Goal: Task Accomplishment & Management: Manage account settings

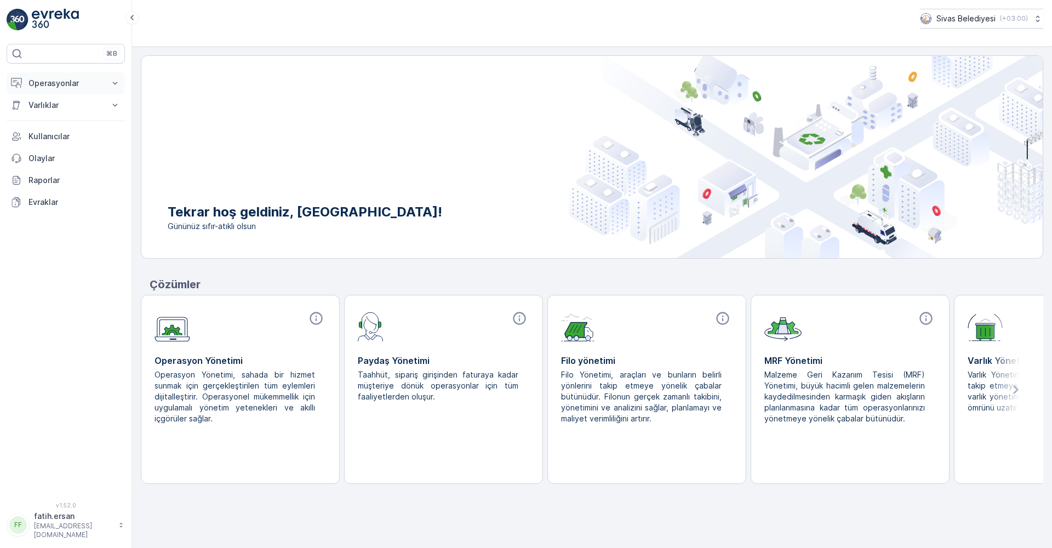
click at [60, 85] on p "Operasyonlar" at bounding box center [65, 83] width 74 height 11
click at [44, 161] on p "Ayarlar" at bounding box center [40, 163] width 25 height 11
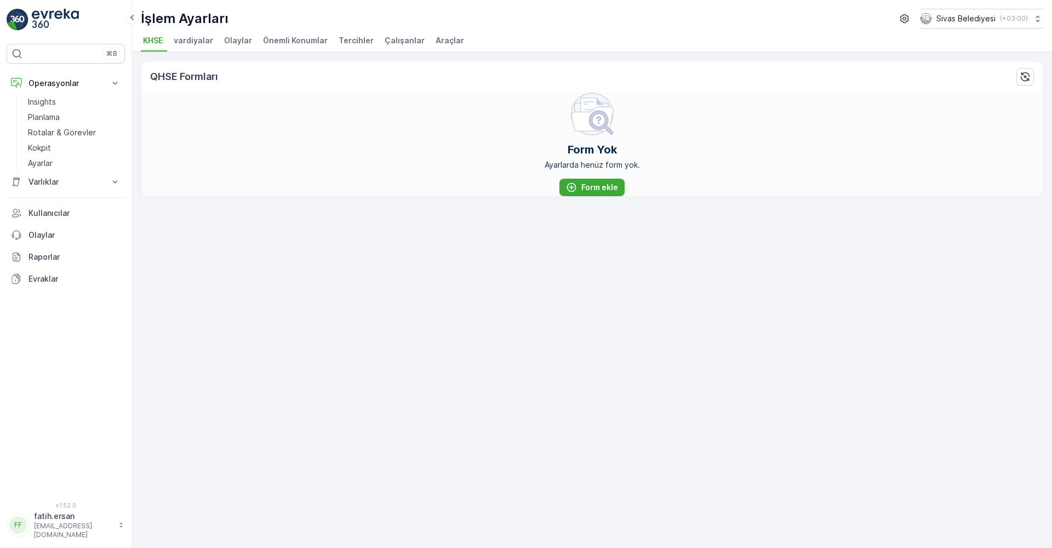
click at [391, 42] on span "Çalışanlar" at bounding box center [404, 40] width 40 height 11
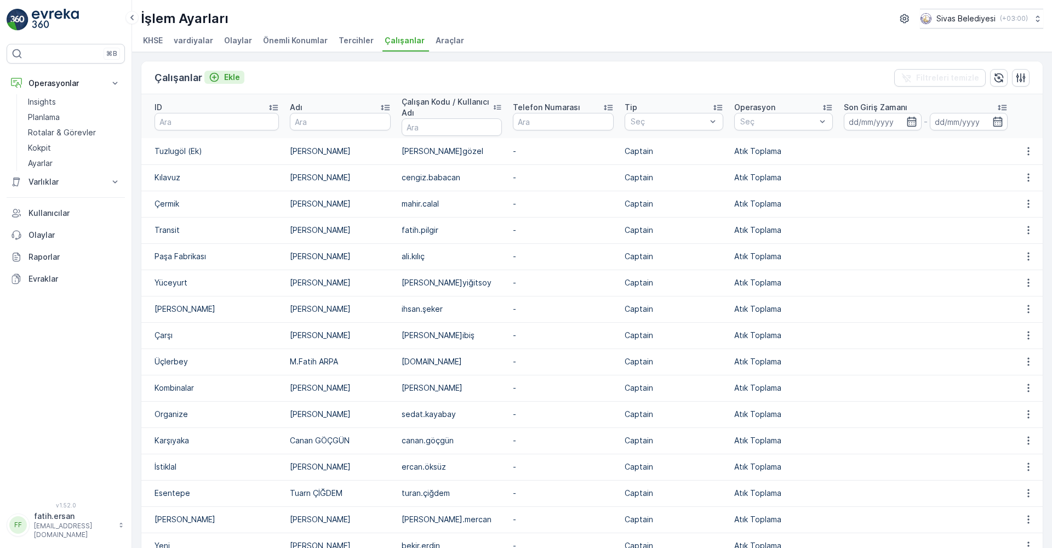
click at [232, 76] on p "Ekle" at bounding box center [232, 77] width 16 height 11
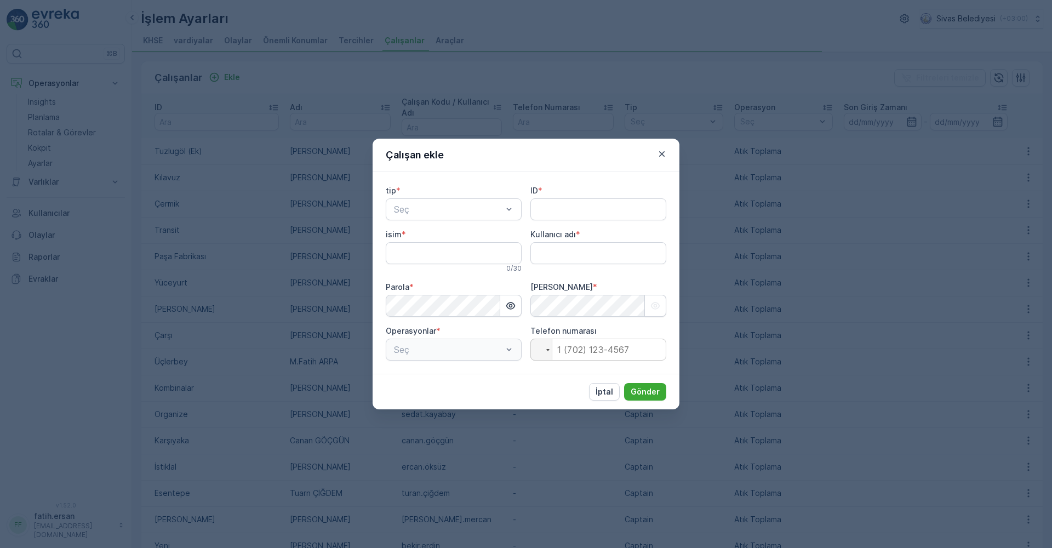
type adı "fatih.ersan"
click at [417, 237] on span "Kaptan" at bounding box center [407, 236] width 30 height 10
click at [539, 213] on input "ID" at bounding box center [598, 209] width 136 height 22
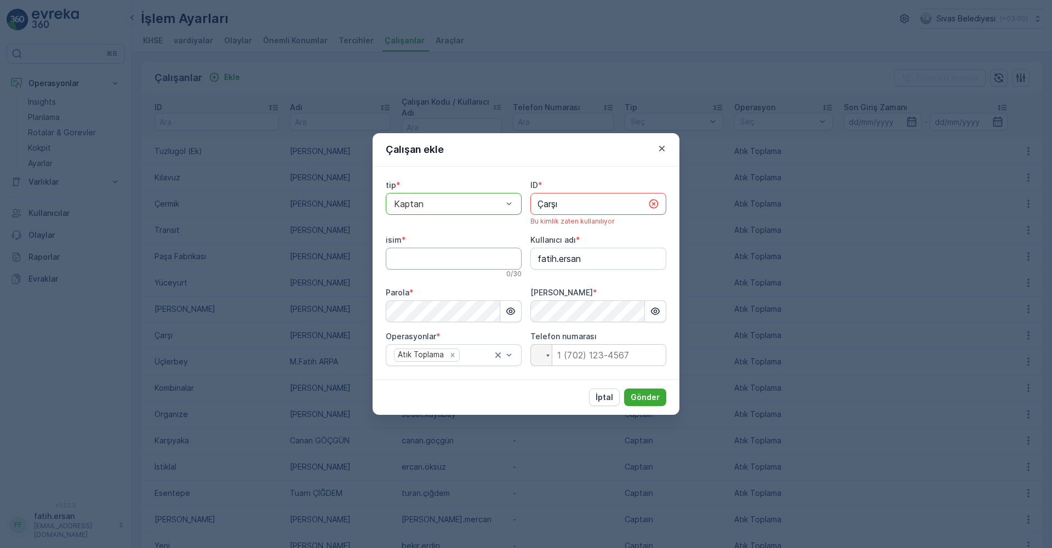
click at [422, 256] on input "isim" at bounding box center [454, 259] width 136 height 22
click at [576, 206] on input "Çarşı" at bounding box center [598, 204] width 136 height 22
type input "Çarşı 2"
click at [467, 259] on input "isim" at bounding box center [454, 259] width 136 height 22
type input "Hüseyin ATEŞ"
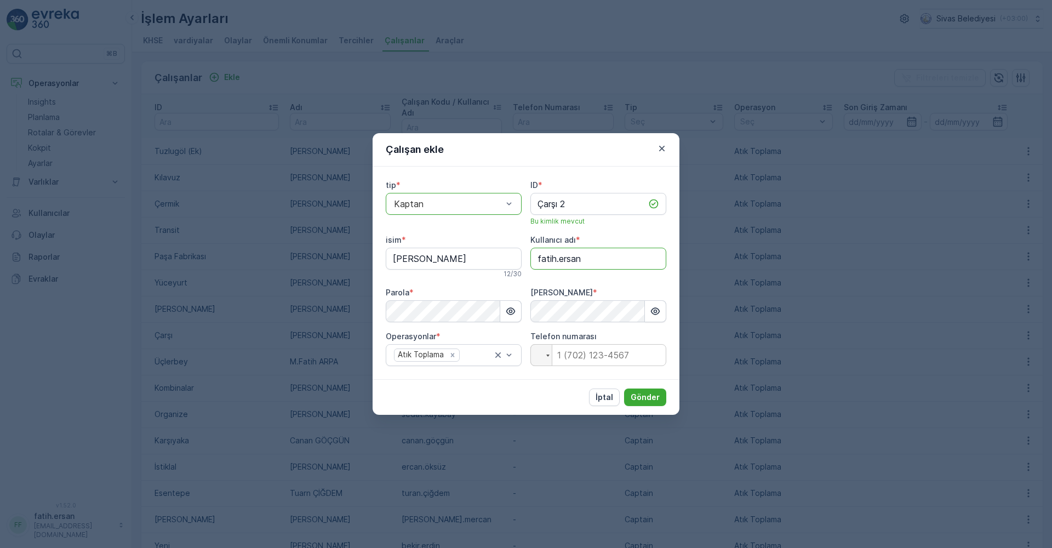
drag, startPoint x: 585, startPoint y: 262, endPoint x: 516, endPoint y: 265, distance: 69.1
click at [516, 265] on div "tip * option Kaptan, selected. Kaptan ID * Çarşı 2 Bu kimlik mevcut isim * Hüse…" at bounding box center [526, 273] width 280 height 186
type adı "hüseyin.ateş"
click at [647, 231] on div "tip * option Kaptan, selected. Kaptan ID * Çarşı 2 Bu kimlik mevcut isim * Hüse…" at bounding box center [526, 273] width 280 height 186
click at [613, 300] on div "Şifreyi Onayla *" at bounding box center [598, 304] width 136 height 35
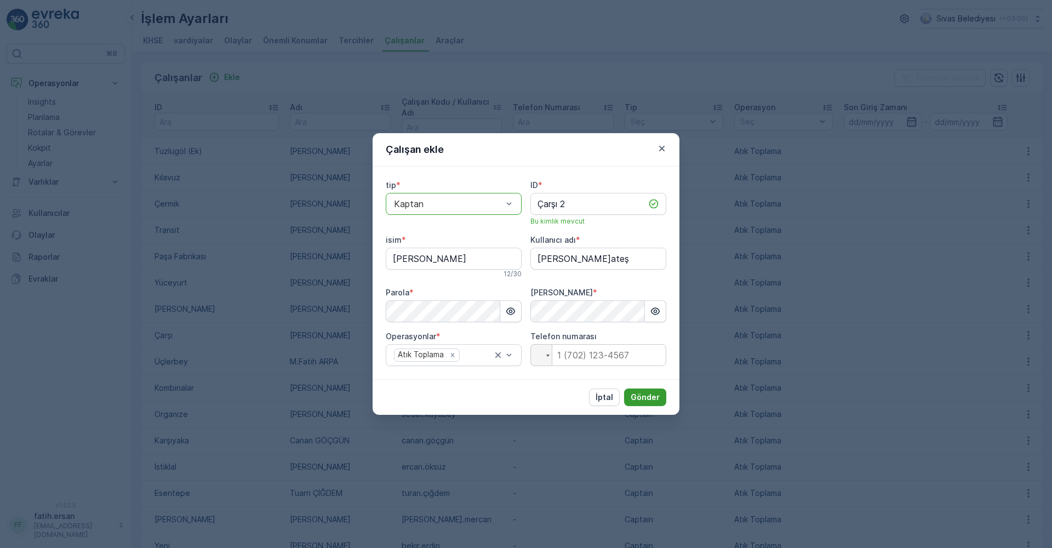
click at [643, 397] on p "Gönder" at bounding box center [644, 397] width 29 height 11
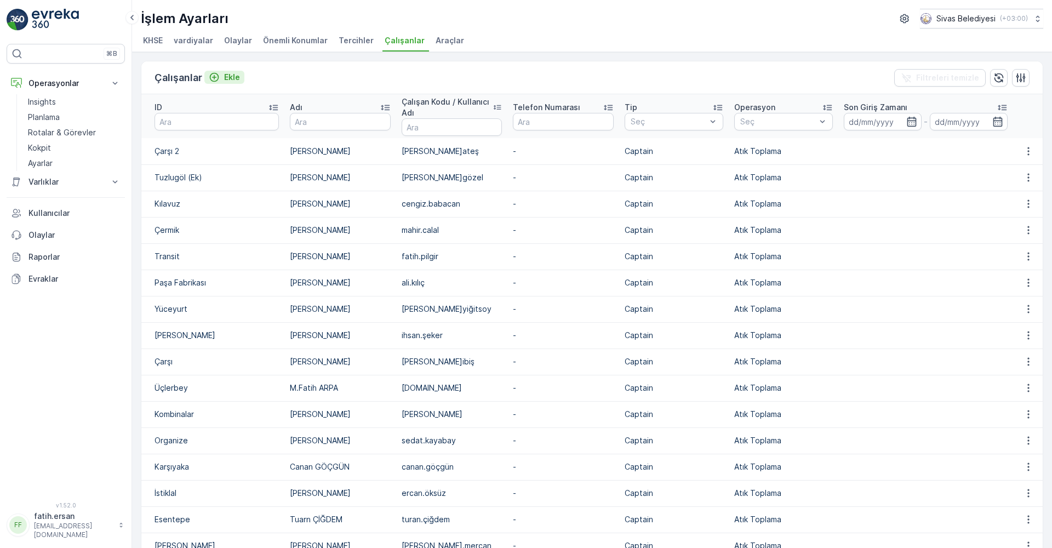
click at [225, 75] on p "Ekle" at bounding box center [232, 77] width 16 height 11
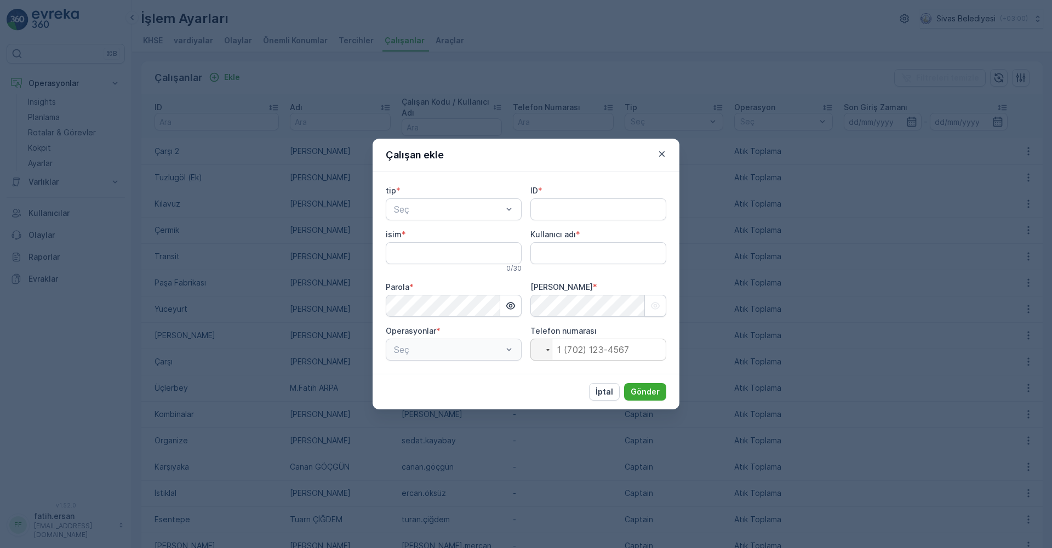
type adı "fatih.ersan"
click at [405, 239] on span "Kaptan" at bounding box center [407, 236] width 30 height 10
click at [544, 211] on input "ID" at bounding box center [598, 209] width 136 height 22
type input "D"
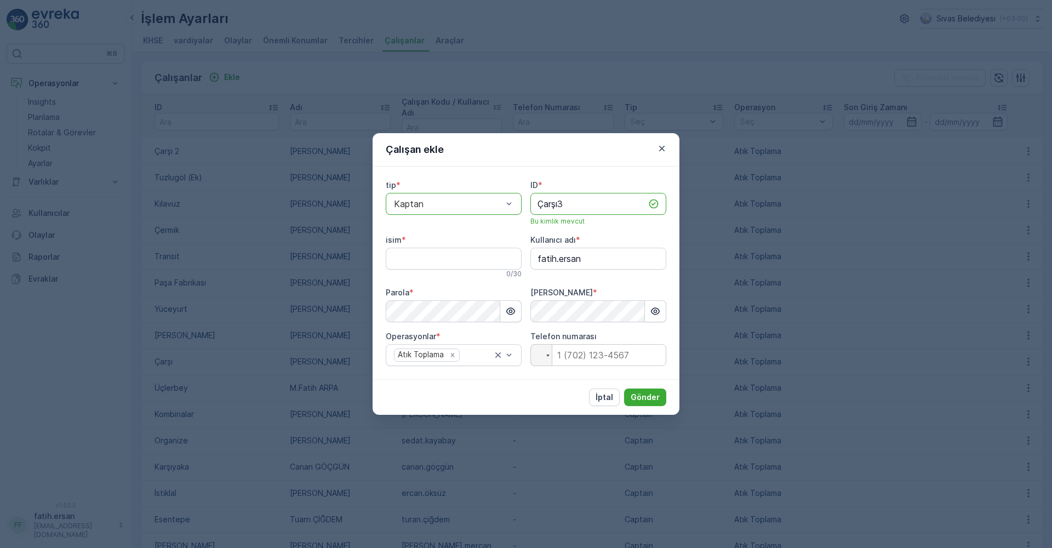
type input "Çarşı3"
click at [624, 388] on button "Gönder" at bounding box center [645, 397] width 42 height 18
click at [462, 258] on input "isim" at bounding box center [454, 259] width 136 height 22
type input "Dilaver DUYDU"
drag, startPoint x: 590, startPoint y: 260, endPoint x: 511, endPoint y: 264, distance: 79.5
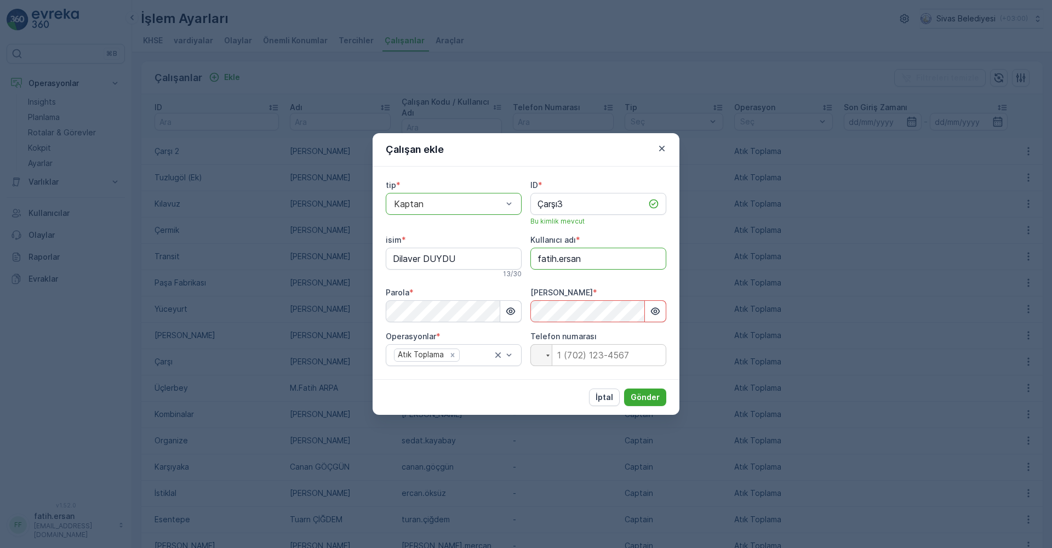
click at [511, 264] on div "tip * option Kaptan, selected. Kaptan ID * Çarşı3 Bu kimlik mevcut isim * Dilav…" at bounding box center [526, 273] width 280 height 186
type adı "dilaver.duydu"
click at [529, 325] on div "tip * option Kaptan, selected. Kaptan ID * Çarşı3 Bu kimlik mevcut isim * Dilav…" at bounding box center [526, 273] width 280 height 186
click at [654, 313] on icon "button" at bounding box center [655, 311] width 11 height 11
drag, startPoint x: 654, startPoint y: 313, endPoint x: 641, endPoint y: 315, distance: 13.3
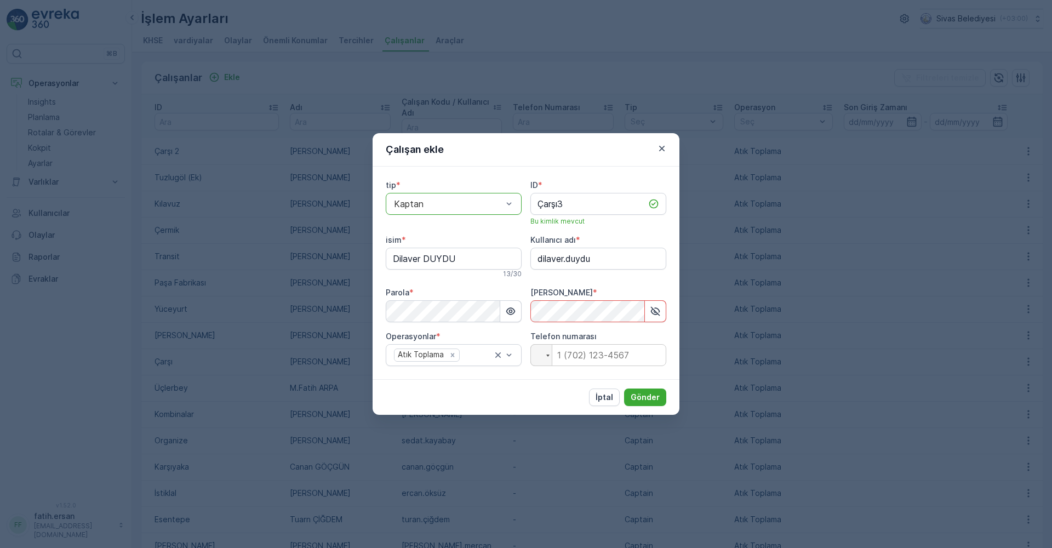
click at [653, 313] on icon "button" at bounding box center [655, 311] width 11 height 11
click at [641, 393] on p "Gönder" at bounding box center [644, 397] width 29 height 11
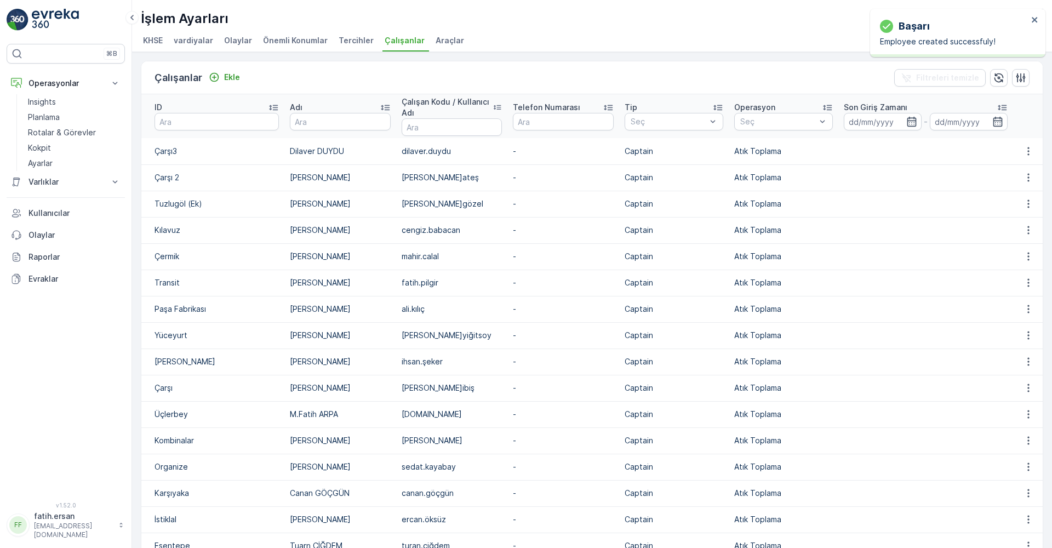
click at [401, 180] on p "[PERSON_NAME]ateş" at bounding box center [451, 177] width 101 height 11
click at [1024, 178] on icon "button" at bounding box center [1028, 177] width 11 height 11
click at [1023, 192] on span "Düzenle" at bounding box center [1031, 193] width 30 height 11
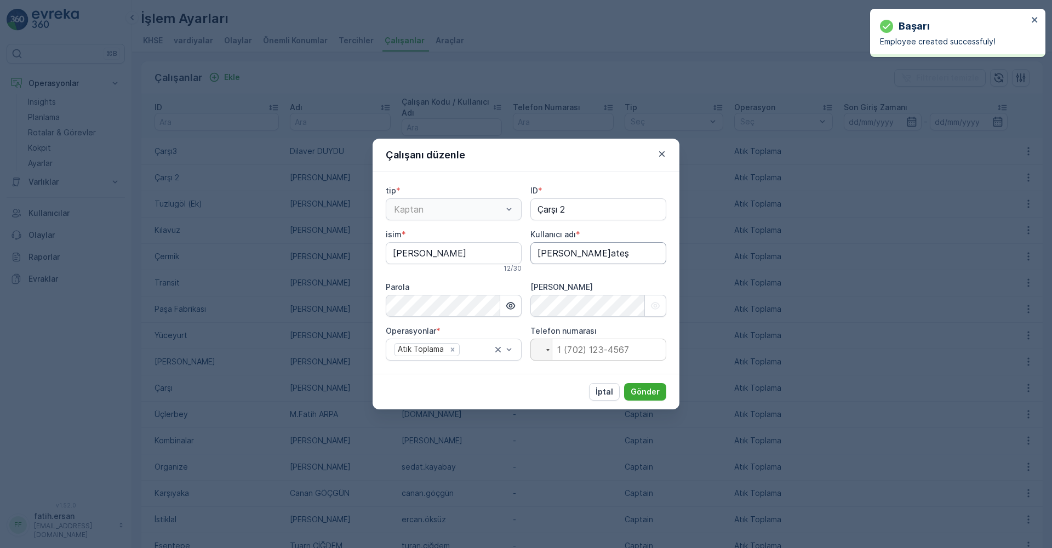
type input "Çarşı 2"
type input "[PERSON_NAME]"
type adı "[PERSON_NAME]ateş"
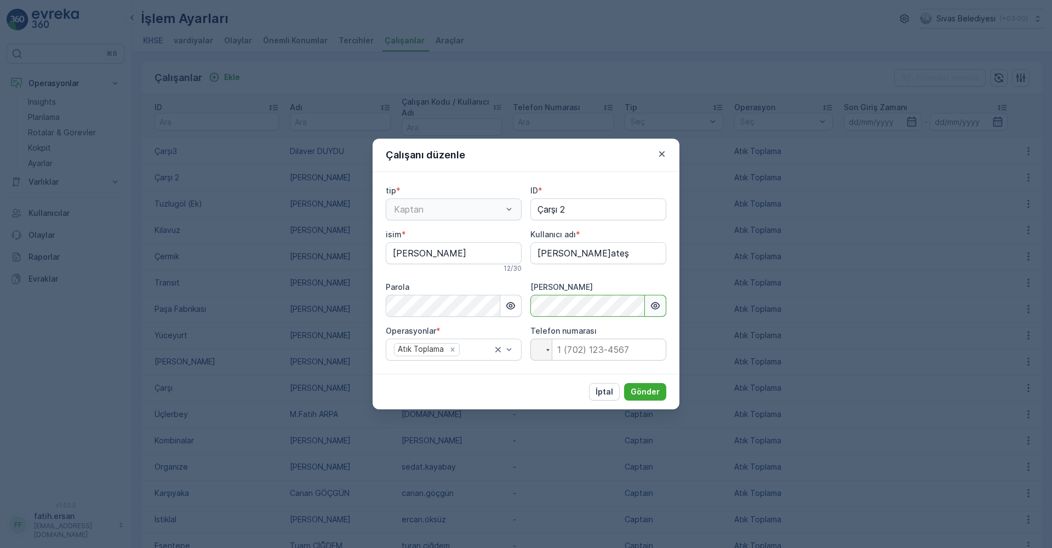
click at [652, 303] on icon "button" at bounding box center [655, 305] width 11 height 11
click at [652, 303] on icon "button" at bounding box center [655, 305] width 9 height 9
click at [652, 394] on p "Gönder" at bounding box center [644, 391] width 29 height 11
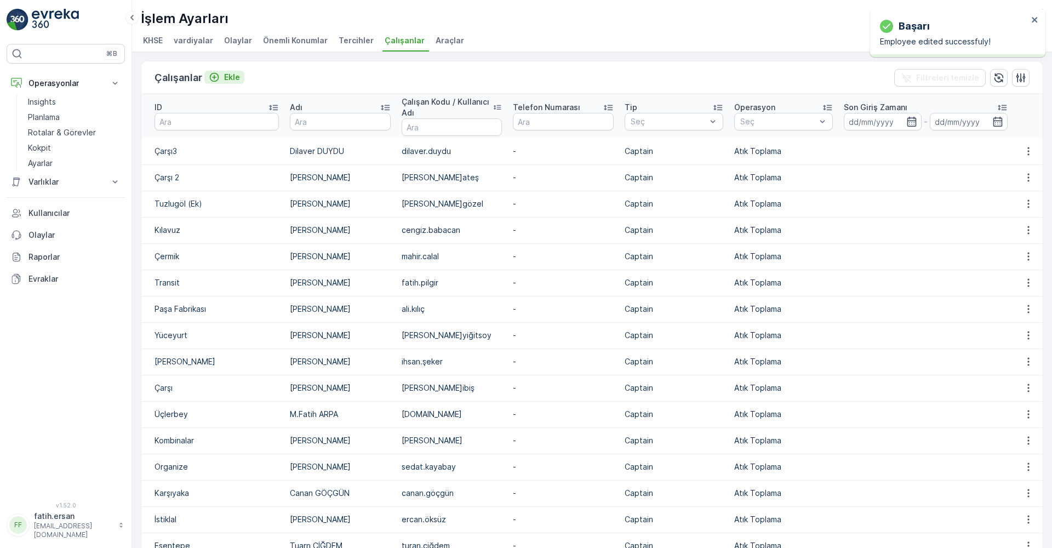
click at [235, 78] on p "Ekle" at bounding box center [232, 77] width 16 height 11
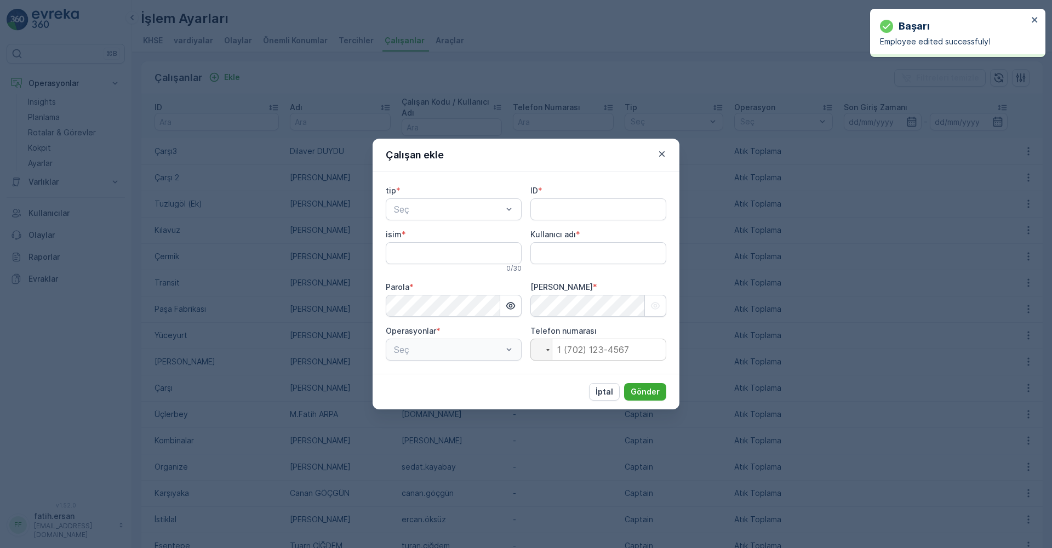
type adı "fatih.ersan"
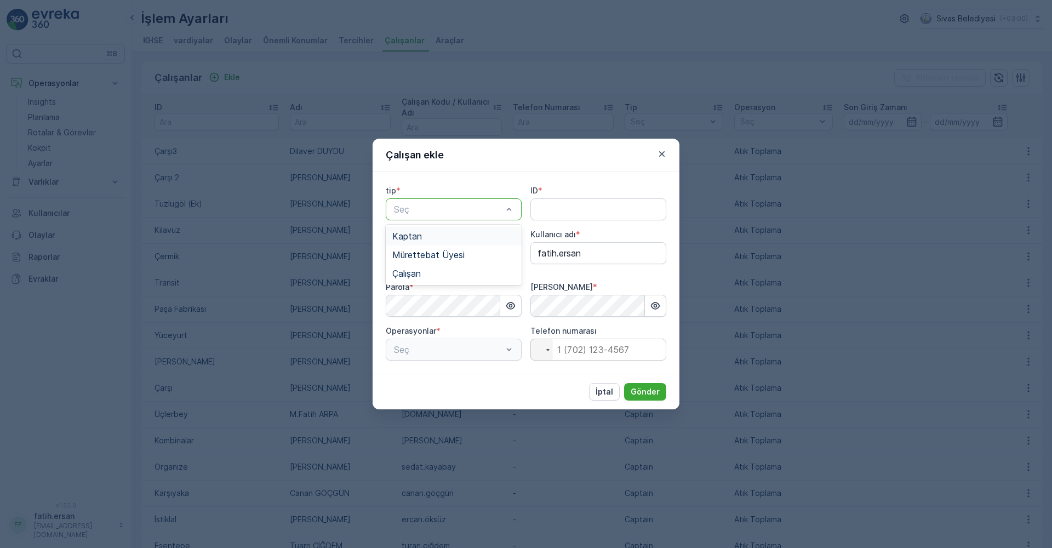
click at [422, 233] on div "Kaptan" at bounding box center [453, 236] width 123 height 10
click at [557, 214] on input "ID" at bounding box center [598, 209] width 136 height 22
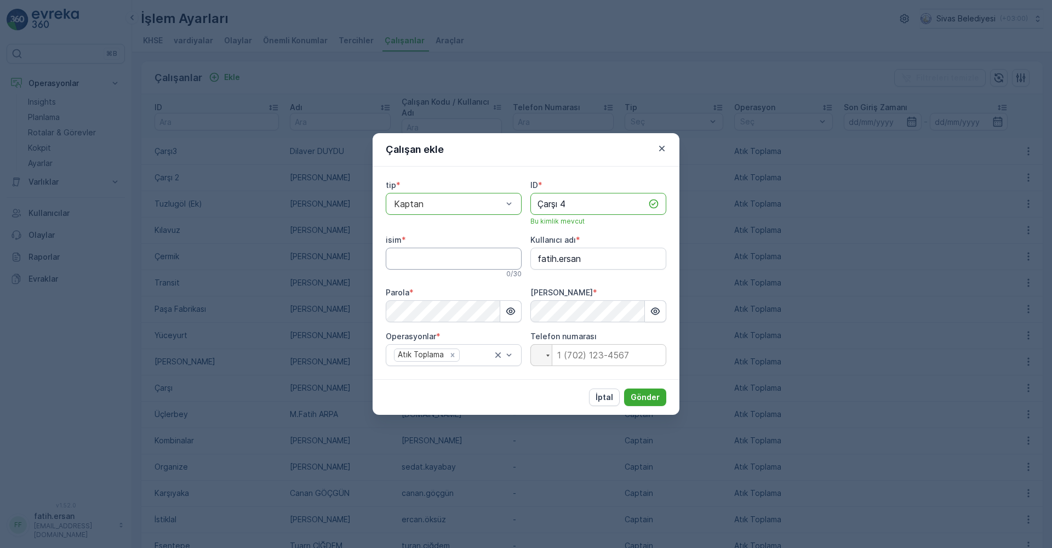
type input "Çarşı 4"
click at [451, 255] on input "isim" at bounding box center [454, 259] width 136 height 22
type input "Bünyamin GENEŞ"
drag, startPoint x: 595, startPoint y: 261, endPoint x: 529, endPoint y: 269, distance: 66.2
click at [529, 269] on div "tip * option Kaptan, selected. Kaptan ID * Çarşı 4 Bu kimlik mevcut isim * Büny…" at bounding box center [526, 273] width 280 height 186
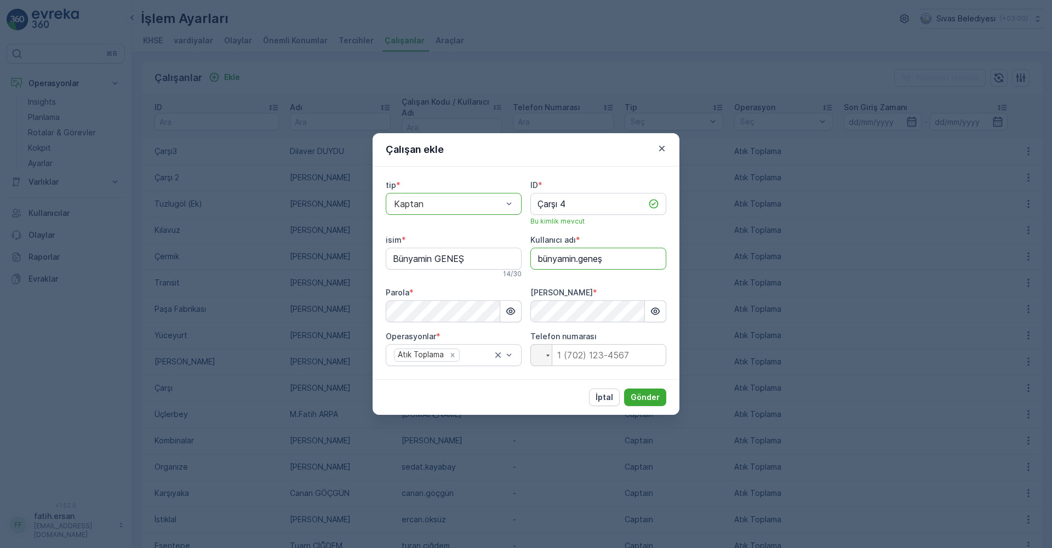
type adı "bünyamin.geneş"
click at [535, 282] on div "tip * option Kaptan, selected. Kaptan ID * Çarşı 4 Bu kimlik mevcut isim * Büny…" at bounding box center [526, 273] width 280 height 186
click at [652, 399] on p "Gönder" at bounding box center [644, 397] width 29 height 11
click at [655, 392] on p "Gönder" at bounding box center [644, 397] width 29 height 11
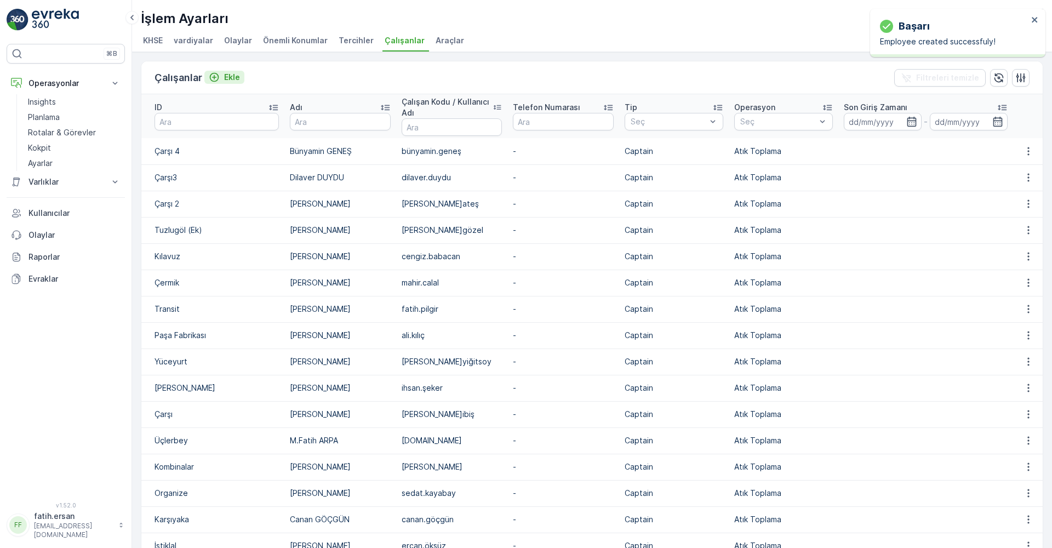
click at [228, 80] on p "Ekle" at bounding box center [232, 77] width 16 height 11
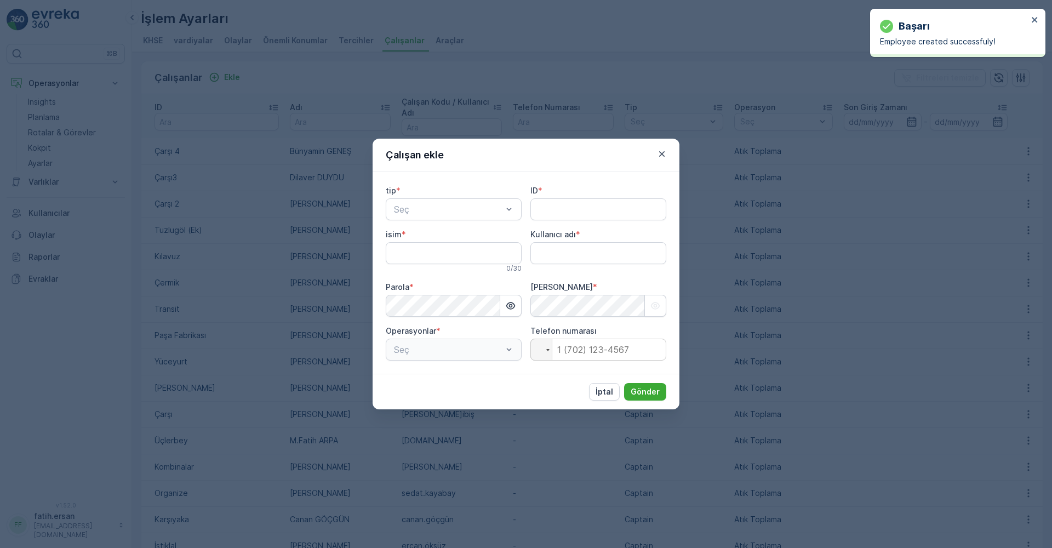
type adı "fatih.ersan"
click at [411, 237] on span "Kaptan" at bounding box center [407, 236] width 30 height 10
click at [570, 205] on input "ID" at bounding box center [598, 209] width 136 height 22
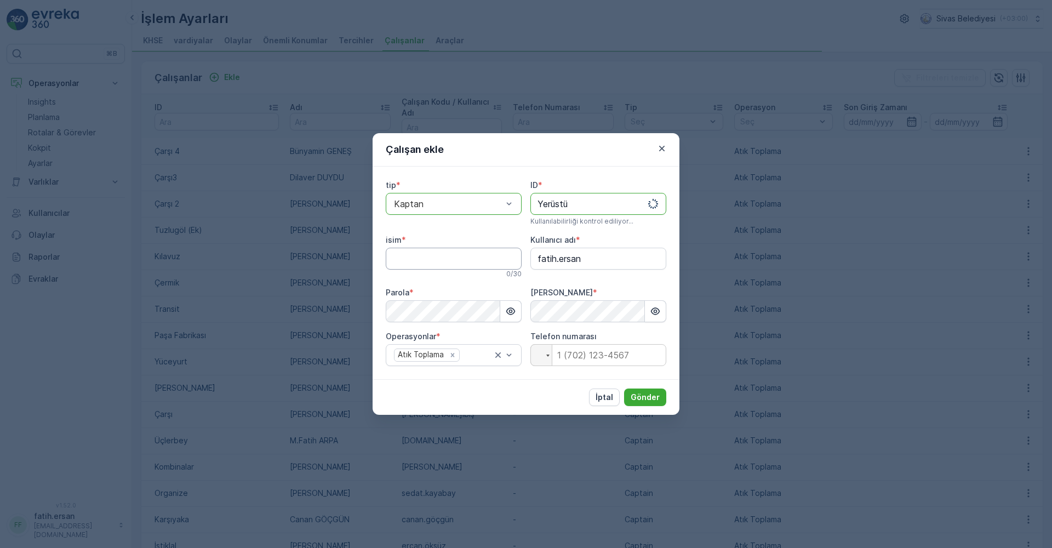
type input "Yerüstü"
click at [458, 257] on input "isim" at bounding box center [454, 259] width 136 height 22
click at [624, 388] on button "Gönder" at bounding box center [645, 397] width 42 height 18
click at [440, 260] on input "Hasan" at bounding box center [454, 259] width 136 height 22
type input "[PERSON_NAME]"
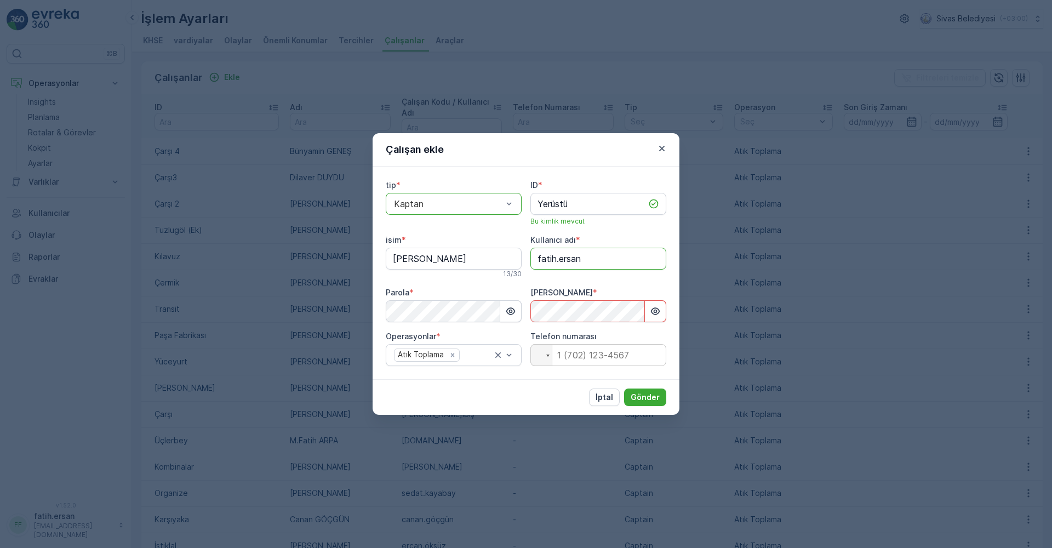
drag, startPoint x: 594, startPoint y: 262, endPoint x: 502, endPoint y: 260, distance: 92.0
click at [504, 260] on div "tip * option Kaptan, selected. Kaptan ID * Yerüstü Bu kimlik mevcut isim * Hasa…" at bounding box center [526, 273] width 280 height 186
type adı "[PERSON_NAME]"
click at [663, 309] on button "button" at bounding box center [655, 311] width 21 height 22
click at [664, 309] on button "button" at bounding box center [655, 311] width 21 height 22
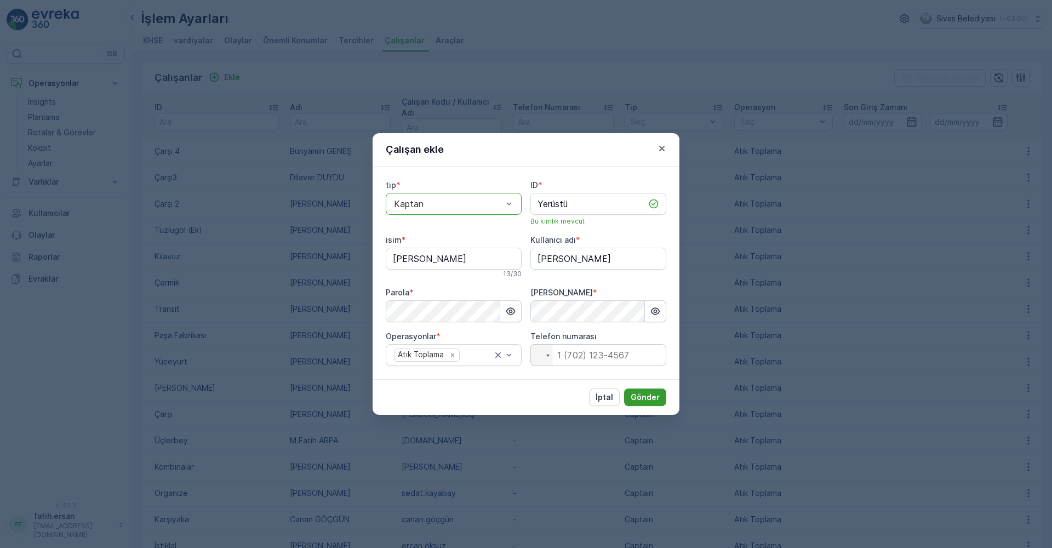
click at [637, 397] on p "Gönder" at bounding box center [644, 397] width 29 height 11
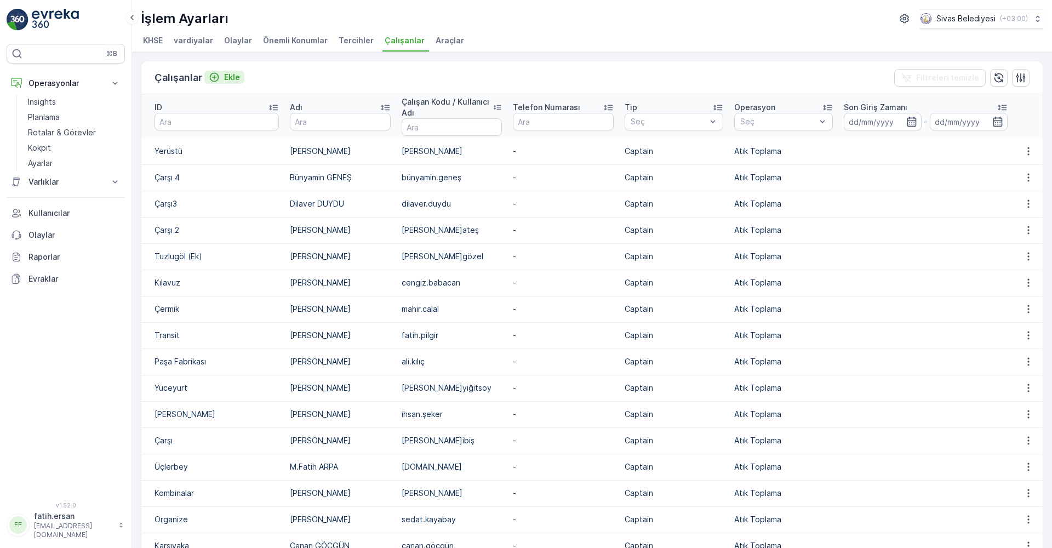
click at [217, 77] on icon "Ekle" at bounding box center [214, 77] width 11 height 11
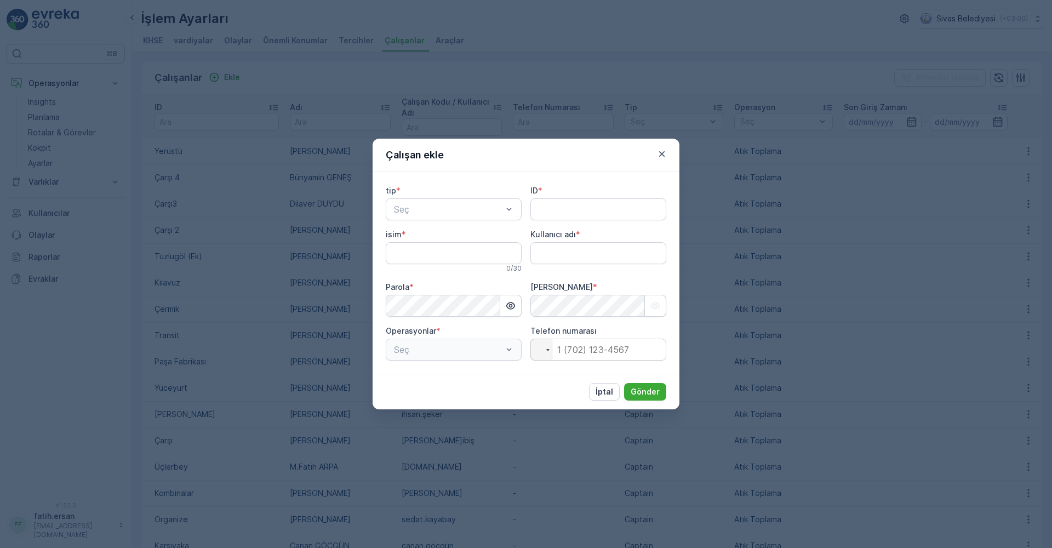
type adı "fatih.ersan"
click at [440, 236] on div "Kaptan" at bounding box center [453, 236] width 123 height 10
click at [554, 209] on input "ID" at bounding box center [598, 209] width 136 height 22
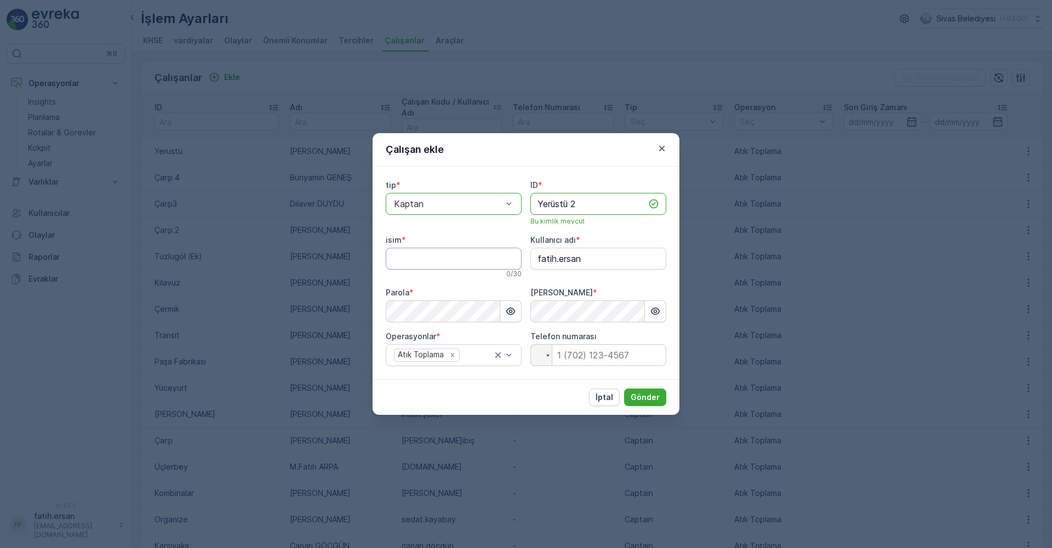
type input "Yerüstü 2"
click at [459, 254] on input "isim" at bounding box center [454, 259] width 136 height 22
type input "Tuncay ARPA"
drag, startPoint x: 593, startPoint y: 260, endPoint x: 514, endPoint y: 265, distance: 78.4
click at [514, 265] on div "tip * option Kaptan, selected. Kaptan ID * Yerüstü 2 Bu kimlik mevcut isim * Tu…" at bounding box center [526, 273] width 280 height 186
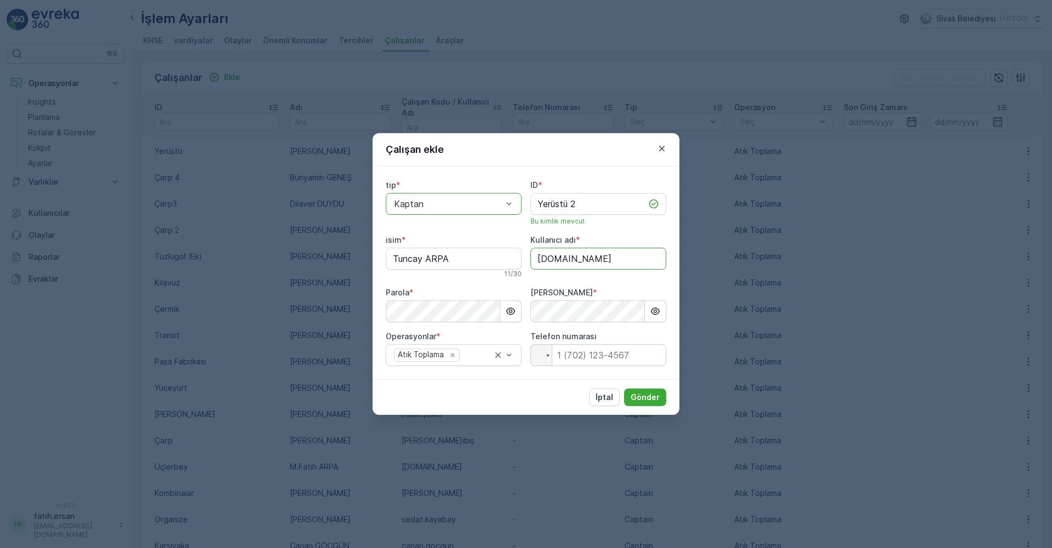
type adı "[DOMAIN_NAME]"
click at [642, 392] on p "Gönder" at bounding box center [644, 397] width 29 height 11
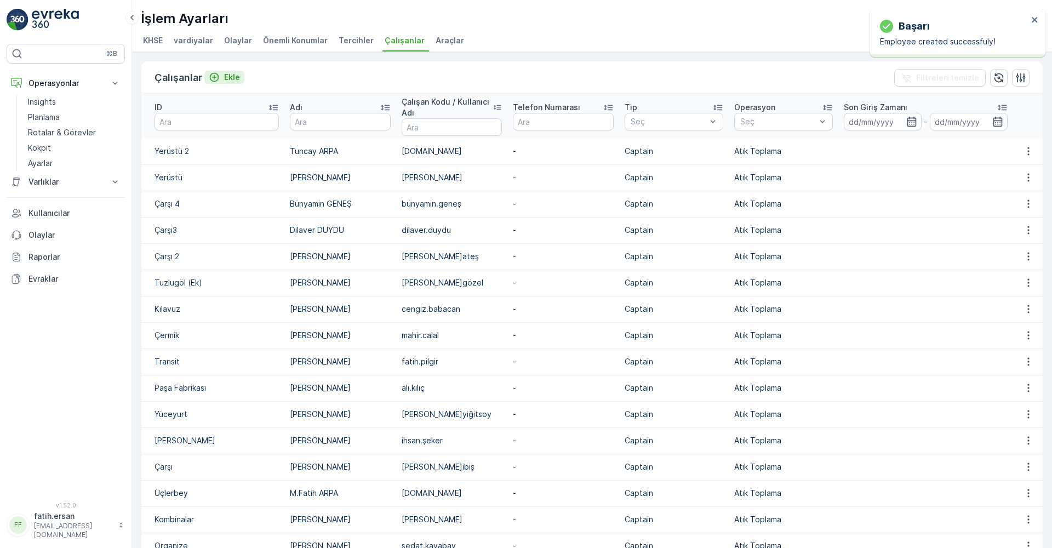
click at [240, 78] on button "Ekle" at bounding box center [224, 77] width 40 height 13
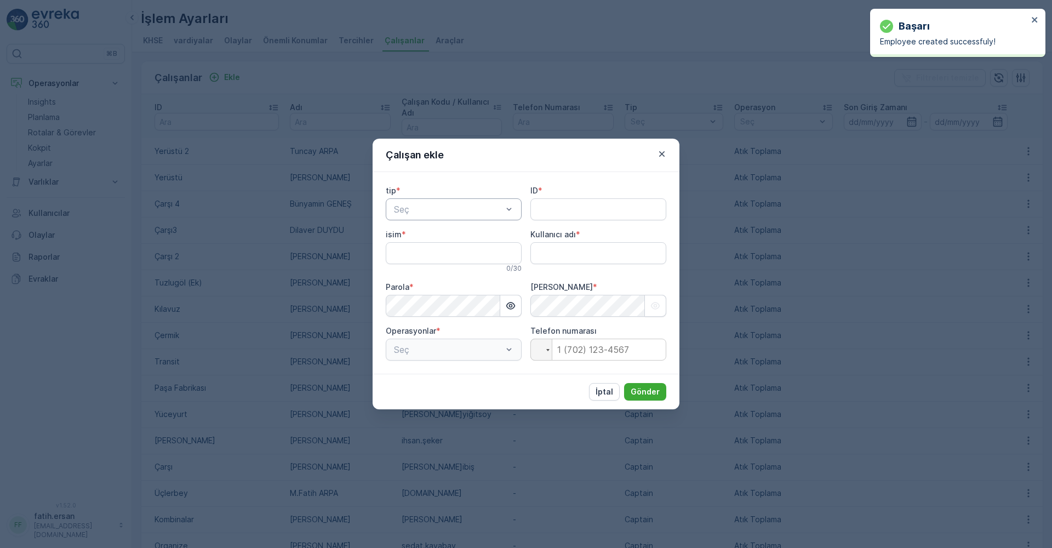
type adı "fatih.ersan"
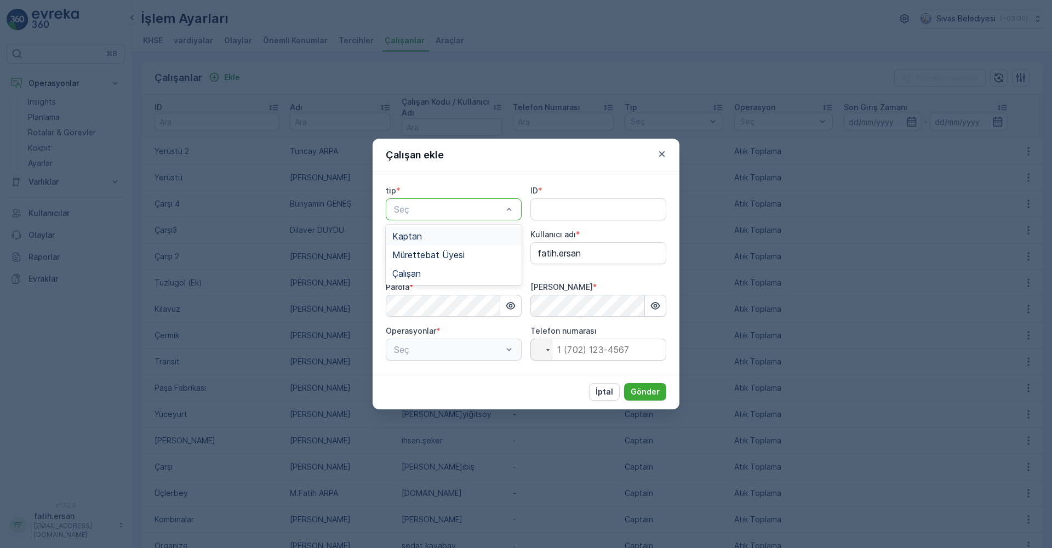
click at [409, 238] on span "Kaptan" at bounding box center [407, 236] width 30 height 10
click at [547, 211] on input "ID" at bounding box center [598, 209] width 136 height 22
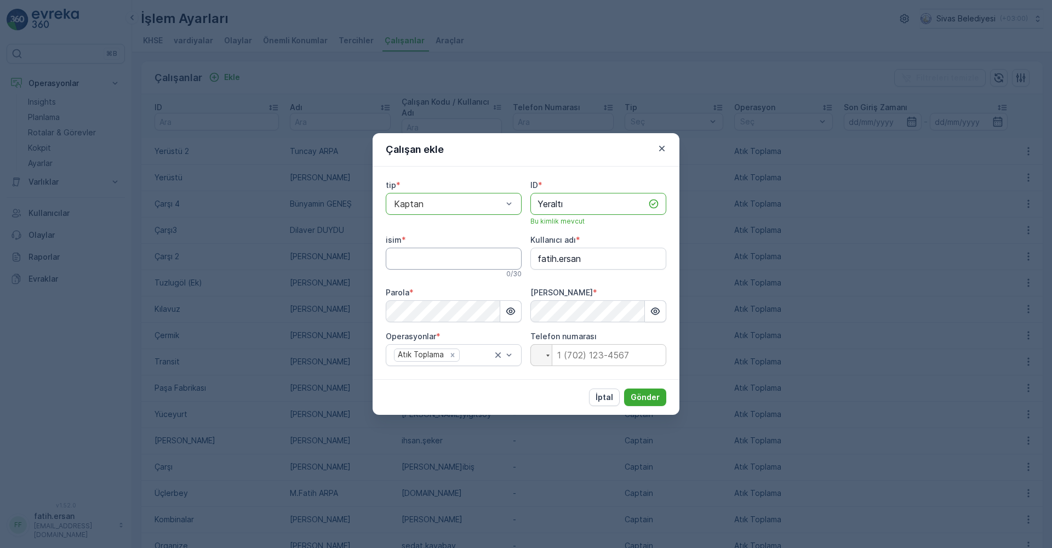
type input "Yeraltı"
click at [431, 265] on input "isim" at bounding box center [454, 259] width 136 height 22
type input "[PERSON_NAME]"
drag, startPoint x: 592, startPoint y: 262, endPoint x: 525, endPoint y: 266, distance: 66.4
click at [525, 266] on div "tip * option Kaptan, selected. Kaptan ID * Yeraltı Bu kimlik mevcut isim * Sina…" at bounding box center [526, 273] width 280 height 186
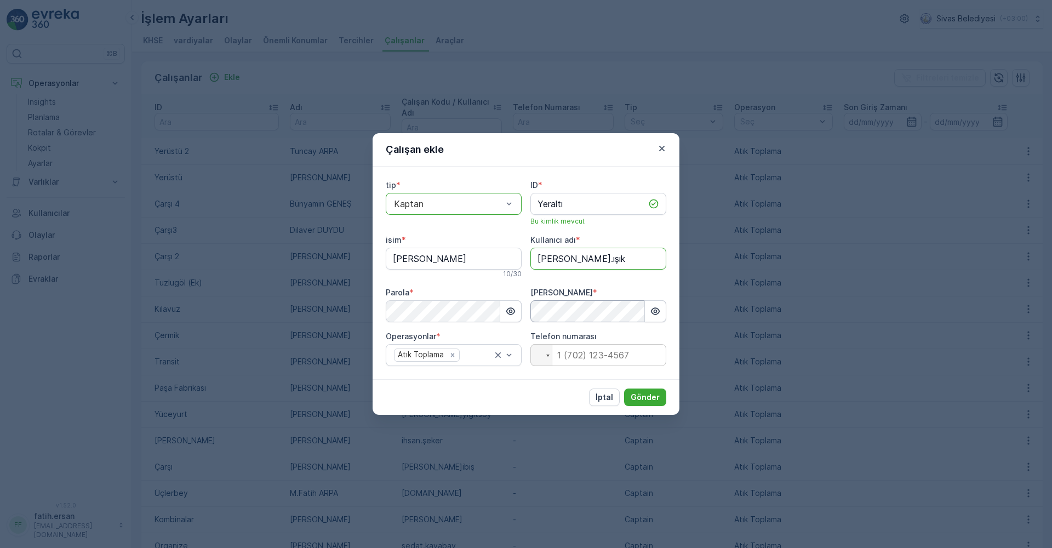
type adı "[PERSON_NAME].ışık"
click at [644, 391] on button "Gönder" at bounding box center [645, 397] width 42 height 18
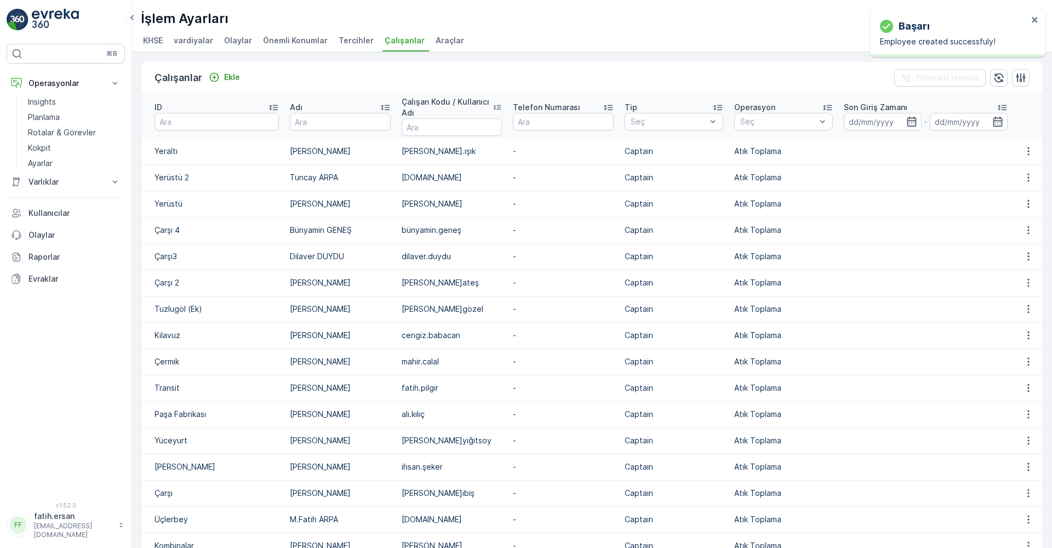
click at [252, 152] on p "Yeraltı" at bounding box center [216, 151] width 124 height 11
click at [1028, 156] on icon "button" at bounding box center [1028, 151] width 11 height 11
click at [1023, 172] on span "Düzenle" at bounding box center [1031, 167] width 30 height 11
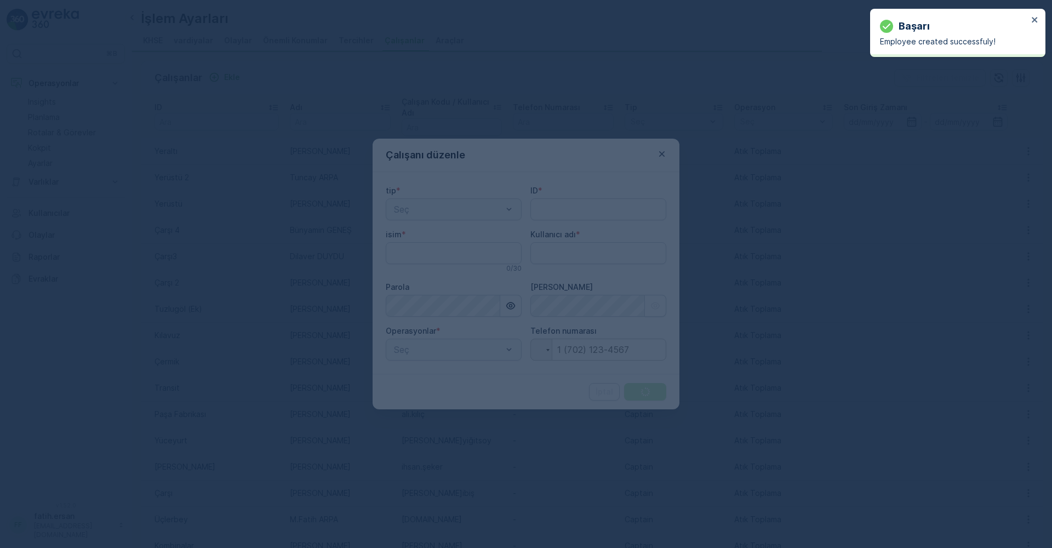
type adı "fatih.ersan"
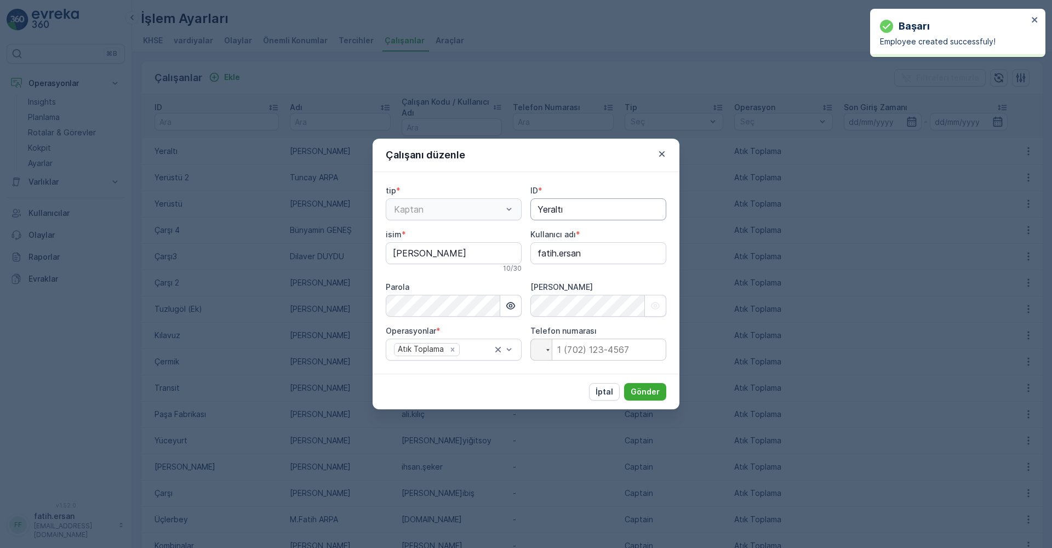
type input "Yeraltı"
type input "[PERSON_NAME]"
type adı "[PERSON_NAME].ışık"
click at [594, 210] on input "Yeraltı" at bounding box center [598, 209] width 136 height 22
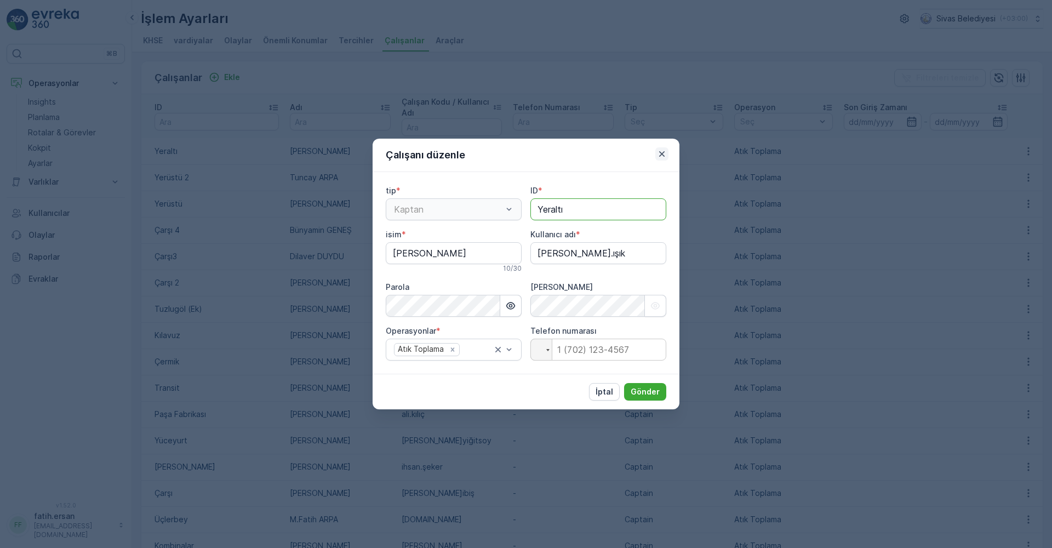
click at [662, 158] on icon "button" at bounding box center [661, 153] width 11 height 11
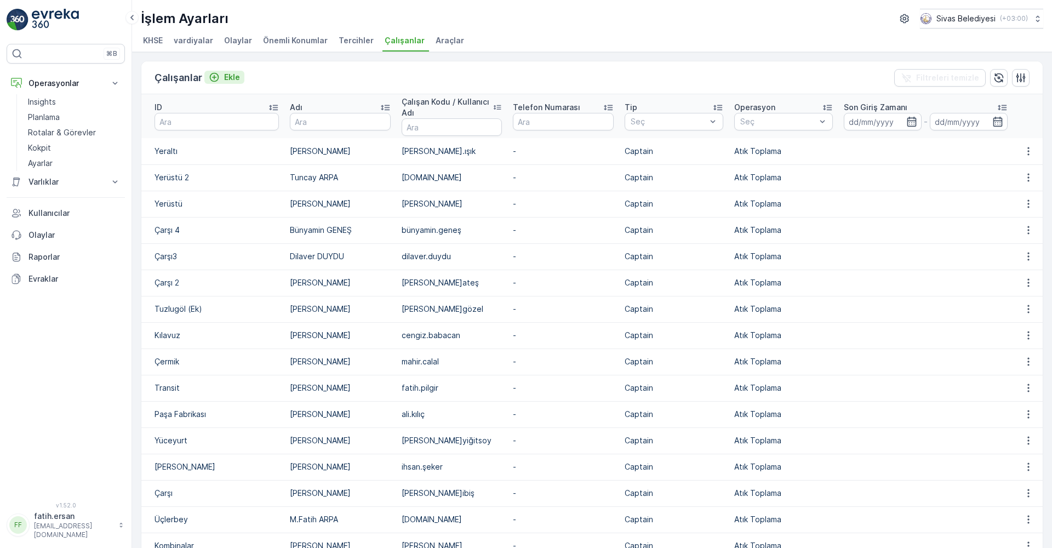
click at [226, 82] on p "Ekle" at bounding box center [232, 77] width 16 height 11
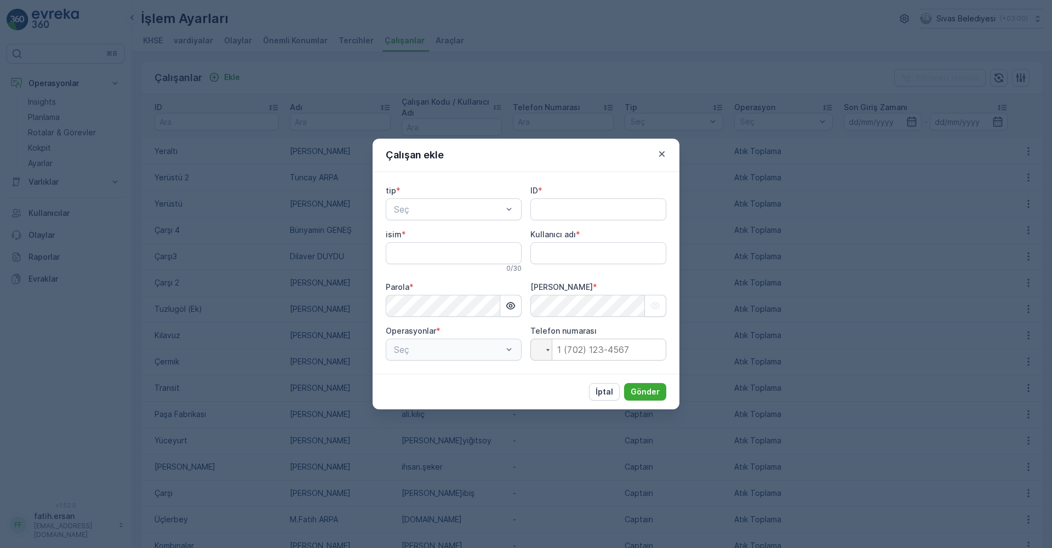
type adı "fatih.ersan"
click at [432, 233] on div "Kaptan" at bounding box center [453, 236] width 123 height 10
click at [551, 215] on input "ID" at bounding box center [598, 209] width 136 height 22
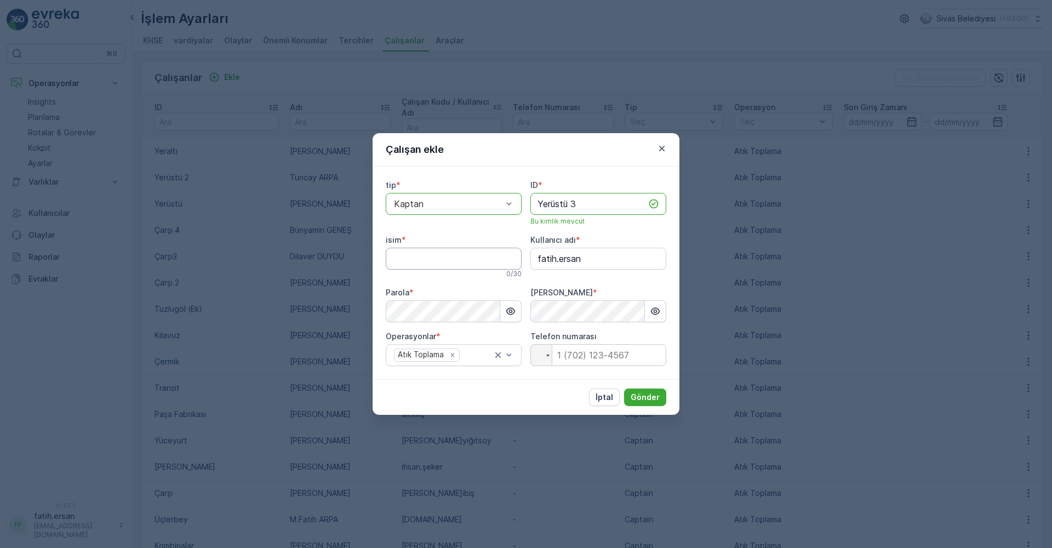
type input "Yerüstü 3"
click at [458, 263] on input "isim" at bounding box center [454, 259] width 136 height 22
type input "[PERSON_NAME]"
drag, startPoint x: 600, startPoint y: 259, endPoint x: 515, endPoint y: 257, distance: 85.5
click at [515, 257] on div "tip * option Kaptan, selected. Kaptan ID * Yerüstü 3 Bu kimlik mevcut isim * Fa…" at bounding box center [526, 273] width 280 height 186
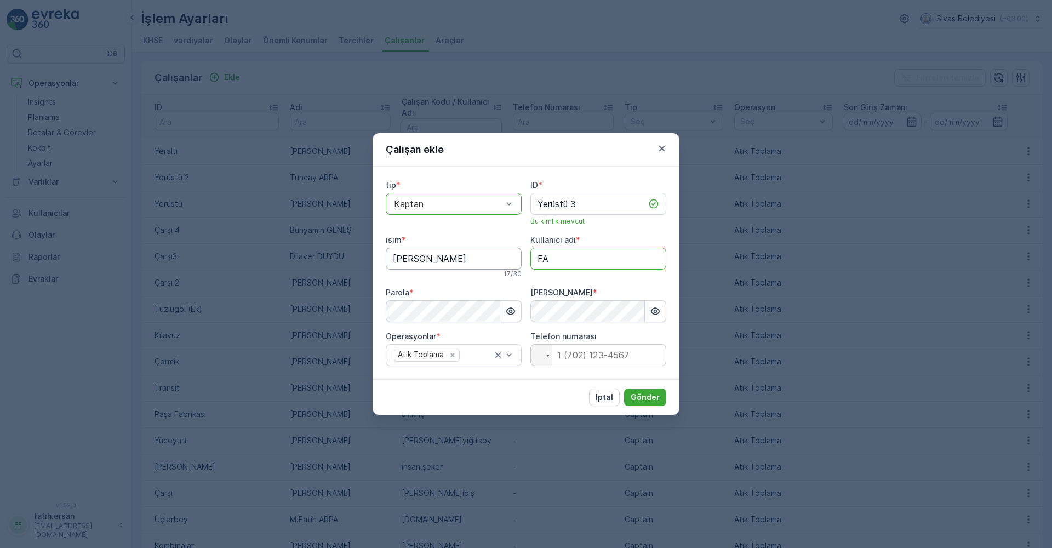
type adı "F"
type adı "[PERSON_NAME]"
click at [637, 392] on p "Gönder" at bounding box center [644, 397] width 29 height 11
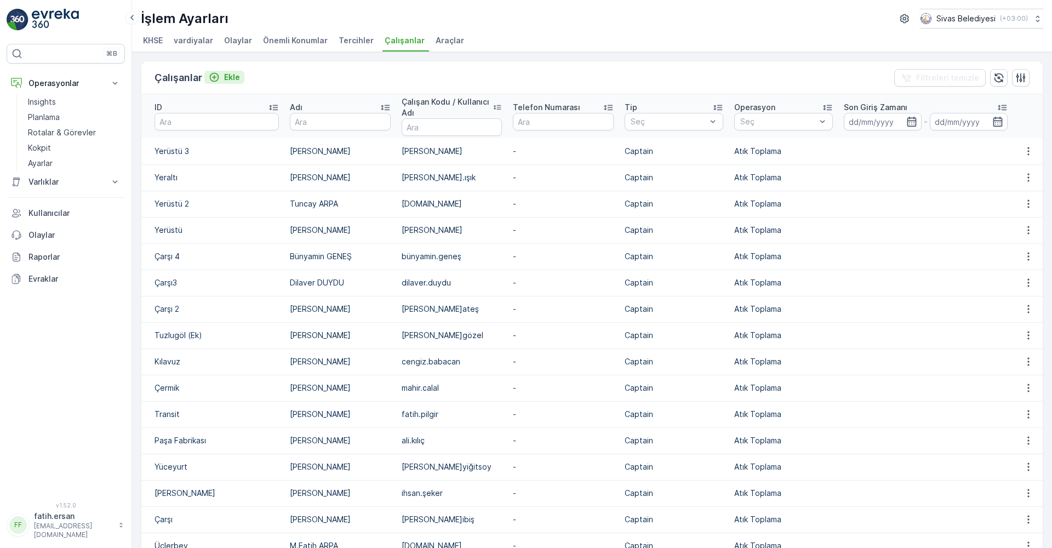
click at [230, 79] on p "Ekle" at bounding box center [232, 77] width 16 height 11
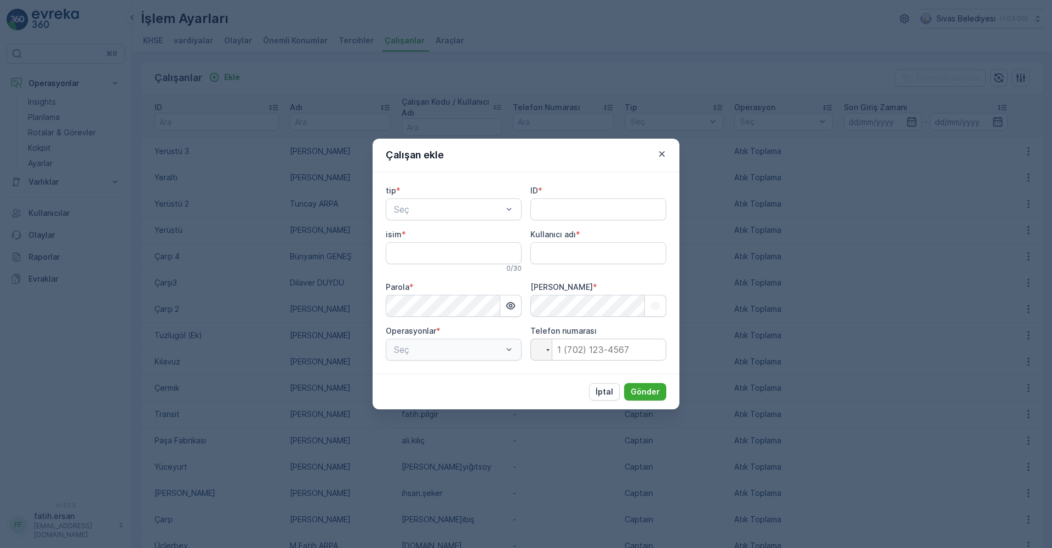
type adı "fatih.ersan"
click at [421, 233] on span "Kaptan" at bounding box center [407, 236] width 30 height 10
click at [550, 211] on input "ID" at bounding box center [598, 209] width 136 height 22
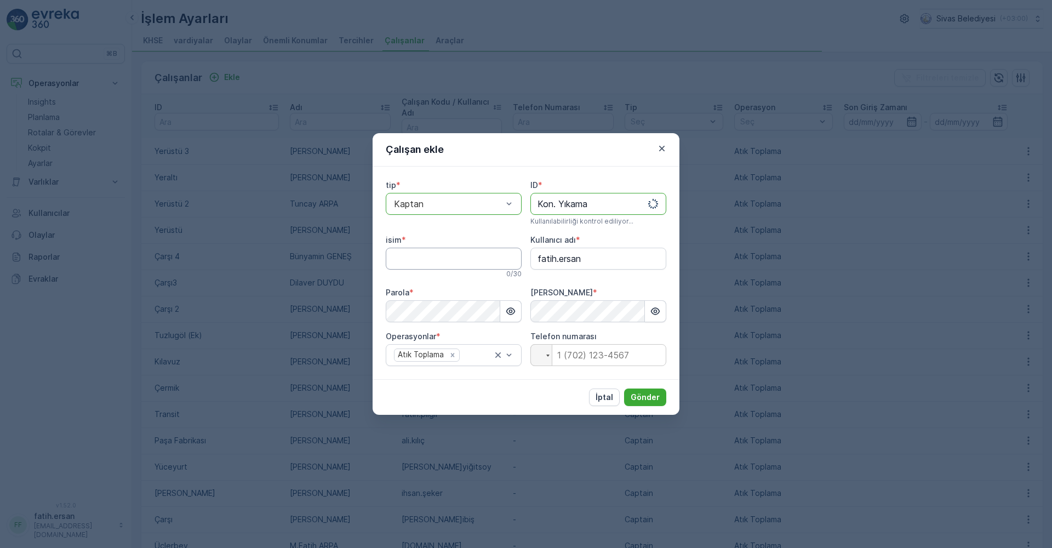
type input "Kon. Yıkama"
click at [436, 272] on div "0 / 30" at bounding box center [454, 273] width 136 height 9
click at [433, 261] on input "isim" at bounding box center [454, 259] width 136 height 22
type input "Yücel TIRNAKÇI"
drag, startPoint x: 592, startPoint y: 260, endPoint x: 472, endPoint y: 268, distance: 120.2
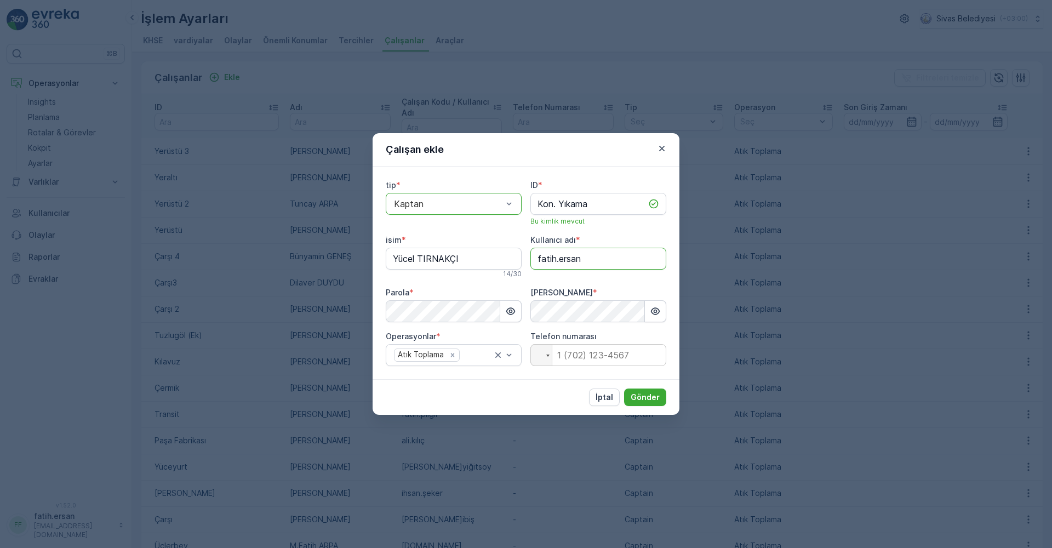
click at [472, 268] on div "tip * option Kaptan, selected. Kaptan ID * Kon. Yıkama Bu kimlik mevcut isim * …" at bounding box center [526, 273] width 280 height 186
type adı "yücel.tırnakçı"
click at [652, 394] on p "Gönder" at bounding box center [644, 397] width 29 height 11
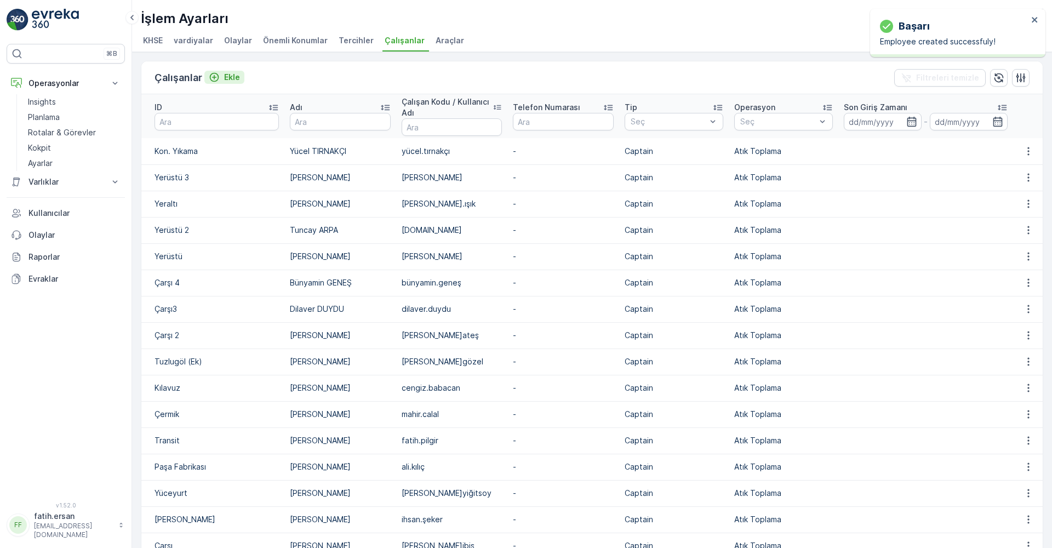
click at [216, 78] on icon "Ekle" at bounding box center [214, 77] width 11 height 11
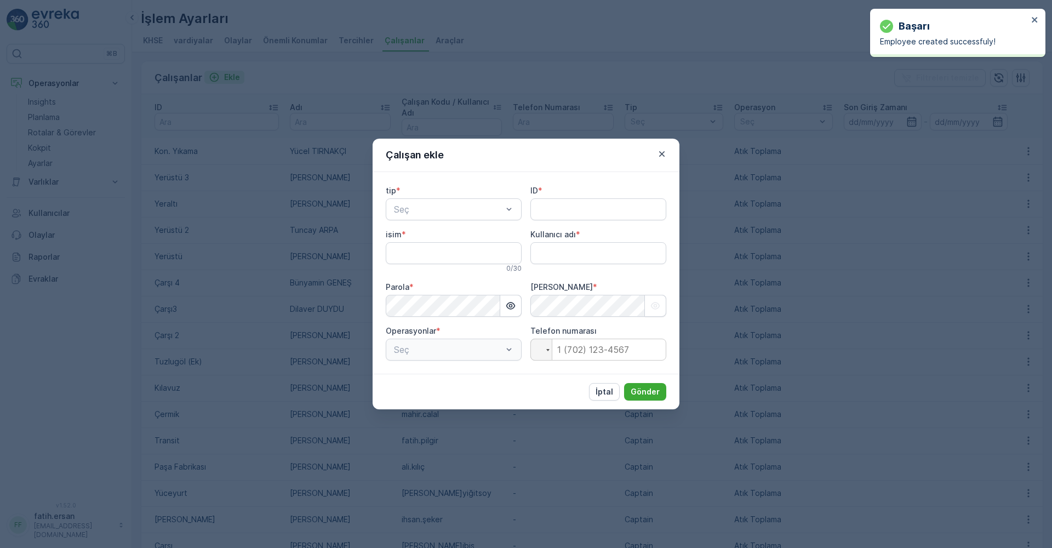
type adı "fatih.ersan"
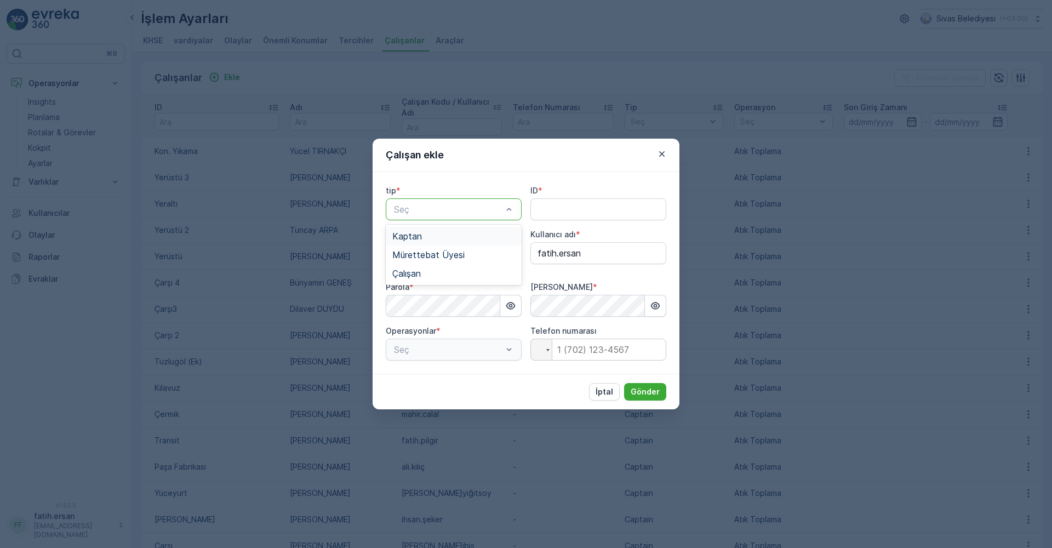
click at [424, 231] on div "Kaptan" at bounding box center [454, 236] width 136 height 19
click at [569, 219] on input "ID" at bounding box center [598, 209] width 136 height 22
click at [430, 268] on div "Çalışan" at bounding box center [453, 273] width 123 height 10
click at [441, 214] on div "Çalışan" at bounding box center [454, 209] width 136 height 22
click at [434, 256] on span "Mürettebat Üyesi" at bounding box center [428, 255] width 72 height 10
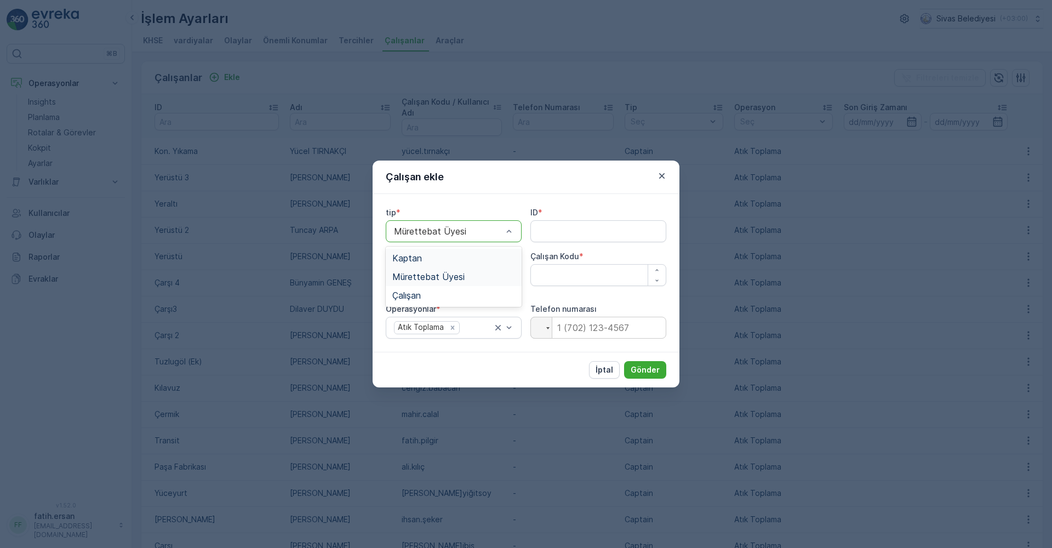
click at [443, 226] on div at bounding box center [448, 231] width 111 height 10
click at [438, 256] on div "Kaptan" at bounding box center [453, 258] width 123 height 10
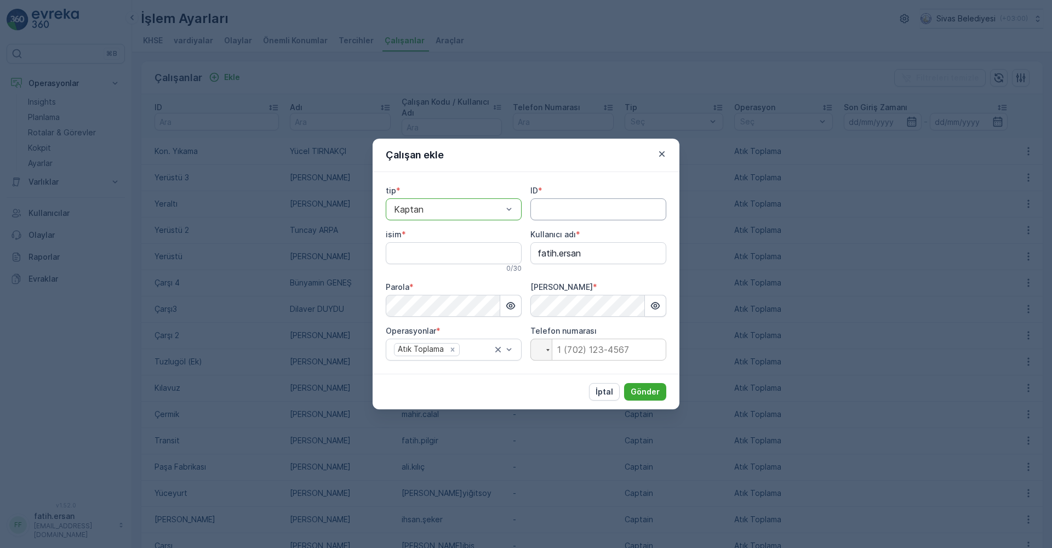
click at [555, 216] on input "ID" at bounding box center [598, 209] width 136 height 22
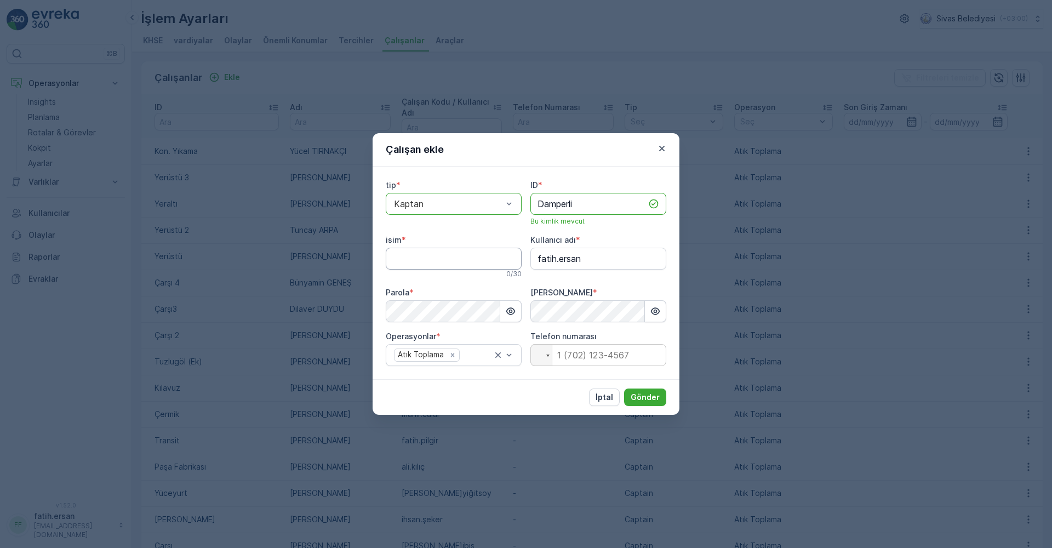
type input "Damperli"
click at [460, 256] on input "isim" at bounding box center [454, 259] width 136 height 22
type input "[PERSON_NAME]"
drag, startPoint x: 601, startPoint y: 263, endPoint x: 531, endPoint y: 265, distance: 70.7
click at [531, 265] on adı "fatih.ersan" at bounding box center [598, 259] width 136 height 22
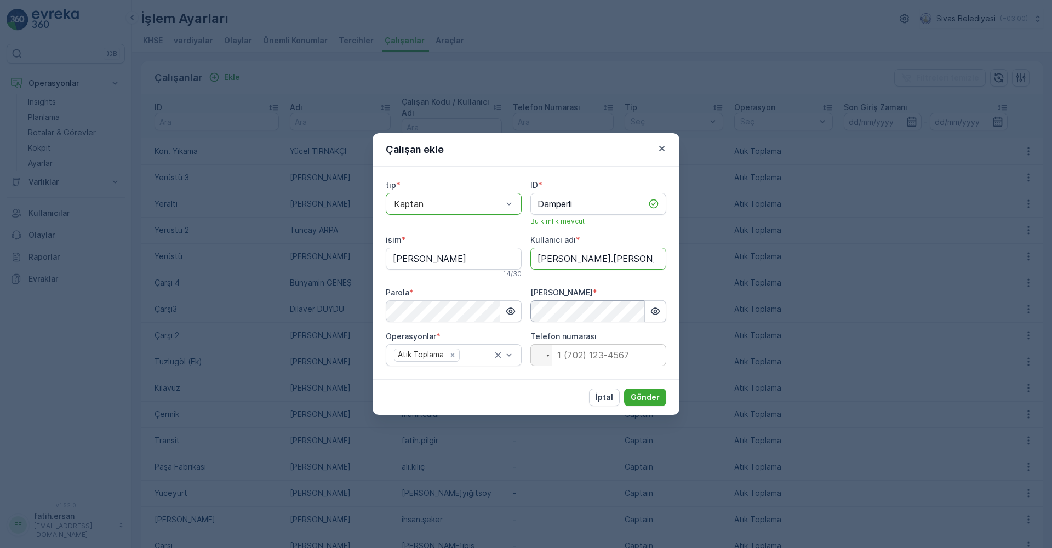
type adı "[PERSON_NAME].[PERSON_NAME]"
click at [636, 394] on p "Gönder" at bounding box center [644, 397] width 29 height 11
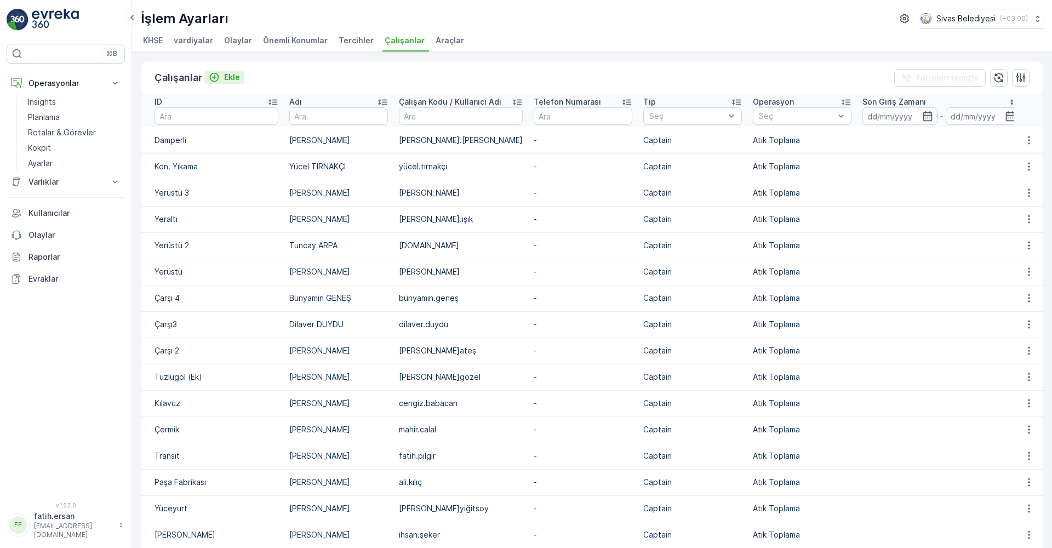
click at [237, 81] on p "Ekle" at bounding box center [232, 77] width 16 height 11
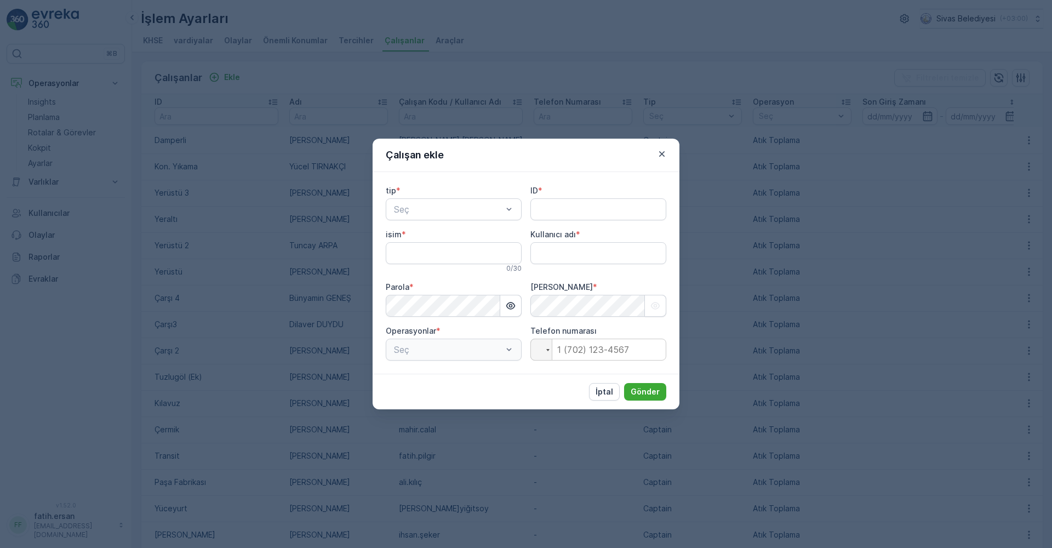
type adı "fatih.ersan"
click at [438, 234] on div "Kaptan" at bounding box center [453, 236] width 123 height 10
click at [583, 212] on input "ID" at bounding box center [598, 209] width 136 height 22
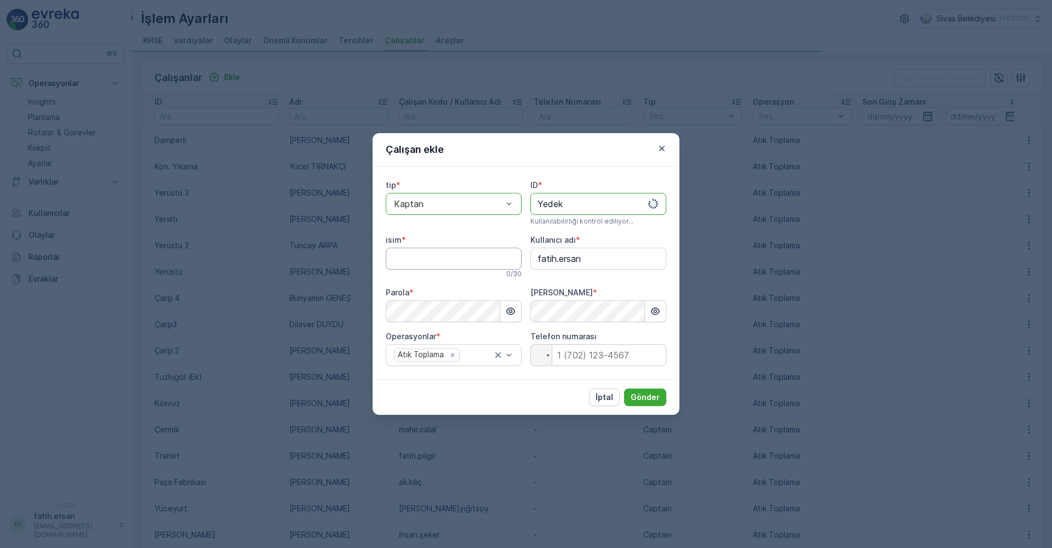
type input "Yedek"
click at [418, 260] on input "isim" at bounding box center [454, 259] width 136 height 22
type input "[PERSON_NAME]"
drag, startPoint x: 577, startPoint y: 203, endPoint x: 526, endPoint y: 202, distance: 50.9
click at [526, 202] on div "tip * option Kaptan, selected. Kaptan ID * Yedek Bu kimlik mevcut isim * Cihan …" at bounding box center [526, 273] width 280 height 186
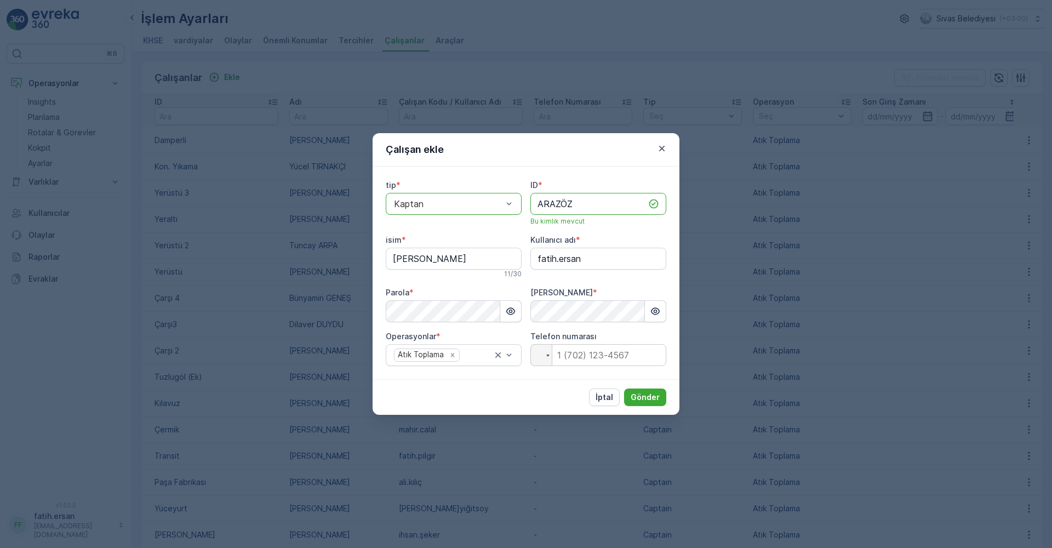
drag, startPoint x: 581, startPoint y: 208, endPoint x: 542, endPoint y: 209, distance: 38.9
click at [542, 209] on input "ARAZÖZ" at bounding box center [598, 204] width 136 height 22
type input "Arazöz"
drag, startPoint x: 577, startPoint y: 263, endPoint x: 516, endPoint y: 263, distance: 60.8
click at [516, 263] on div "tip * option Kaptan, selected. Kaptan ID * Arazöz Bu kimlik mevcut isim * Cihan…" at bounding box center [526, 273] width 280 height 186
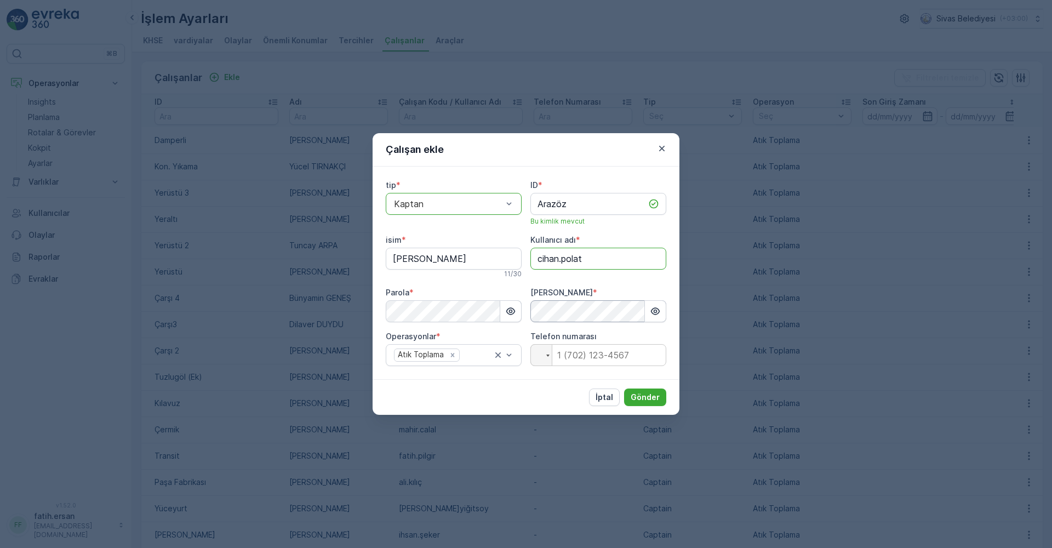
type adı "cihan.polat"
click at [652, 393] on p "Gönder" at bounding box center [644, 397] width 29 height 11
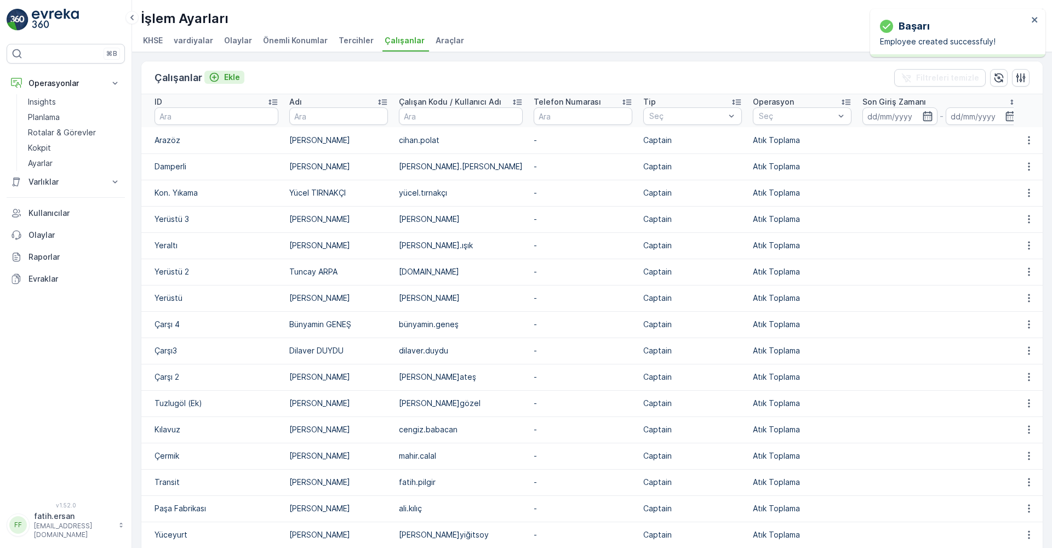
click at [227, 76] on p "Ekle" at bounding box center [232, 77] width 16 height 11
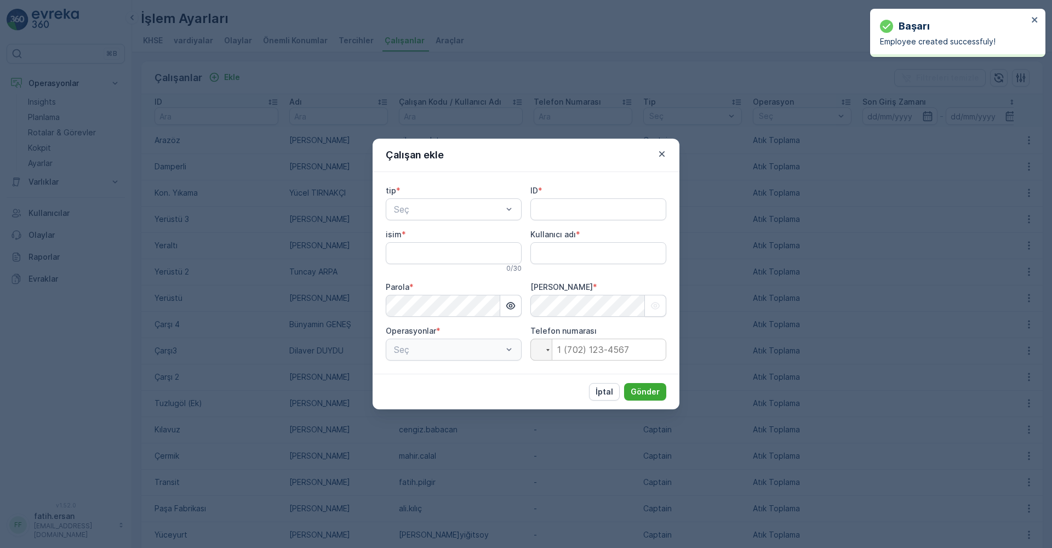
type adı "fatih.ersan"
click at [440, 234] on div "Kaptan" at bounding box center [453, 236] width 123 height 10
click at [559, 215] on input "ID" at bounding box center [598, 209] width 136 height 22
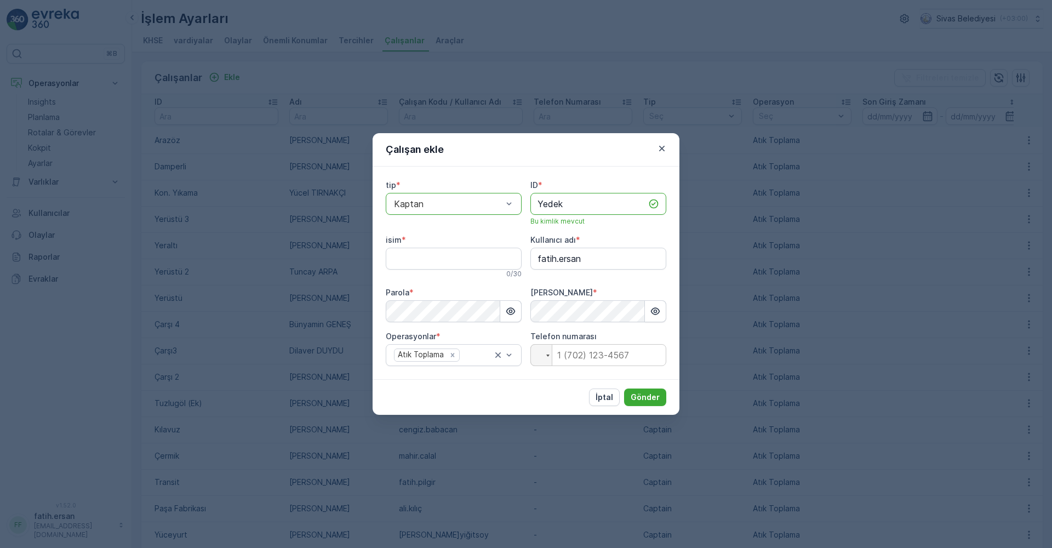
type input "Yedek"
click at [457, 251] on input "isim" at bounding box center [454, 259] width 136 height 22
type input "Özgür ÖLÇAR"
drag, startPoint x: 587, startPoint y: 261, endPoint x: 524, endPoint y: 262, distance: 63.0
click at [524, 262] on div "tip * option Kaptan, selected. Kaptan ID * Yedek Bu kimlik mevcut isim * Özgür …" at bounding box center [526, 273] width 280 height 186
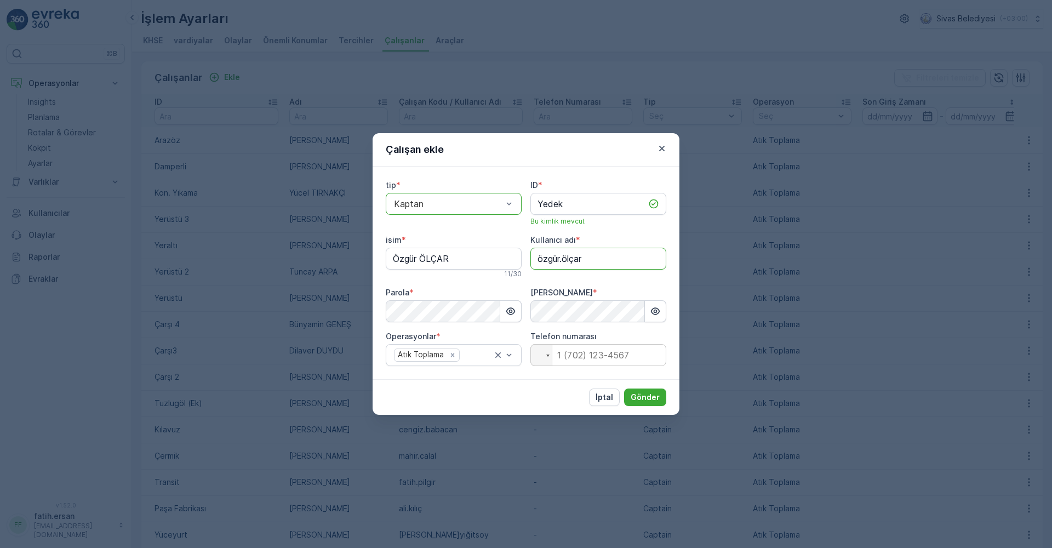
type adı "özgür.ölçar"
click at [519, 283] on div "tip * option Kaptan, selected. Kaptan ID * Yedek Bu kimlik mevcut isim * Özgür …" at bounding box center [526, 273] width 280 height 186
click at [630, 393] on button "Gönder" at bounding box center [645, 397] width 42 height 18
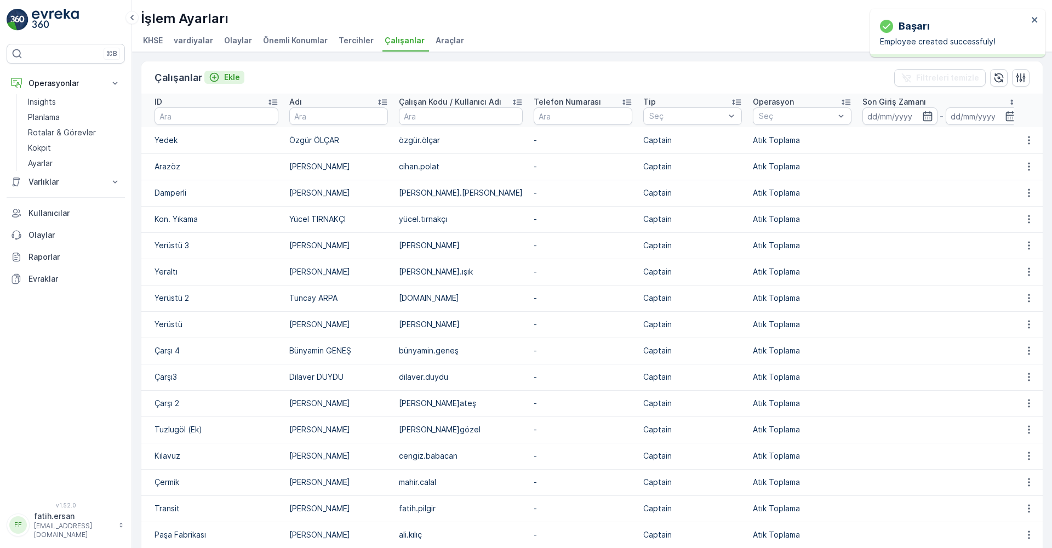
click at [229, 81] on p "Ekle" at bounding box center [232, 77] width 16 height 11
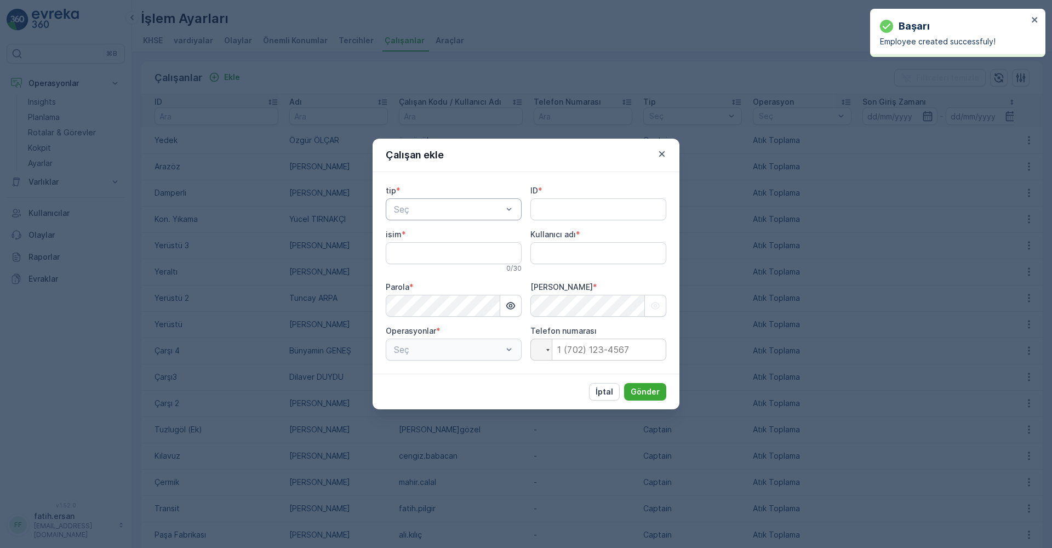
type adı "fatih.ersan"
click at [424, 200] on div "Seç" at bounding box center [454, 209] width 136 height 22
click at [426, 237] on div "Kaptan" at bounding box center [453, 236] width 123 height 10
click at [577, 217] on input "ID" at bounding box center [598, 209] width 136 height 22
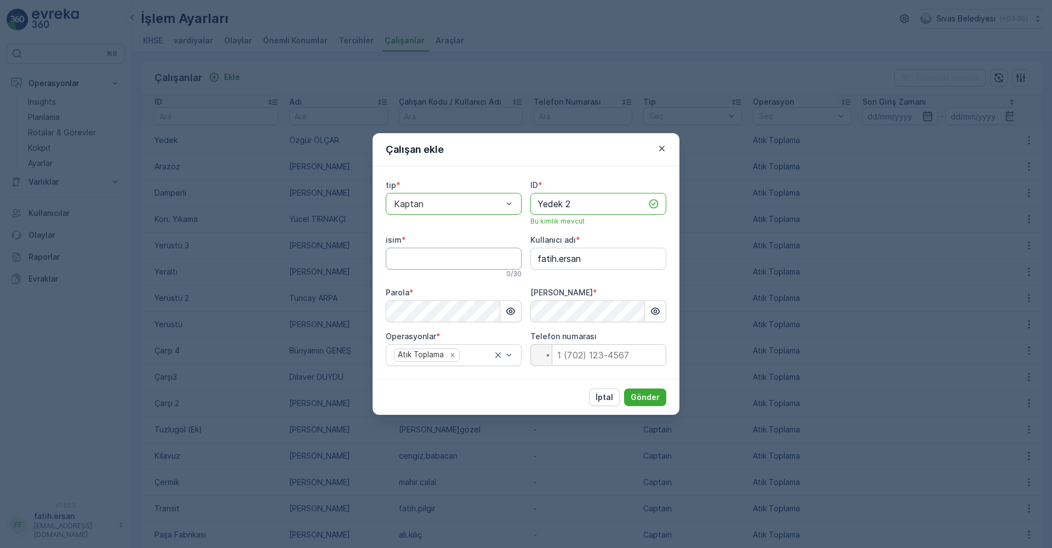
type input "Yedek 2"
click at [426, 256] on input "isim" at bounding box center [454, 259] width 136 height 22
type input "[PERSON_NAME]"
drag, startPoint x: 553, startPoint y: 263, endPoint x: 508, endPoint y: 261, distance: 44.4
click at [508, 261] on div "tip * option Kaptan, selected. Kaptan ID * Yedek 2 Bu kimlik mevcut isim * Büle…" at bounding box center [526, 273] width 280 height 186
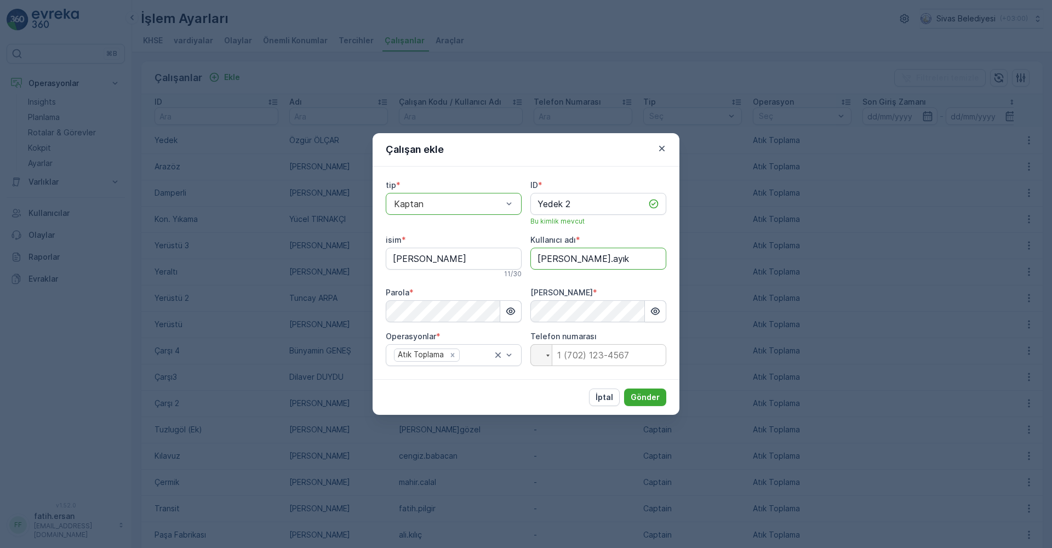
type adı "[PERSON_NAME].ayık"
click at [526, 287] on div "Parola * [PERSON_NAME] *" at bounding box center [526, 304] width 280 height 35
click at [648, 395] on p "Gönder" at bounding box center [644, 397] width 29 height 11
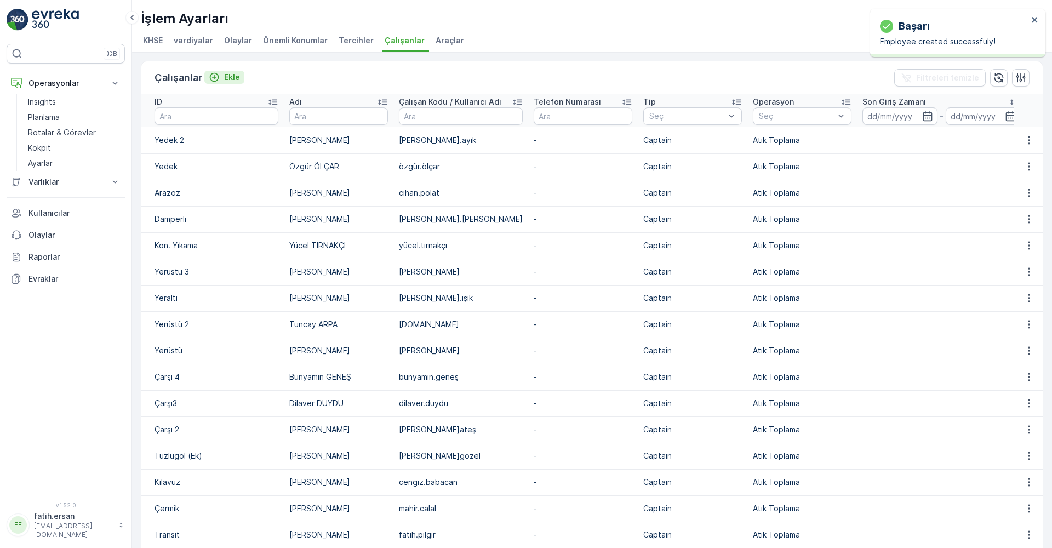
click at [232, 74] on p "Ekle" at bounding box center [232, 77] width 16 height 11
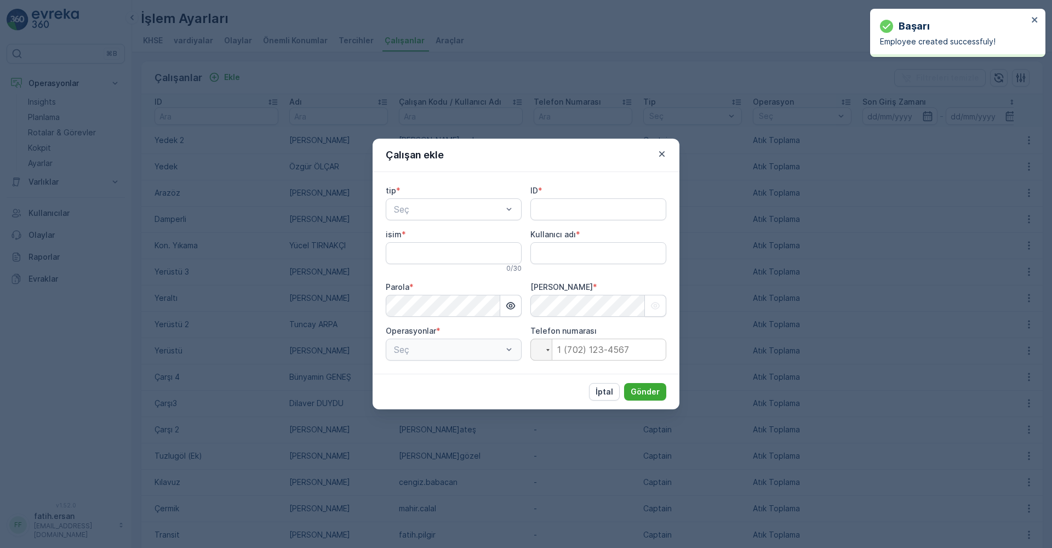
type adı "fatih.ersan"
click at [426, 235] on div "Kaptan" at bounding box center [453, 236] width 123 height 10
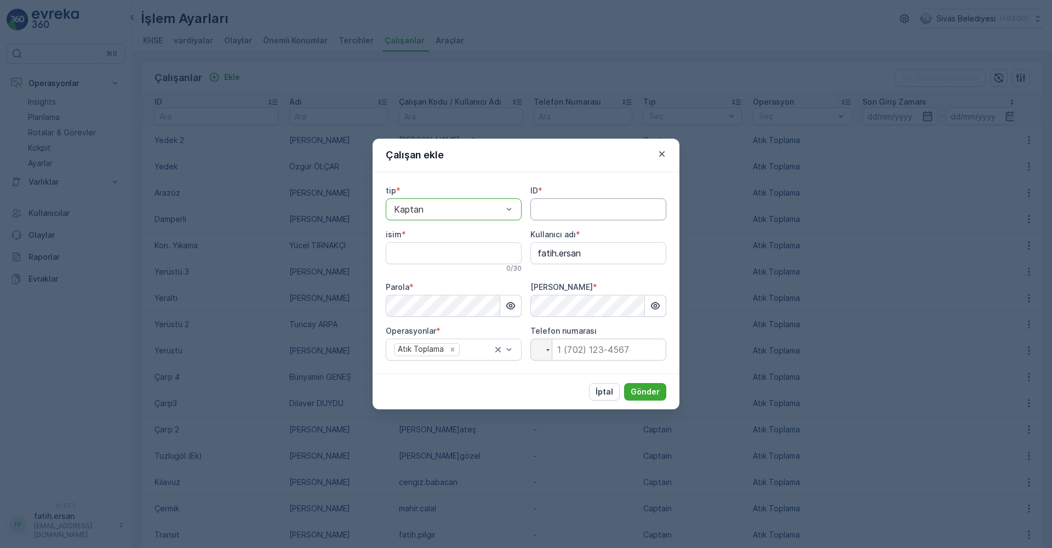
click at [556, 212] on input "ID" at bounding box center [598, 209] width 136 height 22
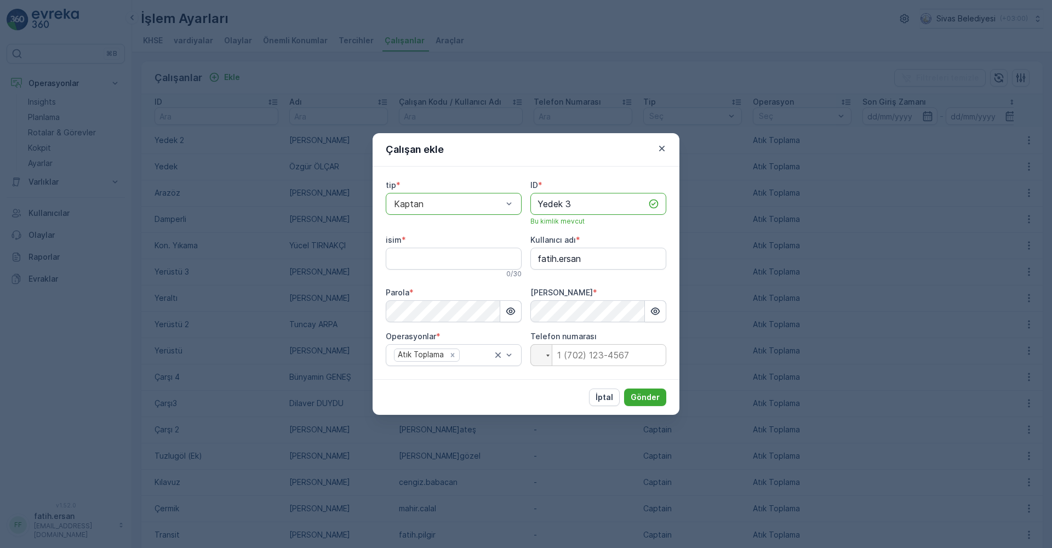
type input "Yedek 3"
click at [457, 260] on input "isim" at bounding box center [454, 259] width 136 height 22
type input "Sefa ARPA"
click at [565, 263] on adı "fatih.ersan" at bounding box center [598, 259] width 136 height 22
drag, startPoint x: 589, startPoint y: 259, endPoint x: 517, endPoint y: 259, distance: 72.3
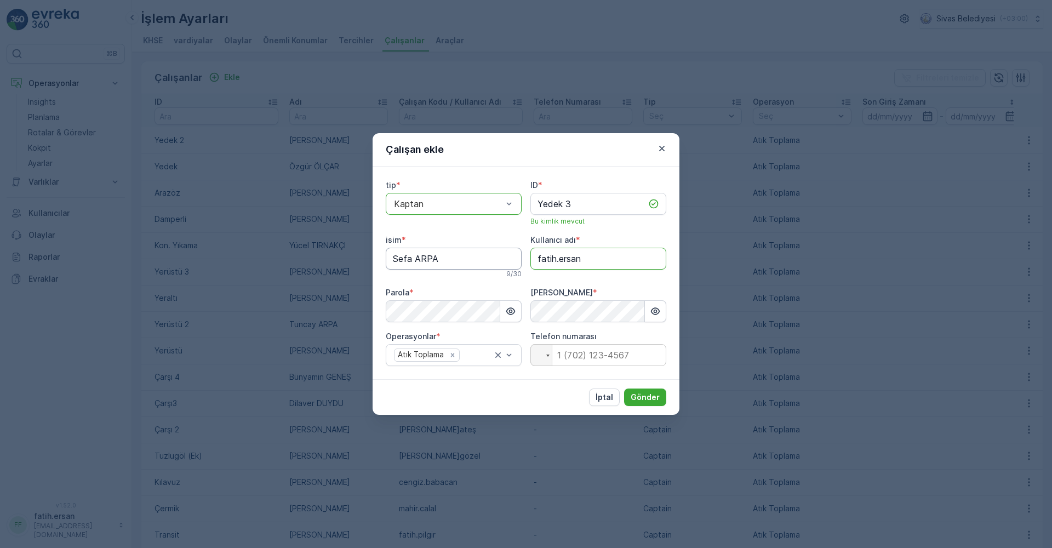
click at [517, 259] on div "tip * option Kaptan, selected. Kaptan ID * Yedek 3 Bu kimlik mevcut isim * Sefa…" at bounding box center [526, 273] width 280 height 186
type adı "[DOMAIN_NAME]"
click at [530, 286] on div "tip * option Kaptan, selected. Kaptan ID * Yedek 3 Bu kimlik mevcut isim * Sefa…" at bounding box center [526, 273] width 280 height 186
click at [650, 397] on p "Gönder" at bounding box center [644, 397] width 29 height 11
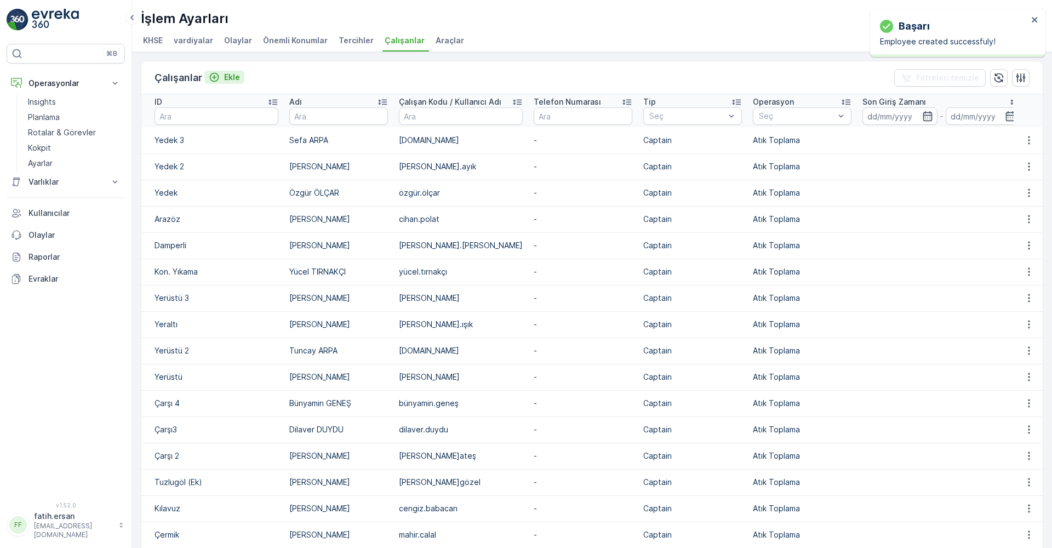
click at [234, 82] on p "Ekle" at bounding box center [232, 77] width 16 height 11
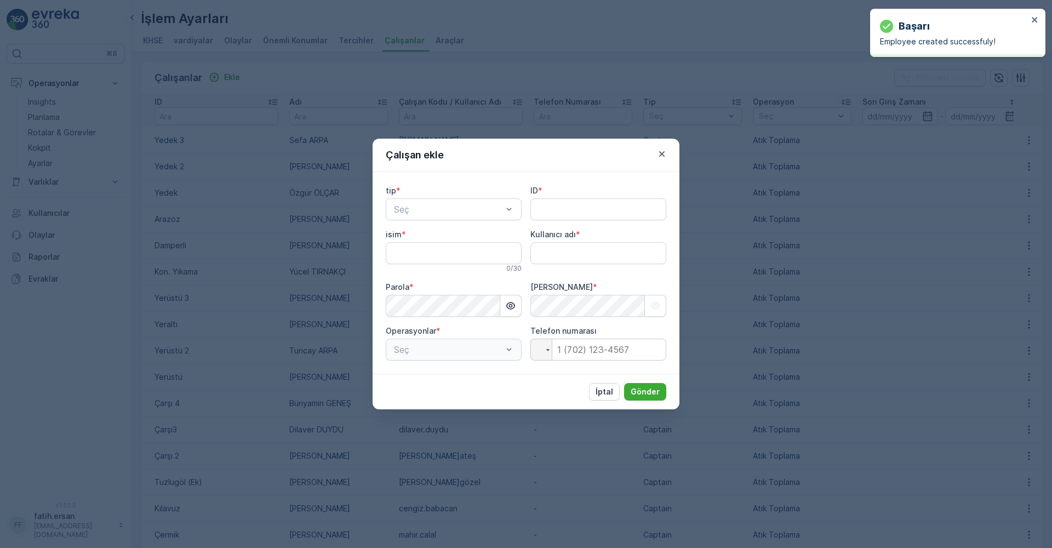
type adı "fatih.ersan"
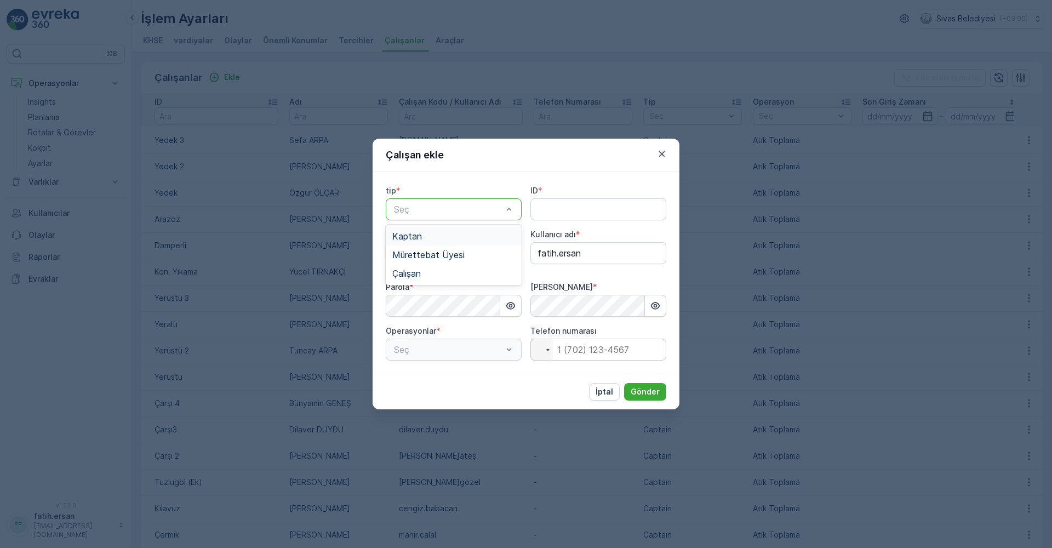
click at [416, 233] on span "Kaptan" at bounding box center [407, 236] width 30 height 10
click at [563, 209] on input "ID" at bounding box center [598, 209] width 136 height 22
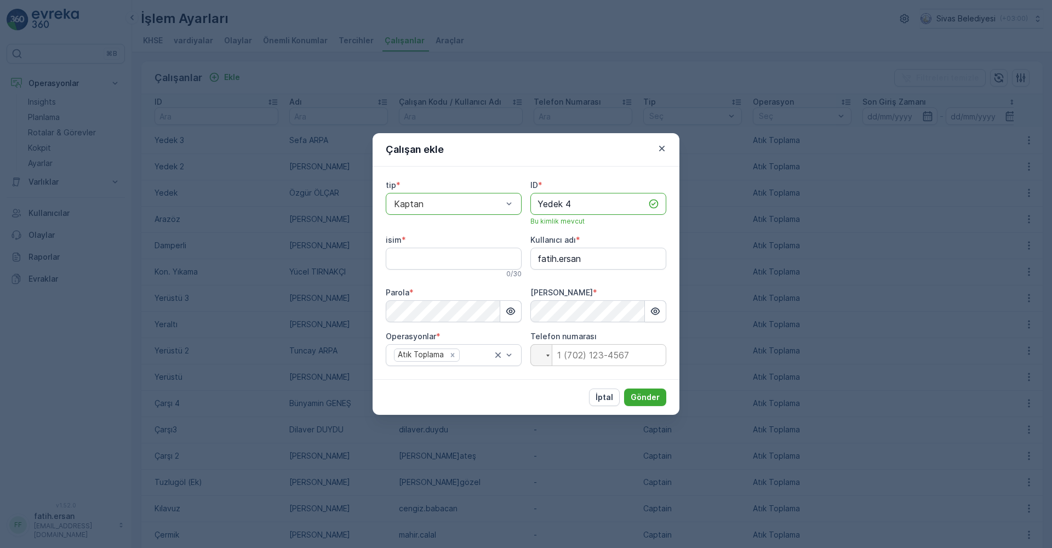
type input "Yedek 4"
click at [459, 249] on input "isim" at bounding box center [454, 259] width 136 height 22
type input "[PERSON_NAME]"
drag, startPoint x: 592, startPoint y: 265, endPoint x: 506, endPoint y: 271, distance: 86.2
click at [506, 270] on div "tip * option Kaptan, selected. Kaptan ID * Yedek 4 Bu kimlik mevcut isim * Sali…" at bounding box center [526, 273] width 280 height 186
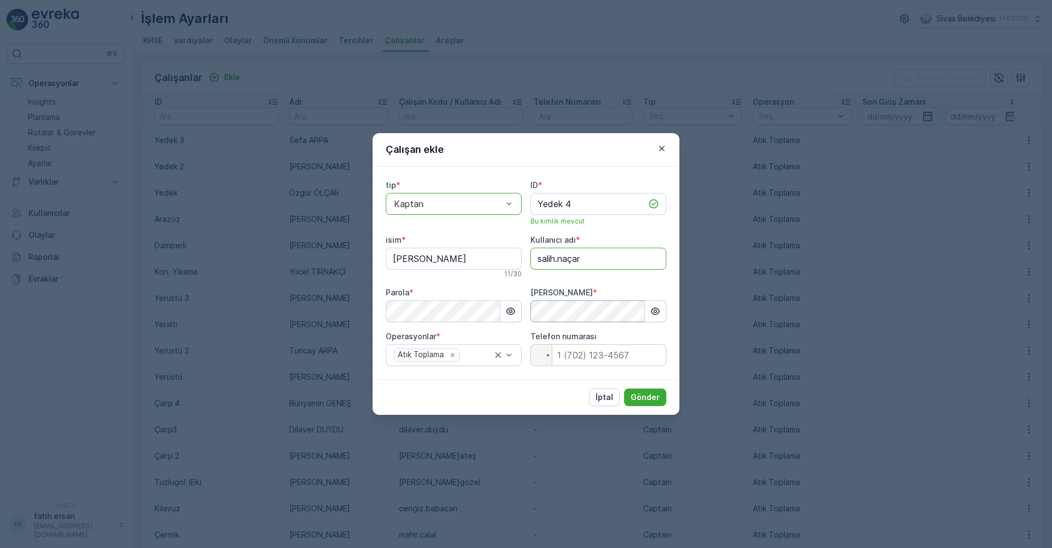
type adı "salih.naçar"
click at [644, 392] on p "Gönder" at bounding box center [644, 397] width 29 height 11
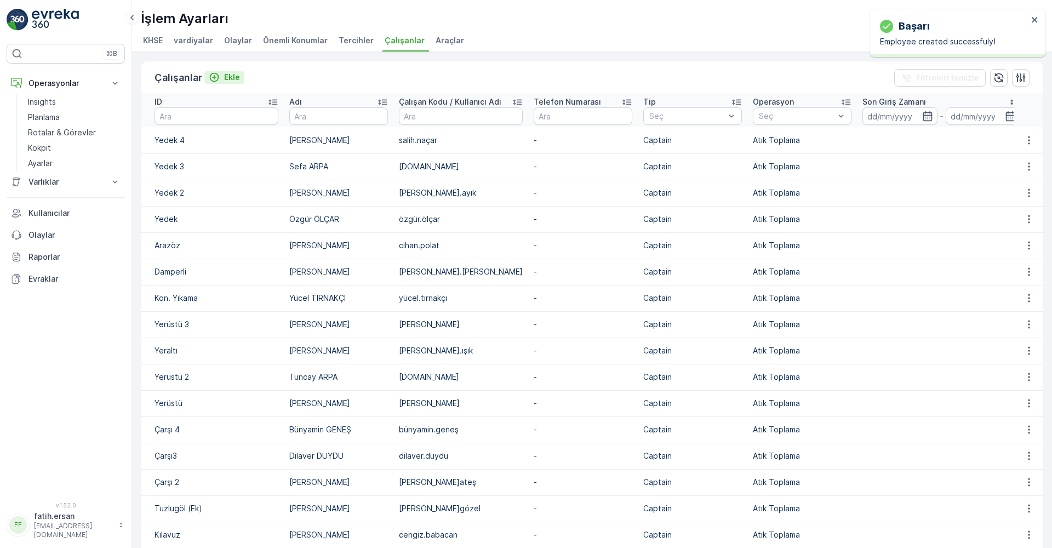
click at [221, 79] on div "Ekle" at bounding box center [224, 77] width 31 height 11
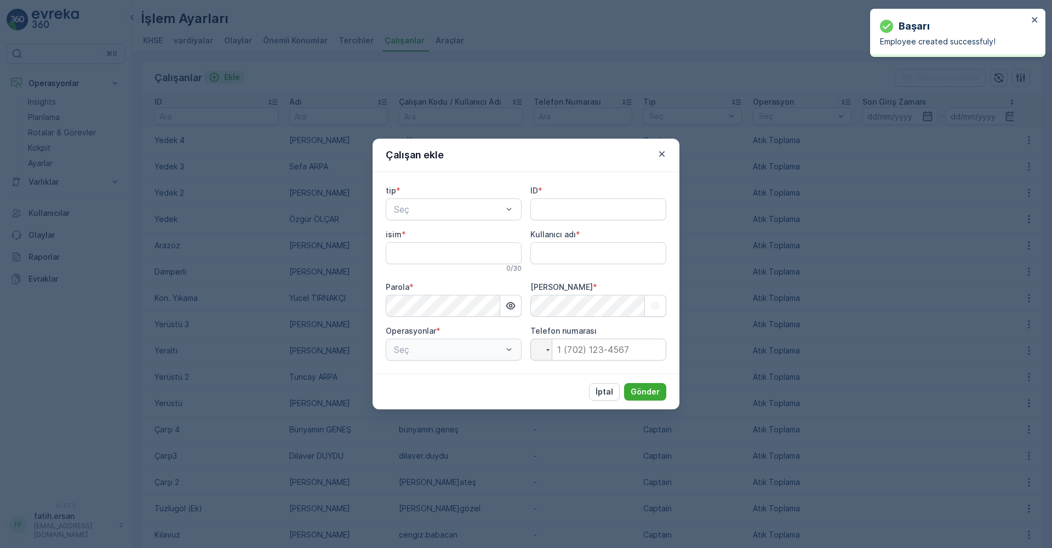
type adı "fatih.ersan"
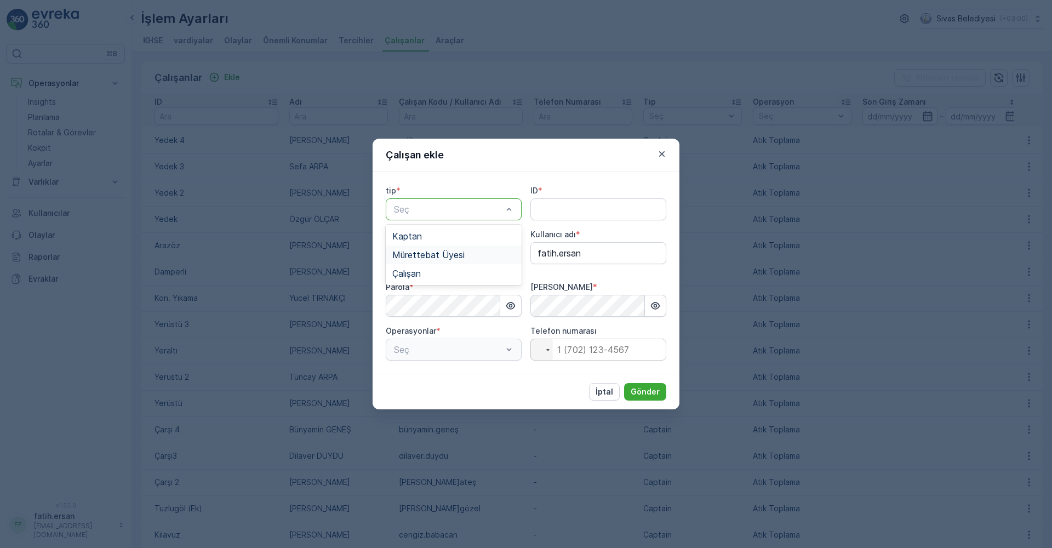
click at [433, 246] on div "Mürettebat Üyesi" at bounding box center [454, 254] width 136 height 19
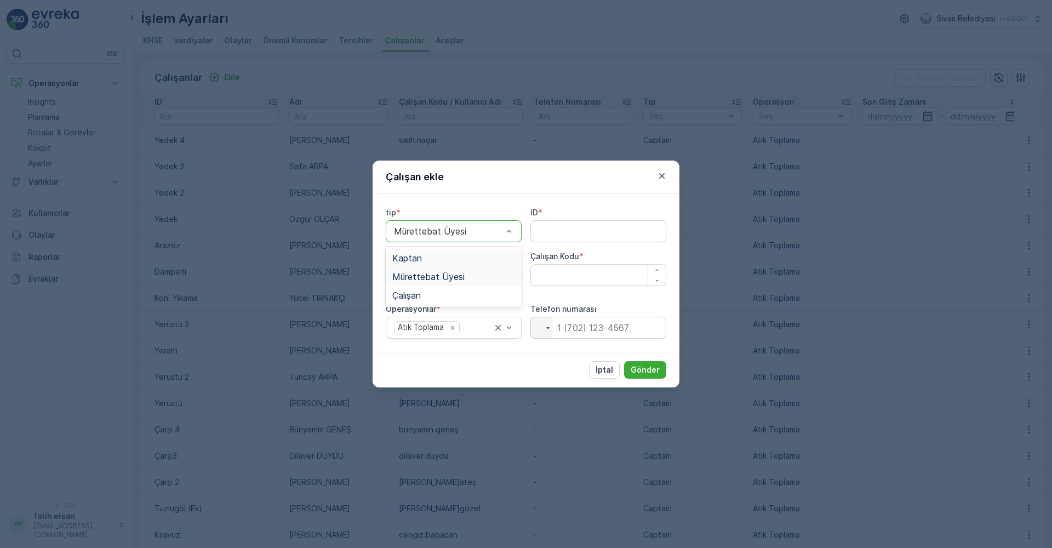
click at [423, 228] on div at bounding box center [448, 231] width 111 height 10
click at [414, 256] on span "Kaptan" at bounding box center [407, 258] width 30 height 10
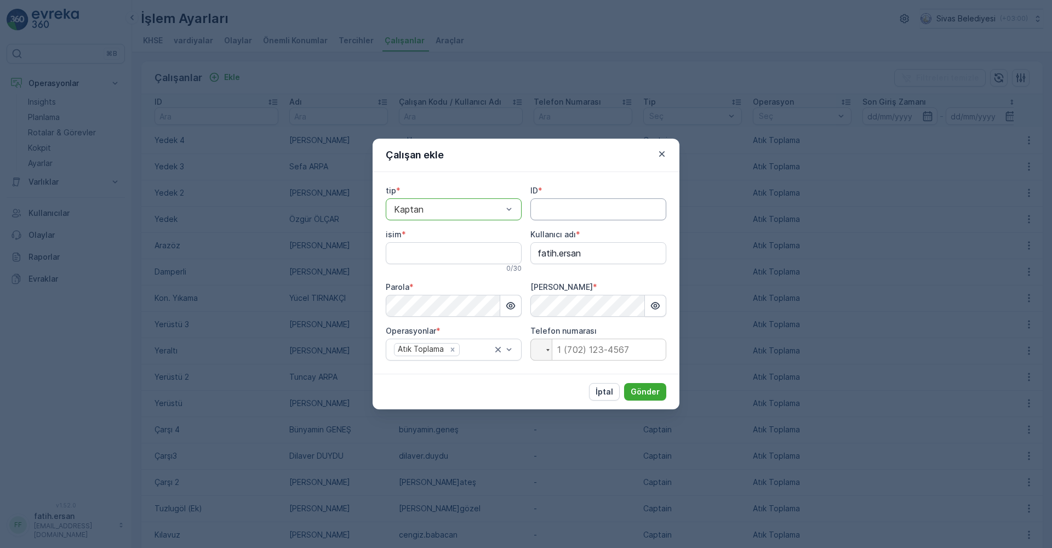
click at [577, 209] on input "ID" at bounding box center [598, 209] width 136 height 22
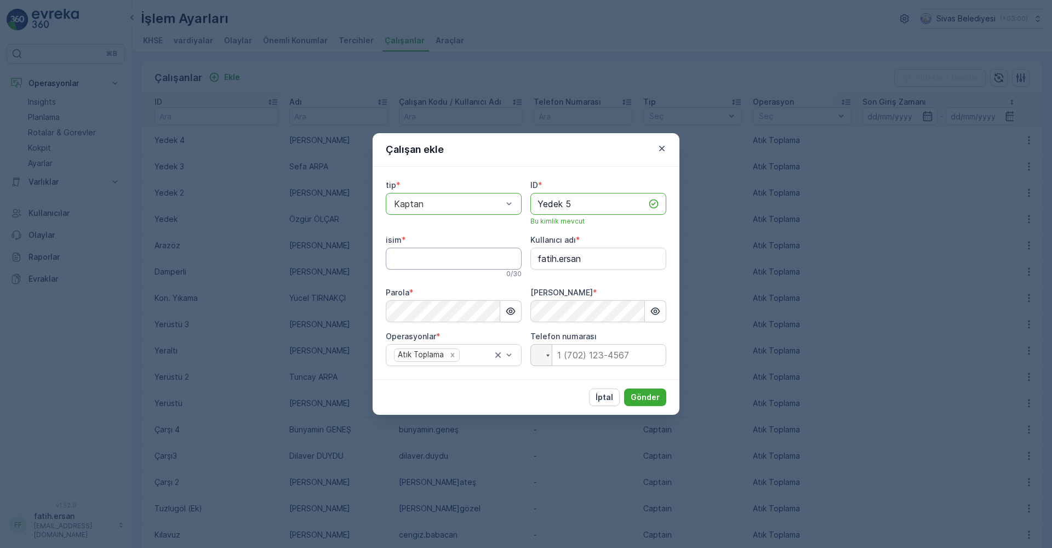
type input "Yedek 5"
click at [435, 264] on input "isim" at bounding box center [454, 259] width 136 height 22
type input "[PERSON_NAME]"
drag, startPoint x: 615, startPoint y: 260, endPoint x: 513, endPoint y: 260, distance: 101.9
click at [513, 260] on div "tip * option Kaptan, selected. Kaptan ID * Yedek 5 Bu kimlik mevcut isim * Arif…" at bounding box center [526, 273] width 280 height 186
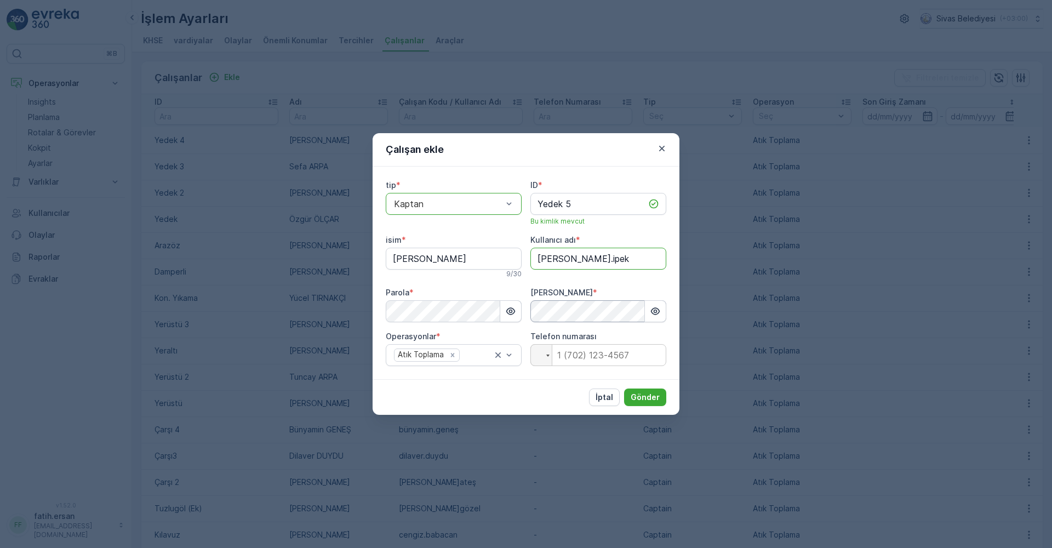
type adı "[PERSON_NAME].ipek"
click at [643, 394] on p "Gönder" at bounding box center [644, 397] width 29 height 11
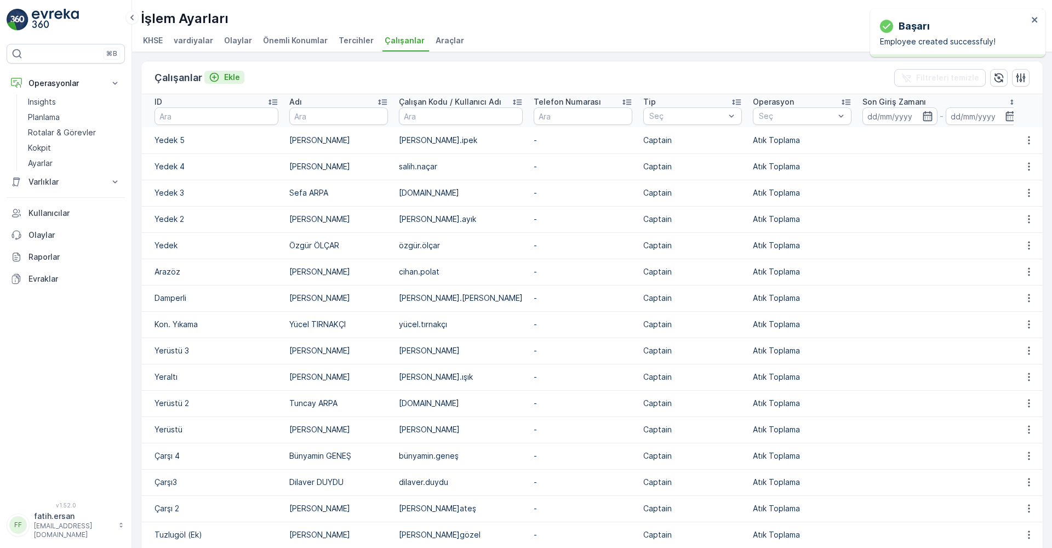
click at [234, 74] on p "Ekle" at bounding box center [232, 77] width 16 height 11
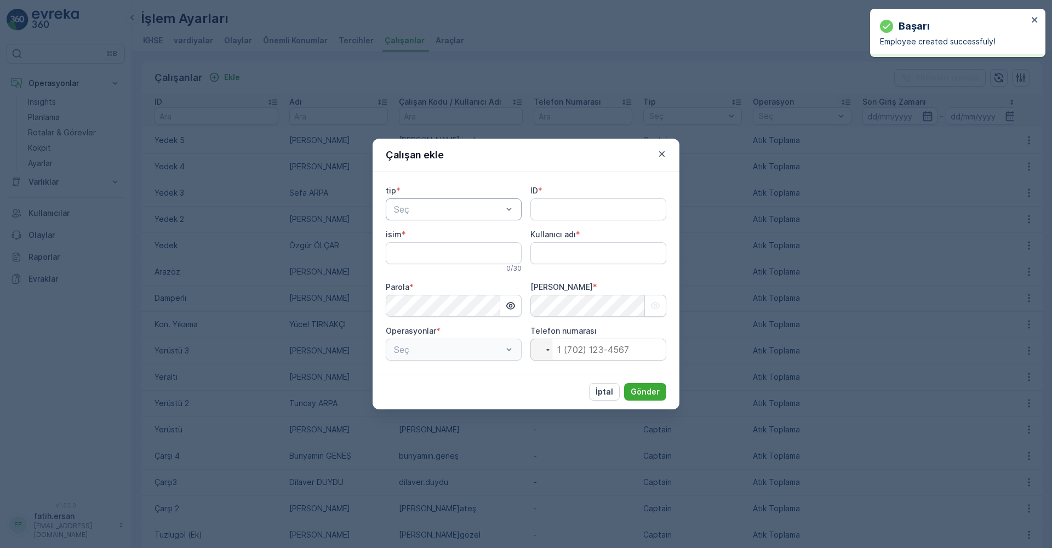
type adı "fatih.ersan"
click at [437, 236] on div "Kaptan" at bounding box center [453, 236] width 123 height 10
click at [565, 214] on input "ID" at bounding box center [598, 209] width 136 height 22
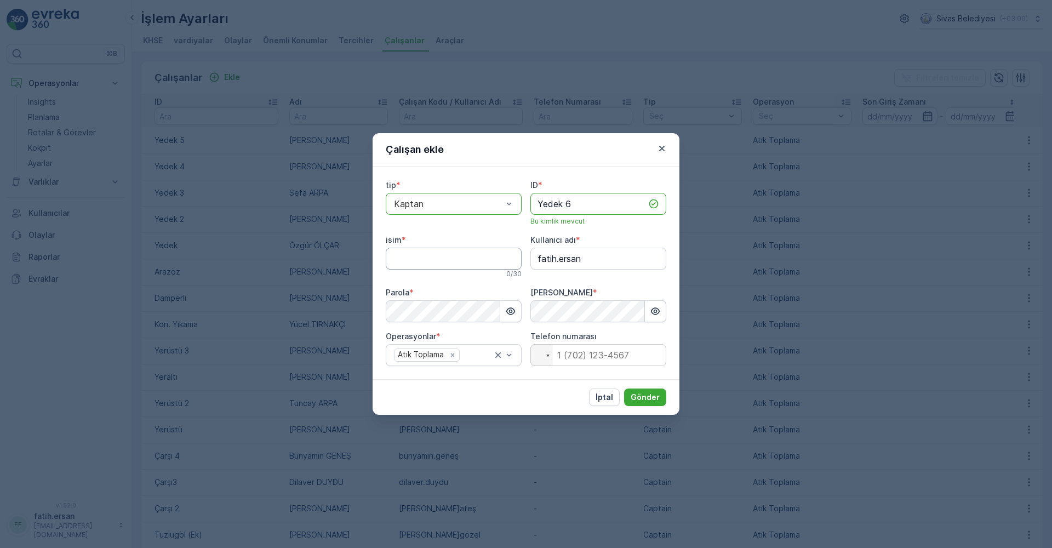
type input "Yedek 6"
click at [466, 252] on input "isim" at bounding box center [454, 259] width 136 height 22
type input "[PERSON_NAME]"
drag, startPoint x: 588, startPoint y: 259, endPoint x: 462, endPoint y: 261, distance: 126.0
click at [462, 261] on div "tip * option Kaptan, selected. Kaptan ID * Yedek 6 Bu kimlik mevcut isim * Must…" at bounding box center [526, 273] width 280 height 186
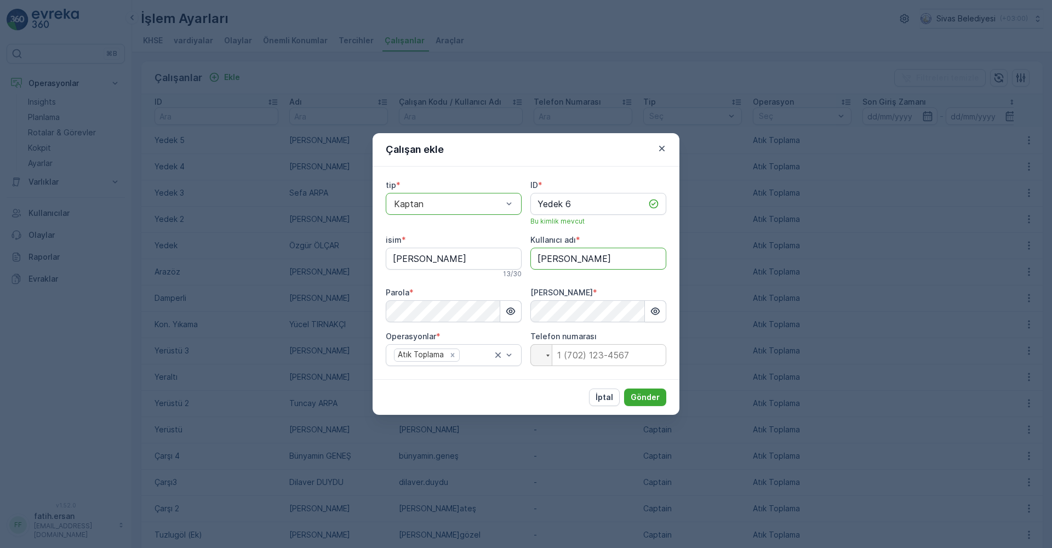
type adı "[PERSON_NAME]"
click at [606, 137] on div "Çalışan ekle" at bounding box center [525, 149] width 307 height 33
click at [636, 398] on p "Gönder" at bounding box center [644, 397] width 29 height 11
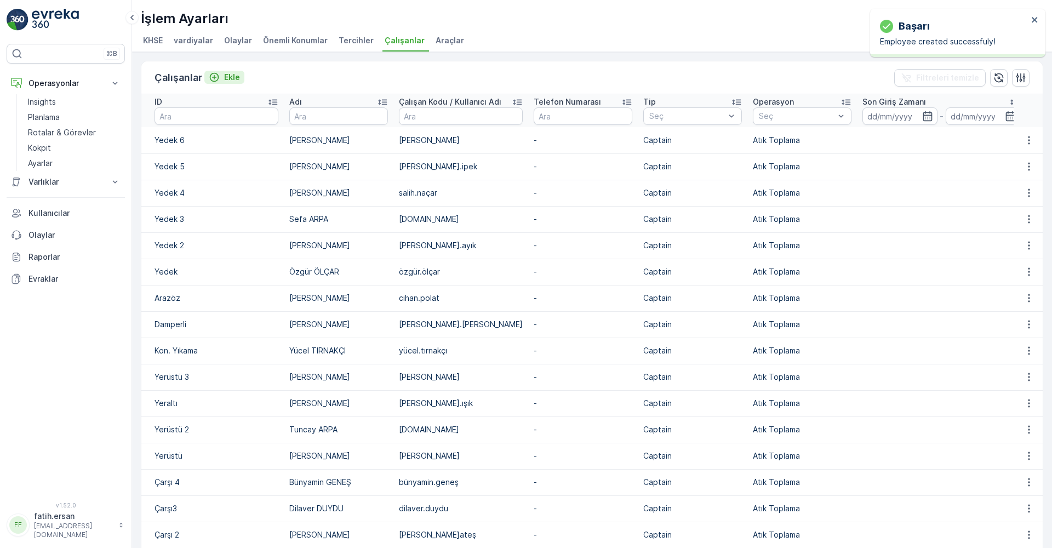
click at [226, 77] on p "Ekle" at bounding box center [232, 77] width 16 height 11
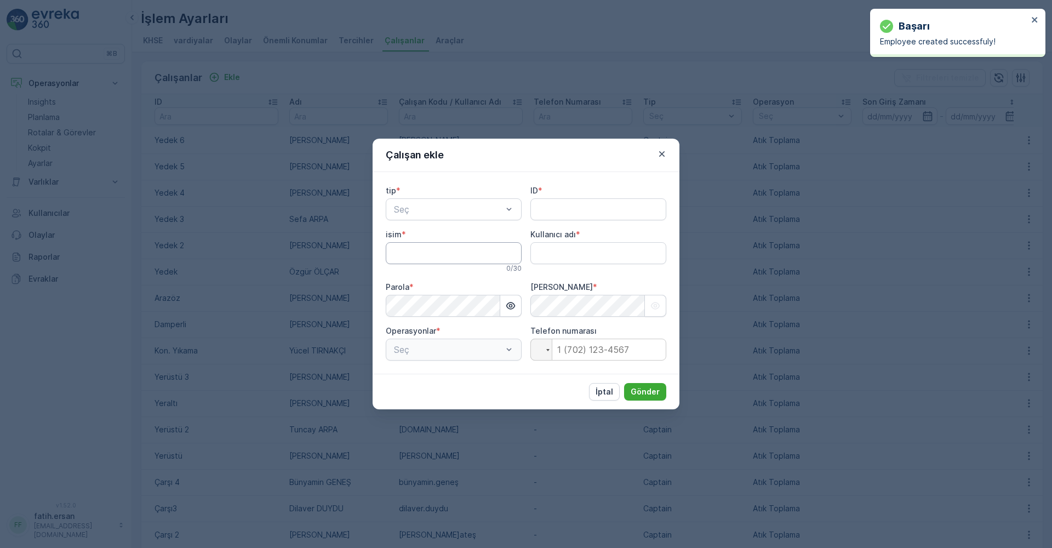
type adı "fatih.ersan"
click at [438, 239] on div "Kaptan" at bounding box center [453, 236] width 123 height 10
click at [567, 210] on input "ID" at bounding box center [598, 209] width 136 height 22
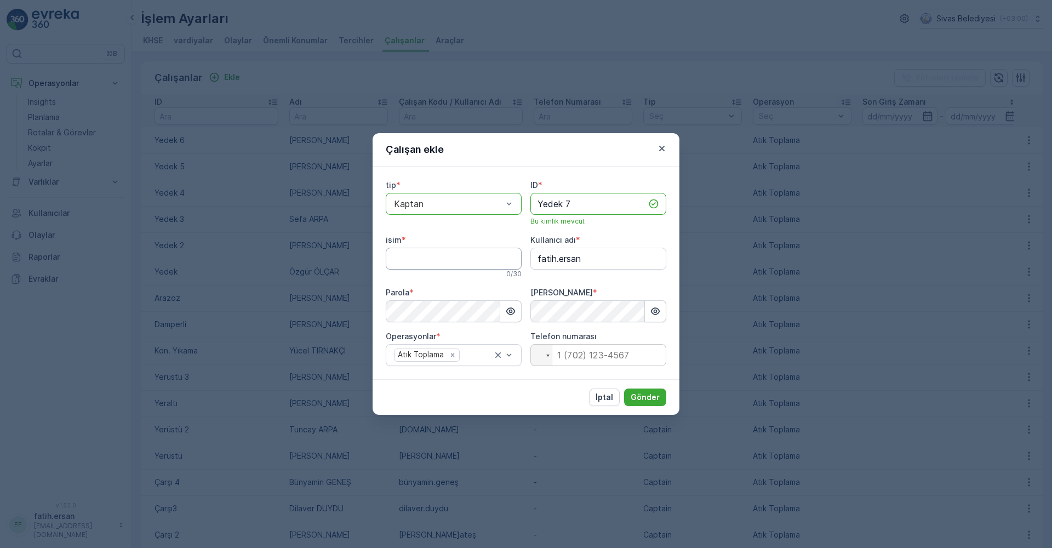
type input "Yedek 7"
click at [432, 257] on input "isim" at bounding box center [454, 259] width 136 height 22
type input "[PERSON_NAME]"
drag, startPoint x: 594, startPoint y: 256, endPoint x: 530, endPoint y: 261, distance: 63.7
click at [530, 261] on adı "fatih.ersan" at bounding box center [598, 259] width 136 height 22
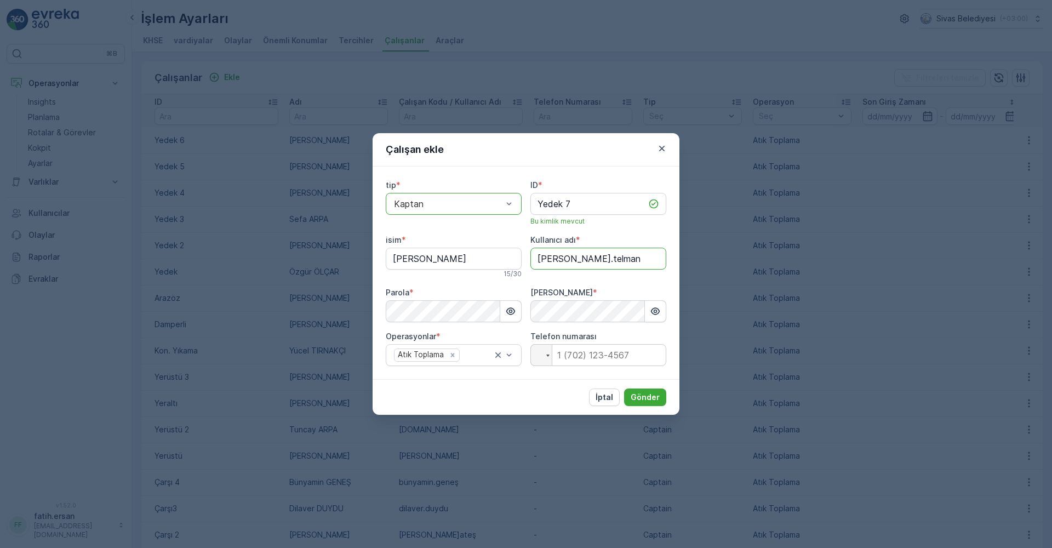
click at [618, 262] on adı "[PERSON_NAME].telman" at bounding box center [598, 259] width 136 height 22
type adı "[PERSON_NAME].telman"
click at [525, 382] on div "İptal Gönder" at bounding box center [525, 397] width 307 height 36
click at [641, 401] on p "Gönder" at bounding box center [644, 397] width 29 height 11
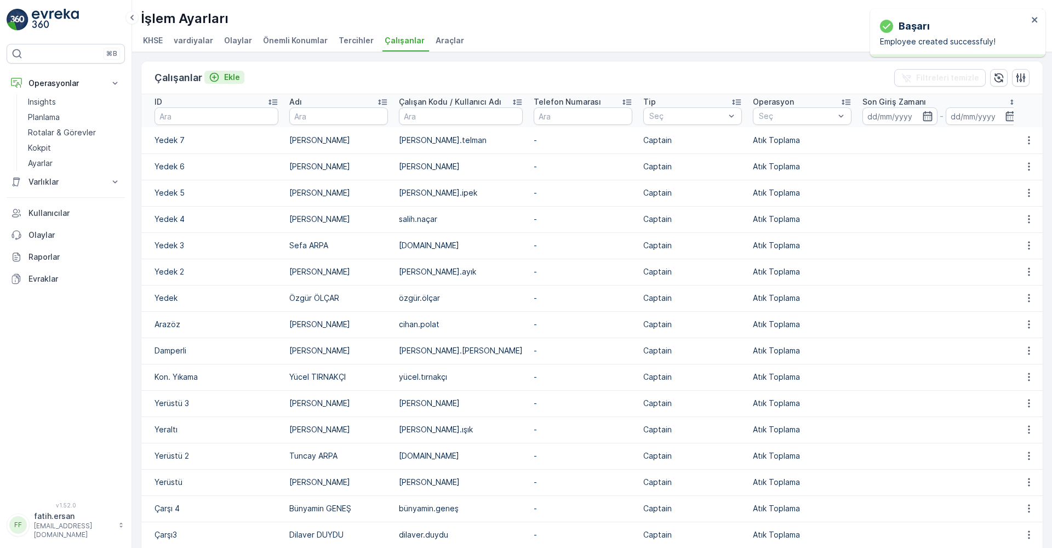
click at [232, 74] on p "Ekle" at bounding box center [232, 77] width 16 height 11
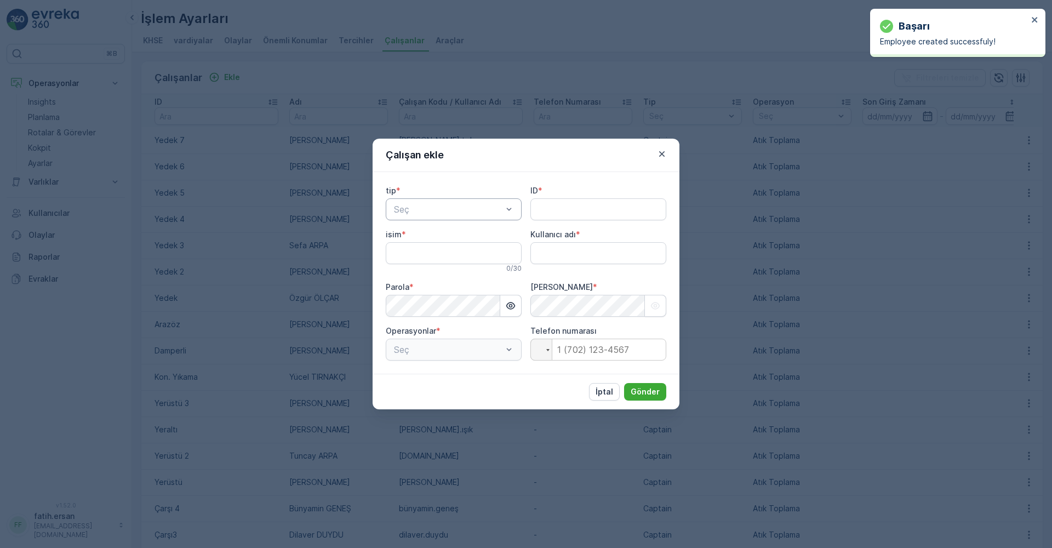
type adı "fatih.ersan"
click at [408, 202] on div "Seç" at bounding box center [454, 209] width 136 height 22
click at [418, 240] on span "Kaptan" at bounding box center [407, 236] width 30 height 10
click at [570, 210] on input "ID" at bounding box center [598, 209] width 136 height 22
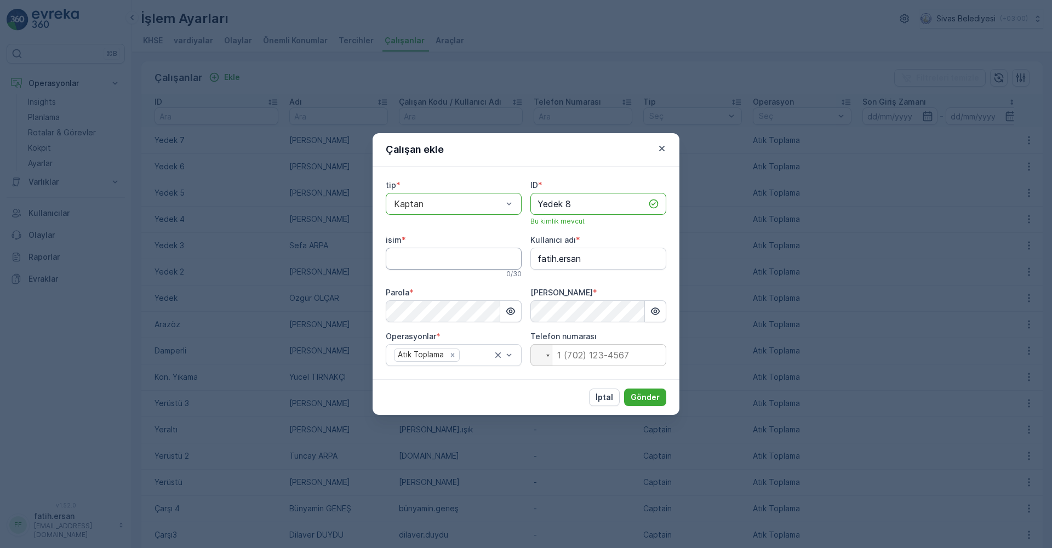
type input "Yedek 8"
click at [473, 257] on input "isim" at bounding box center [454, 259] width 136 height 22
drag, startPoint x: 630, startPoint y: 272, endPoint x: 533, endPoint y: 256, distance: 98.7
click at [533, 256] on div "Kullanıcı adı * fatih.ersan" at bounding box center [598, 256] width 136 height 44
type input "[PERSON_NAME]"
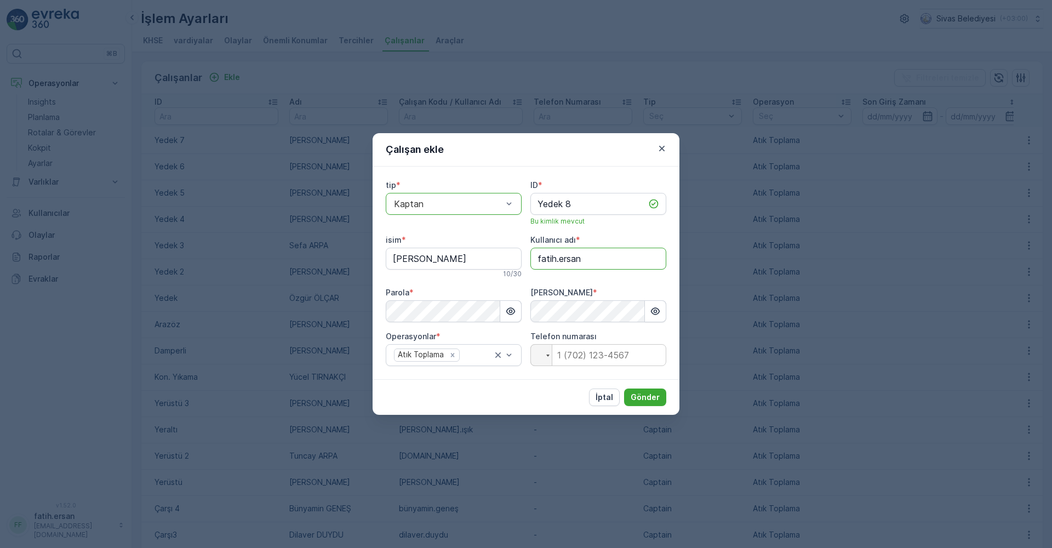
drag, startPoint x: 587, startPoint y: 259, endPoint x: 538, endPoint y: 266, distance: 48.7
click at [538, 266] on adı "fatih.ersan" at bounding box center [598, 259] width 136 height 22
type adı "yasin.eken"
click at [653, 399] on p "Gönder" at bounding box center [644, 397] width 29 height 11
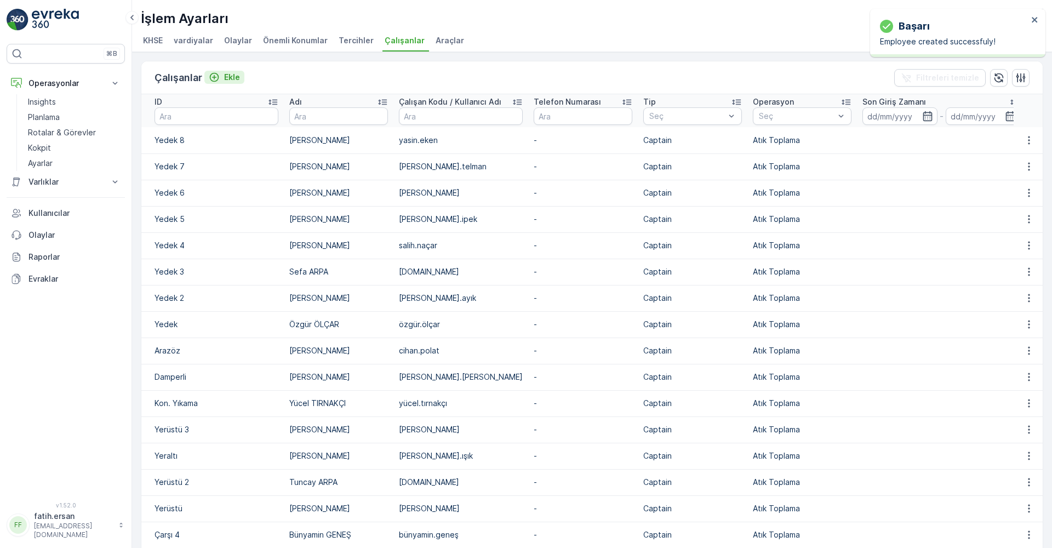
click at [228, 78] on p "Ekle" at bounding box center [232, 77] width 16 height 11
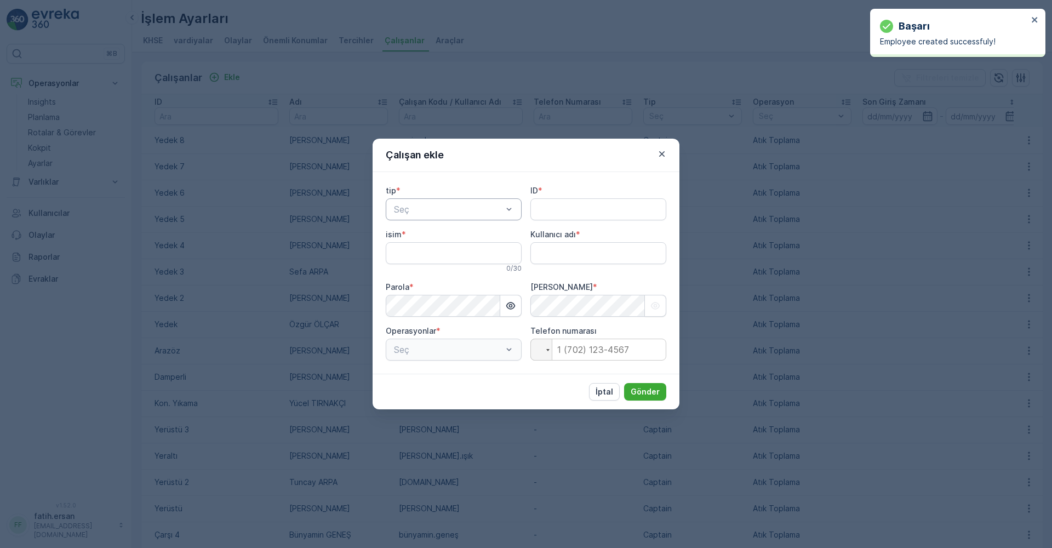
type adı "fatih.ersan"
click at [404, 202] on div "Seç" at bounding box center [454, 209] width 136 height 22
click at [423, 242] on div "Kaptan" at bounding box center [454, 236] width 136 height 19
click at [573, 216] on input "ID" at bounding box center [598, 209] width 136 height 22
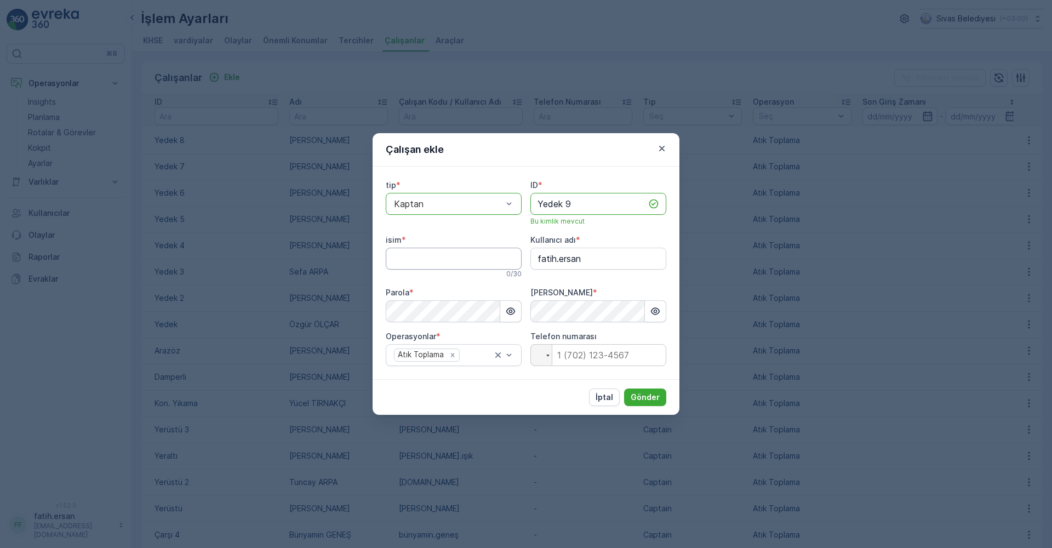
type input "Yedek 9"
click at [397, 255] on input "isim" at bounding box center [454, 259] width 136 height 22
type input "[PERSON_NAME]"
drag, startPoint x: 599, startPoint y: 265, endPoint x: 526, endPoint y: 261, distance: 72.9
click at [526, 261] on div "tip * option Kaptan, selected. Kaptan ID * Yedek 9 Bu kimlik mevcut isim * Yaku…" at bounding box center [526, 273] width 280 height 186
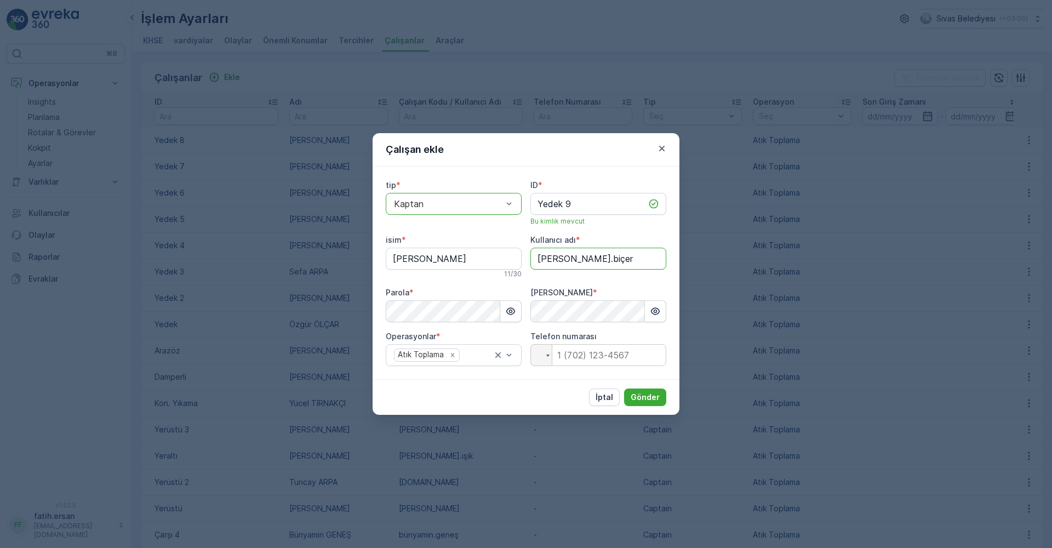
type adı "[PERSON_NAME].biçer"
click at [517, 240] on div "isim *" at bounding box center [454, 239] width 136 height 11
click at [646, 399] on p "Gönder" at bounding box center [644, 397] width 29 height 11
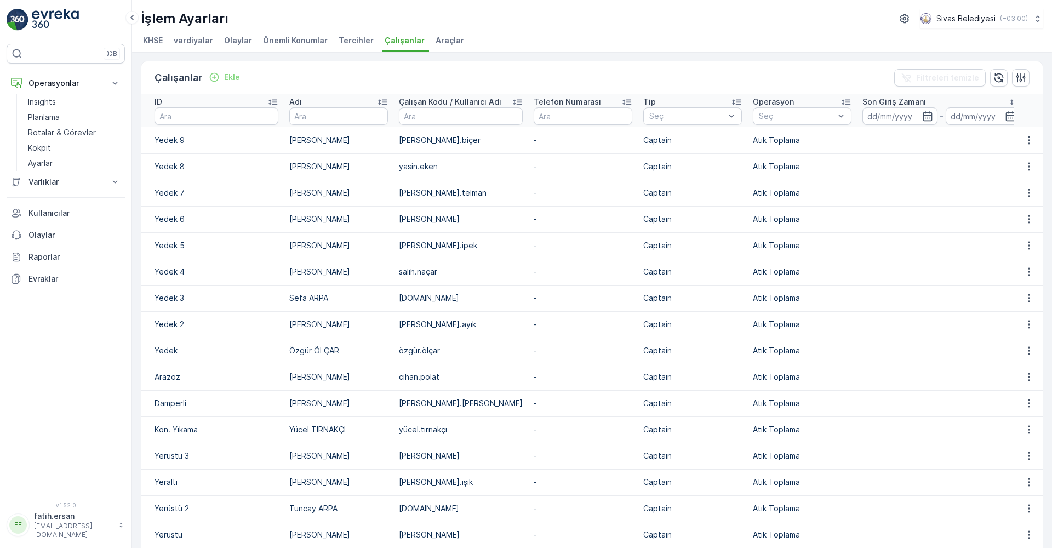
drag, startPoint x: 429, startPoint y: 218, endPoint x: 354, endPoint y: 206, distance: 75.4
click at [759, 122] on p "Seç" at bounding box center [797, 116] width 76 height 11
click at [40, 143] on p "Kokpit" at bounding box center [39, 147] width 23 height 11
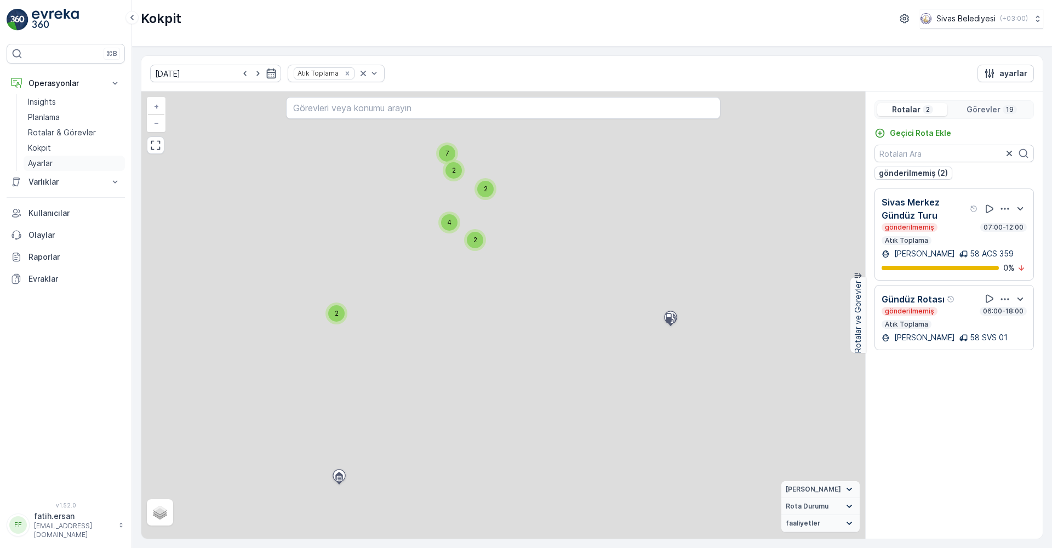
click at [43, 164] on p "Ayarlar" at bounding box center [40, 163] width 25 height 11
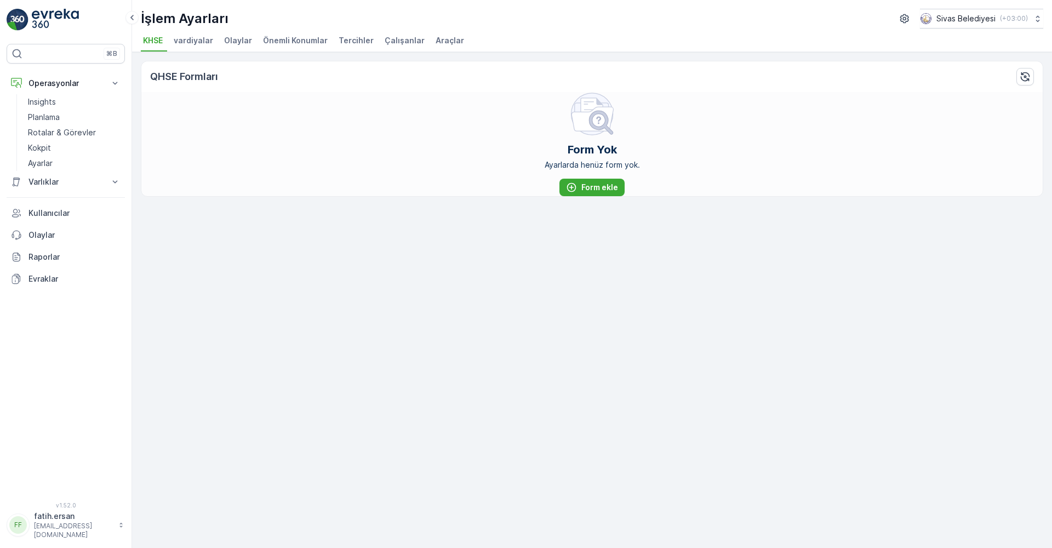
click at [393, 37] on span "Çalışanlar" at bounding box center [404, 40] width 40 height 11
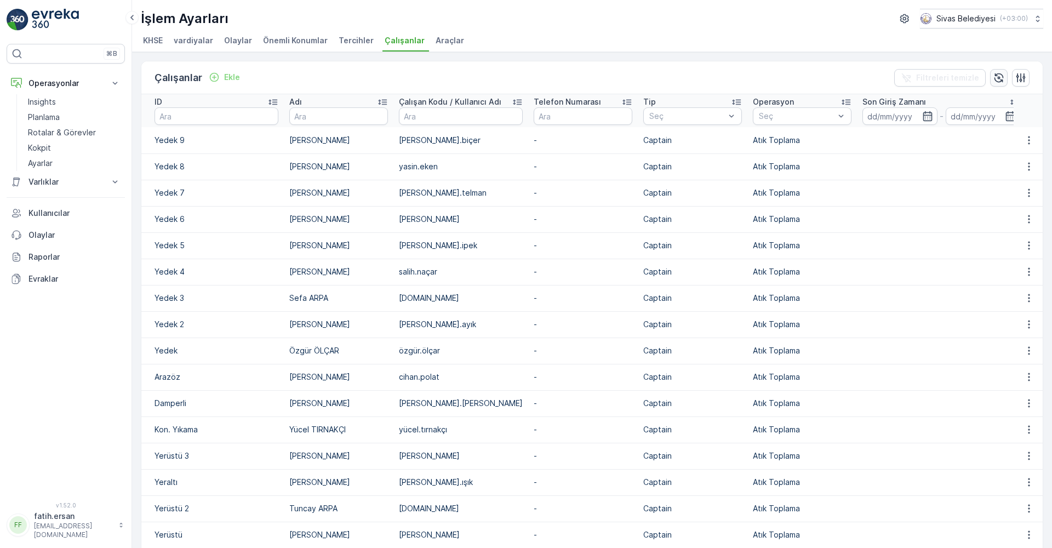
click at [998, 79] on icon "button" at bounding box center [998, 77] width 11 height 11
click at [1020, 78] on icon "button" at bounding box center [1020, 77] width 11 height 11
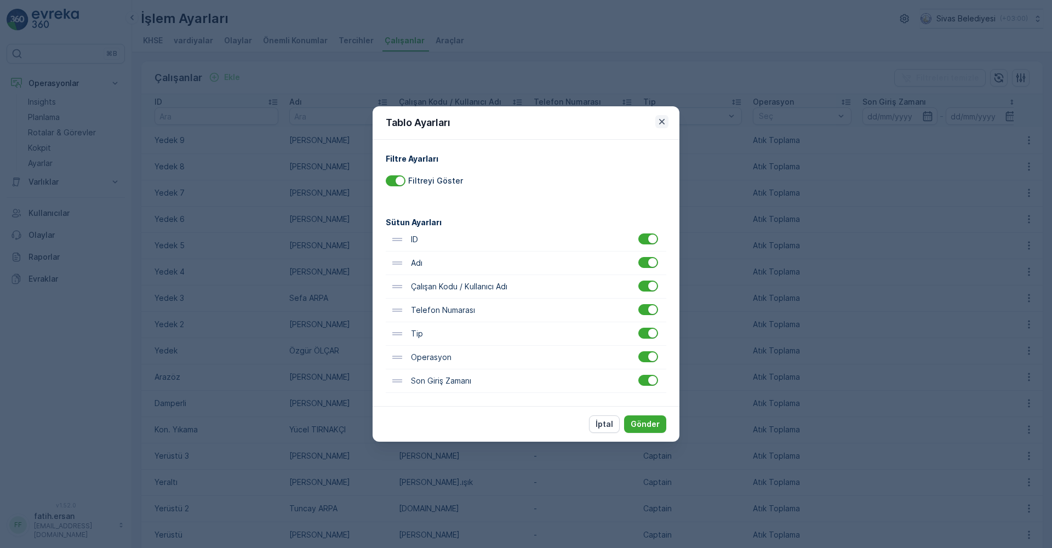
click at [662, 120] on icon "button" at bounding box center [661, 121] width 11 height 11
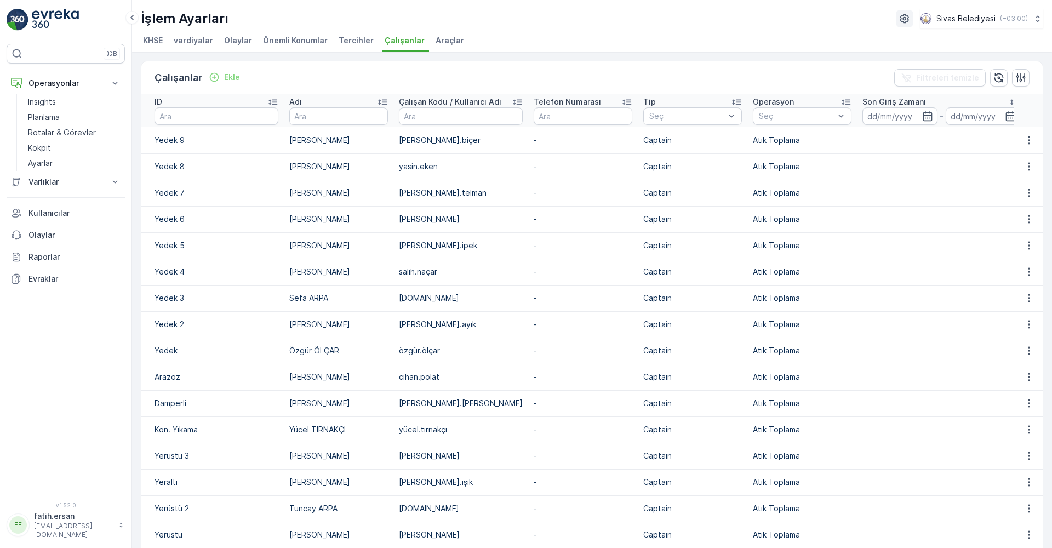
click at [900, 18] on icon "button" at bounding box center [904, 18] width 9 height 9
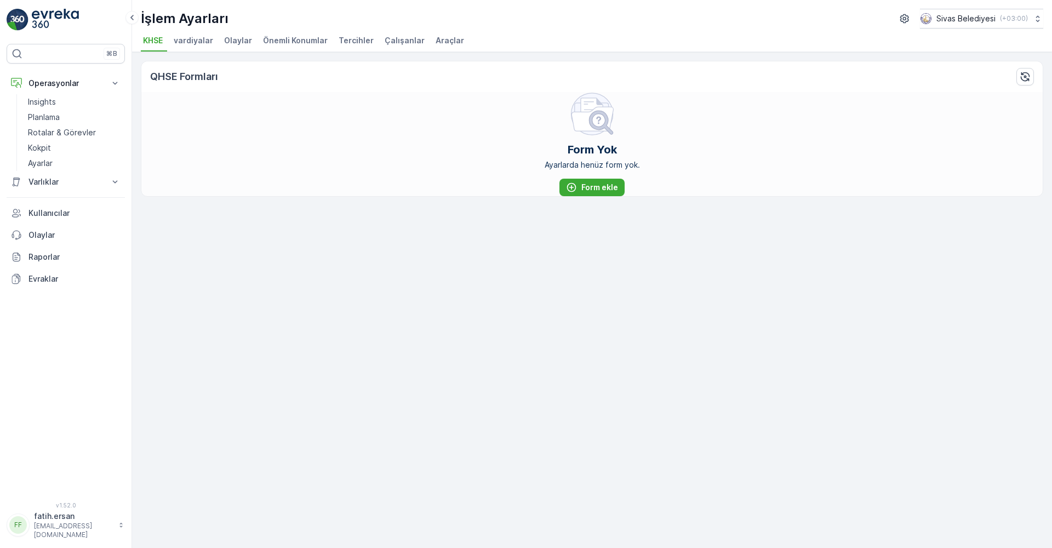
click at [900, 18] on icon "button" at bounding box center [904, 18] width 9 height 9
click at [394, 42] on span "Çalışanlar" at bounding box center [404, 40] width 40 height 11
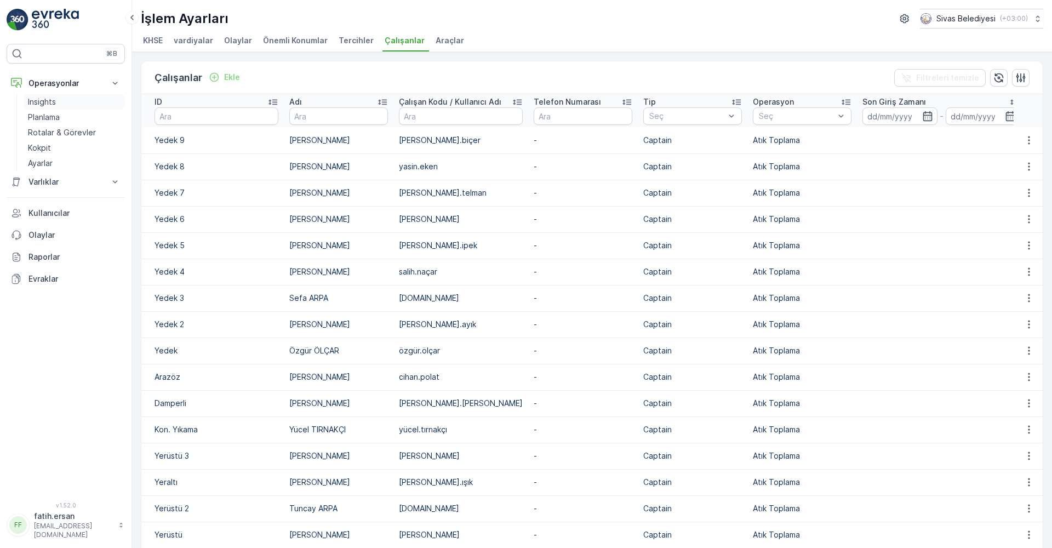
click at [42, 99] on p "Insights" at bounding box center [42, 101] width 28 height 11
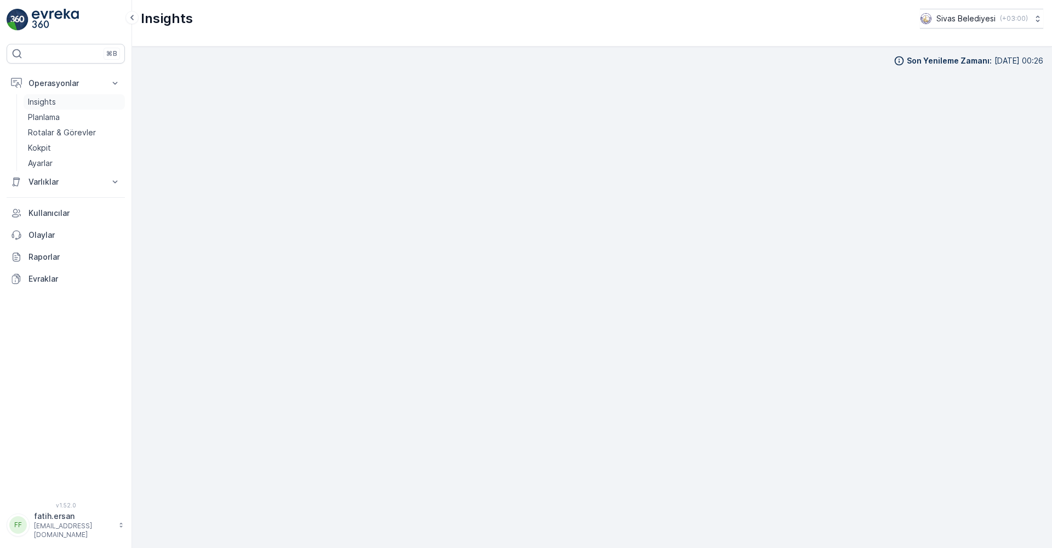
click at [54, 105] on p "Insights" at bounding box center [42, 101] width 28 height 11
click at [54, 116] on p "Planlama" at bounding box center [44, 117] width 32 height 11
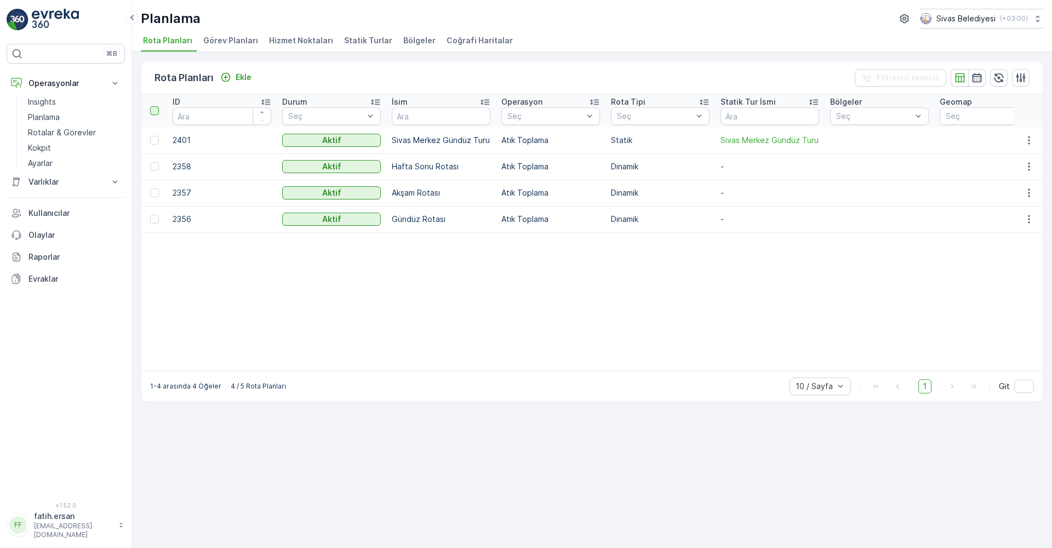
click at [154, 110] on div at bounding box center [154, 110] width 9 height 9
click at [156, 106] on input "checkbox" at bounding box center [156, 106] width 0 height 0
click at [182, 137] on p "2401" at bounding box center [222, 140] width 99 height 11
click at [183, 86] on p "Seçimi Kaldır" at bounding box center [177, 84] width 46 height 11
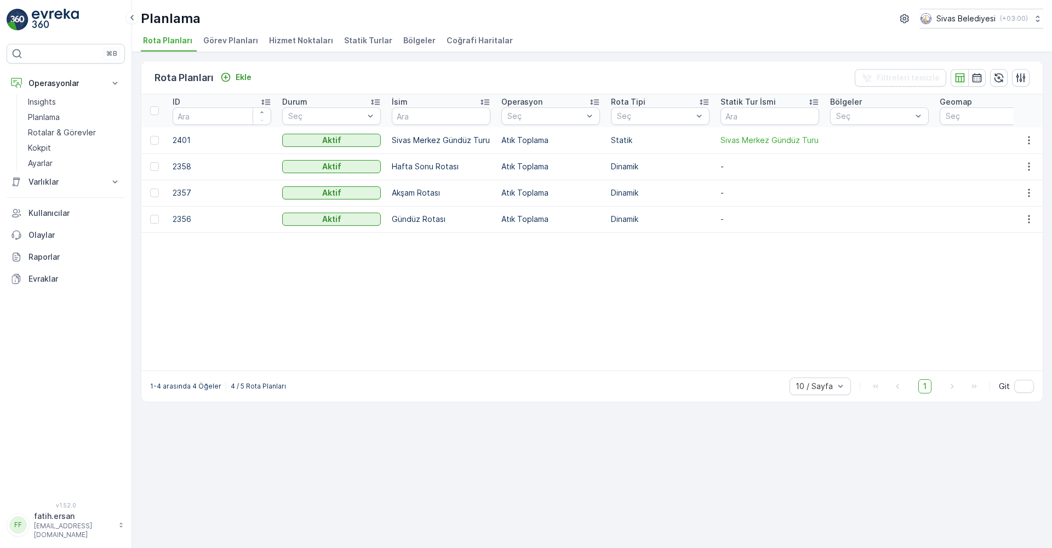
drag, startPoint x: 181, startPoint y: 137, endPoint x: 219, endPoint y: 137, distance: 37.8
click at [181, 137] on p "2401" at bounding box center [222, 140] width 99 height 11
click at [525, 140] on p "Atık Toplama" at bounding box center [550, 140] width 99 height 11
drag, startPoint x: 627, startPoint y: 140, endPoint x: 635, endPoint y: 140, distance: 7.7
click at [628, 140] on p "Statik" at bounding box center [660, 140] width 99 height 11
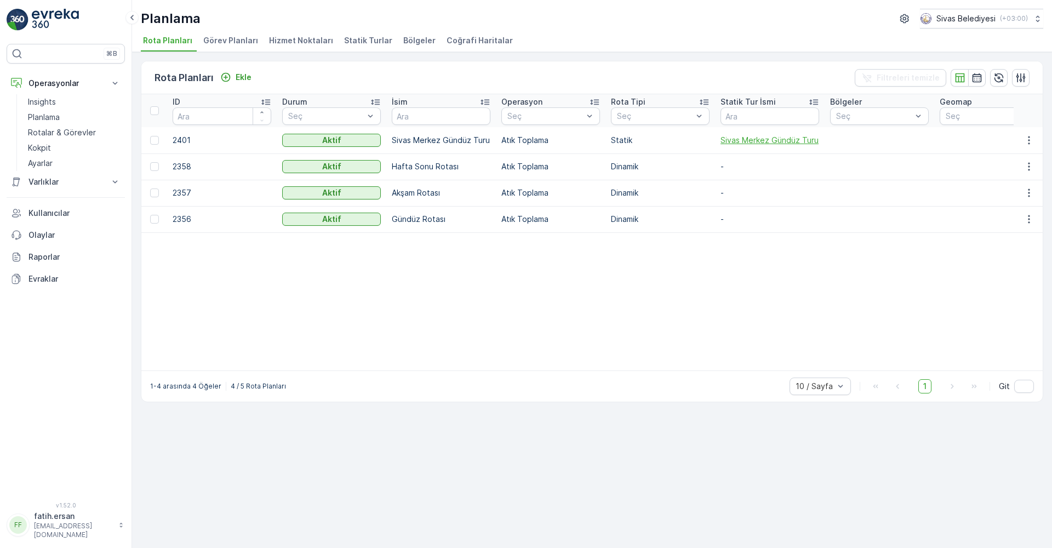
click at [727, 141] on span "Sivas Merkez Gündüz Turu" at bounding box center [769, 140] width 99 height 11
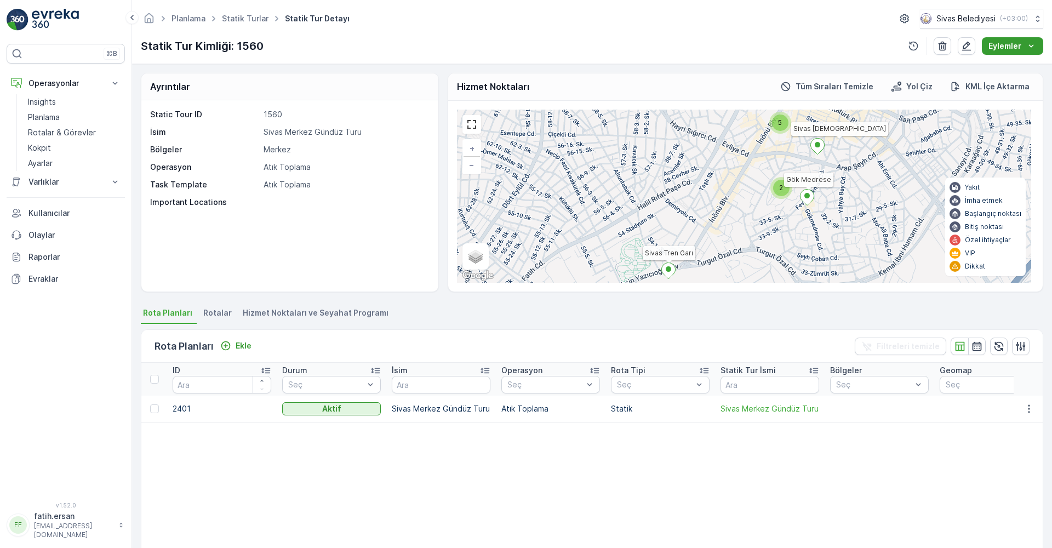
click at [1015, 45] on p "Eylemler" at bounding box center [1004, 46] width 33 height 11
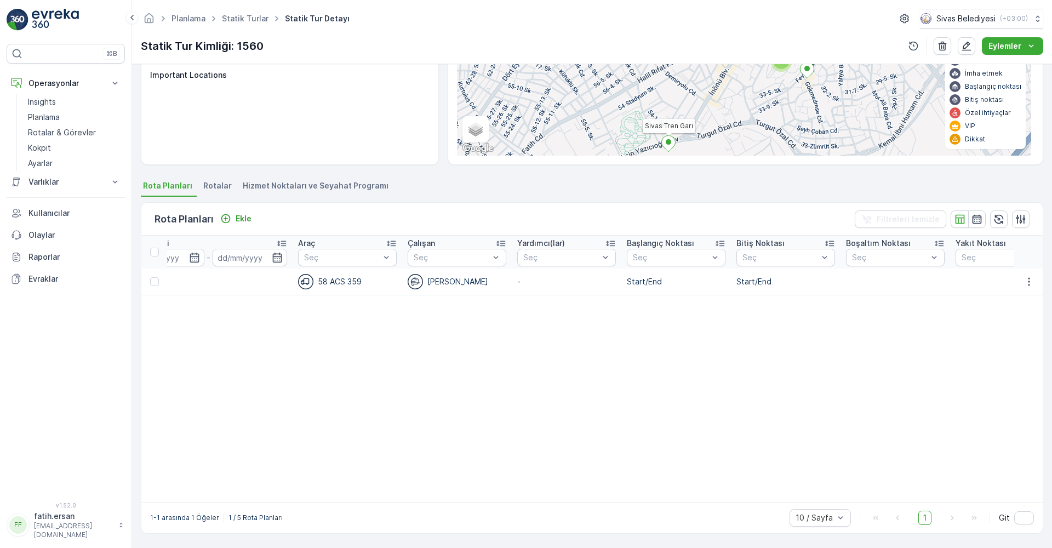
scroll to position [0, 1680]
click at [230, 20] on link "Statik Turlar" at bounding box center [245, 18] width 47 height 9
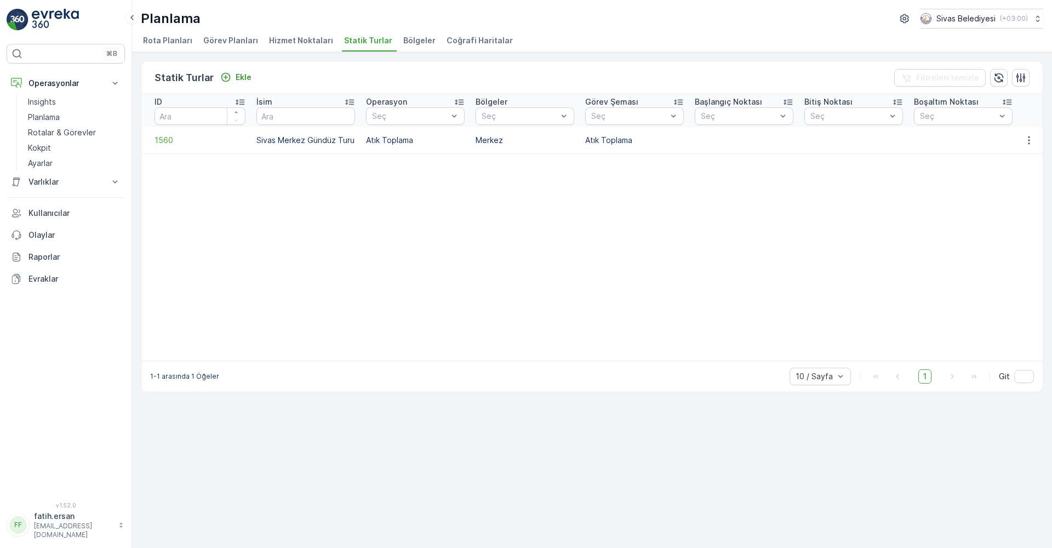
click at [173, 39] on span "Rota Planları" at bounding box center [167, 40] width 49 height 11
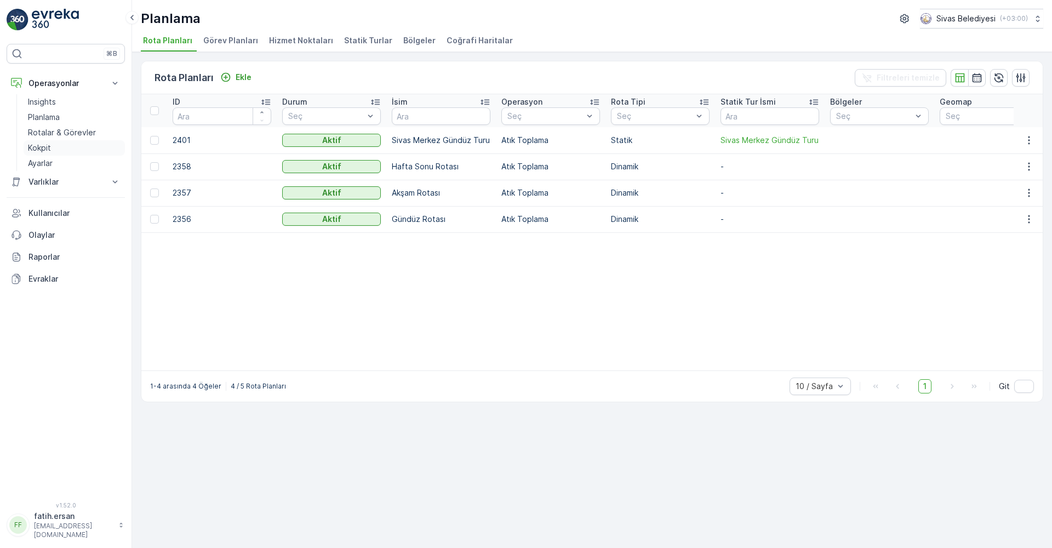
click at [41, 148] on p "Kokpit" at bounding box center [39, 147] width 23 height 11
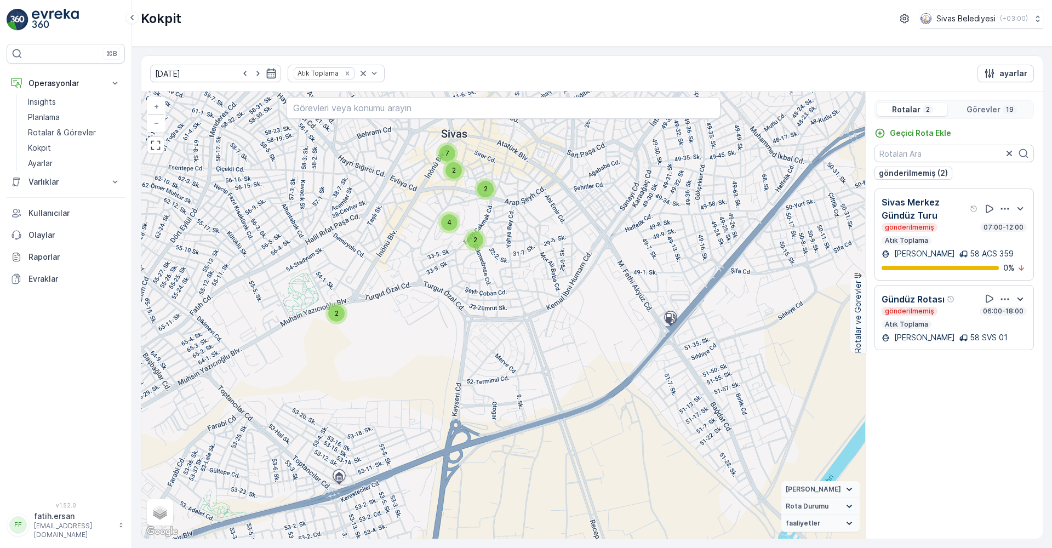
click at [1020, 296] on icon "button" at bounding box center [1019, 298] width 13 height 13
click at [997, 297] on div at bounding box center [1005, 299] width 44 height 14
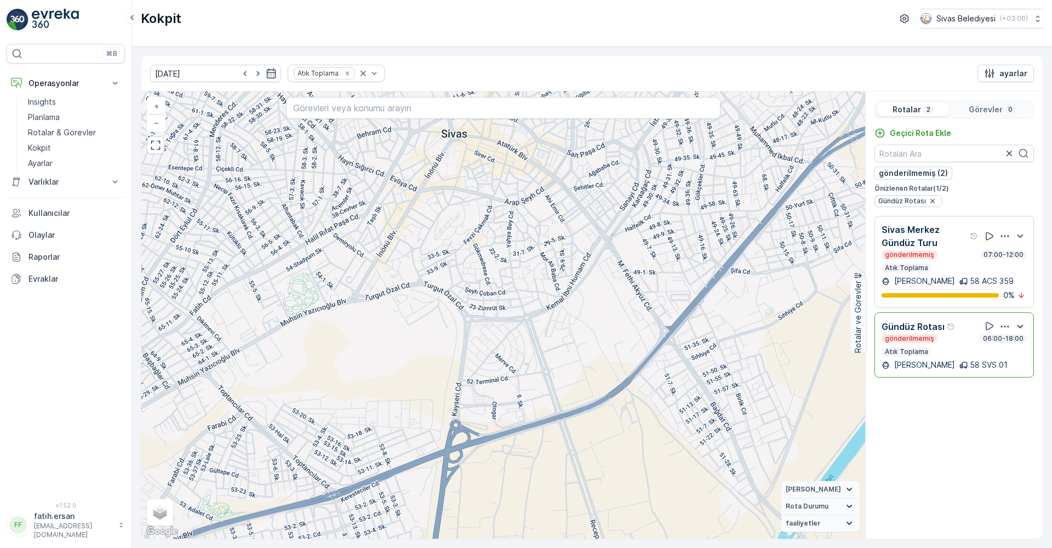
click at [1005, 325] on icon "button" at bounding box center [1004, 326] width 11 height 11
click at [991, 313] on div "Sil" at bounding box center [994, 310] width 96 height 15
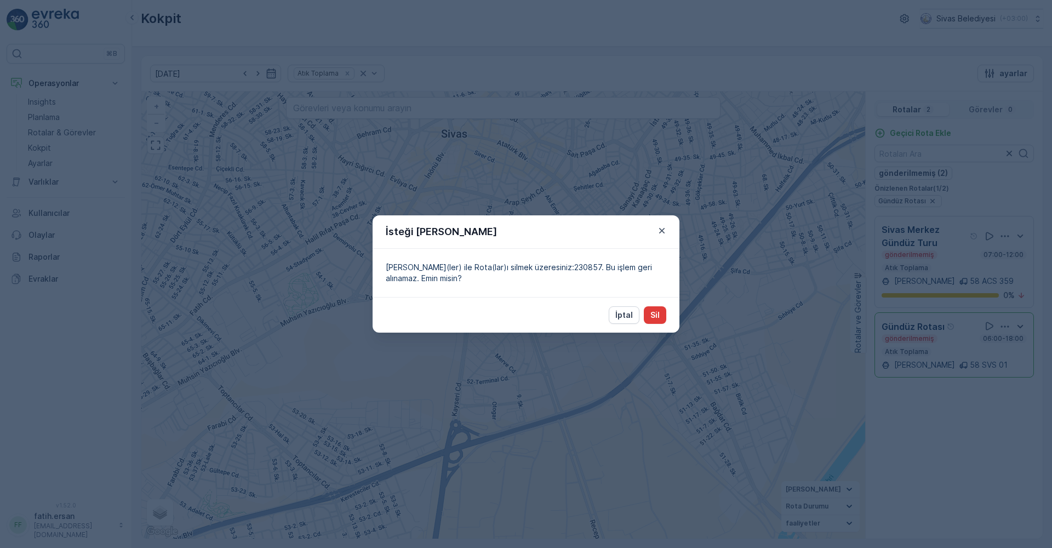
click at [663, 312] on button "Sil" at bounding box center [655, 315] width 22 height 18
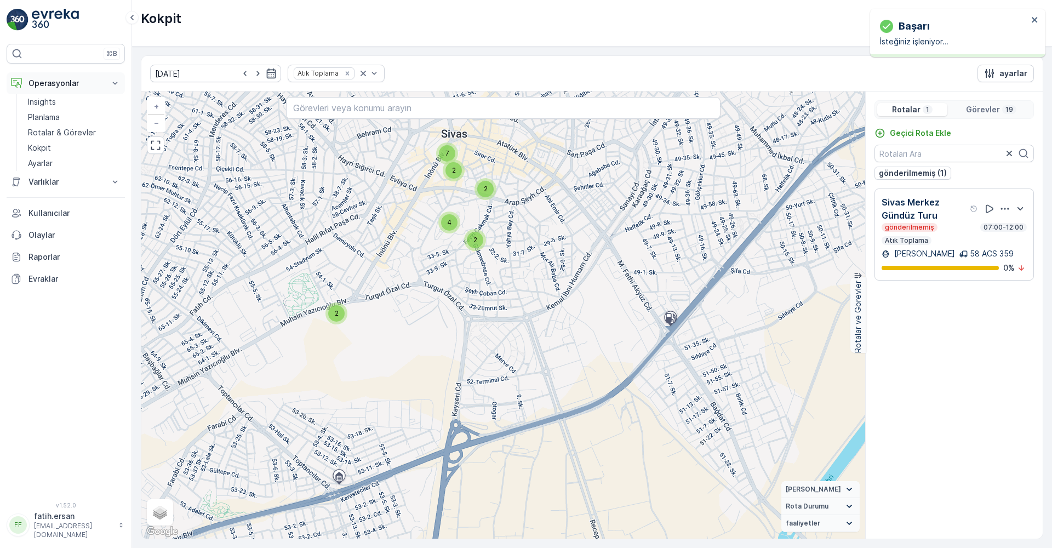
click at [46, 89] on button "Operasyonlar" at bounding box center [66, 83] width 118 height 22
click at [56, 83] on p "Operasyonlar" at bounding box center [65, 83] width 74 height 11
click at [42, 158] on p "Ayarlar" at bounding box center [40, 163] width 25 height 11
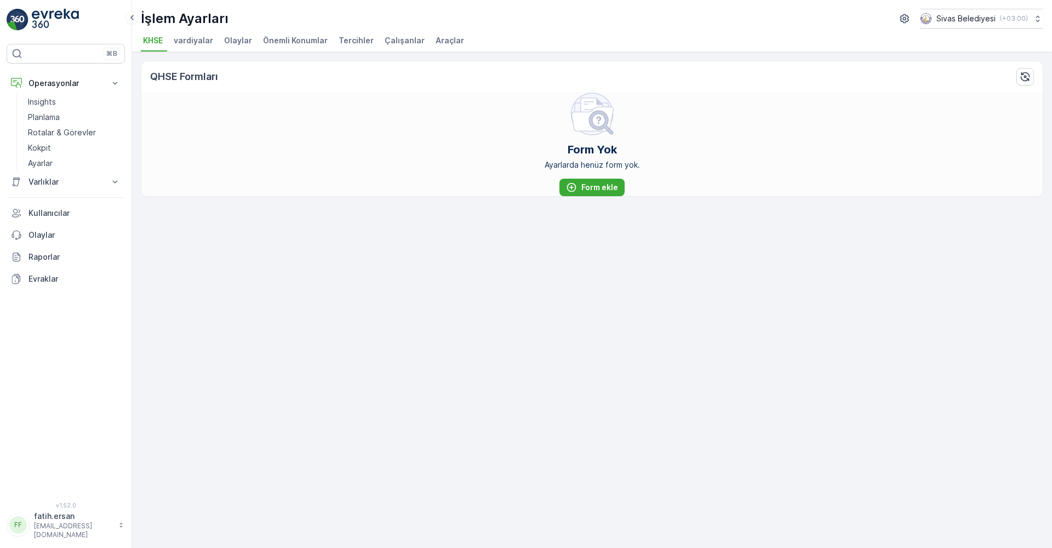
click at [402, 38] on span "Çalışanlar" at bounding box center [404, 40] width 40 height 11
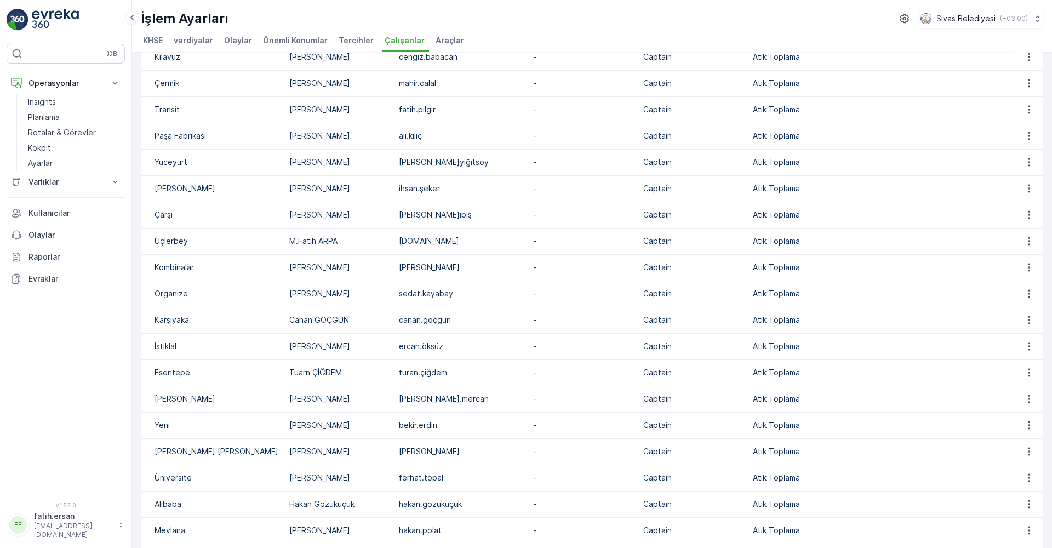
scroll to position [683, 0]
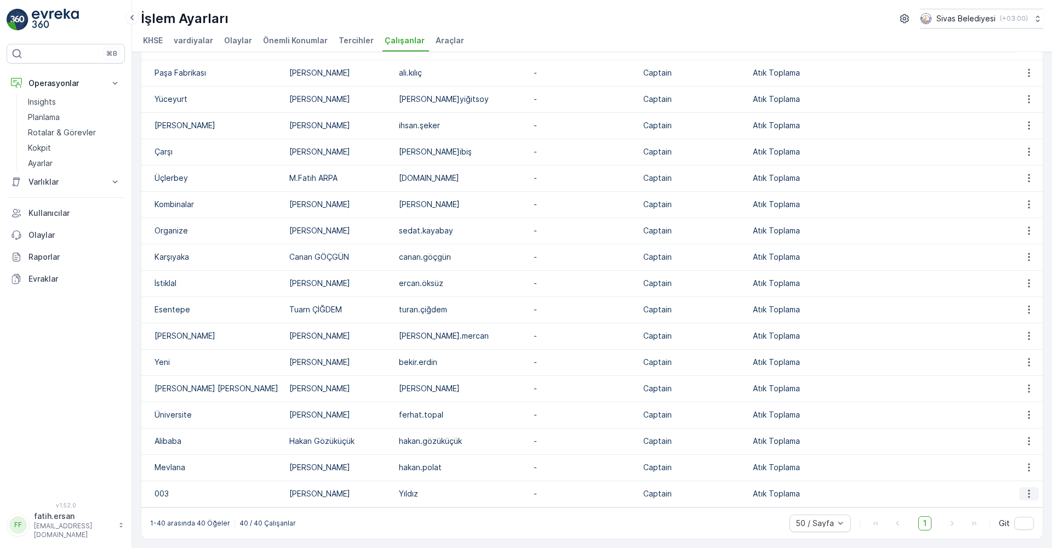
click at [1029, 495] on icon "button" at bounding box center [1028, 493] width 11 height 11
click at [1027, 523] on span "silmek" at bounding box center [1027, 525] width 22 height 11
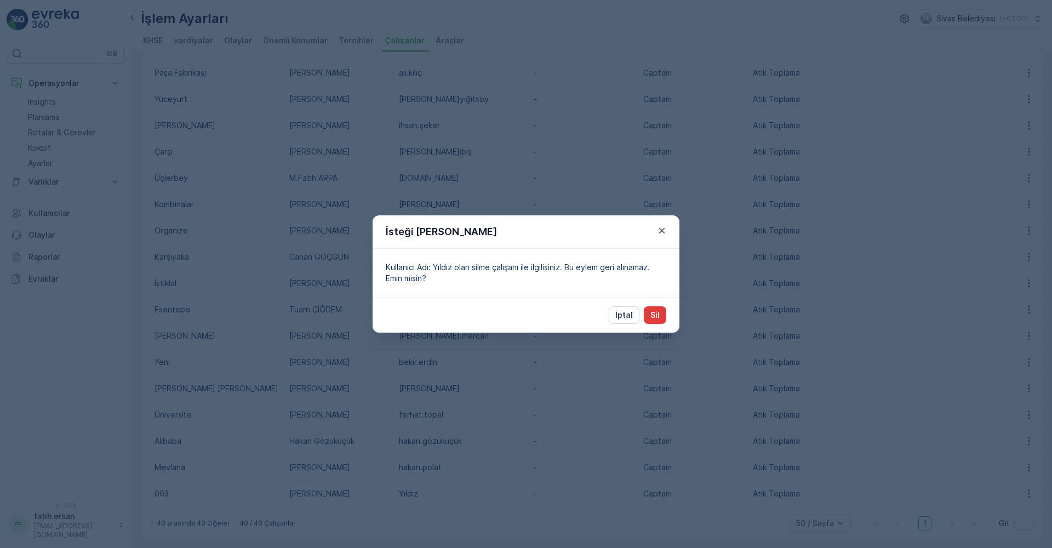
click at [657, 313] on p "Sil" at bounding box center [654, 314] width 9 height 11
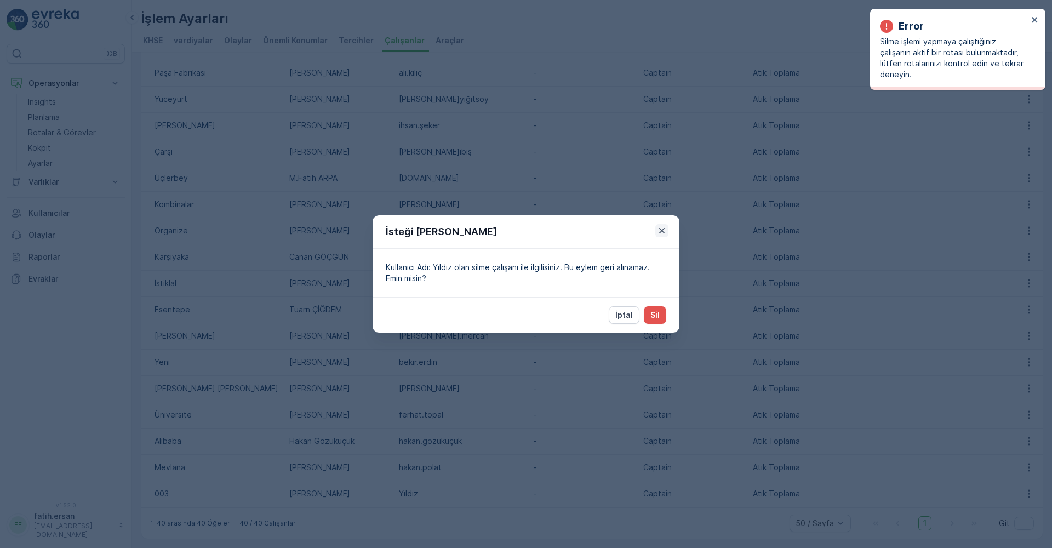
click at [662, 229] on icon "button" at bounding box center [661, 230] width 11 height 11
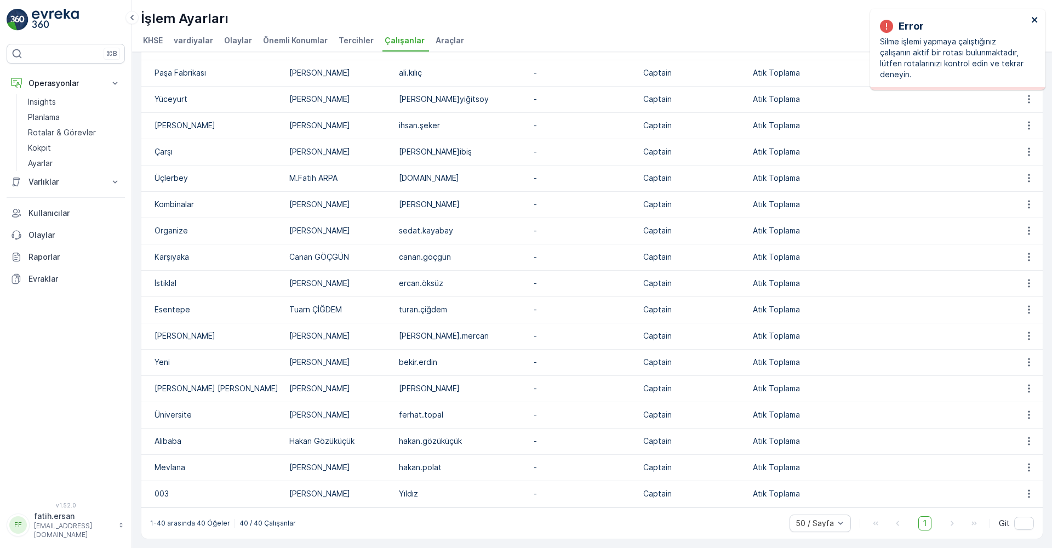
click at [1031, 16] on icon "close" at bounding box center [1035, 19] width 8 height 9
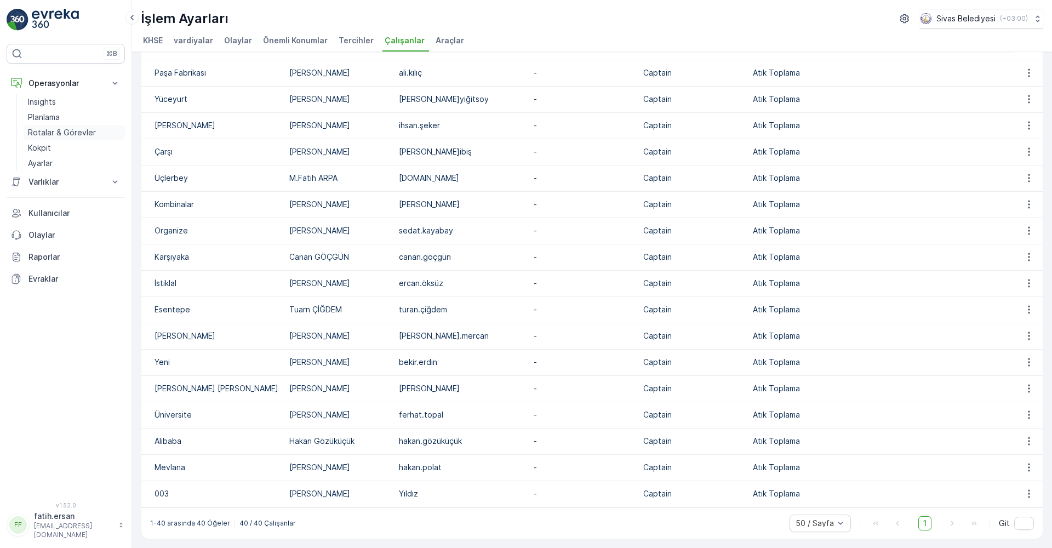
click at [43, 135] on p "Rotalar & Görevler" at bounding box center [62, 132] width 68 height 11
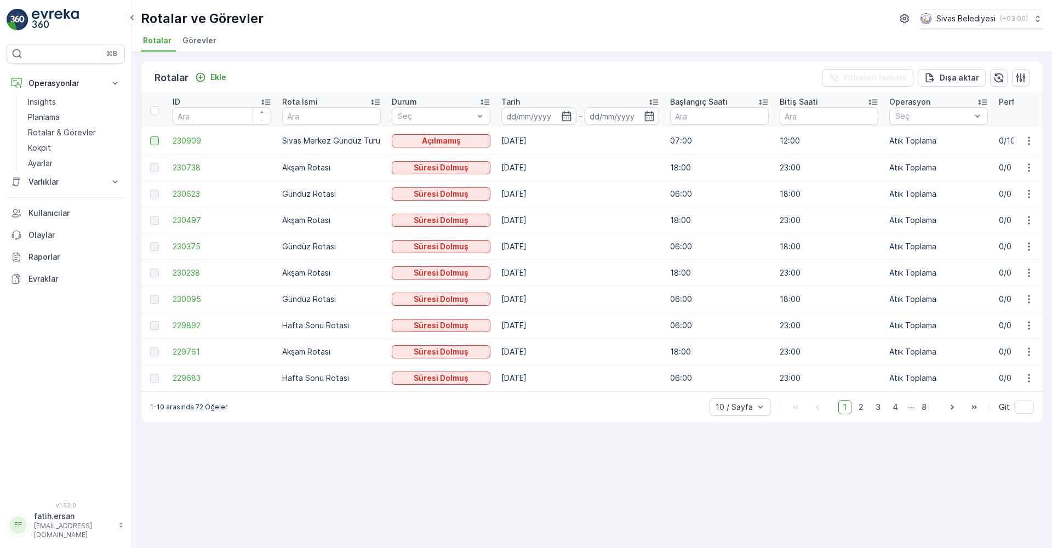
click at [157, 141] on div at bounding box center [154, 140] width 9 height 9
click at [150, 136] on input "checkbox" at bounding box center [150, 136] width 0 height 0
click at [1007, 79] on p "Rotaları Sil" at bounding box center [994, 77] width 43 height 11
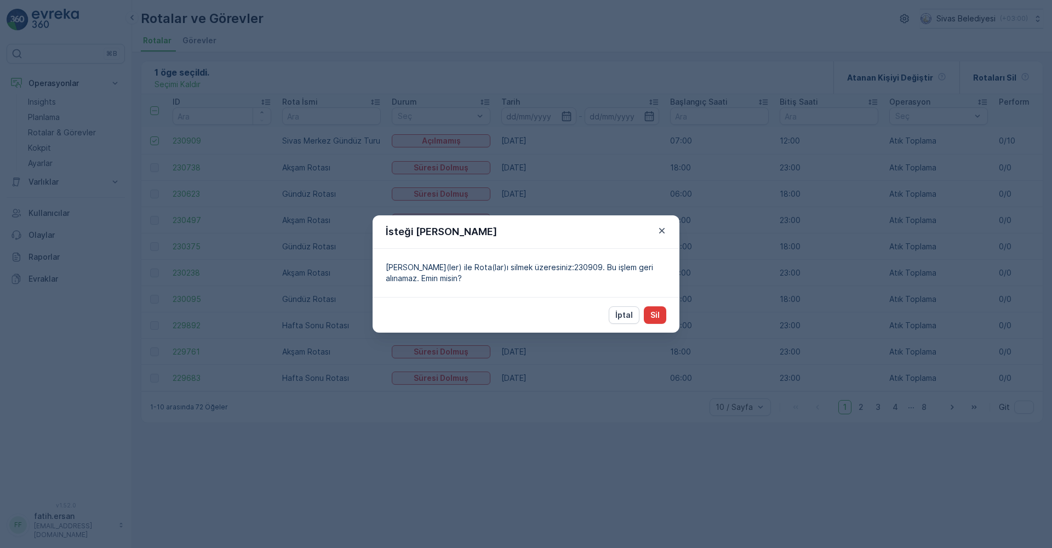
click at [659, 317] on p "Sil" at bounding box center [654, 314] width 9 height 11
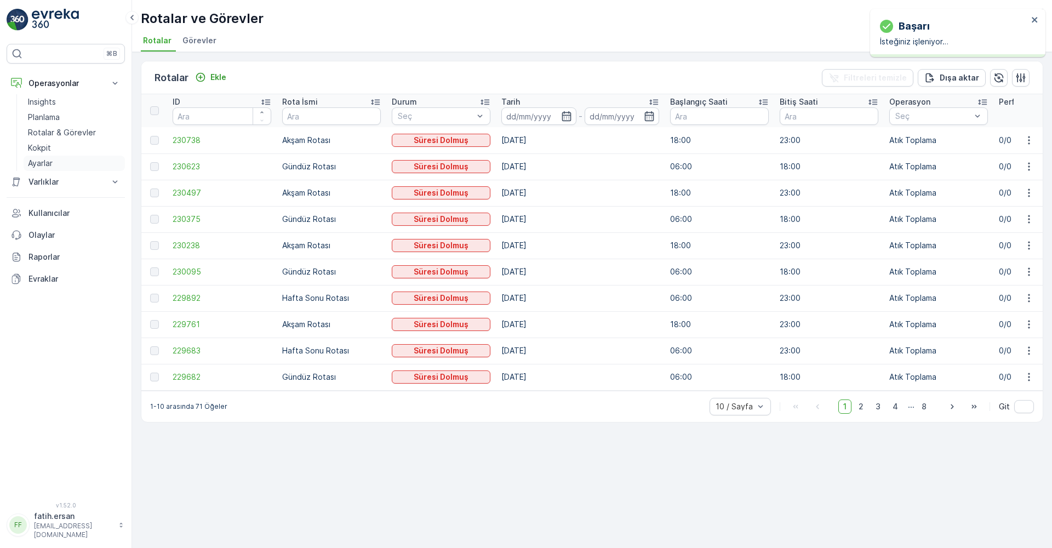
click at [40, 164] on p "Ayarlar" at bounding box center [40, 163] width 25 height 11
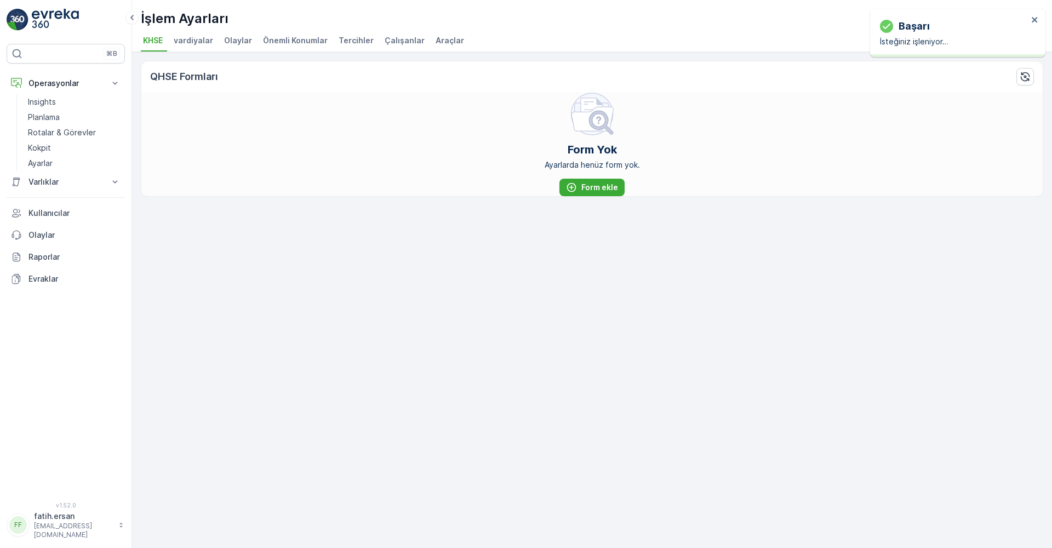
click at [435, 39] on span "Araçlar" at bounding box center [449, 40] width 28 height 11
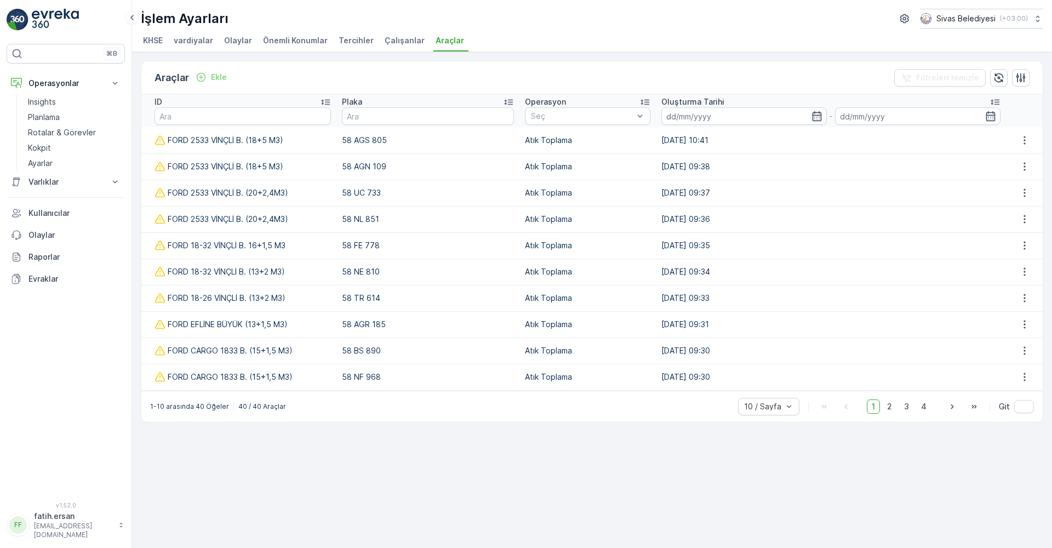
click at [384, 37] on span "Çalışanlar" at bounding box center [404, 40] width 40 height 11
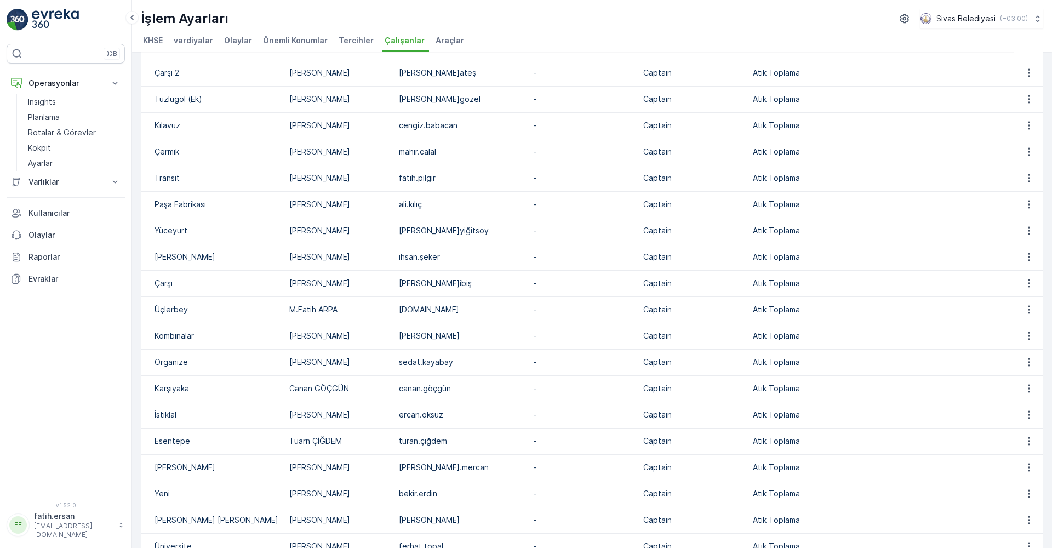
scroll to position [683, 0]
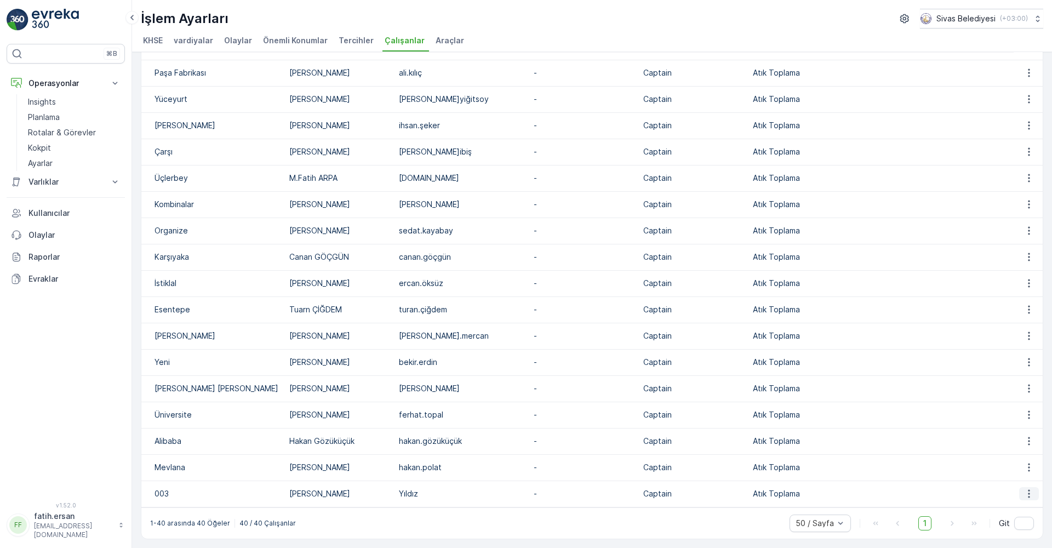
click at [1028, 494] on icon "button" at bounding box center [1028, 493] width 11 height 11
click at [1035, 523] on span "silmek" at bounding box center [1027, 525] width 22 height 11
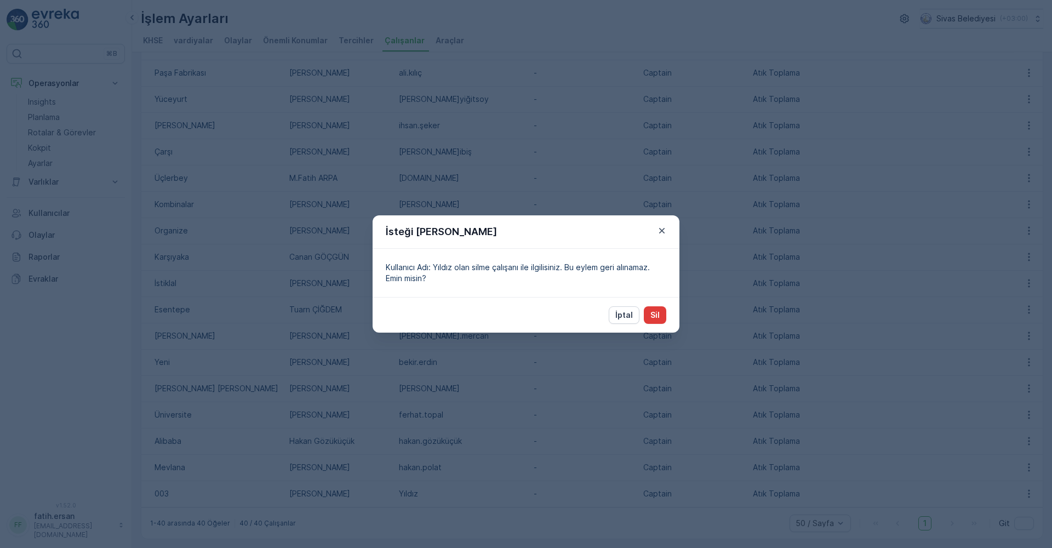
click at [655, 315] on p "Sil" at bounding box center [654, 314] width 9 height 11
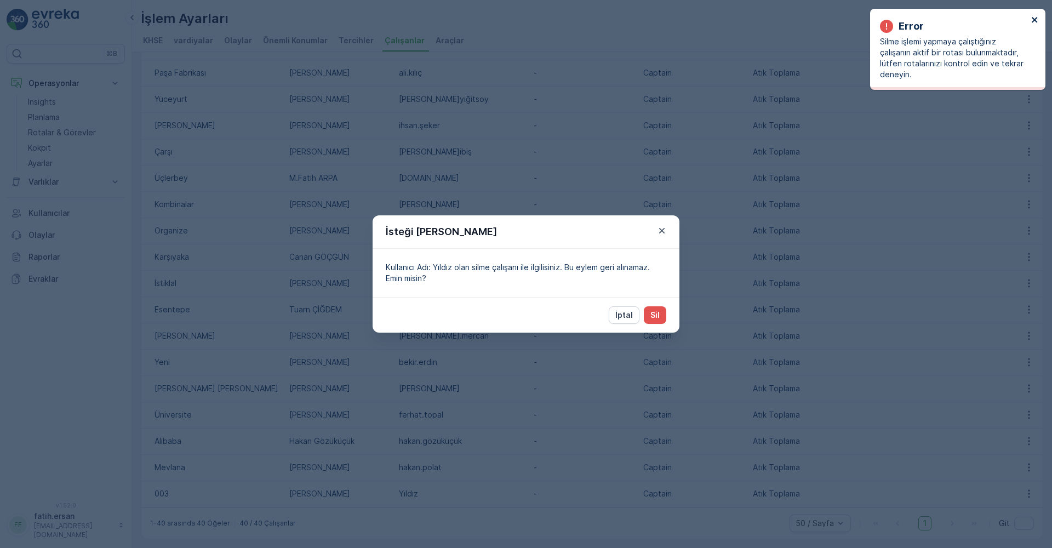
click at [1034, 18] on icon "close" at bounding box center [1035, 19] width 8 height 9
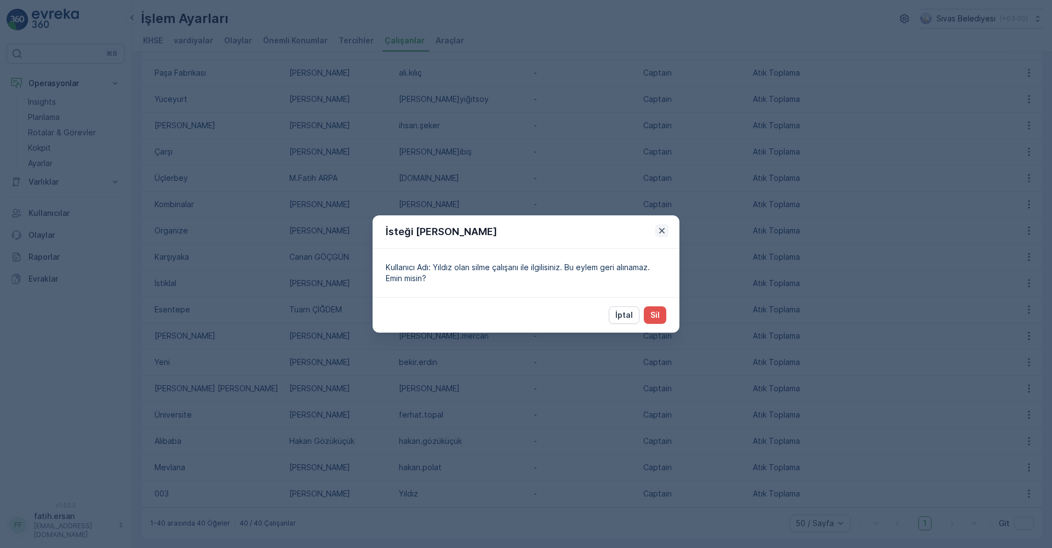
click at [661, 230] on icon "button" at bounding box center [661, 230] width 5 height 5
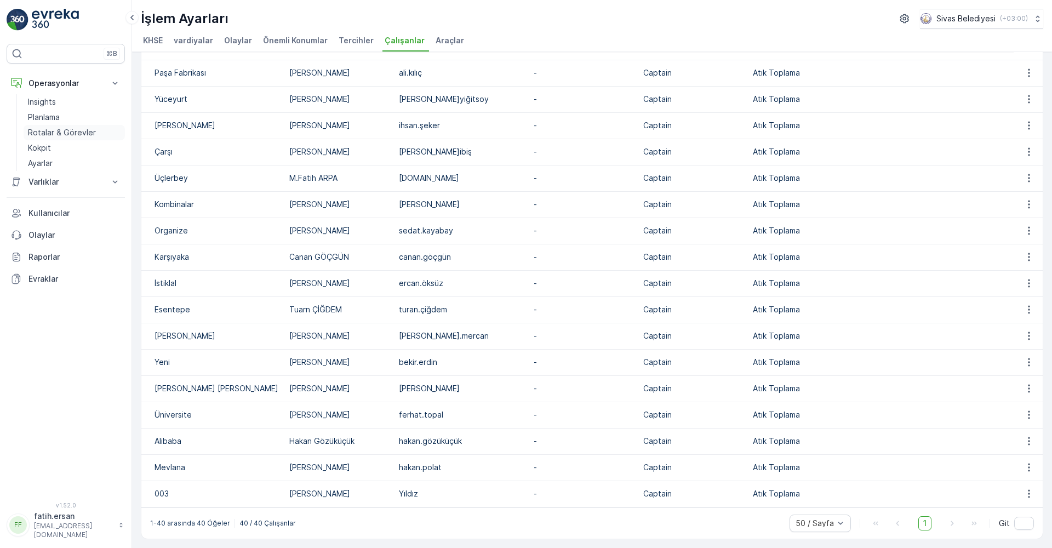
click at [44, 128] on p "Rotalar & Görevler" at bounding box center [62, 132] width 68 height 11
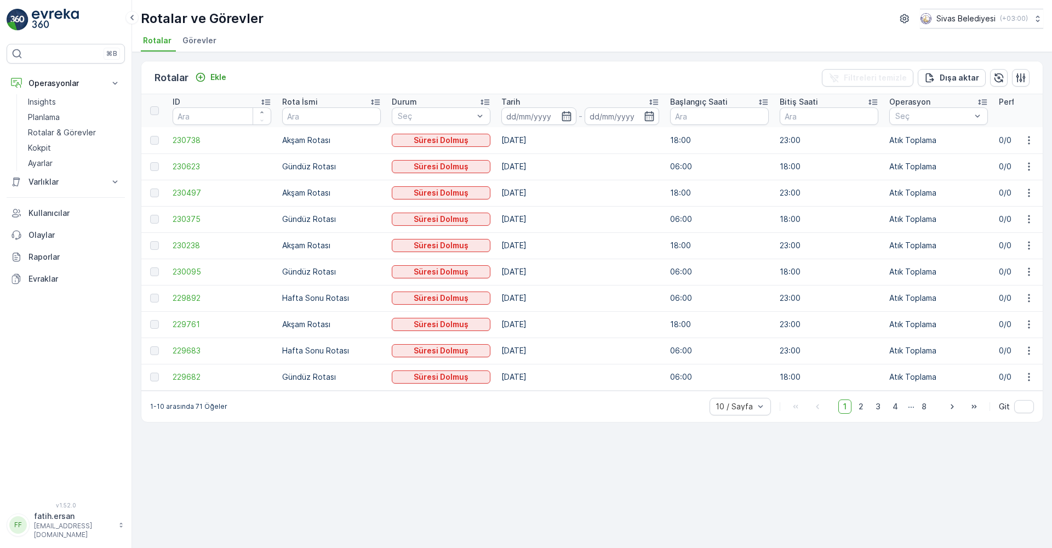
click at [300, 142] on p "Akşam Rotası" at bounding box center [331, 140] width 99 height 11
click at [192, 139] on span "230738" at bounding box center [222, 140] width 99 height 11
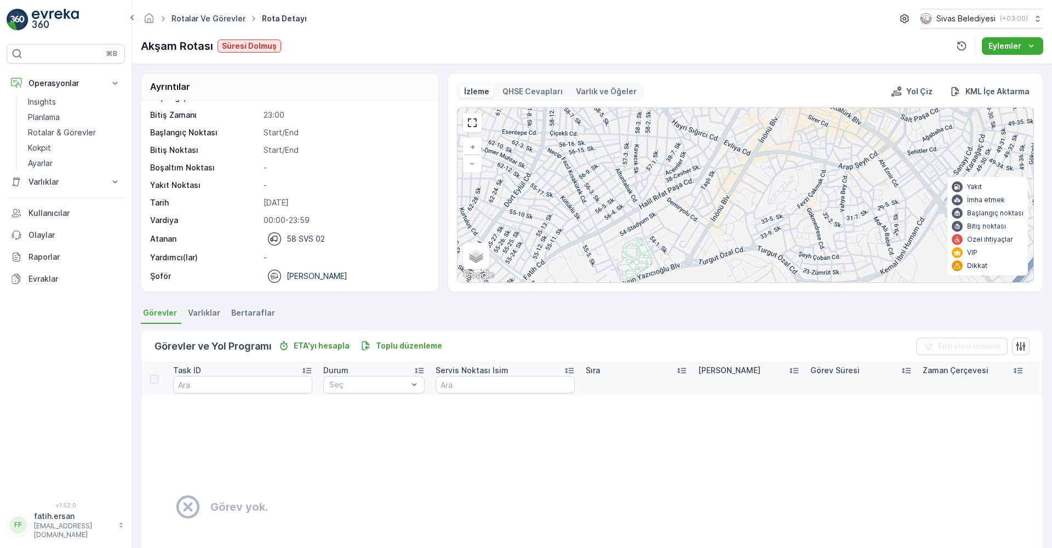
click at [226, 18] on link "Rotalar ve Görevler" at bounding box center [208, 18] width 74 height 9
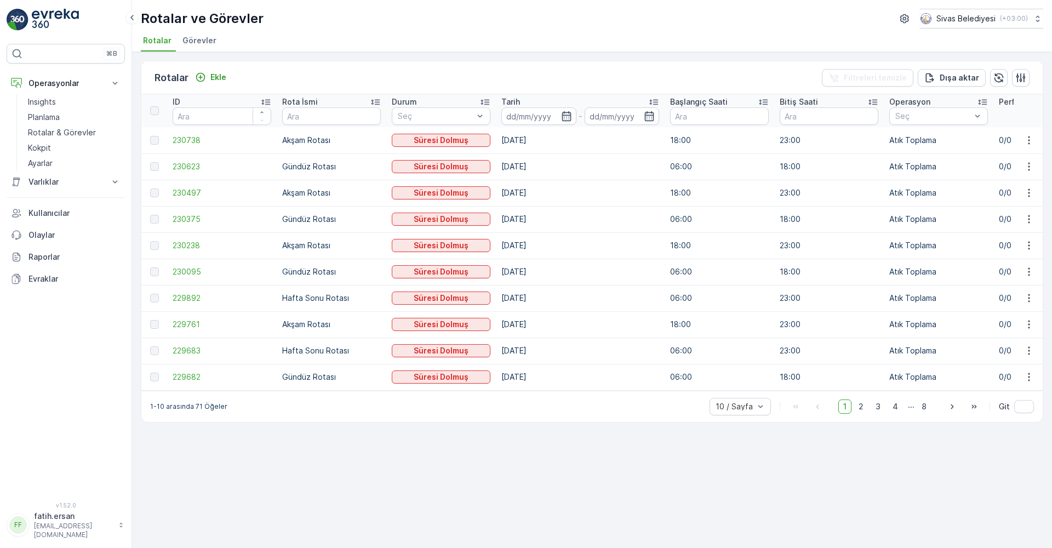
click at [199, 44] on span "Görevler" at bounding box center [199, 40] width 34 height 11
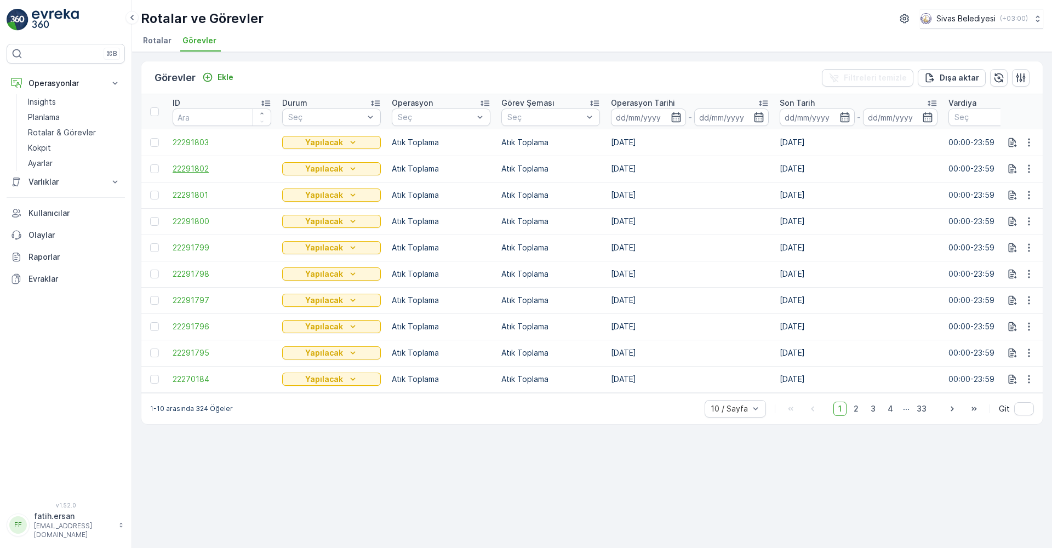
click at [205, 168] on span "22291802" at bounding box center [222, 168] width 99 height 11
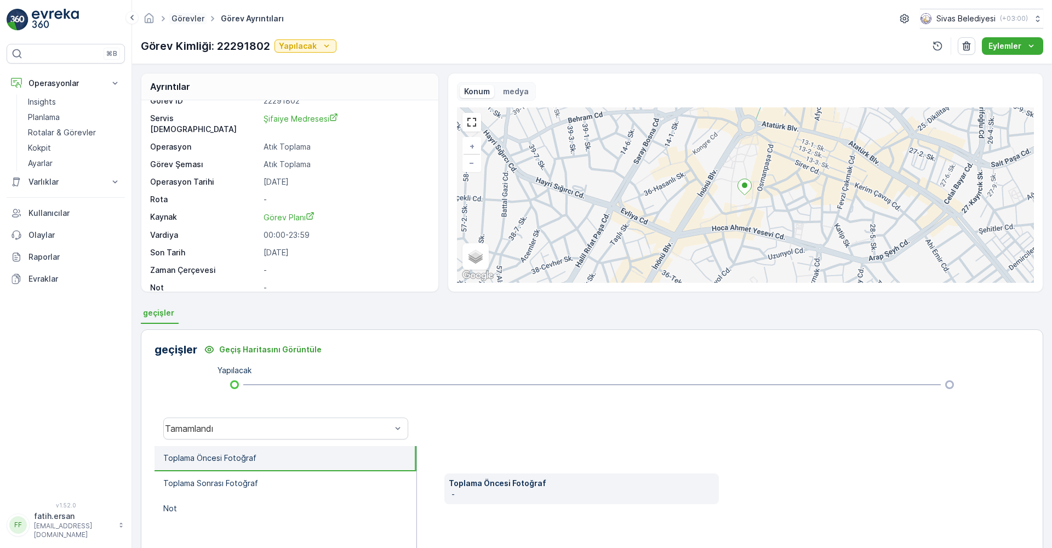
click at [187, 22] on link "Görevler" at bounding box center [187, 18] width 33 height 9
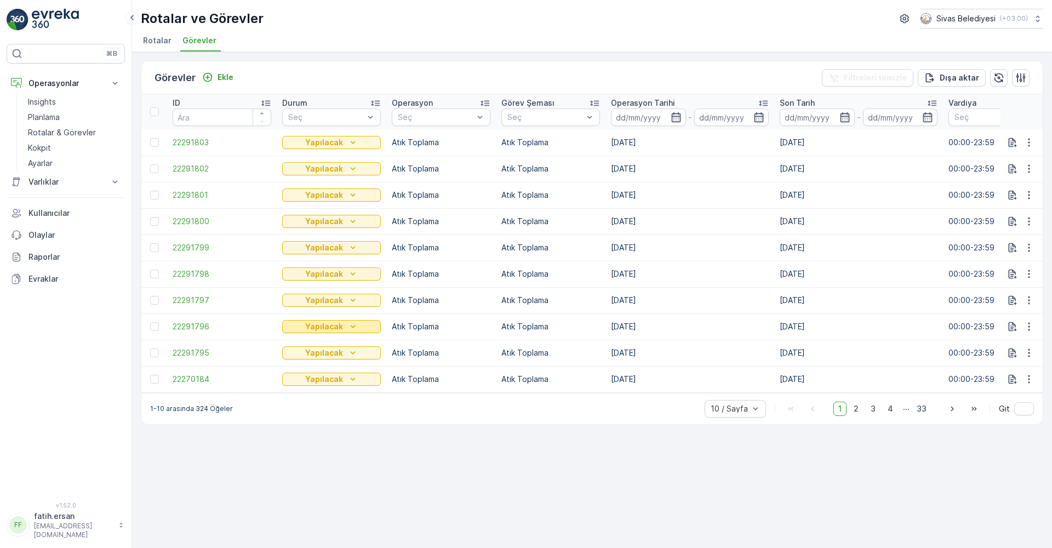
drag, startPoint x: 338, startPoint y: 400, endPoint x: 286, endPoint y: 329, distance: 87.9
click at [338, 400] on div "1-10 arasında 324 Öğeler 10 / Sayfa 1 2 3 4 ... 33 Git" at bounding box center [591, 408] width 901 height 31
click at [163, 42] on span "Rotalar" at bounding box center [157, 40] width 28 height 11
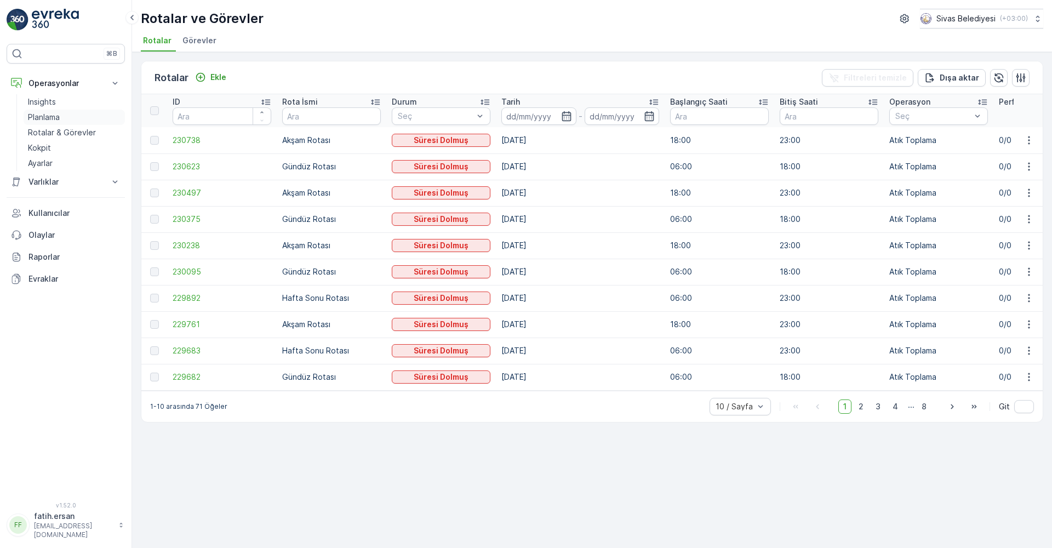
click at [49, 119] on p "Planlama" at bounding box center [44, 117] width 32 height 11
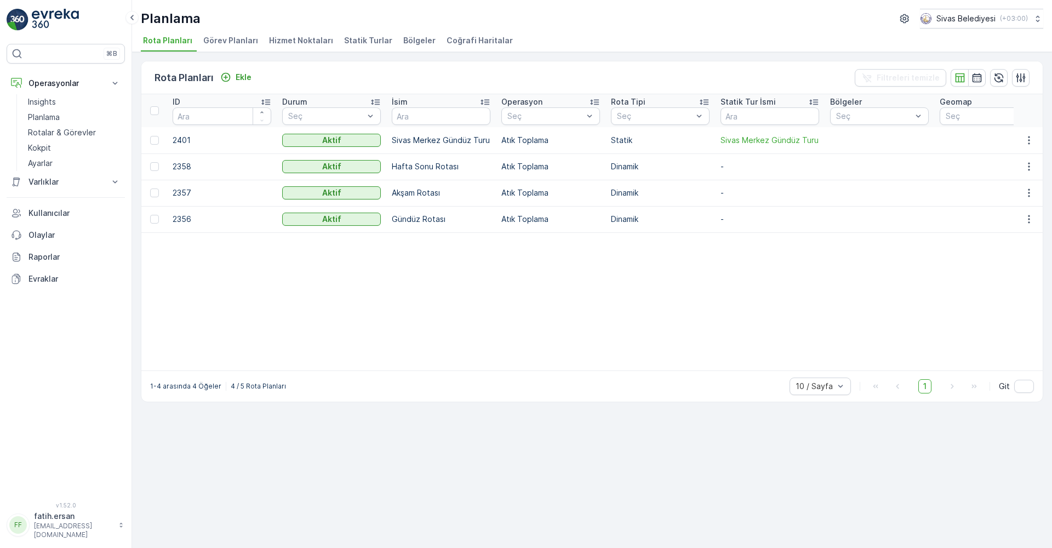
click at [184, 140] on p "2401" at bounding box center [222, 140] width 99 height 11
click at [428, 139] on p "Sivas Merkez Gündüz Turu" at bounding box center [441, 140] width 99 height 11
click at [436, 166] on p "Hafta Sonu Rotası" at bounding box center [441, 166] width 99 height 11
click at [149, 108] on th at bounding box center [154, 110] width 26 height 33
click at [153, 109] on div at bounding box center [154, 110] width 9 height 9
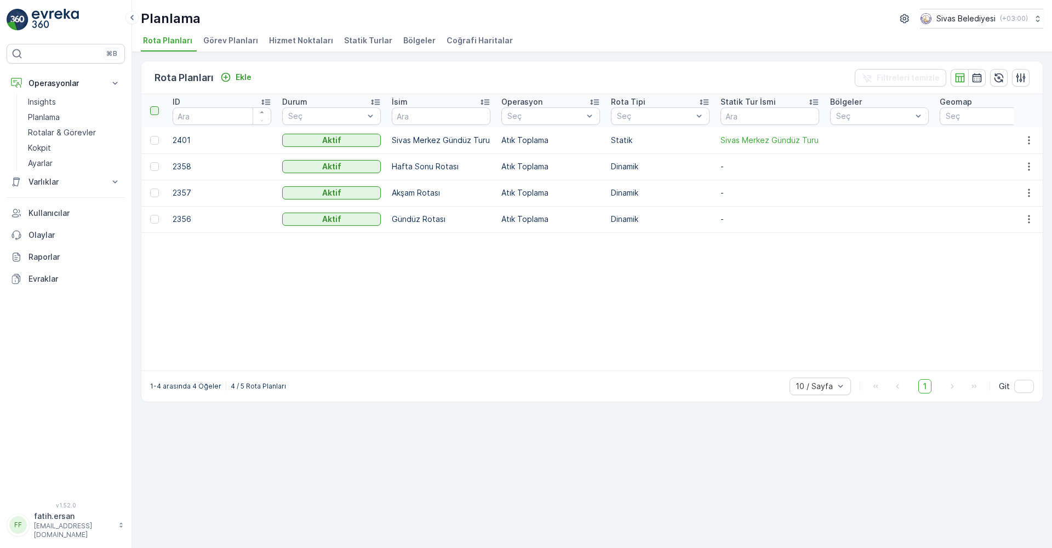
click at [156, 106] on input "checkbox" at bounding box center [156, 106] width 0 height 0
click at [1009, 77] on p "Sil" at bounding box center [1011, 77] width 10 height 11
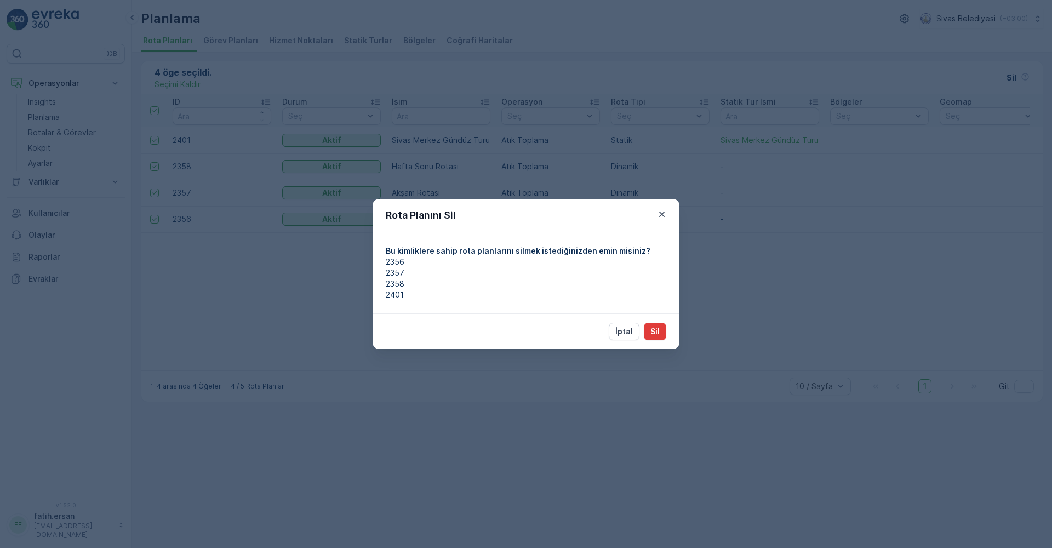
click at [658, 327] on p "Sil" at bounding box center [654, 331] width 9 height 11
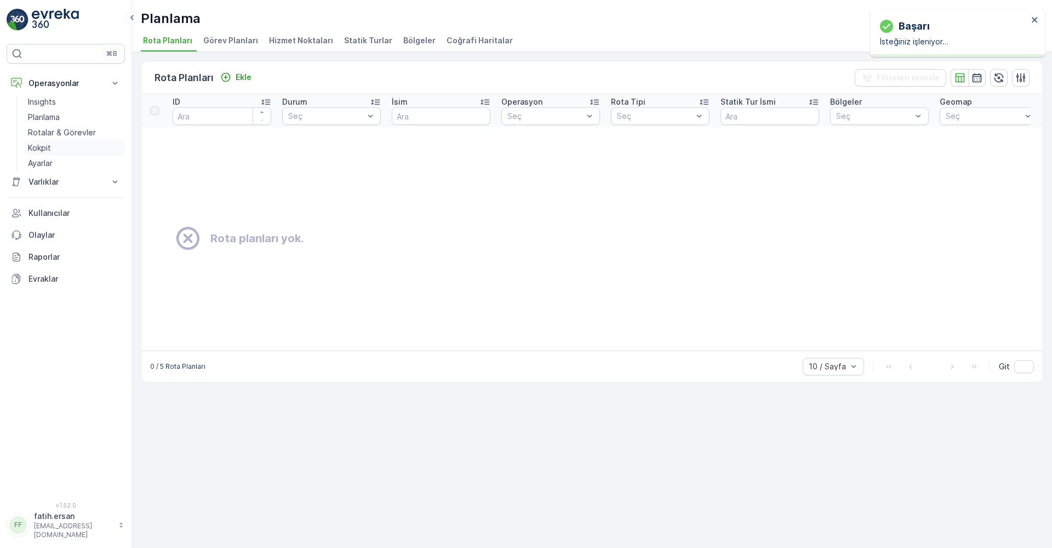
click at [44, 149] on p "Kokpit" at bounding box center [39, 147] width 23 height 11
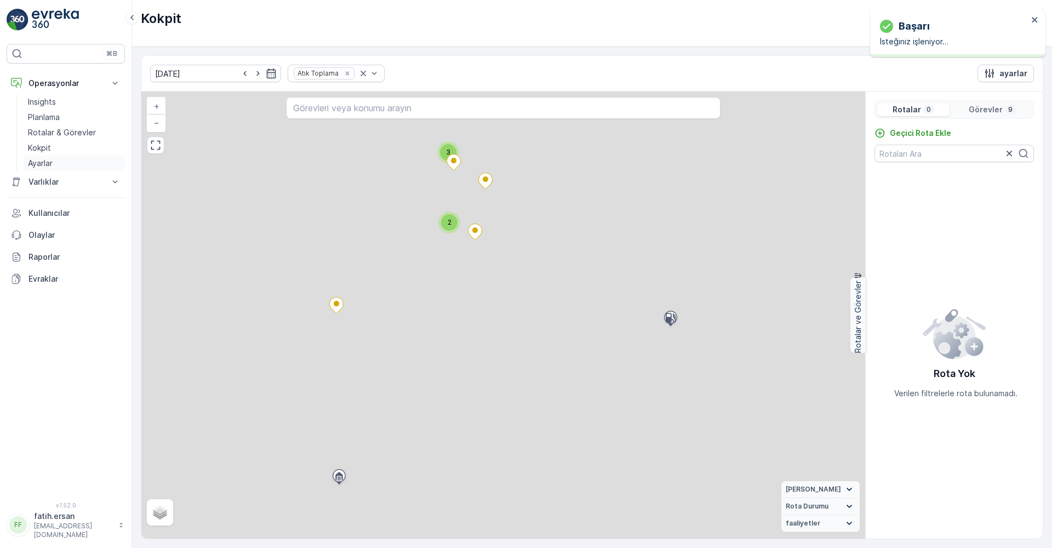
click at [45, 170] on link "Ayarlar" at bounding box center [74, 163] width 101 height 15
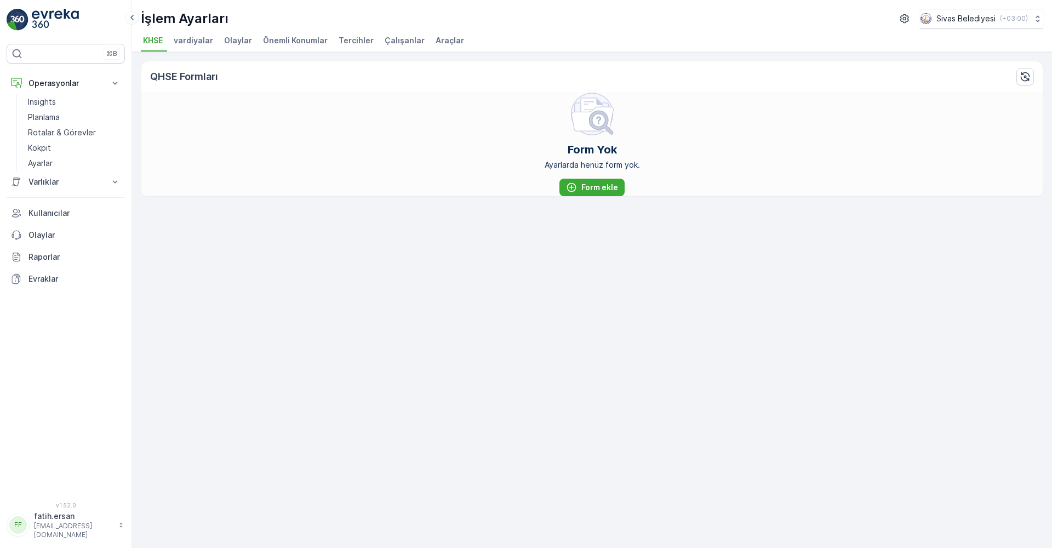
click at [400, 43] on span "Çalışanlar" at bounding box center [404, 40] width 40 height 11
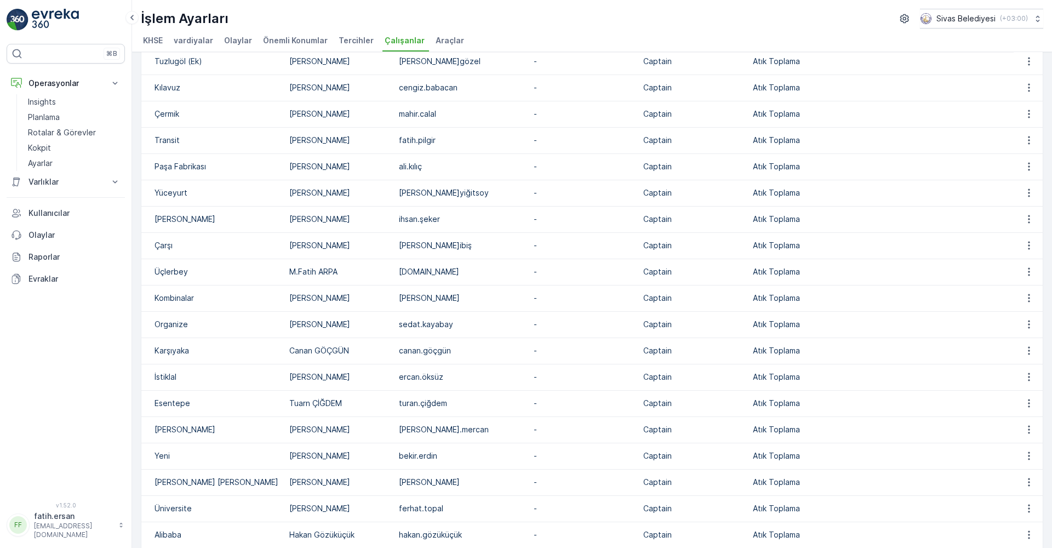
scroll to position [683, 0]
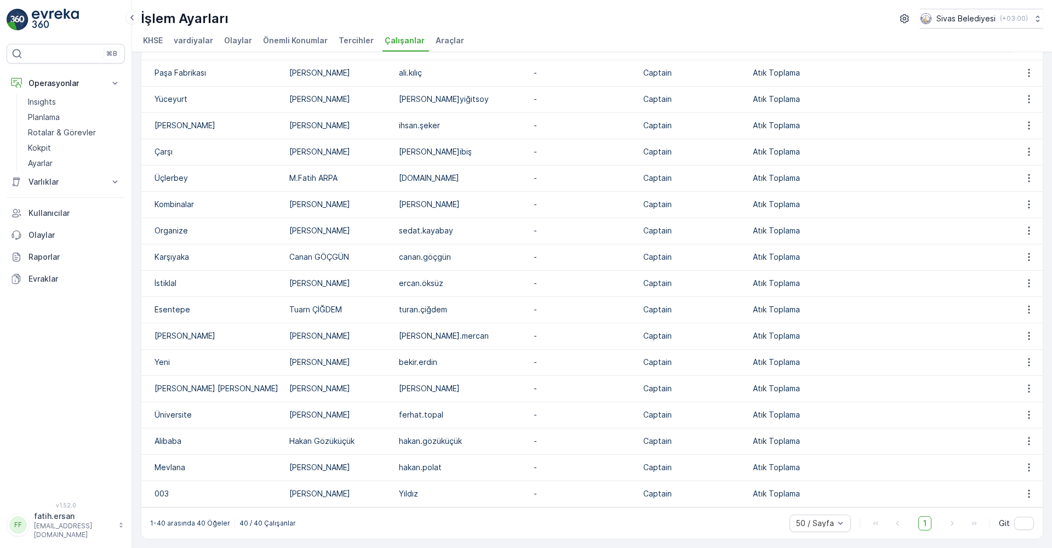
click at [399, 496] on p "Yıldız" at bounding box center [461, 493] width 124 height 11
click at [1026, 494] on icon "button" at bounding box center [1028, 493] width 11 height 11
click at [1021, 526] on span "silmek" at bounding box center [1027, 525] width 22 height 11
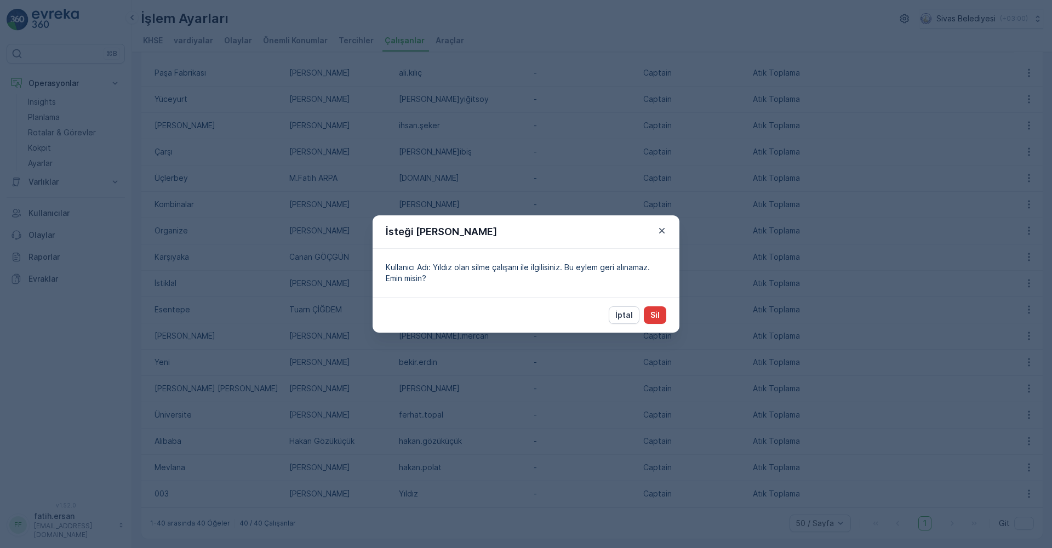
click at [658, 318] on p "Sil" at bounding box center [654, 314] width 9 height 11
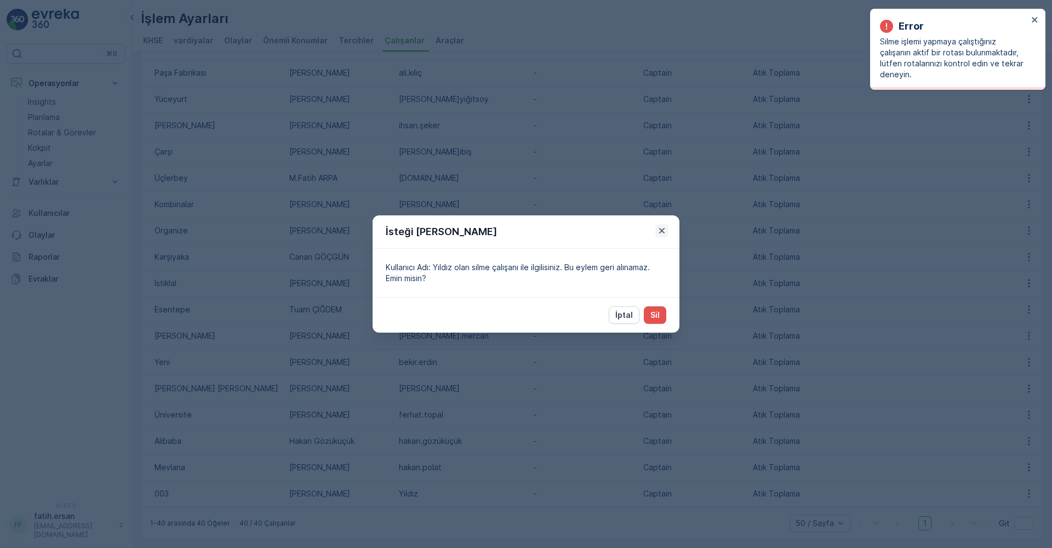
click at [661, 232] on icon "button" at bounding box center [661, 230] width 5 height 5
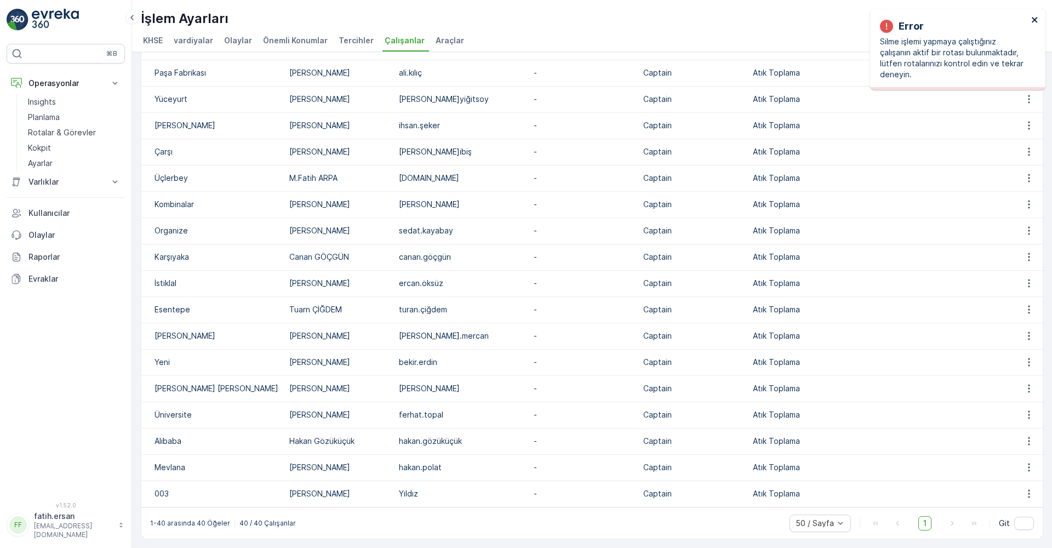
click at [1037, 16] on icon "close" at bounding box center [1035, 19] width 8 height 9
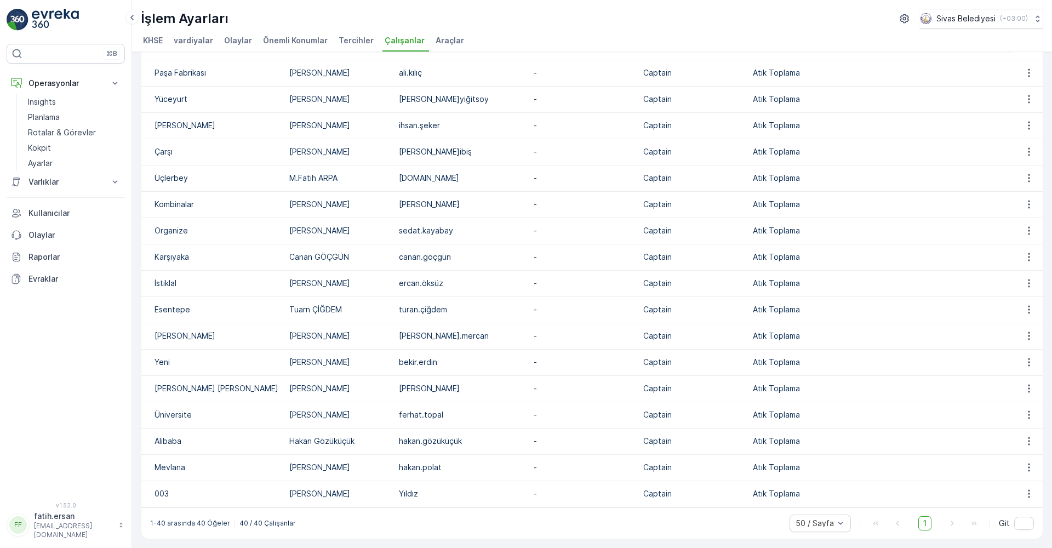
click at [237, 35] on li "Olaylar" at bounding box center [239, 42] width 35 height 19
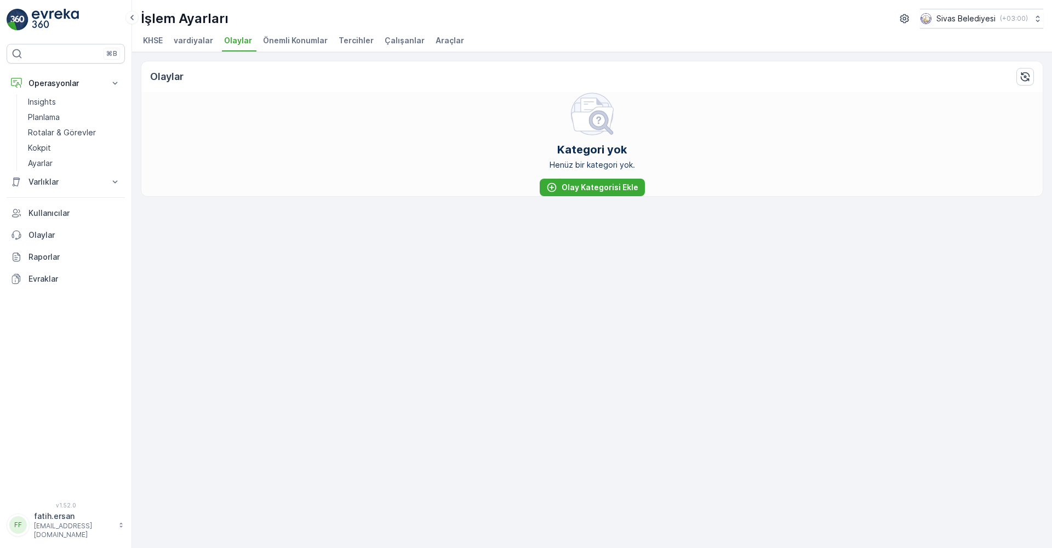
click at [197, 37] on span "vardiyalar" at bounding box center [193, 40] width 39 height 11
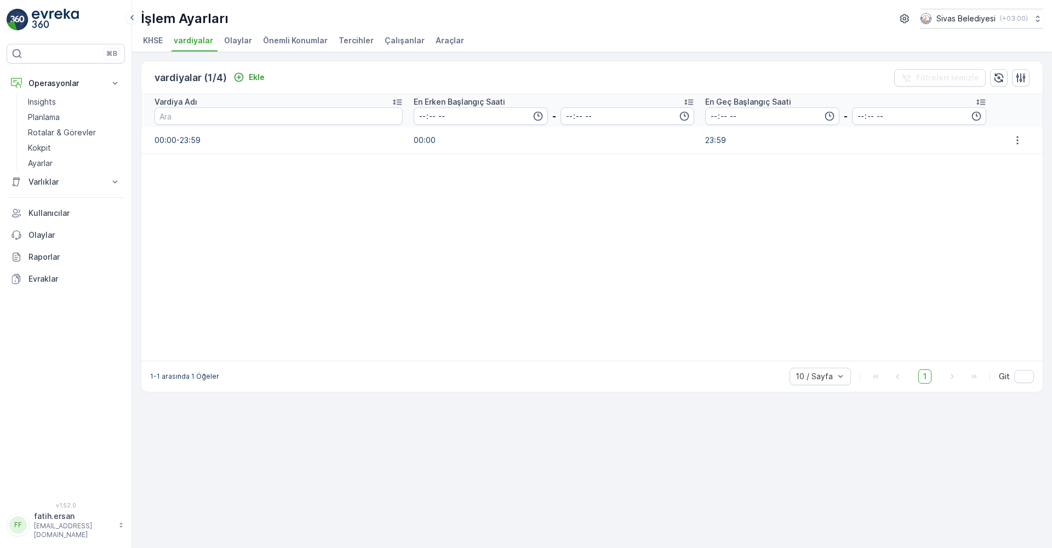
click at [154, 39] on span "KHSE" at bounding box center [153, 40] width 20 height 11
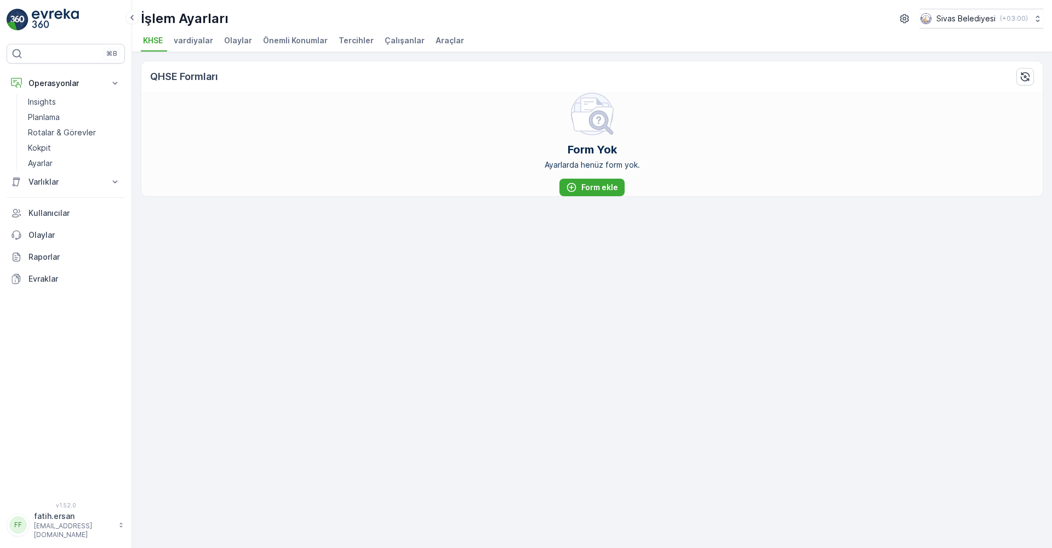
click at [239, 43] on span "Olaylar" at bounding box center [238, 40] width 28 height 11
drag, startPoint x: 289, startPoint y: 42, endPoint x: 295, endPoint y: 42, distance: 6.0
click at [290, 42] on span "Önemli Konumlar" at bounding box center [295, 40] width 65 height 11
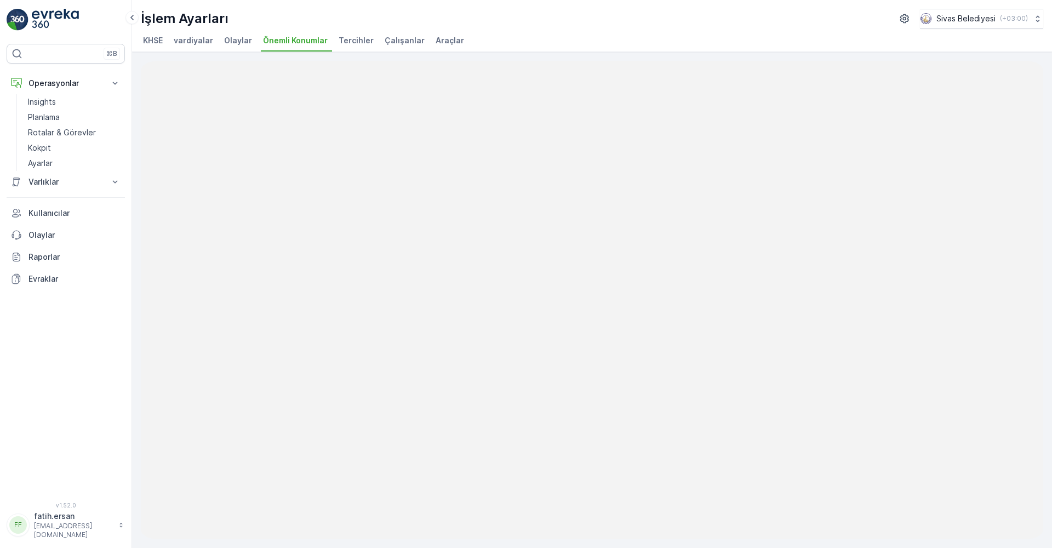
drag, startPoint x: 295, startPoint y: 42, endPoint x: 266, endPoint y: 43, distance: 29.6
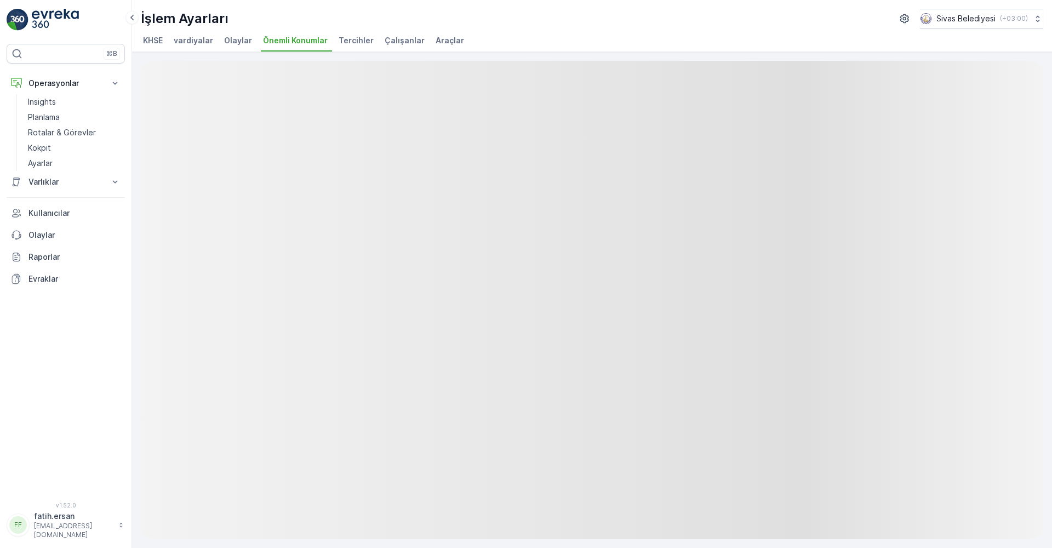
click at [266, 43] on span "Önemli Konumlar" at bounding box center [295, 40] width 65 height 11
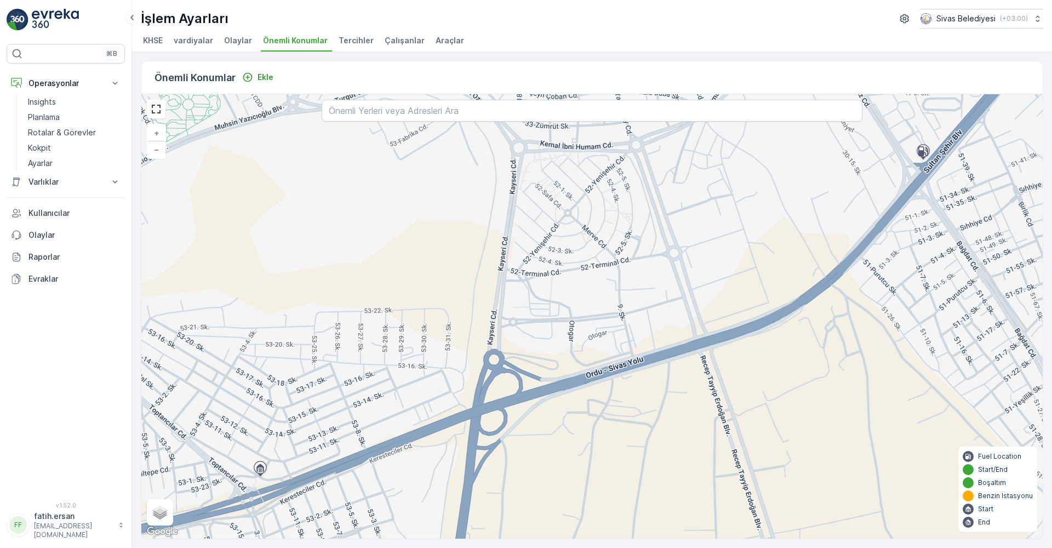
click at [341, 41] on span "Tercihler" at bounding box center [355, 40] width 35 height 11
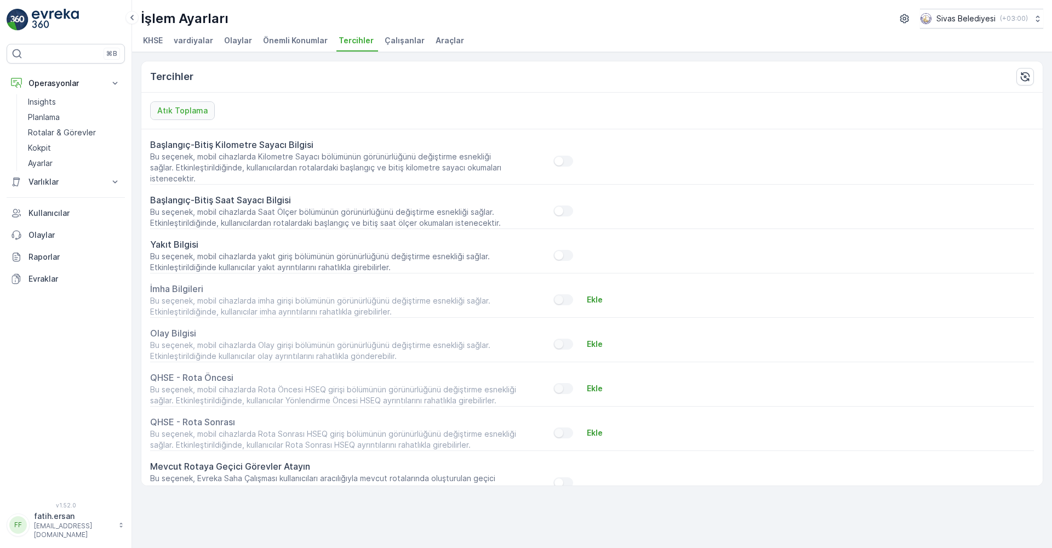
click at [384, 38] on span "Çalışanlar" at bounding box center [404, 40] width 40 height 11
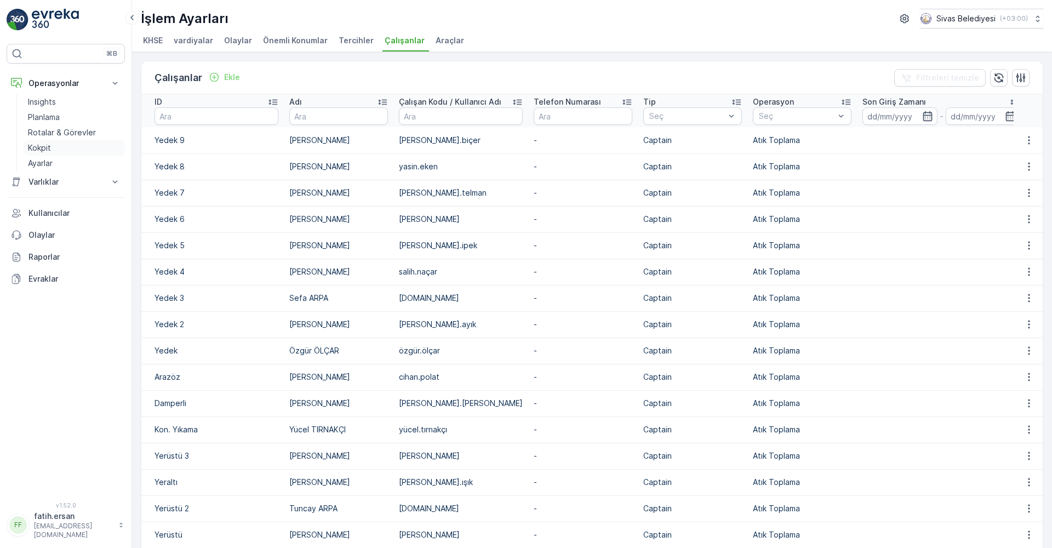
click at [41, 147] on p "Kokpit" at bounding box center [39, 147] width 23 height 11
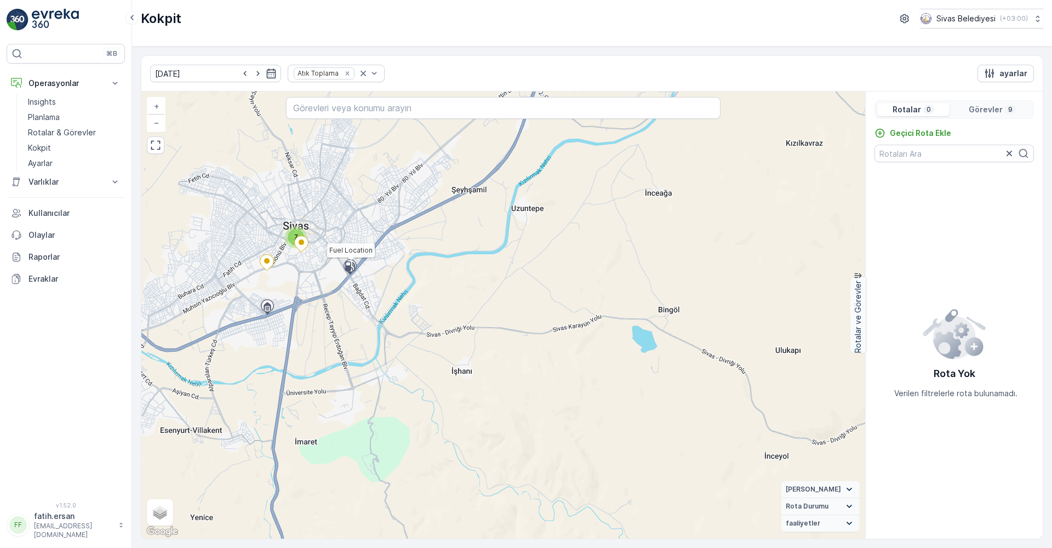
click at [348, 273] on icon at bounding box center [350, 267] width 18 height 19
click at [43, 137] on p "Rotalar & Görevler" at bounding box center [62, 132] width 68 height 11
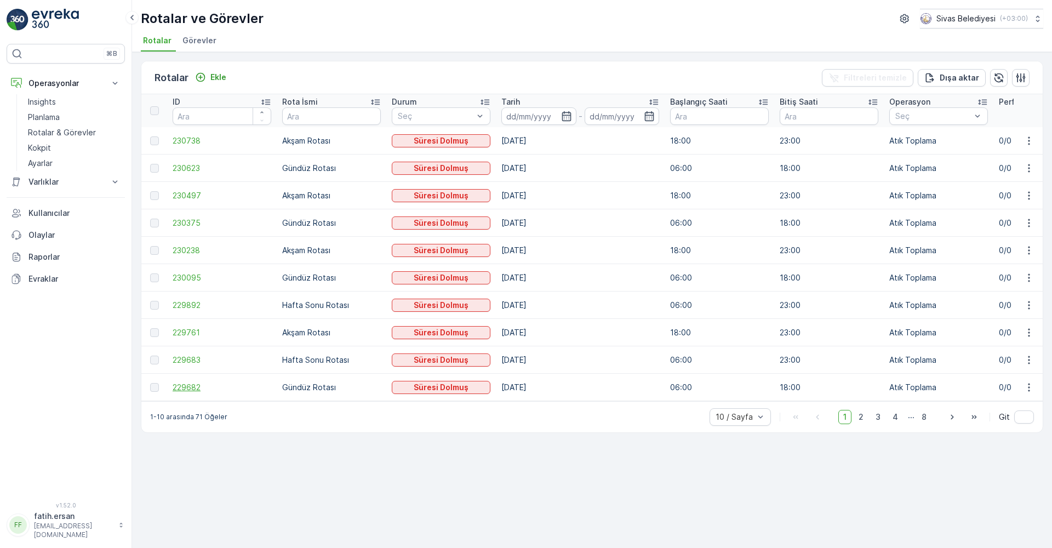
click at [187, 384] on span "229682" at bounding box center [222, 387] width 99 height 11
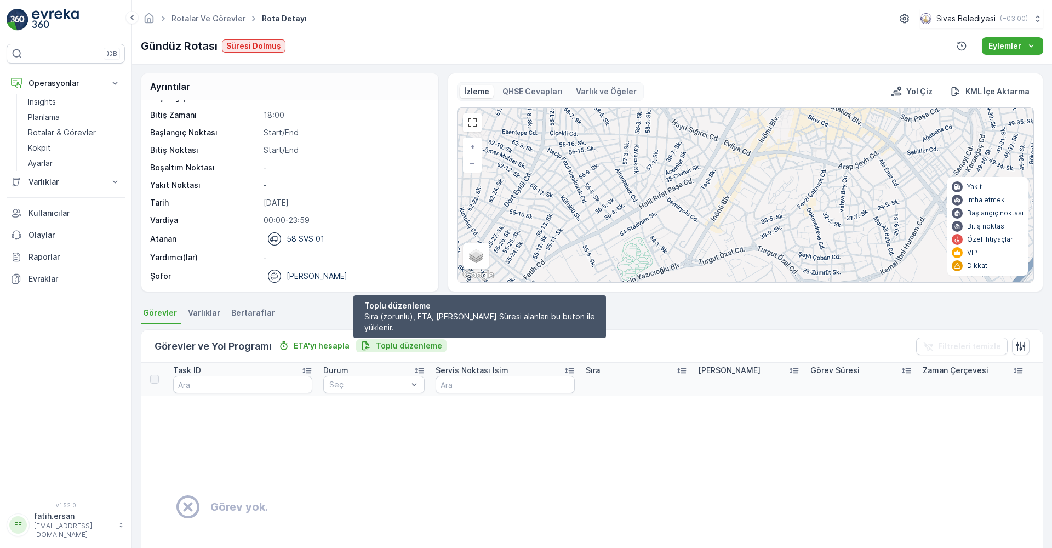
click at [389, 349] on p "Toplu düzenleme" at bounding box center [409, 345] width 66 height 11
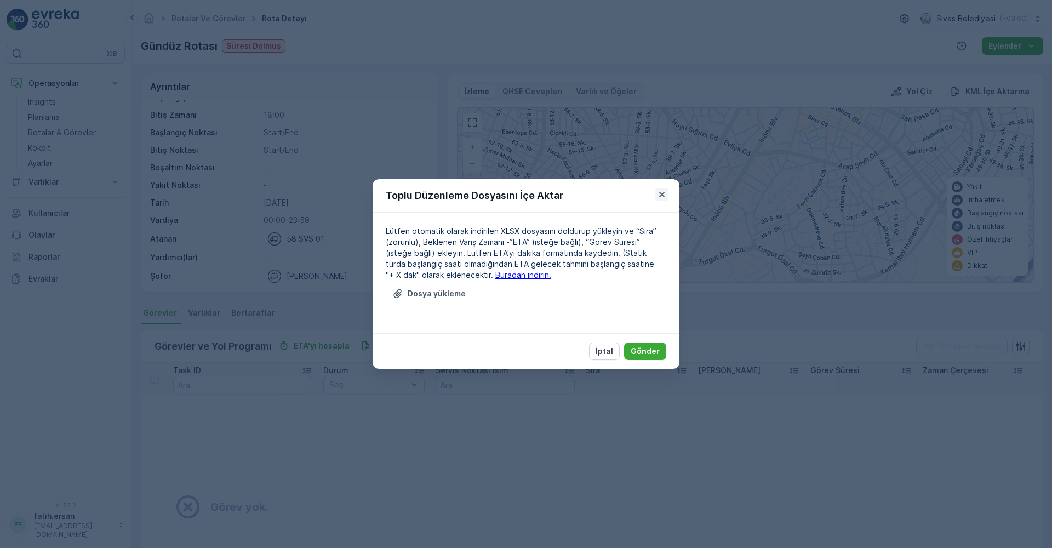
click at [662, 194] on icon "button" at bounding box center [661, 194] width 5 height 5
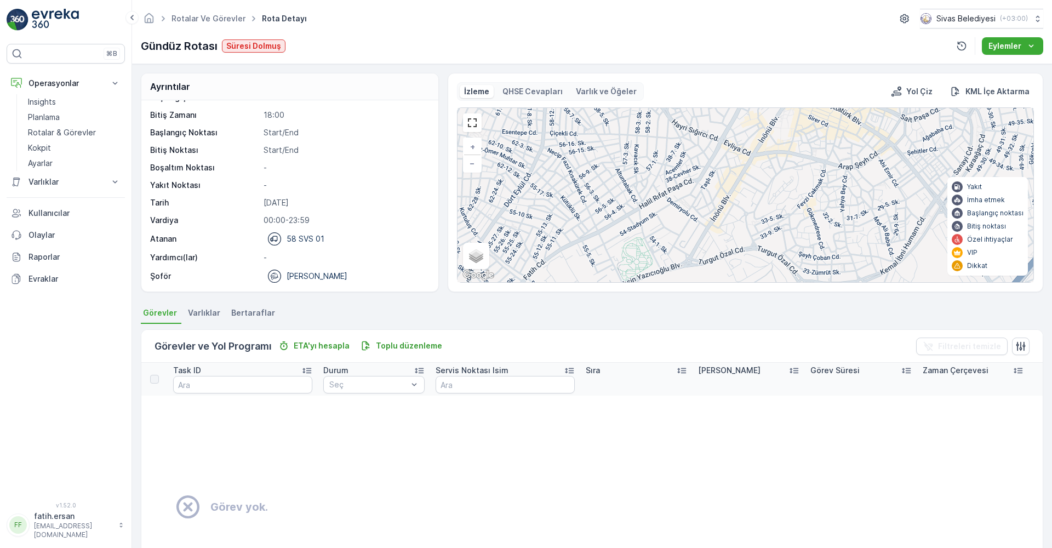
click at [273, 278] on circle at bounding box center [274, 276] width 13 height 13
click at [238, 20] on link "Rotalar ve Görevler" at bounding box center [208, 18] width 74 height 9
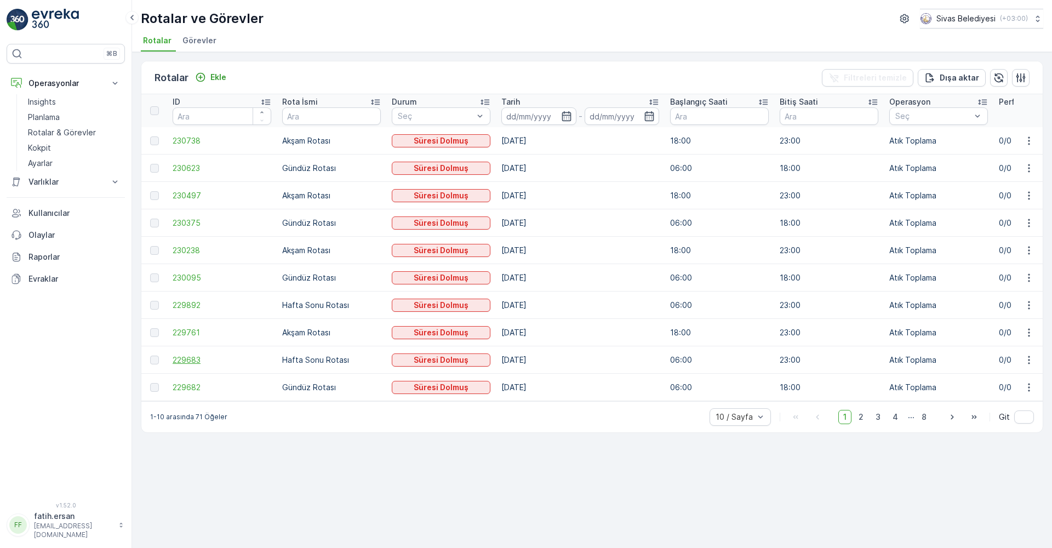
click at [193, 361] on span "229683" at bounding box center [222, 359] width 99 height 11
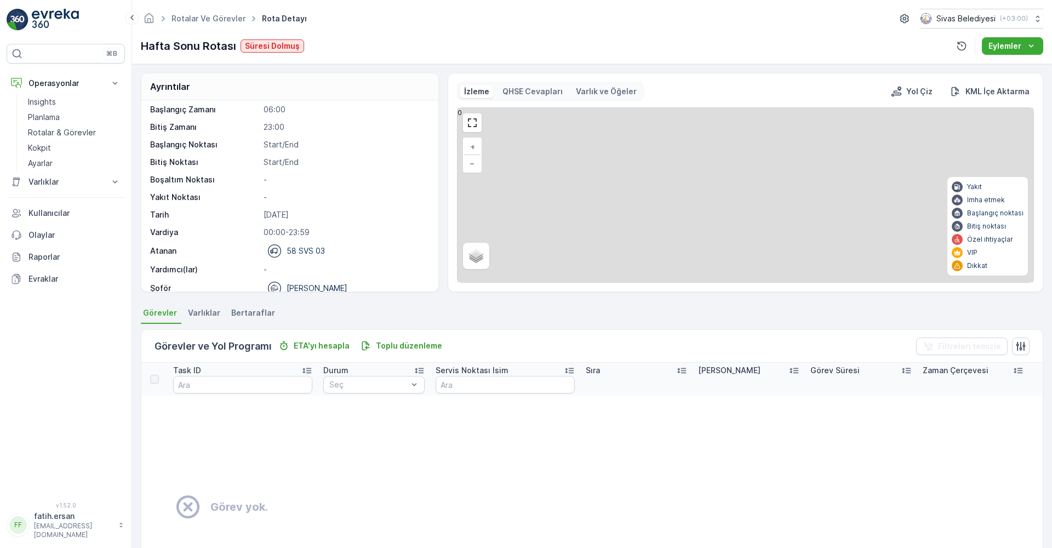
scroll to position [35, 0]
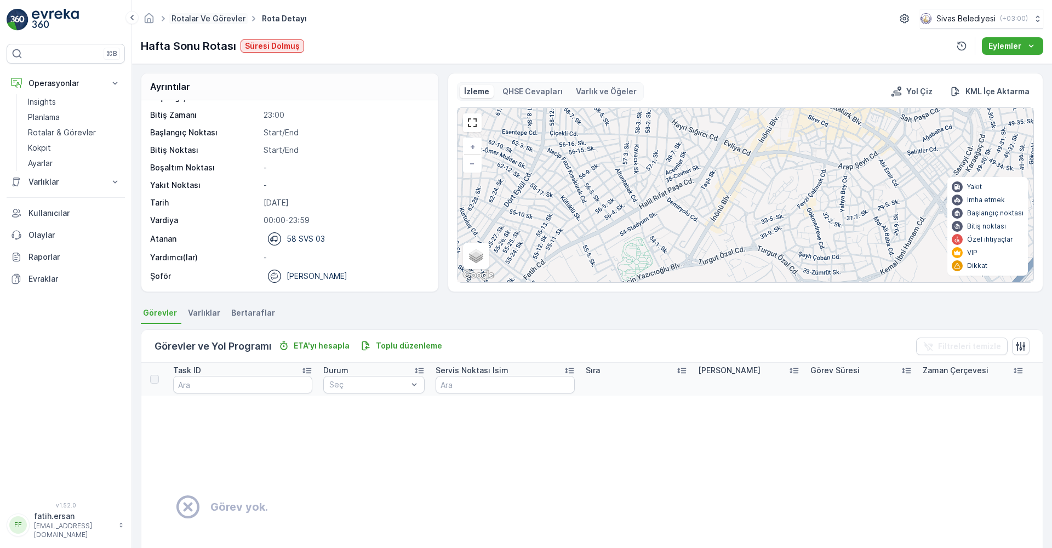
click at [226, 21] on link "Rotalar ve Görevler" at bounding box center [208, 18] width 74 height 9
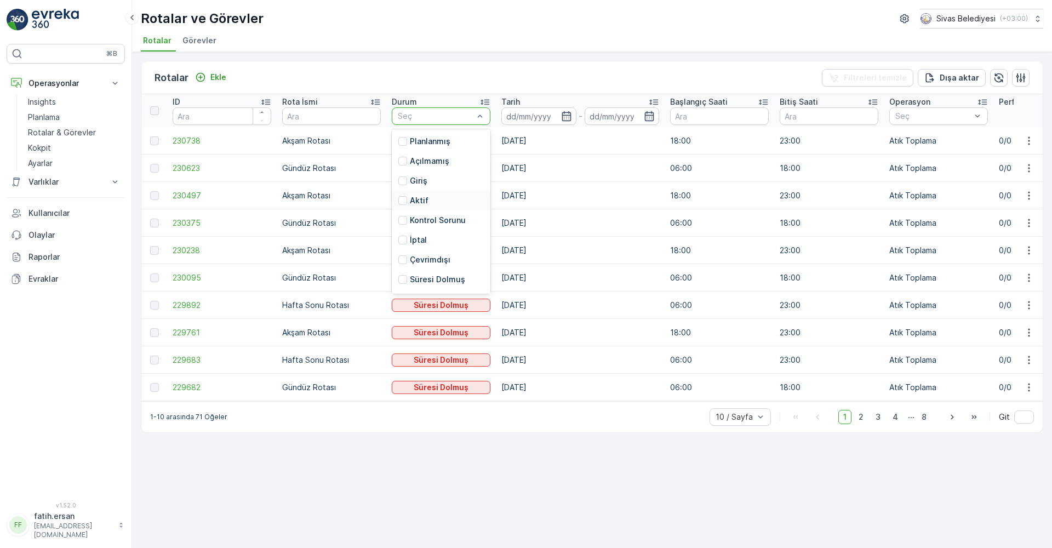
click at [412, 204] on p "Aktif" at bounding box center [419, 200] width 19 height 11
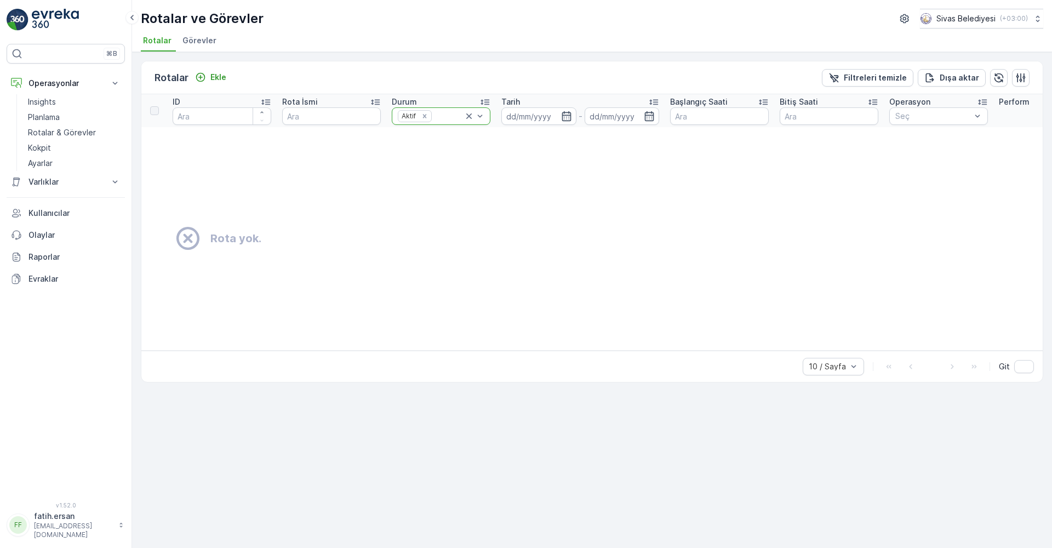
click at [470, 118] on icon at bounding box center [468, 115] width 5 height 5
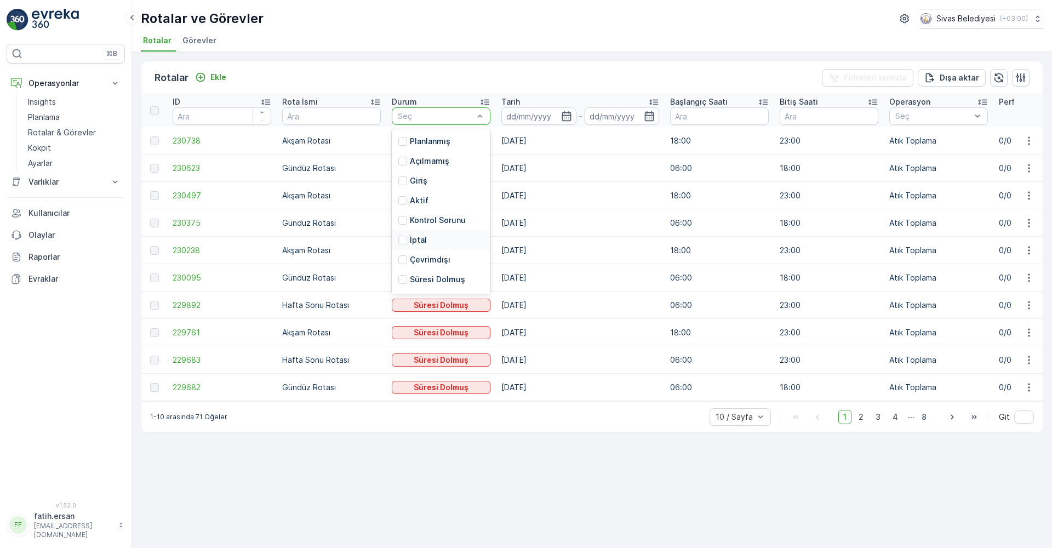
click at [413, 238] on p "İptal" at bounding box center [418, 239] width 17 height 11
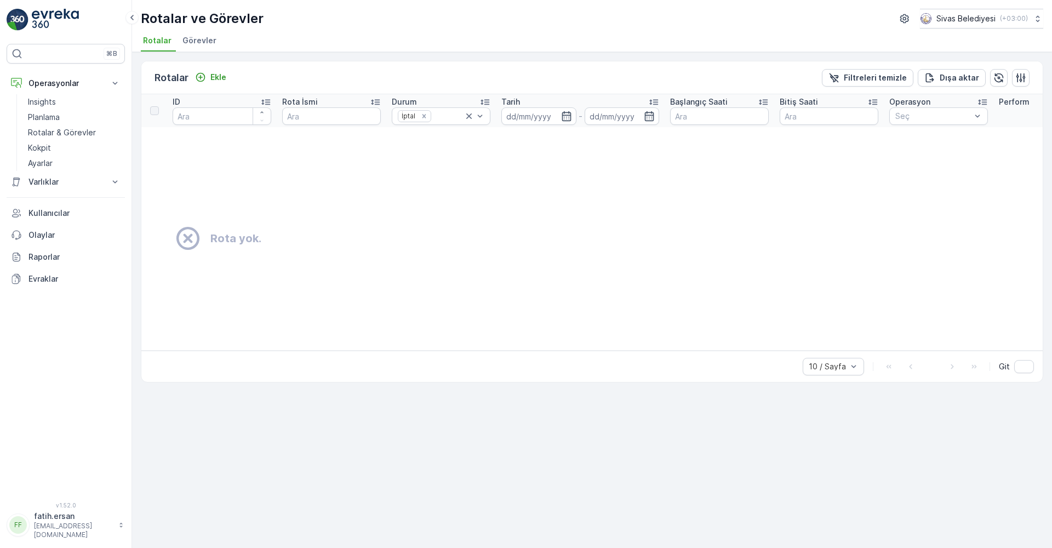
click at [195, 37] on span "Görevler" at bounding box center [199, 40] width 34 height 11
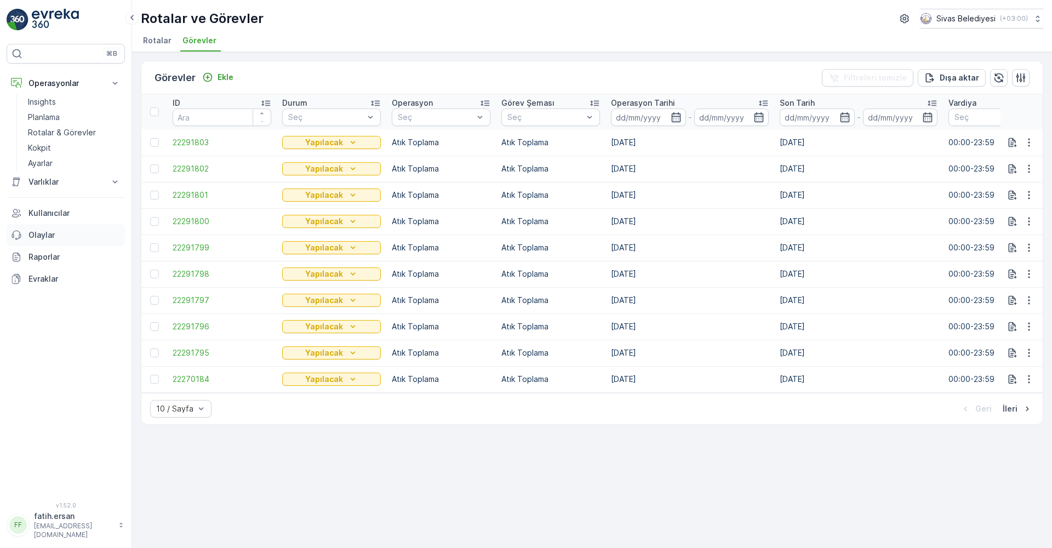
click at [44, 235] on p "Olaylar" at bounding box center [74, 234] width 92 height 11
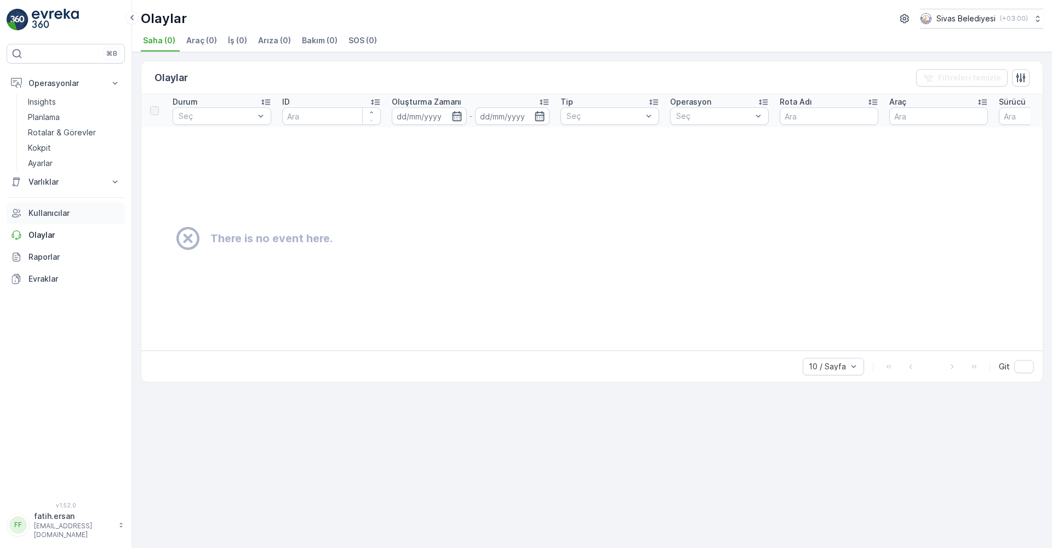
click at [61, 216] on p "Kullanıcılar" at bounding box center [74, 213] width 92 height 11
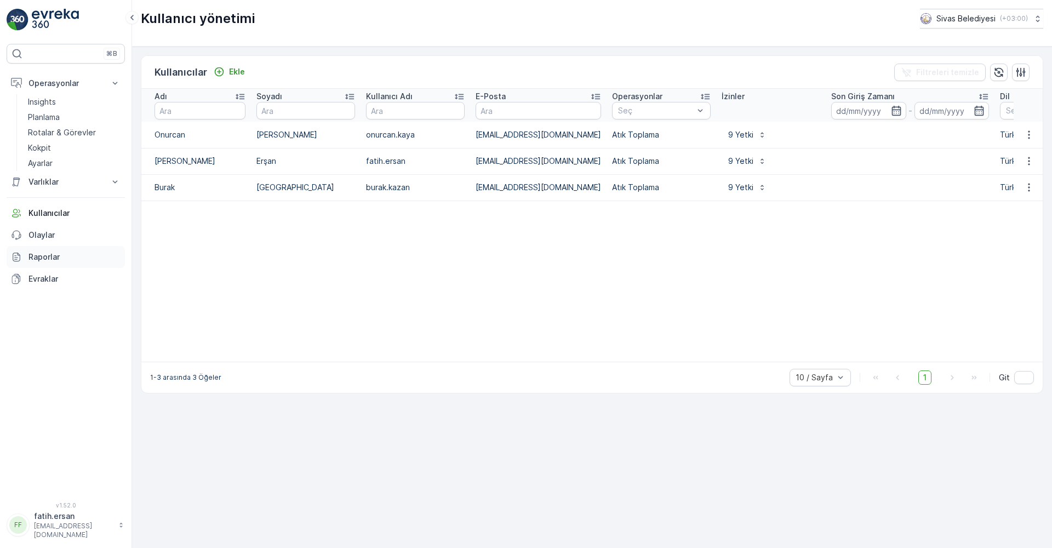
click at [53, 259] on p "Raporlar" at bounding box center [74, 256] width 92 height 11
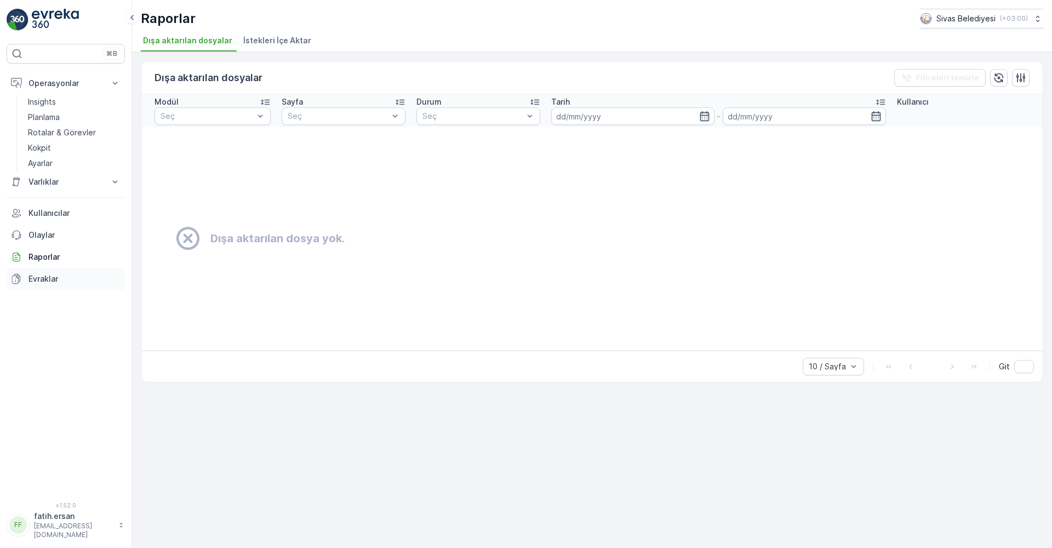
click at [52, 276] on p "Evraklar" at bounding box center [74, 278] width 92 height 11
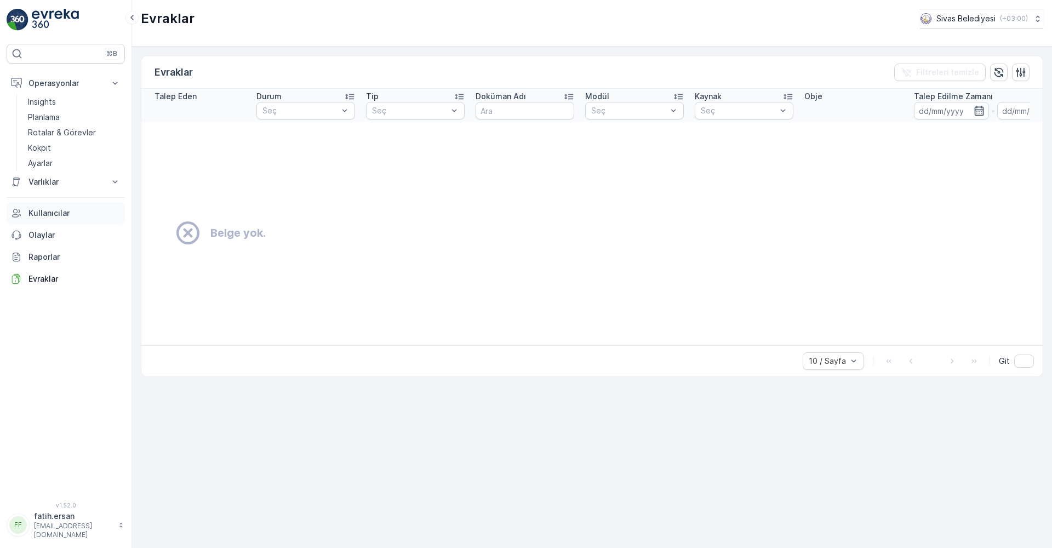
click at [37, 211] on p "Kullanıcılar" at bounding box center [74, 213] width 92 height 11
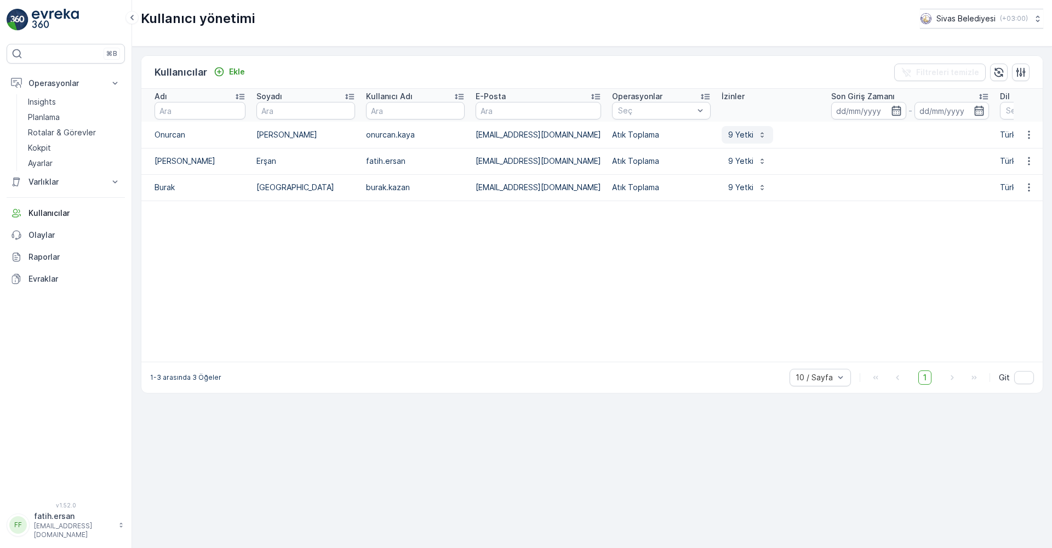
click at [728, 139] on p "9 Yetki" at bounding box center [740, 134] width 25 height 11
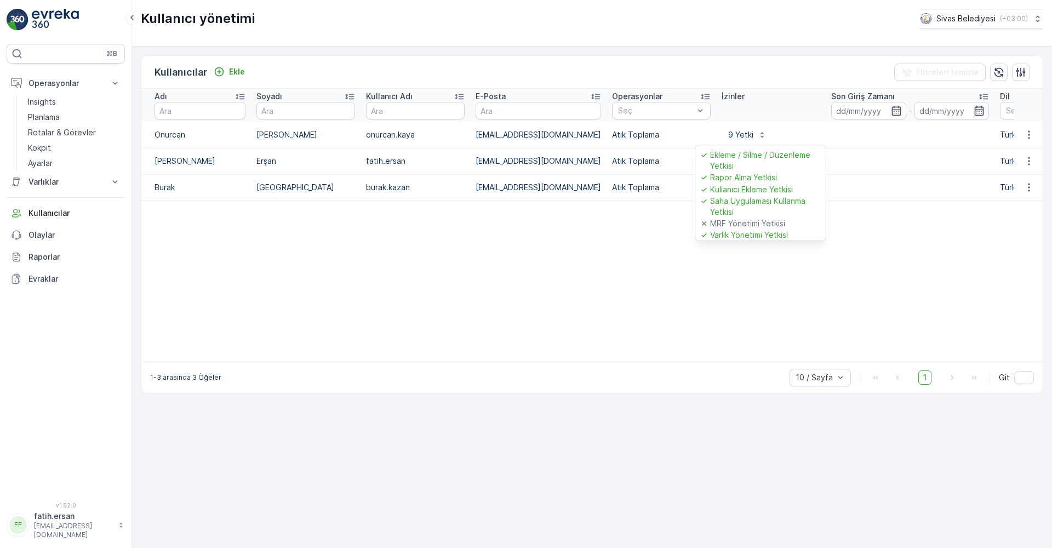
scroll to position [108, 0]
click at [661, 244] on table "Adı Soyadı Kullanıcı Adı E-Posta Operasyonlar Seç İzinler Son Giriş Zamanı - Di…" at bounding box center [637, 225] width 992 height 273
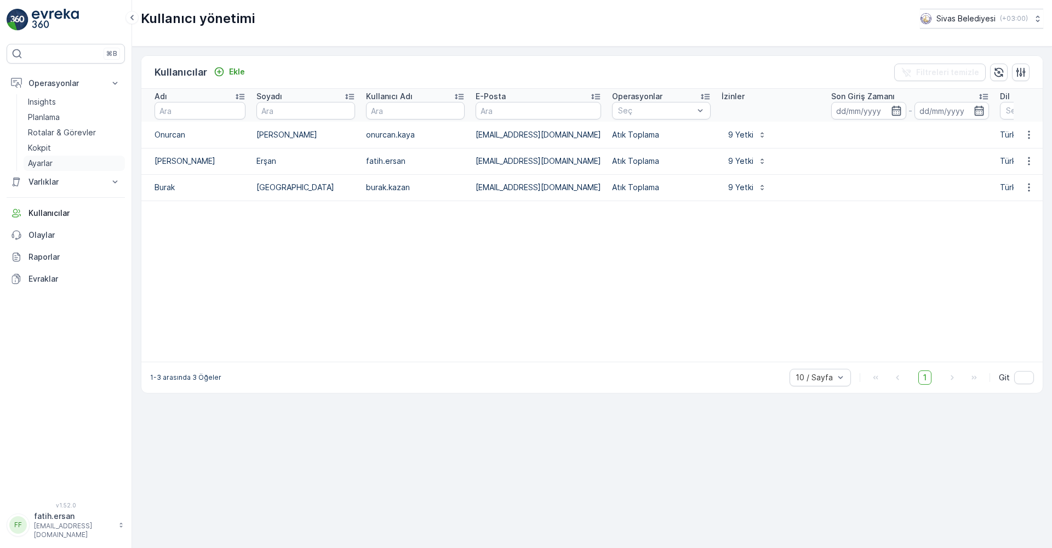
click at [49, 166] on p "Ayarlar" at bounding box center [40, 163] width 25 height 11
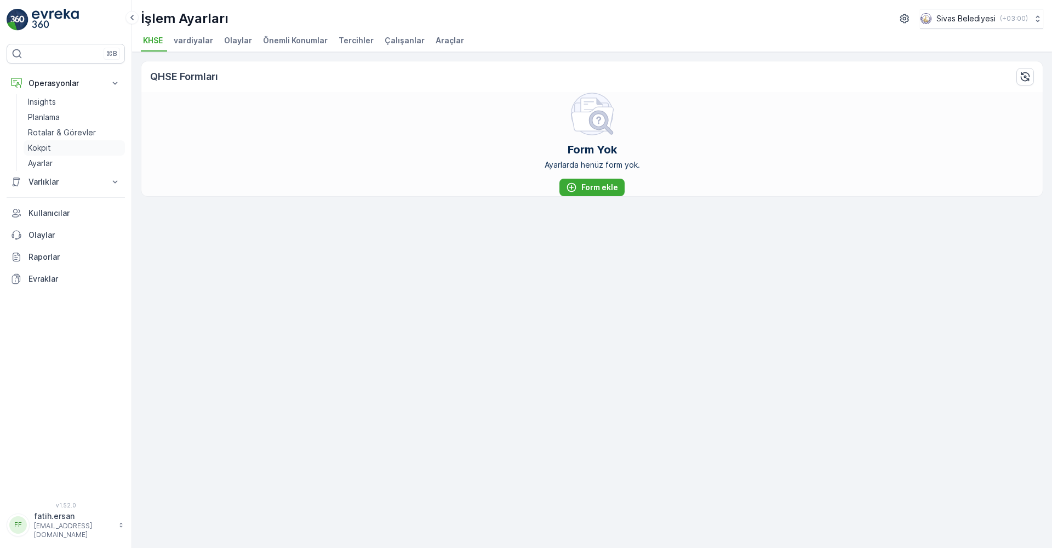
click at [46, 148] on p "Kokpit" at bounding box center [39, 147] width 23 height 11
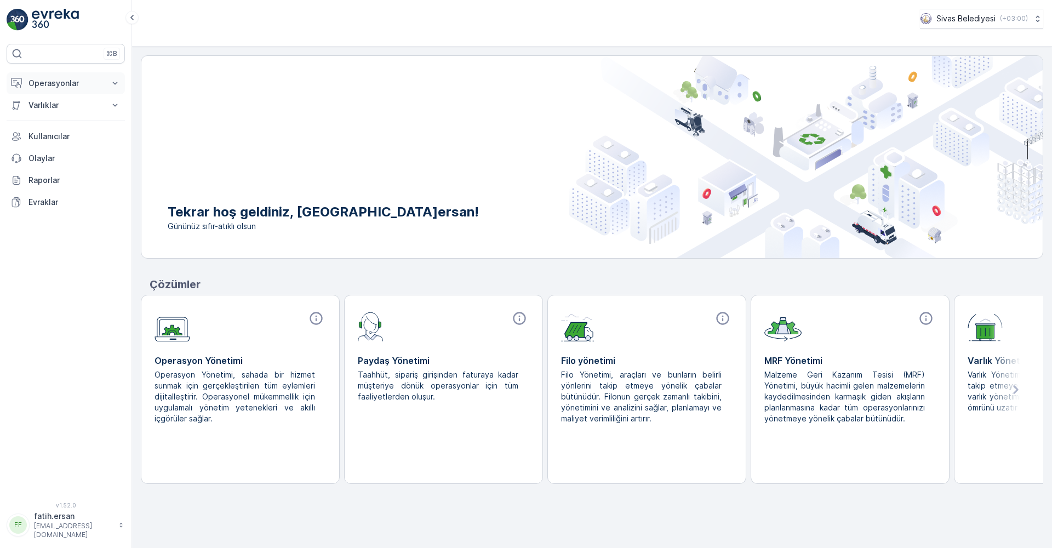
click at [58, 86] on p "Operasyonlar" at bounding box center [65, 83] width 74 height 11
click at [48, 132] on p "Rotalar & Görevler" at bounding box center [62, 132] width 68 height 11
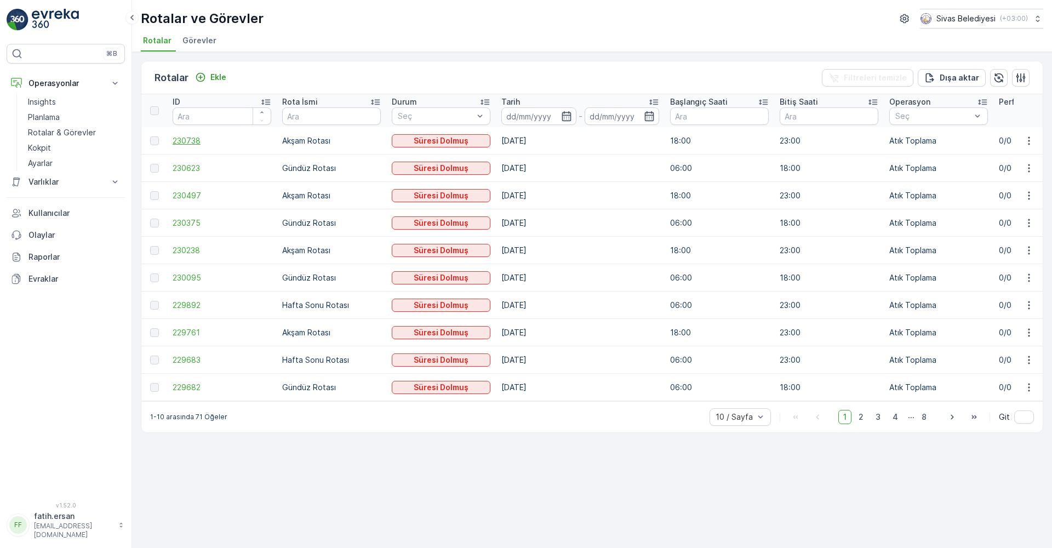
click at [191, 136] on span "230738" at bounding box center [222, 140] width 99 height 11
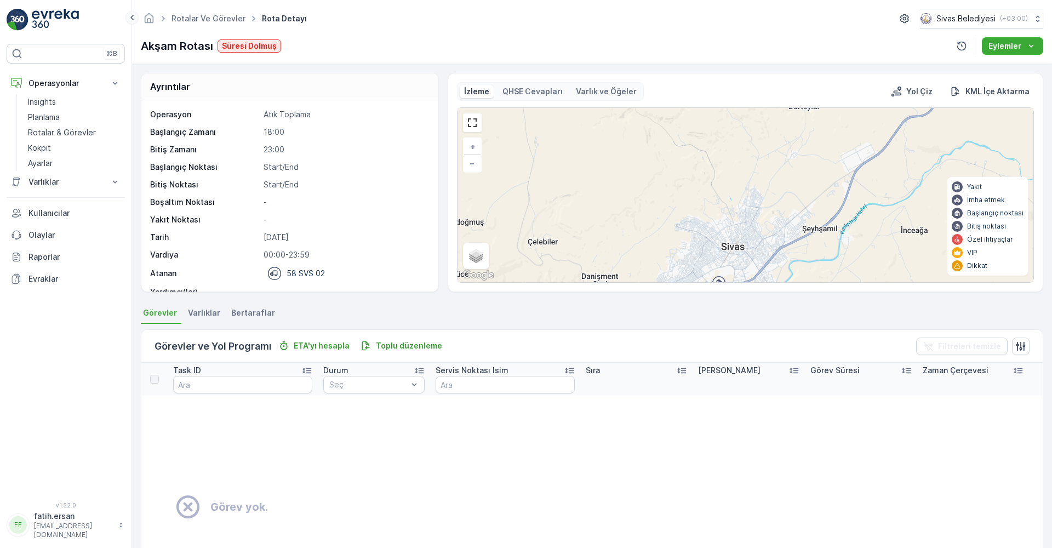
click at [131, 15] on icon at bounding box center [132, 17] width 12 height 13
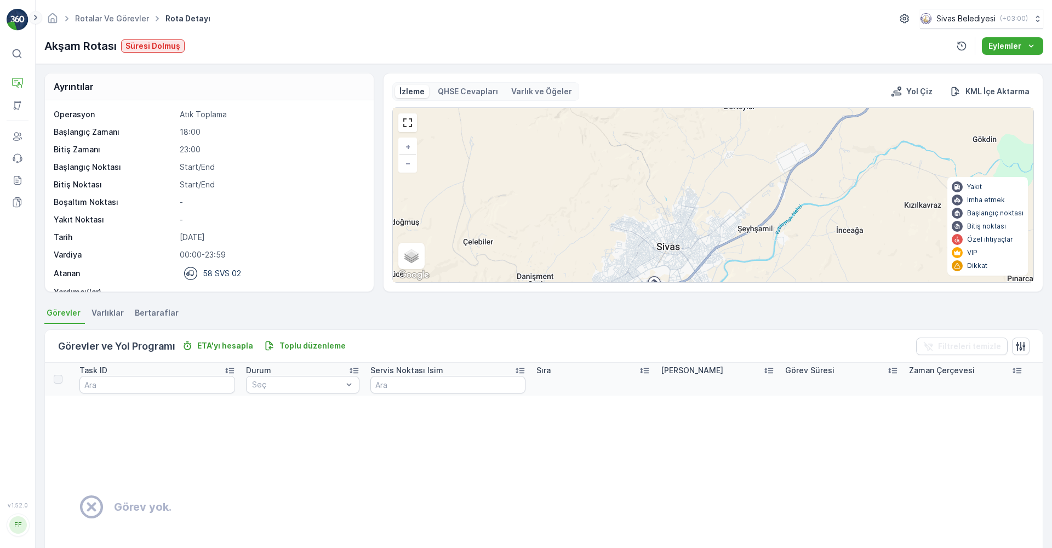
click at [36, 16] on icon at bounding box center [35, 17] width 3 height 5
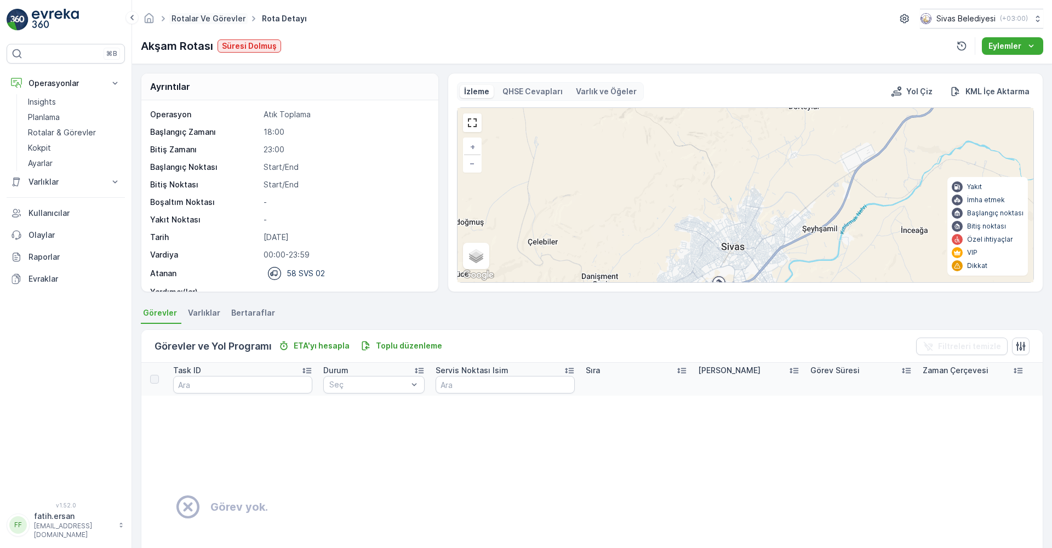
click at [204, 16] on link "Rotalar ve Görevler" at bounding box center [208, 18] width 74 height 9
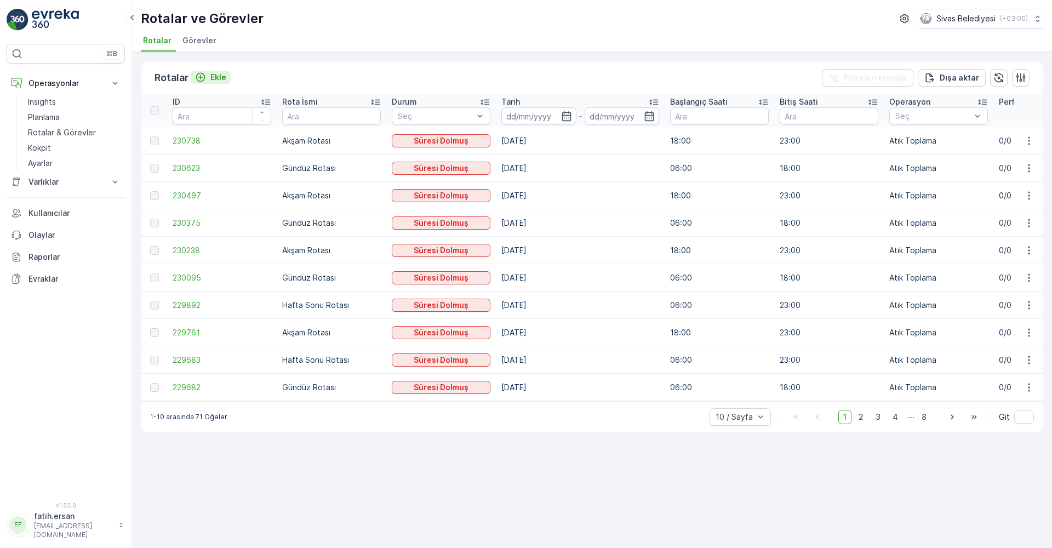
click at [208, 80] on div "Ekle" at bounding box center [210, 77] width 31 height 11
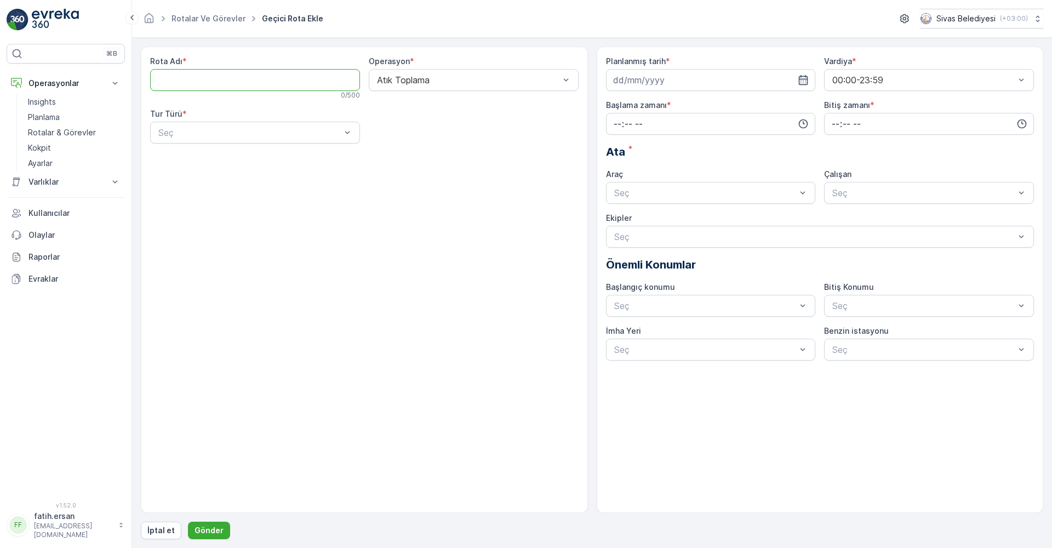
click at [211, 82] on Adı "Rota Adı" at bounding box center [255, 80] width 210 height 22
type Adı "Mevlana"
click at [257, 158] on div "Statik" at bounding box center [255, 159] width 197 height 10
click at [414, 141] on div "Sivas Merkez Gündüz Turu" at bounding box center [474, 133] width 210 height 22
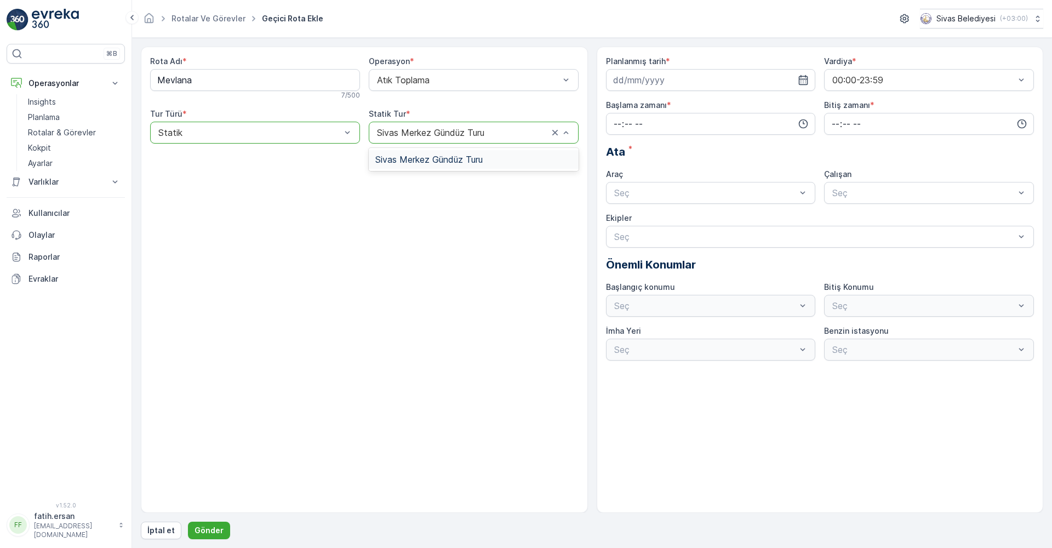
click at [414, 141] on div "Sivas Merkez Gündüz Turu" at bounding box center [474, 133] width 210 height 22
click at [636, 79] on input at bounding box center [711, 80] width 210 height 22
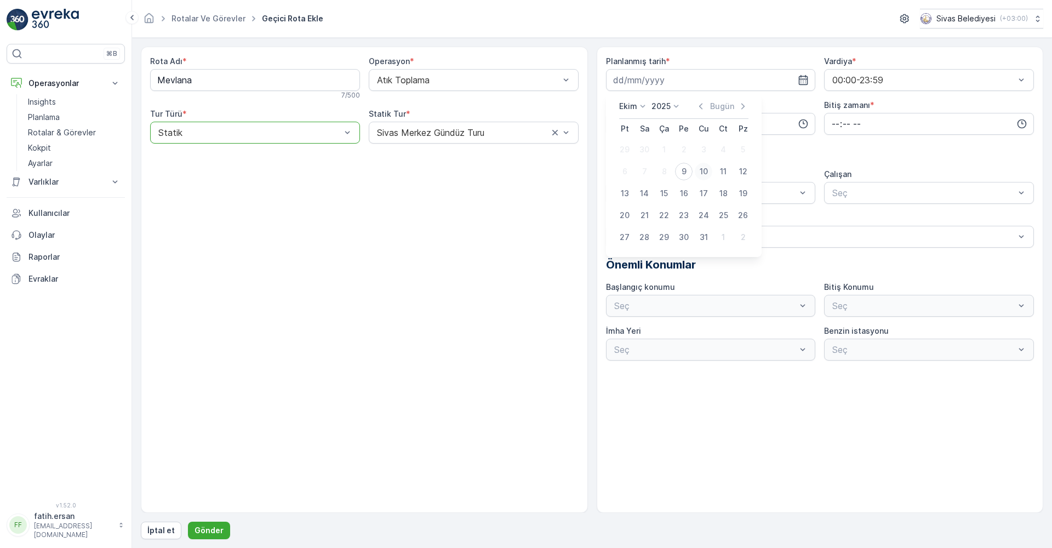
click at [707, 167] on div "10" at bounding box center [703, 172] width 18 height 18
type input "[DATE]"
click at [863, 106] on span "00:00-23:59" at bounding box center [855, 107] width 51 height 10
click at [722, 124] on input "time" at bounding box center [711, 124] width 210 height 22
click at [615, 221] on span "05" at bounding box center [617, 221] width 10 height 11
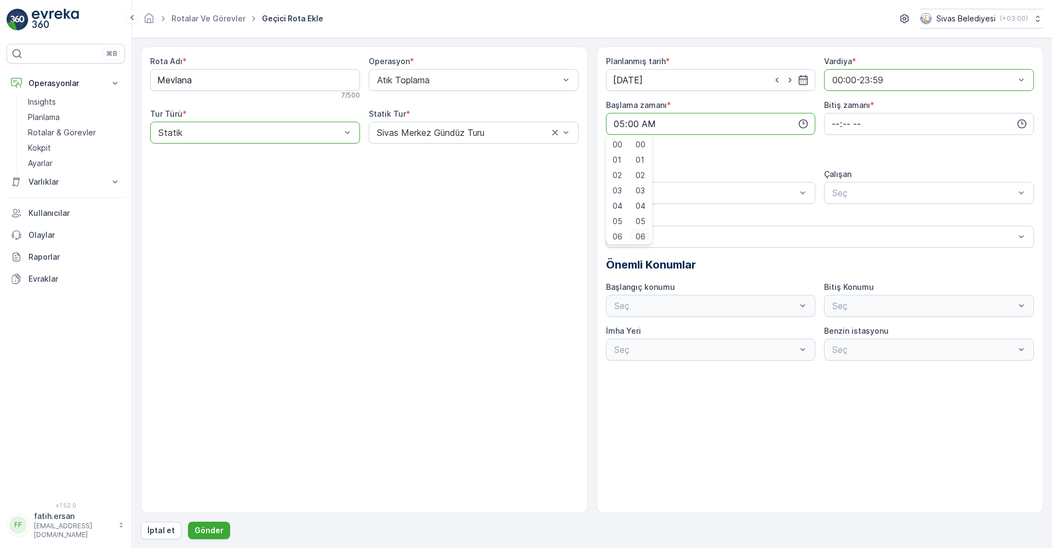
scroll to position [2, 0]
click at [763, 157] on div "Ata *" at bounding box center [820, 152] width 428 height 16
click at [627, 129] on input "05:00" at bounding box center [711, 124] width 210 height 22
click at [618, 237] on span "06" at bounding box center [617, 234] width 10 height 11
click at [816, 146] on div "Ata *" at bounding box center [820, 152] width 428 height 16
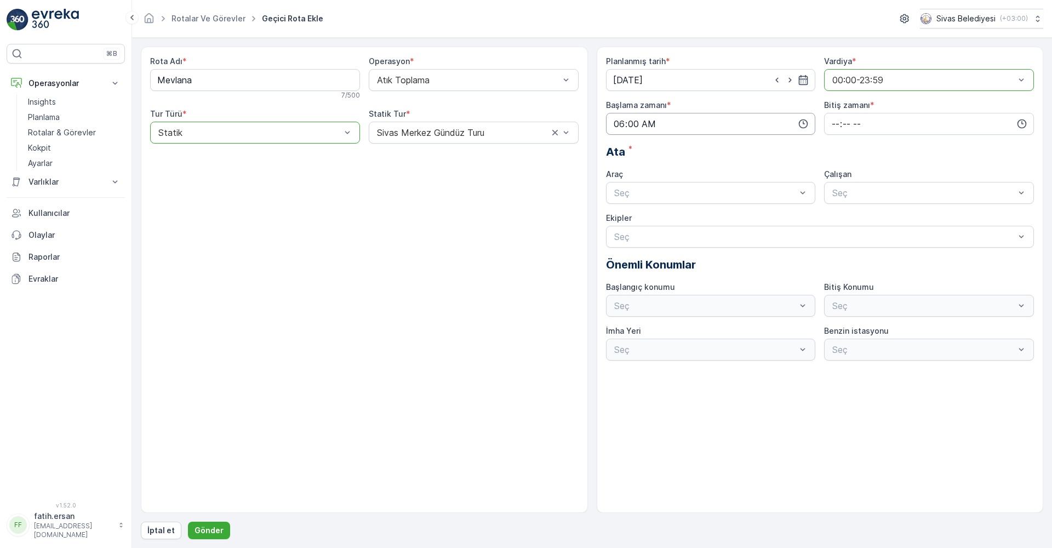
click at [622, 123] on input "06:00" at bounding box center [711, 124] width 210 height 22
click at [616, 198] on span "07" at bounding box center [617, 195] width 10 height 11
type input "07:00"
click at [853, 122] on input "time" at bounding box center [929, 124] width 210 height 22
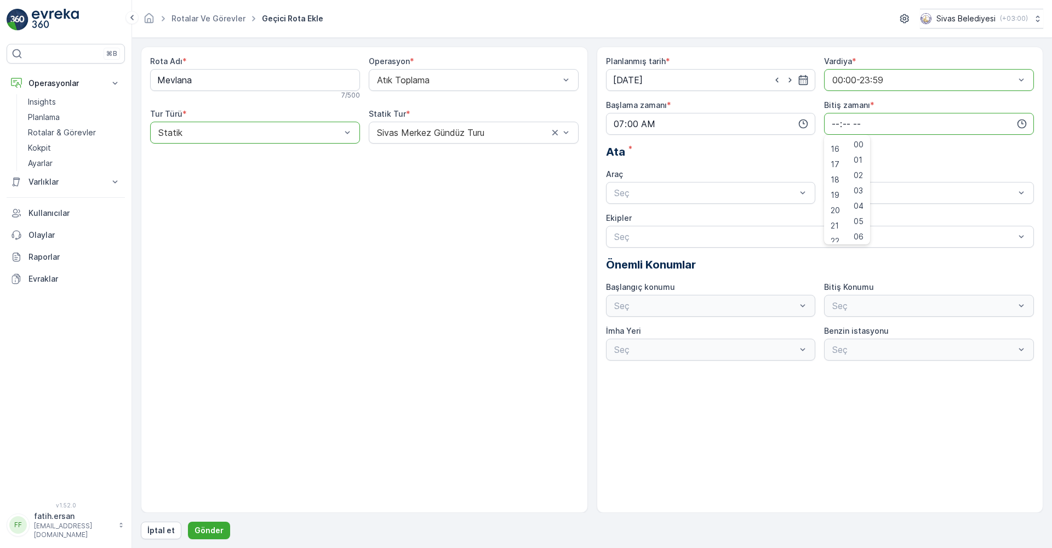
scroll to position [263, 0]
click at [831, 174] on span "19" at bounding box center [834, 173] width 9 height 11
type input "19:00"
click at [763, 153] on div "Ata *" at bounding box center [820, 152] width 428 height 16
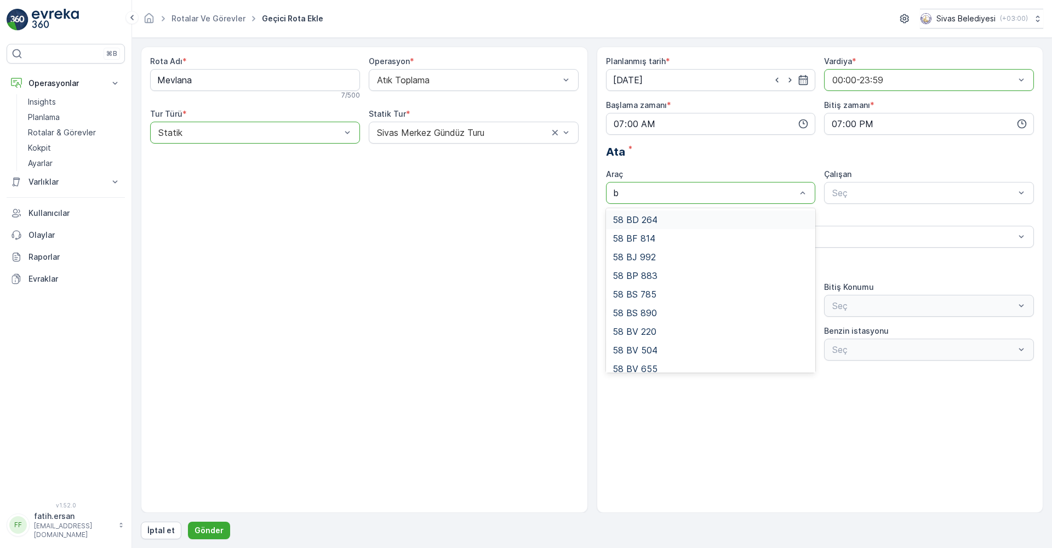
type input "by"
click at [657, 237] on div "58 BY 287" at bounding box center [710, 238] width 197 height 10
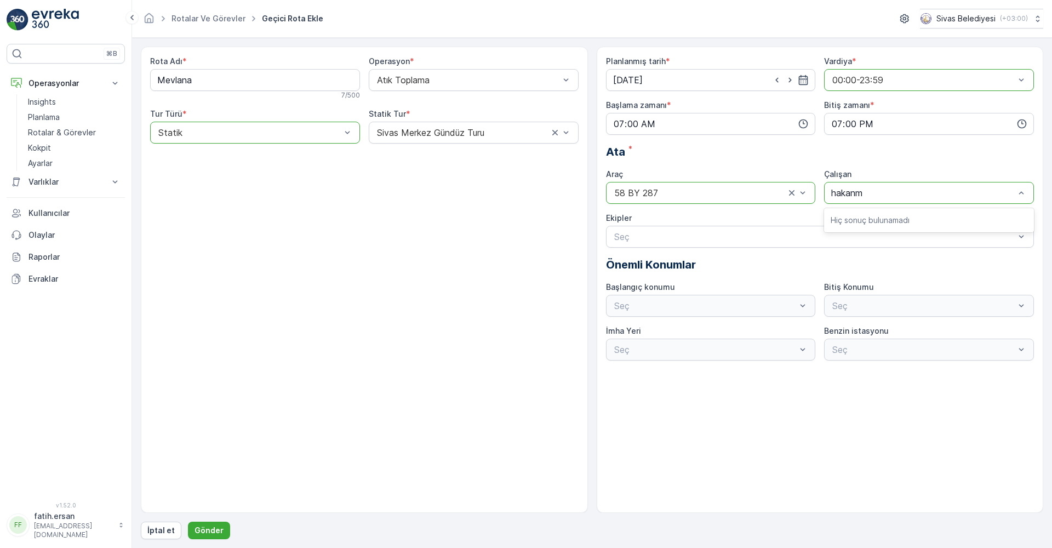
type input "hakan"
click at [854, 232] on div "[PERSON_NAME]" at bounding box center [929, 238] width 210 height 19
click at [761, 238] on div at bounding box center [814, 237] width 403 height 10
click at [698, 311] on div "Seç" at bounding box center [711, 306] width 210 height 22
click at [705, 303] on div "Seç" at bounding box center [711, 306] width 210 height 22
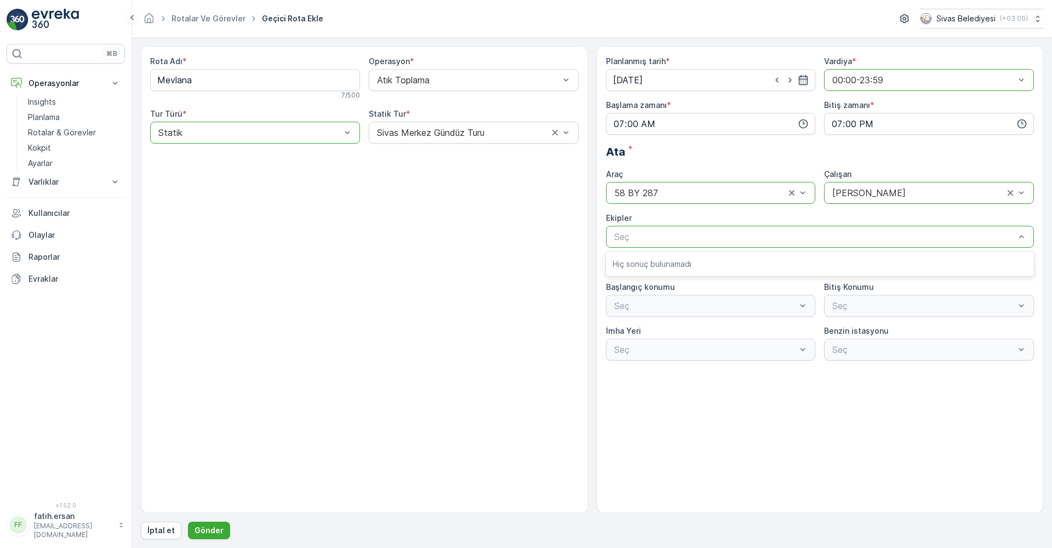
click at [734, 235] on div at bounding box center [814, 237] width 403 height 10
click at [804, 306] on div "Seç" at bounding box center [711, 306] width 210 height 22
click at [808, 346] on div "Seç" at bounding box center [711, 349] width 210 height 22
click at [756, 311] on div "Seç" at bounding box center [711, 306] width 210 height 22
click at [214, 532] on p "Gönder" at bounding box center [208, 530] width 29 height 11
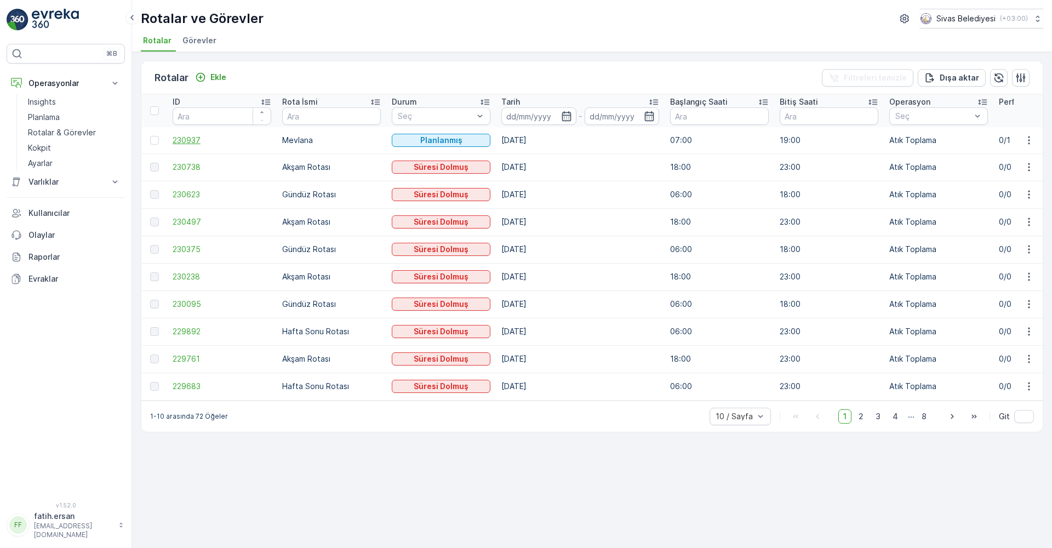
click at [178, 144] on span "230937" at bounding box center [222, 140] width 99 height 11
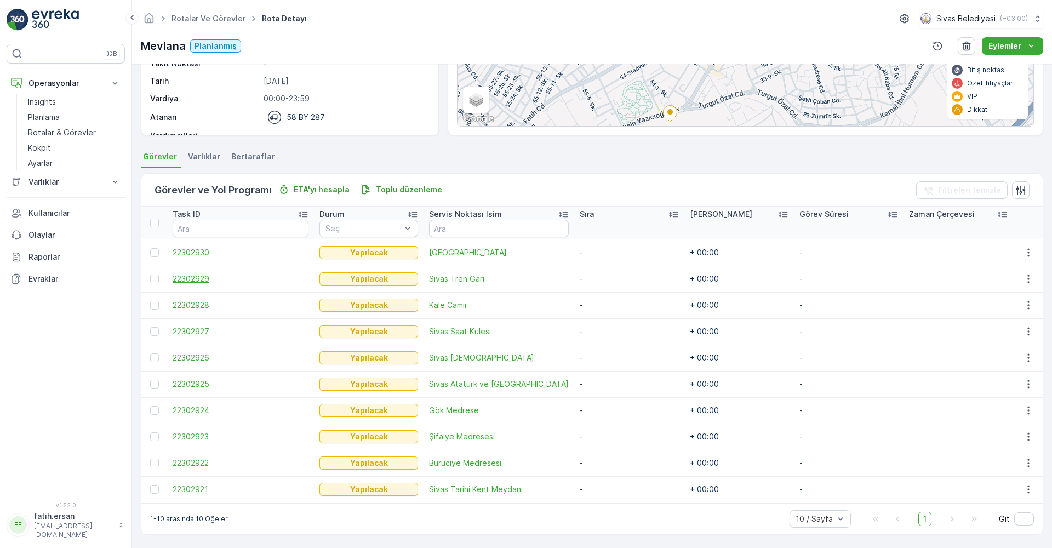
scroll to position [157, 0]
click at [209, 160] on span "Varlıklar" at bounding box center [204, 155] width 32 height 11
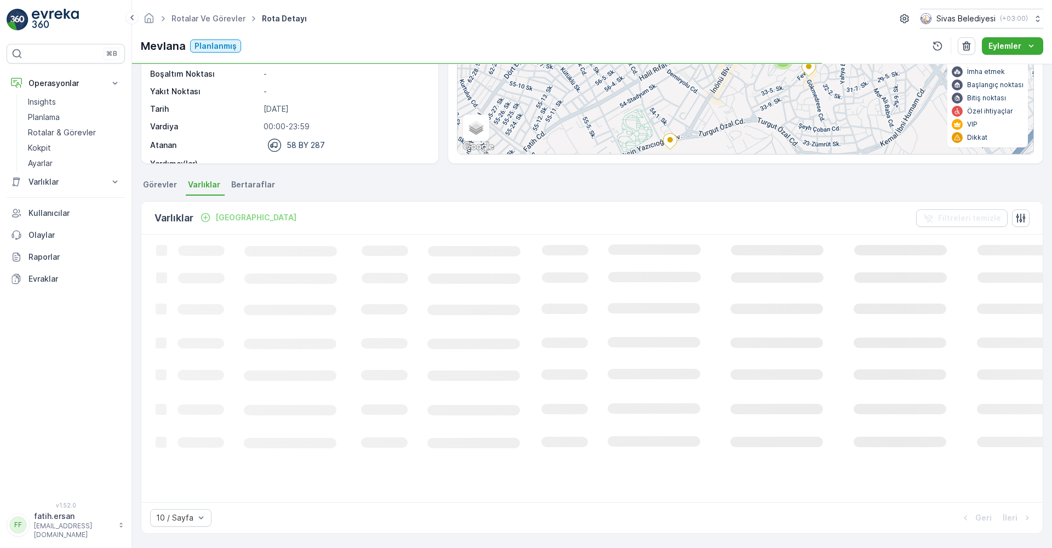
scroll to position [123, 0]
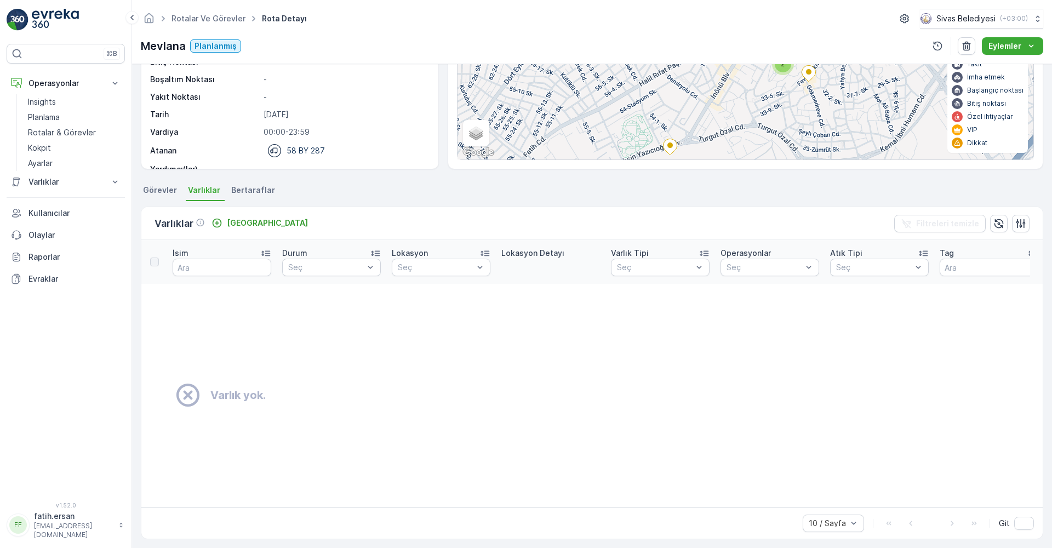
click at [250, 192] on span "Bertaraflar" at bounding box center [253, 190] width 44 height 11
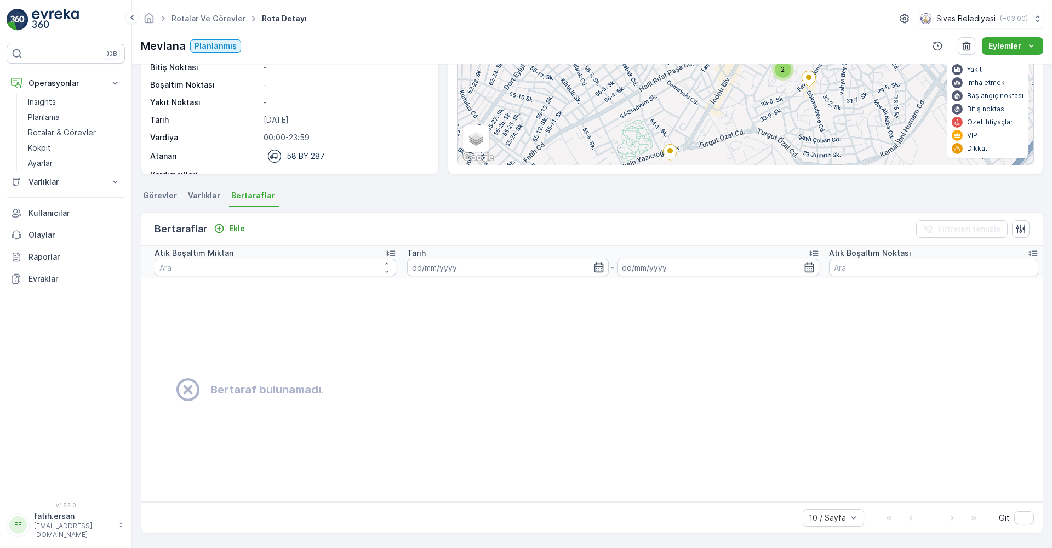
click at [163, 202] on li "Görevler" at bounding box center [161, 197] width 41 height 19
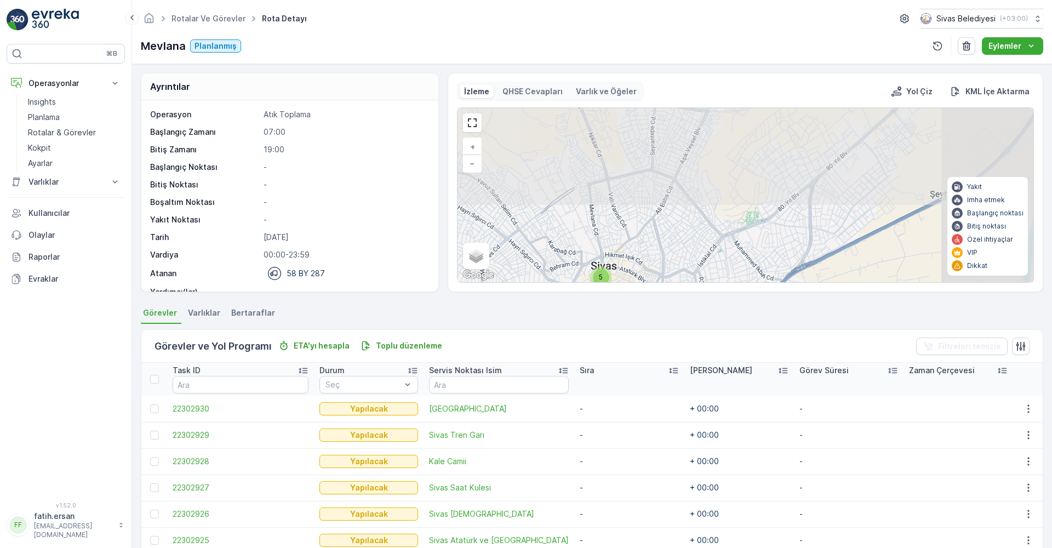
drag, startPoint x: 774, startPoint y: 157, endPoint x: 628, endPoint y: 273, distance: 186.0
click at [628, 273] on div "4 5 + − Uydu Yol haritası Arazi Karışık Leaflet Klavye kısayolları Harita Veril…" at bounding box center [745, 195] width 576 height 174
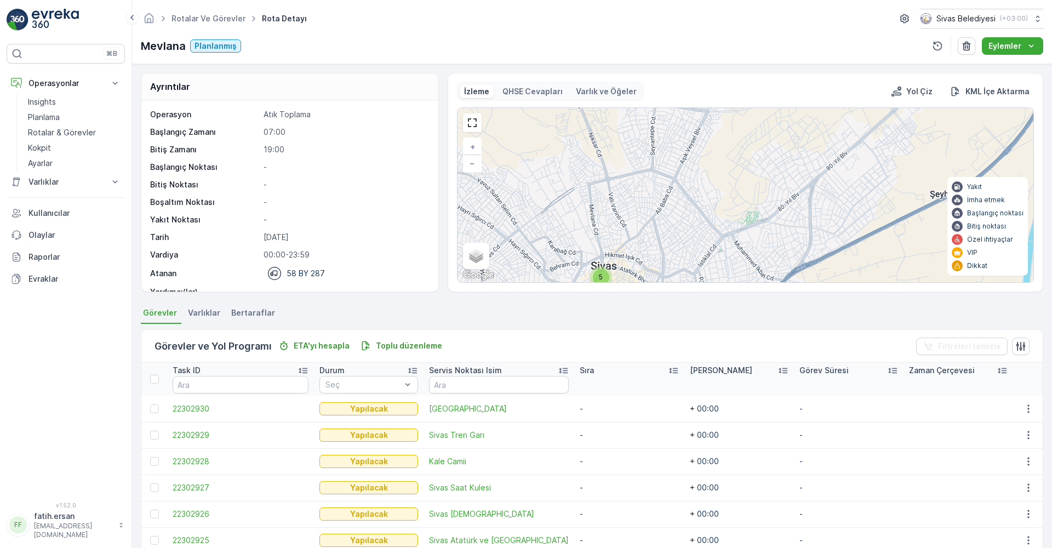
click at [819, 118] on div "4 5 + − Uydu Yol haritası Arazi Karışık Leaflet Klavye kısayolları Harita Veril…" at bounding box center [745, 195] width 576 height 174
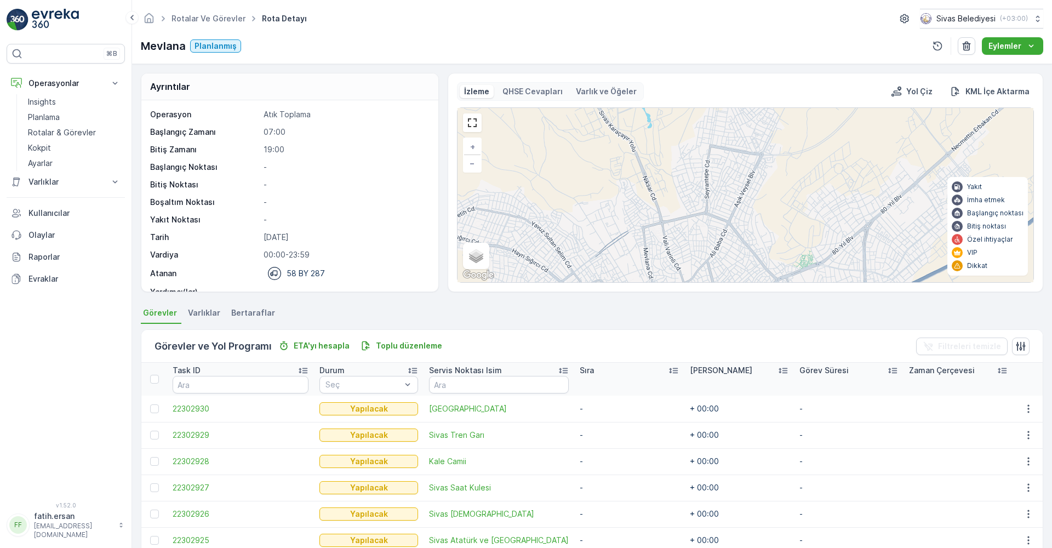
drag, startPoint x: 765, startPoint y: 186, endPoint x: 813, endPoint y: 193, distance: 49.2
click at [813, 193] on div "4 5 + − Uydu Yol haritası Arazi Karışık Leaflet Klavye kısayolları Harita Veril…" at bounding box center [745, 195] width 576 height 174
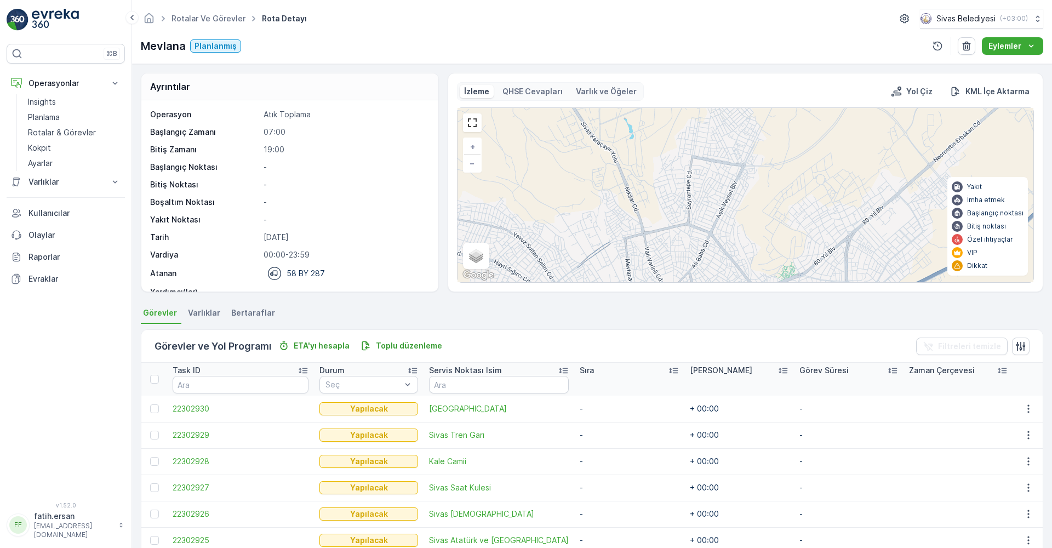
drag, startPoint x: 780, startPoint y: 171, endPoint x: 767, endPoint y: 178, distance: 14.9
click at [767, 178] on div "4 5 + − Uydu Yol haritası Arazi Karışık Leaflet Klavye kısayolları Harita Veril…" at bounding box center [745, 195] width 576 height 174
click at [677, 129] on div "4 5 + − Uydu Yol haritası Arazi Karışık Leaflet Klavye kısayolları Harita Veril…" at bounding box center [745, 195] width 576 height 174
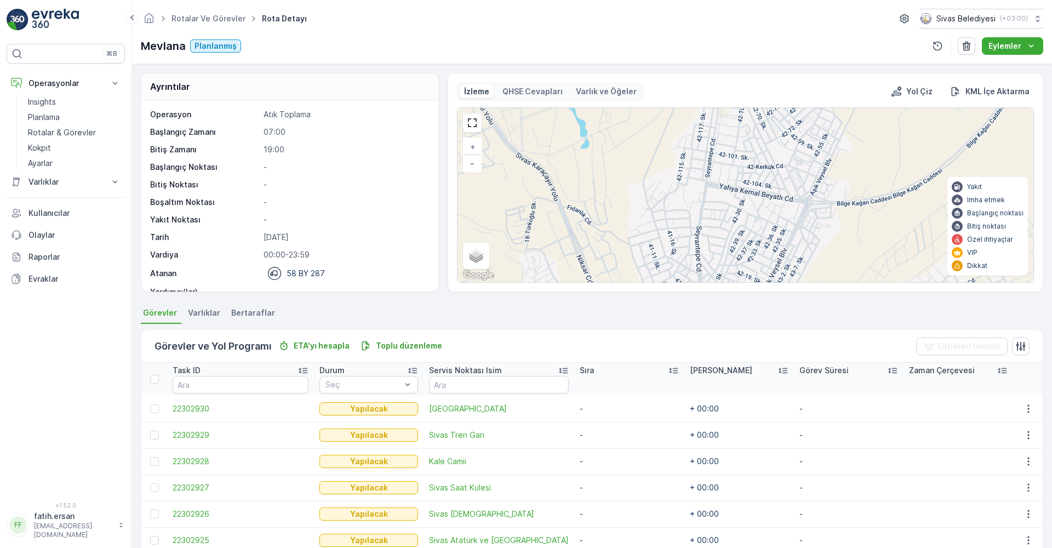
click at [678, 145] on div "2 5 + − Uydu Yol haritası Arazi Karışık Leaflet Klavye kısayolları Harita Veril…" at bounding box center [745, 195] width 576 height 174
click at [680, 148] on div "2 5 + − Uydu Yol haritası Arazi Karışık Leaflet Klavye kısayolları Harita Veril…" at bounding box center [745, 195] width 576 height 174
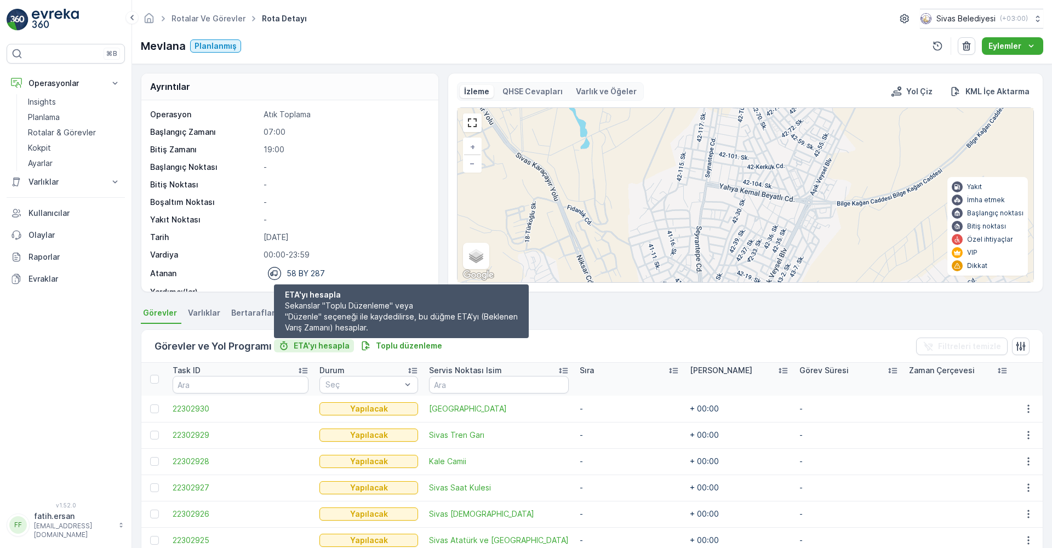
click at [332, 351] on p "ETA'yı hesapla" at bounding box center [322, 345] width 56 height 11
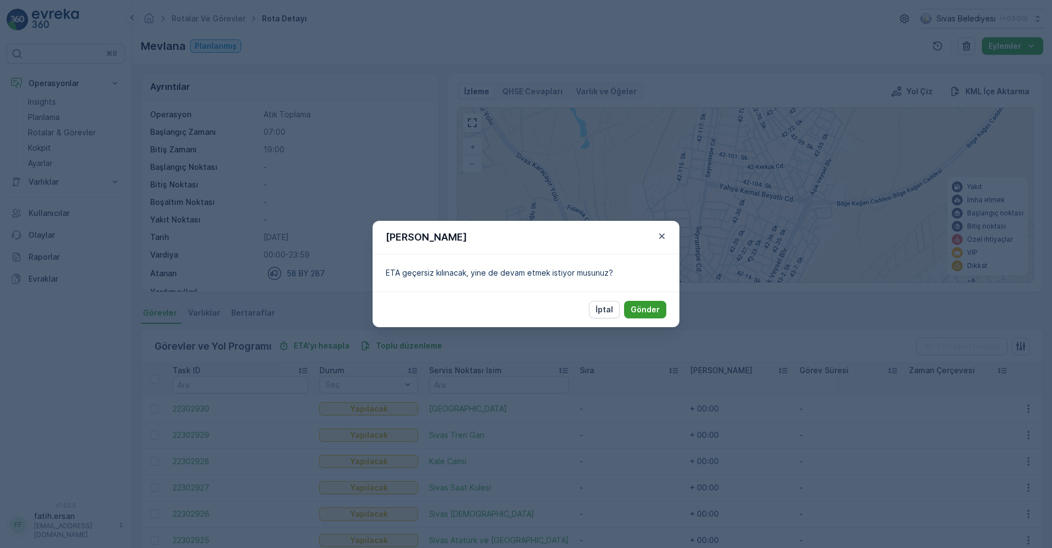
click at [649, 308] on p "Gönder" at bounding box center [644, 309] width 29 height 11
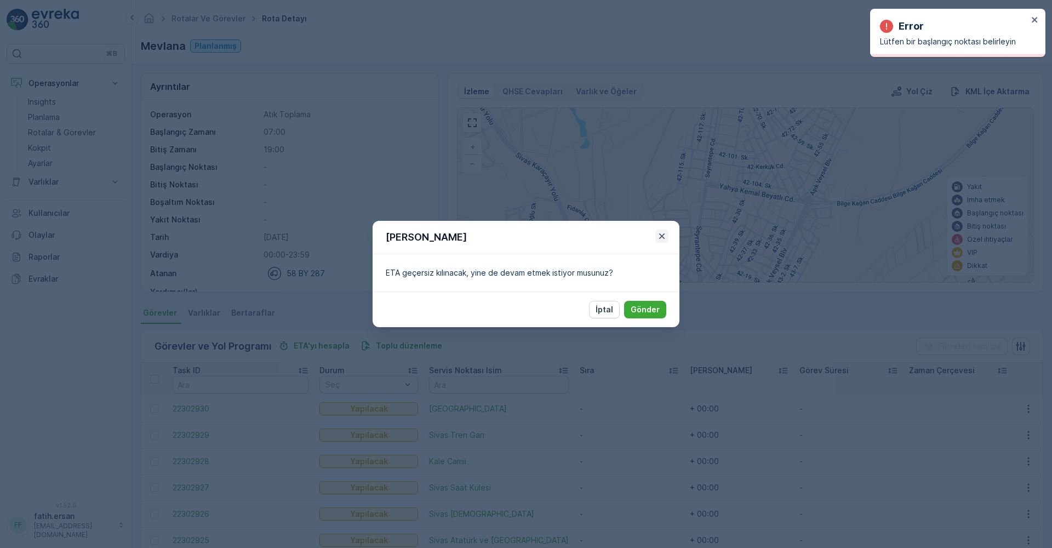
click at [661, 239] on icon "button" at bounding box center [661, 236] width 11 height 11
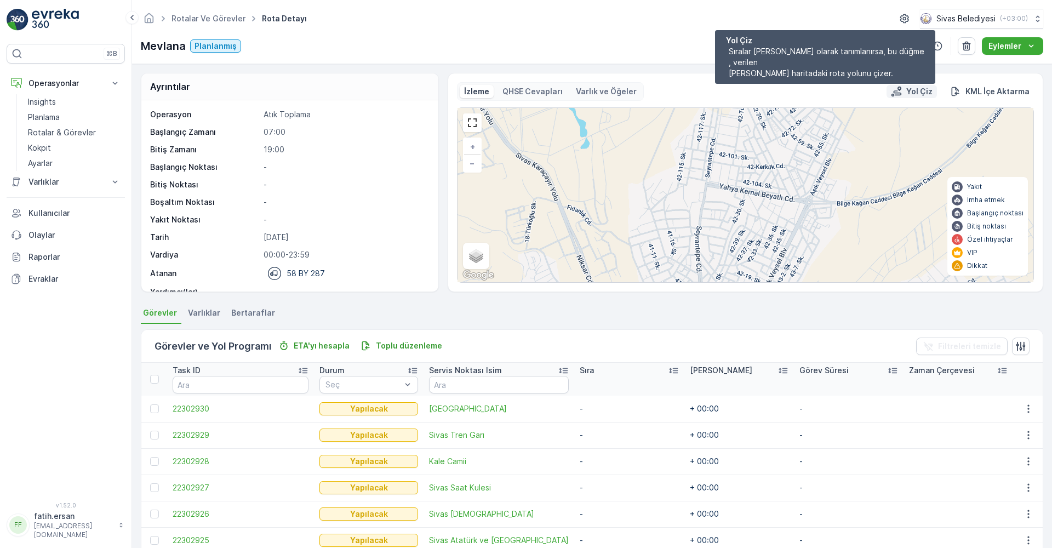
click at [910, 94] on p "Yol Çiz" at bounding box center [919, 91] width 26 height 11
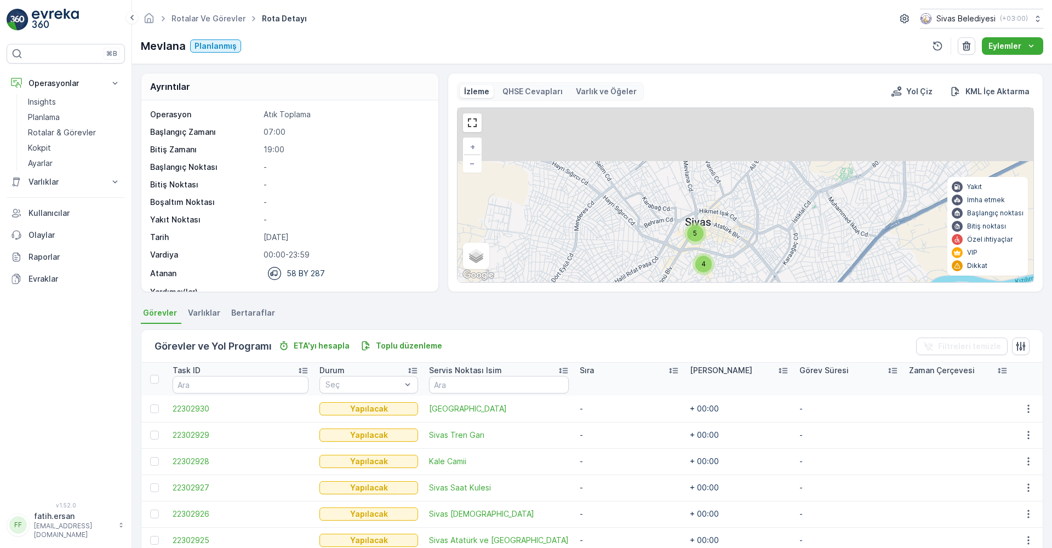
drag, startPoint x: 822, startPoint y: 157, endPoint x: 744, endPoint y: 252, distance: 122.7
click at [744, 252] on div "4 5 + − Uydu Yol haritası Arazi Karışık Leaflet Klavye kısayolları Harita Veril…" at bounding box center [745, 195] width 576 height 174
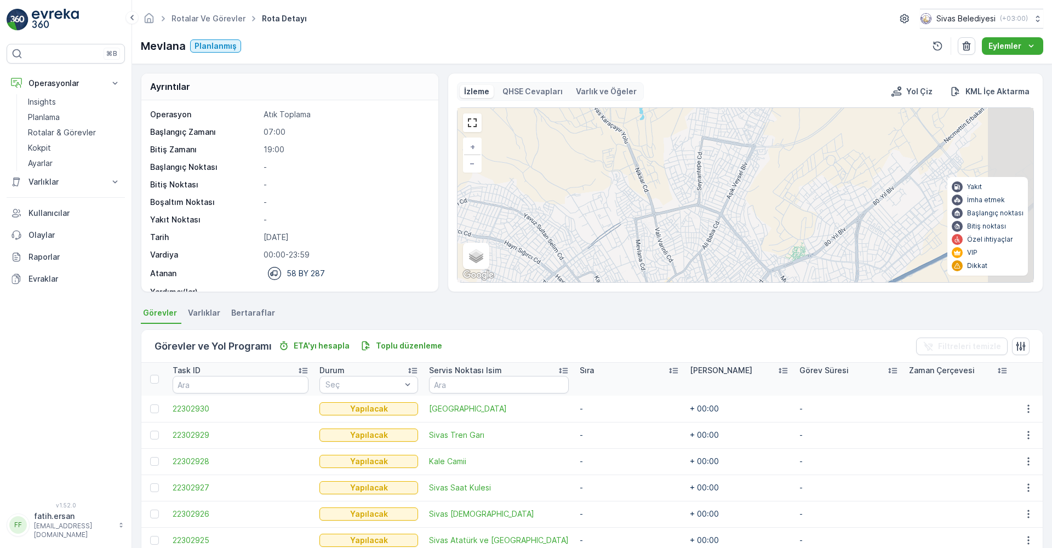
drag, startPoint x: 767, startPoint y: 188, endPoint x: 722, endPoint y: 257, distance: 82.5
click at [722, 257] on div "4 5 + − Uydu Yol haritası Arazi Karışık Leaflet Klavye kısayolları Harita Veril…" at bounding box center [745, 195] width 576 height 174
click at [536, 89] on p "QHSE Cevapları" at bounding box center [532, 91] width 60 height 11
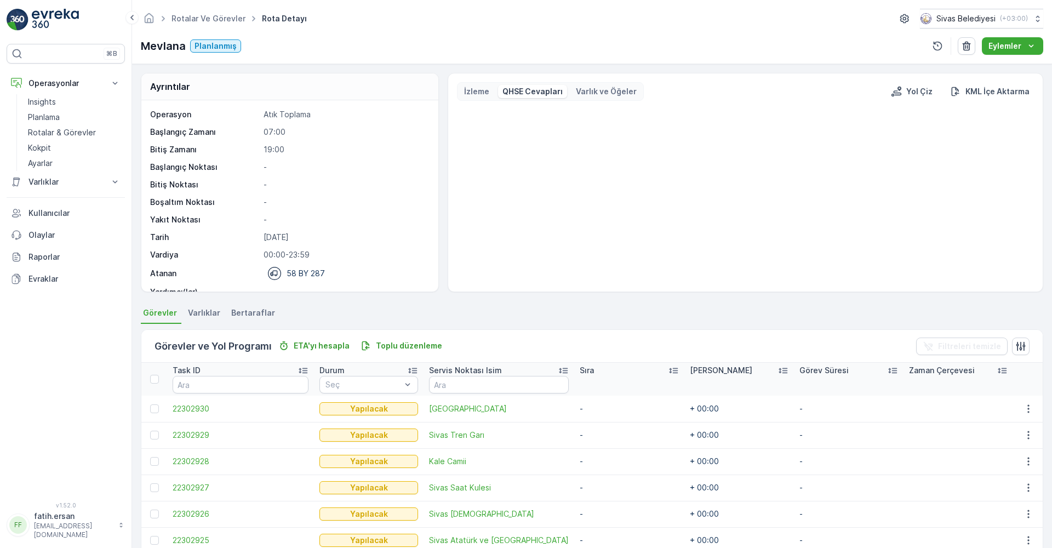
click at [602, 89] on p "Varlık ve Öğeler" at bounding box center [606, 91] width 61 height 11
drag, startPoint x: 480, startPoint y: 90, endPoint x: 554, endPoint y: 83, distance: 73.7
click at [479, 90] on p "İzleme" at bounding box center [476, 91] width 25 height 11
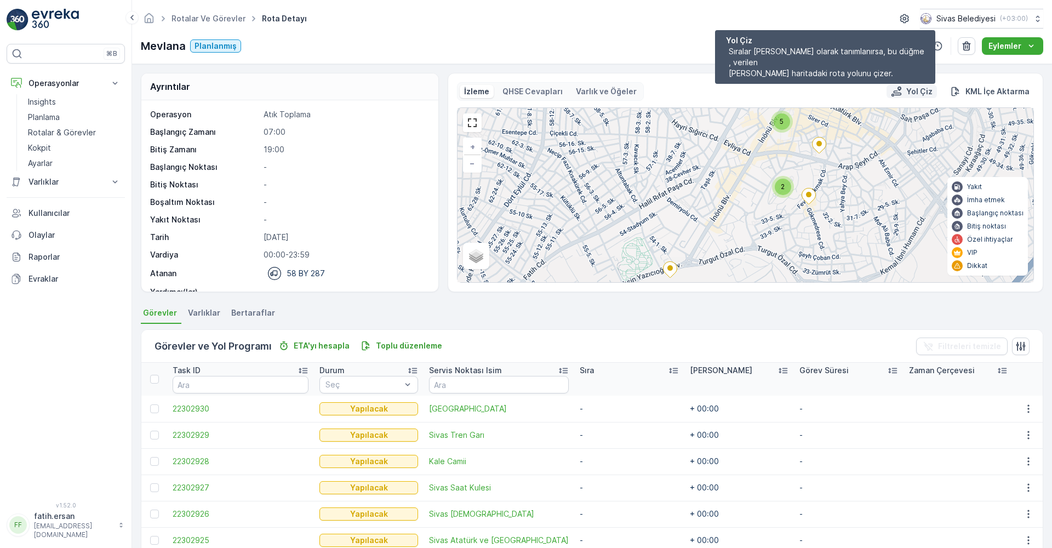
click at [906, 90] on p "Yol Çiz" at bounding box center [919, 91] width 26 height 11
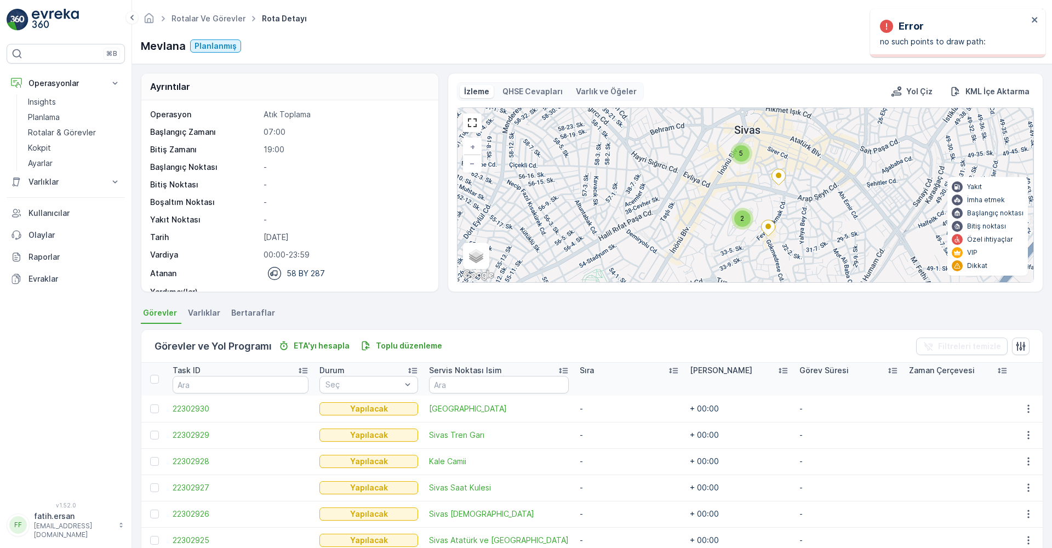
drag, startPoint x: 848, startPoint y: 150, endPoint x: 818, endPoint y: 185, distance: 46.6
click at [818, 185] on div "5 2 + − Uydu Yol haritası Arazi Karışık Leaflet Klavye kısayolları Harita Veril…" at bounding box center [745, 195] width 576 height 174
click at [746, 224] on div "2" at bounding box center [743, 220] width 16 height 16
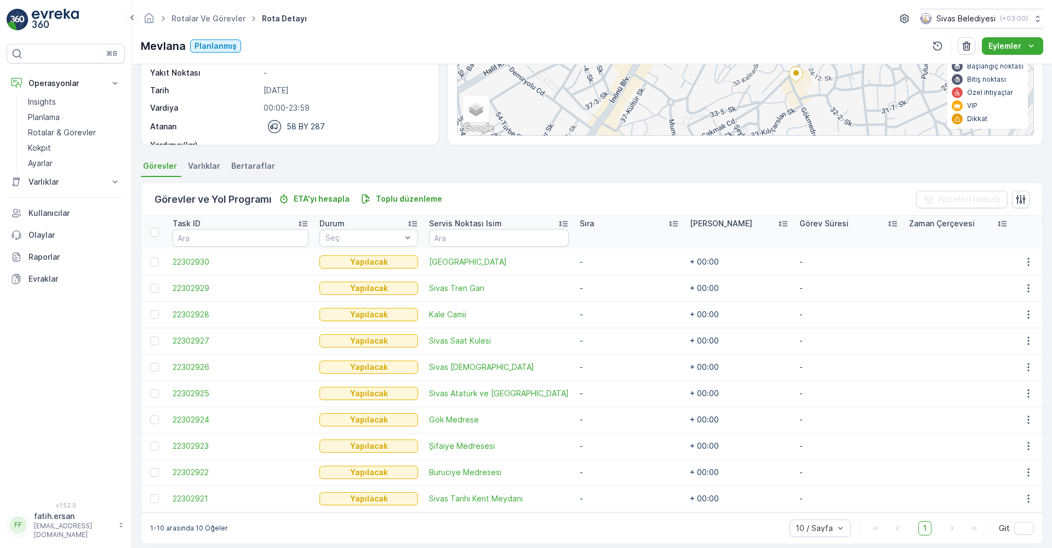
scroll to position [157, 0]
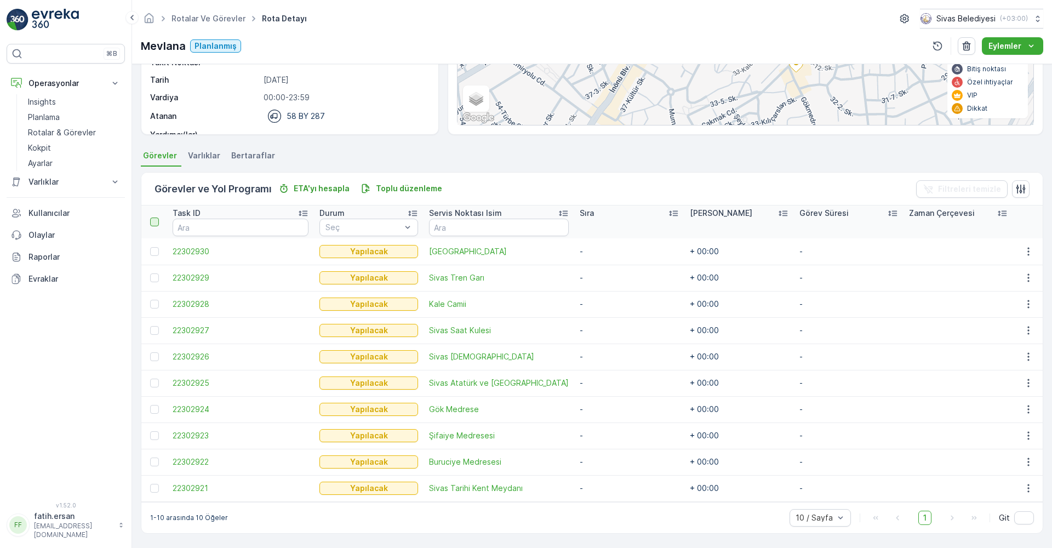
click at [153, 220] on div at bounding box center [154, 221] width 9 height 9
click at [156, 217] on input "checkbox" at bounding box center [156, 217] width 0 height 0
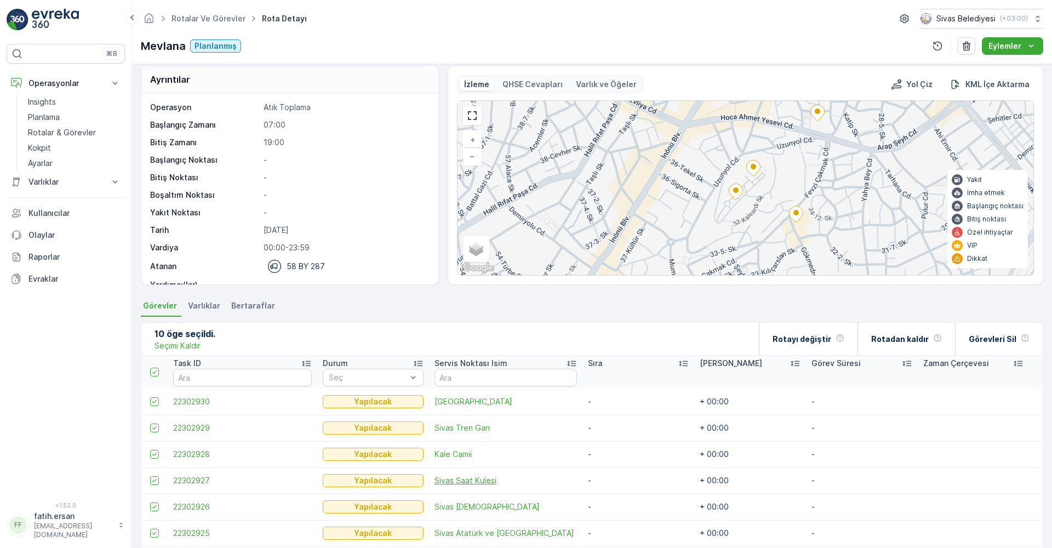
scroll to position [0, 0]
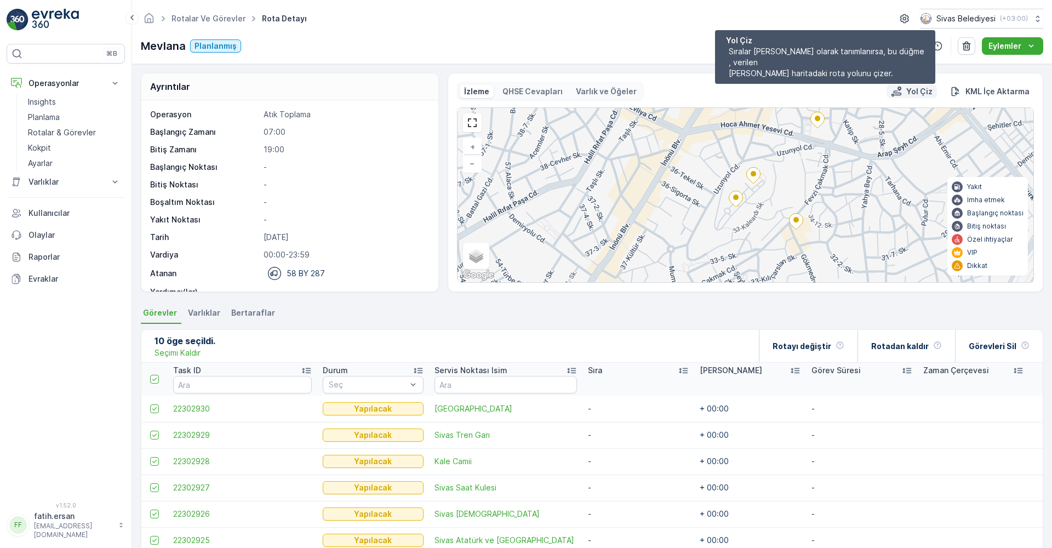
click at [911, 92] on p "Yol Çiz" at bounding box center [919, 91] width 26 height 11
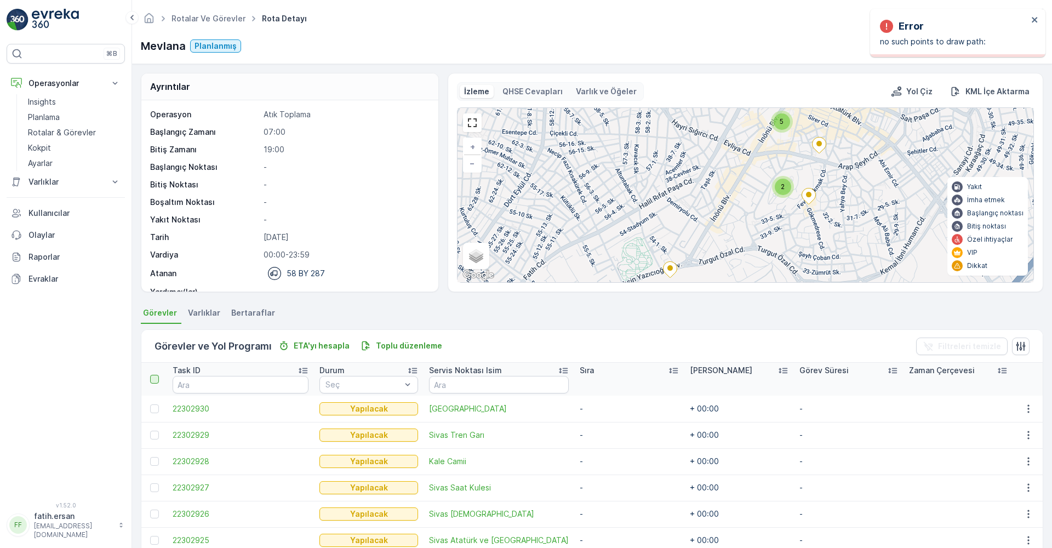
click at [157, 378] on div at bounding box center [154, 379] width 9 height 9
click at [156, 375] on input "checkbox" at bounding box center [156, 375] width 0 height 0
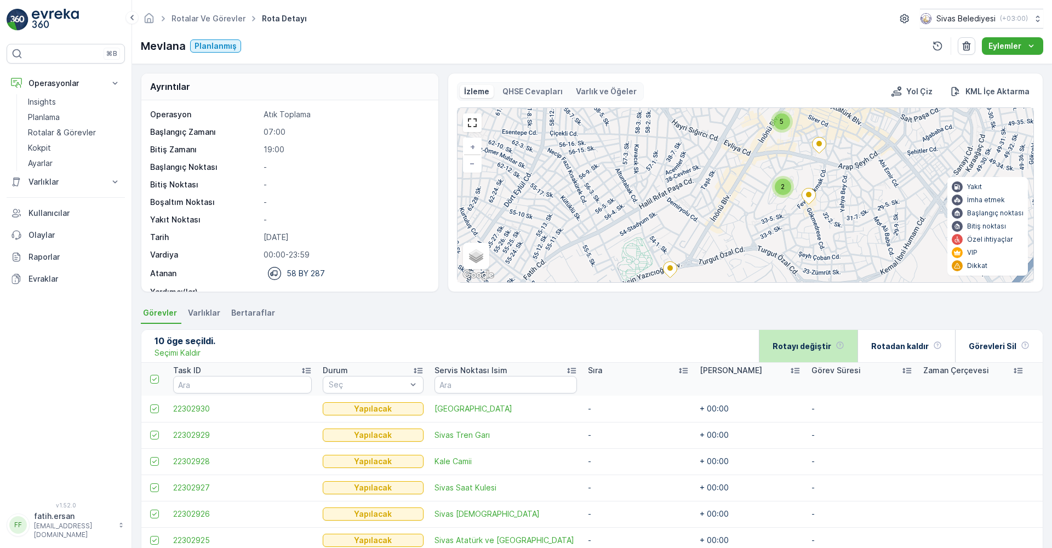
click at [800, 346] on p "Rotayı değiştir" at bounding box center [801, 346] width 59 height 11
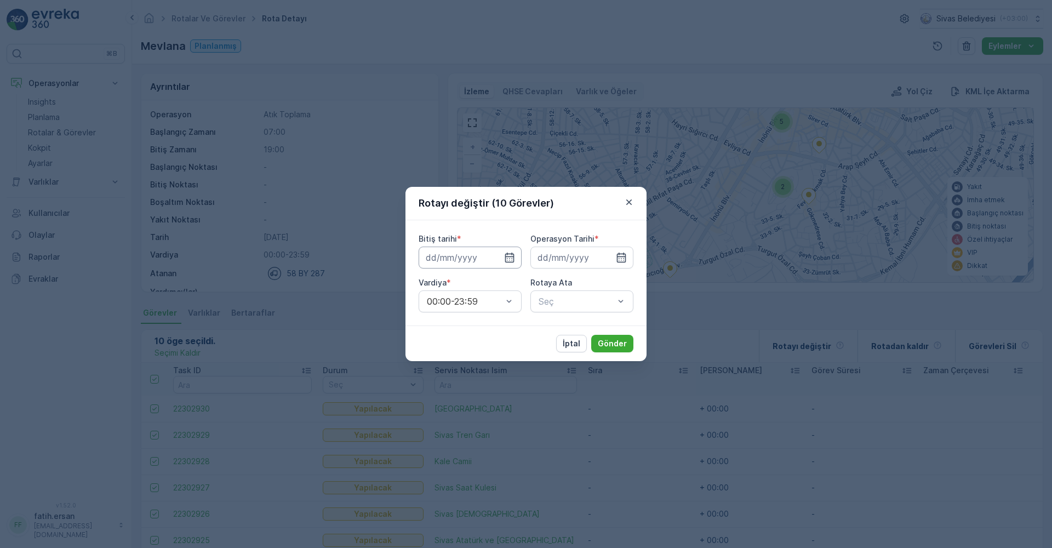
click at [450, 261] on input at bounding box center [469, 257] width 103 height 22
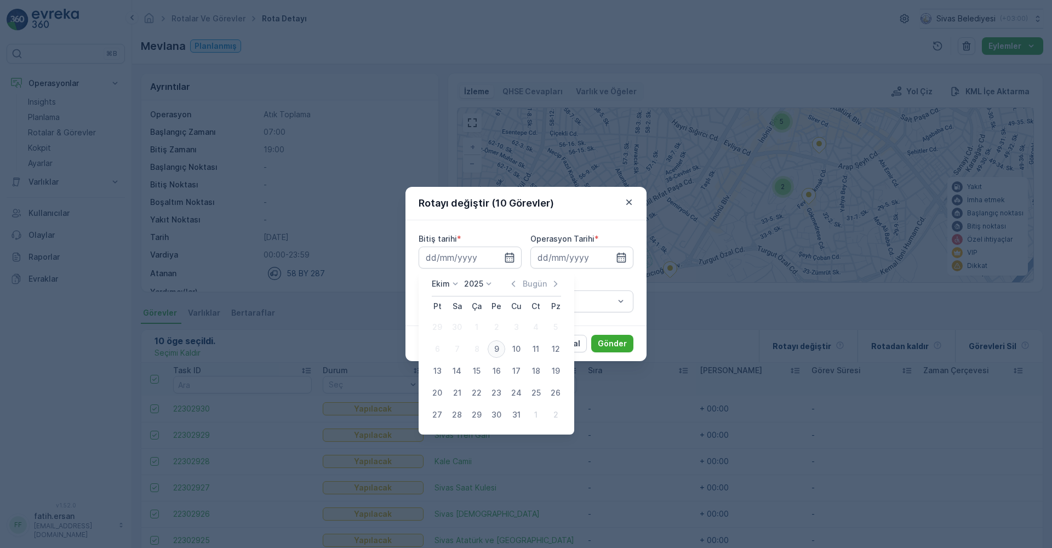
click at [494, 346] on div "9" at bounding box center [496, 349] width 18 height 18
type input "09.10.2025"
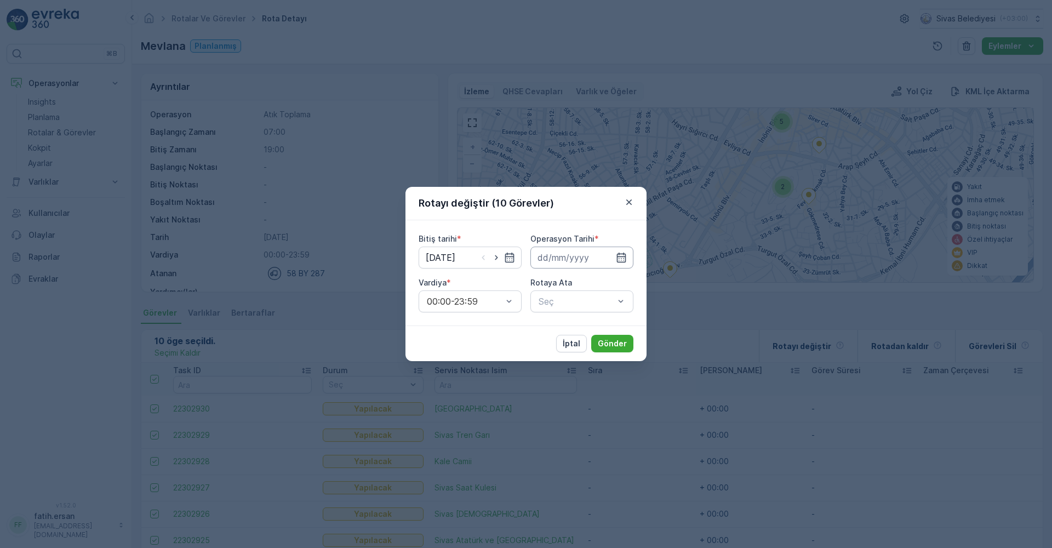
click at [569, 255] on input at bounding box center [581, 257] width 103 height 22
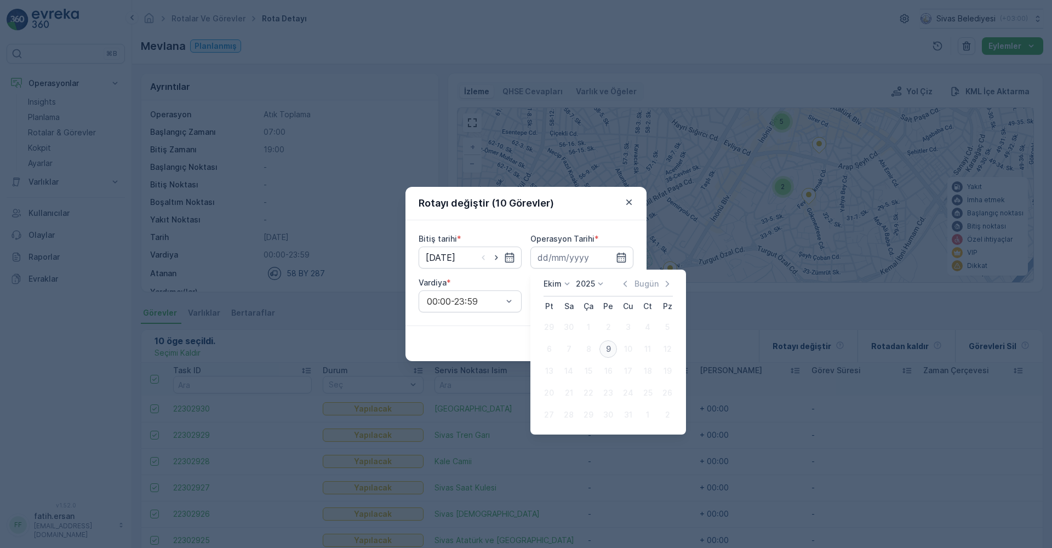
click at [610, 351] on div "9" at bounding box center [608, 349] width 18 height 18
type input "09.10.2025"
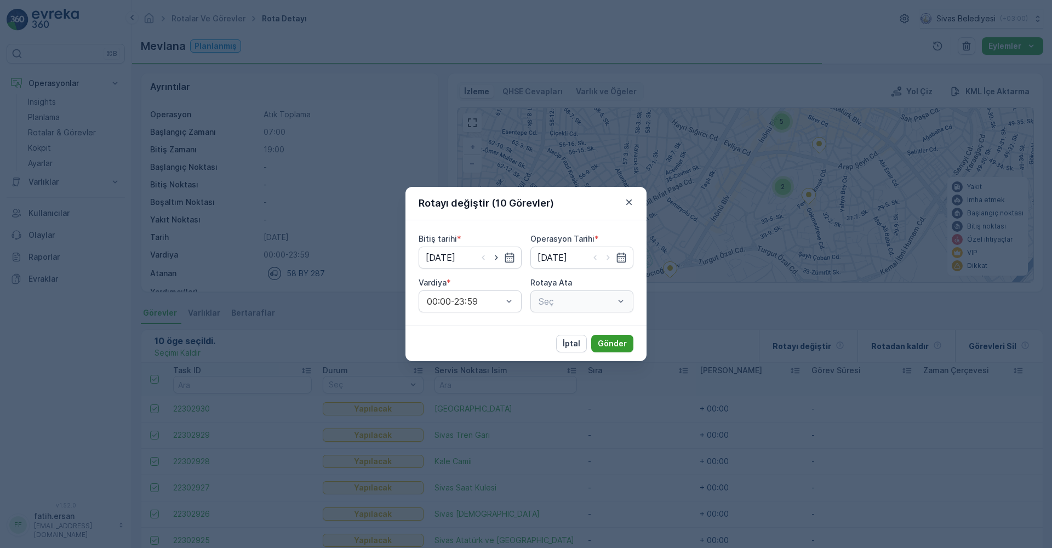
click at [610, 337] on button "Gönder" at bounding box center [612, 344] width 42 height 18
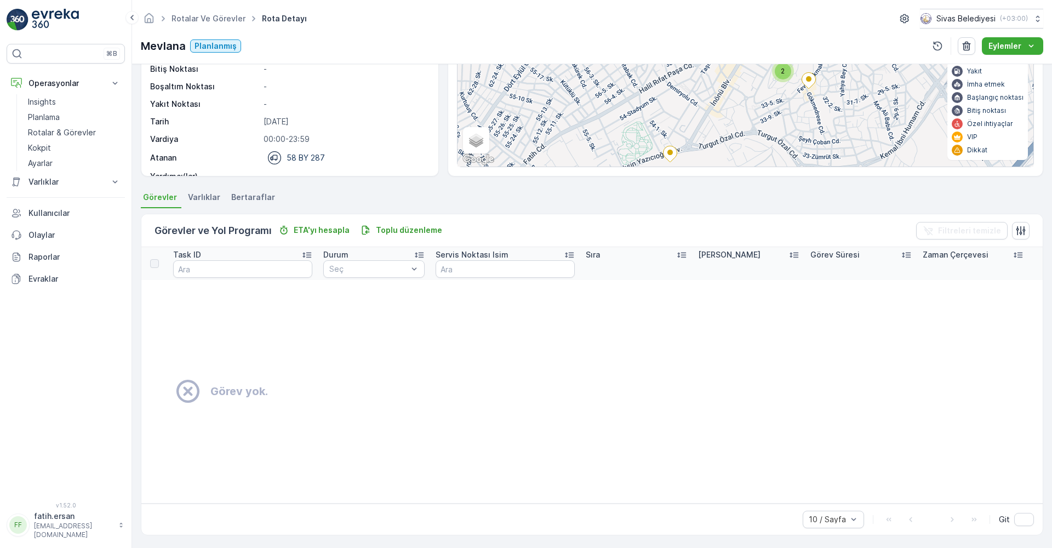
scroll to position [117, 0]
click at [208, 196] on span "Varlıklar" at bounding box center [204, 195] width 32 height 11
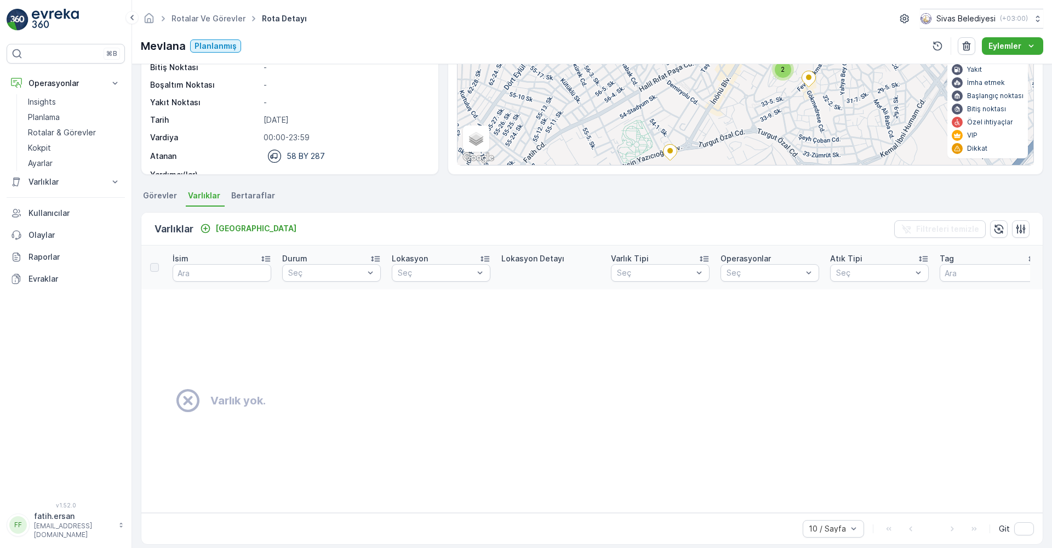
click at [264, 196] on span "Bertaraflar" at bounding box center [253, 195] width 44 height 11
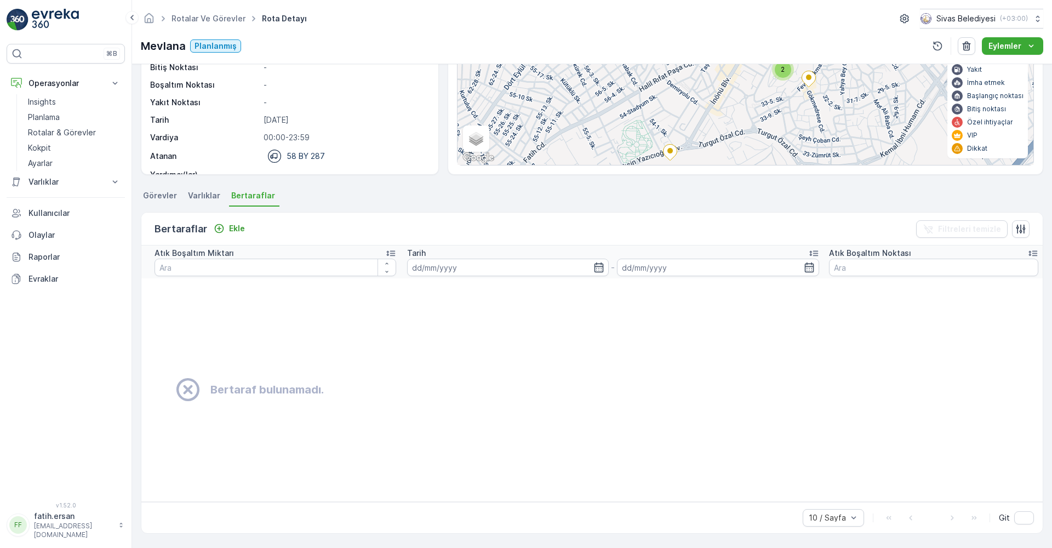
click at [164, 194] on span "Görevler" at bounding box center [160, 195] width 34 height 11
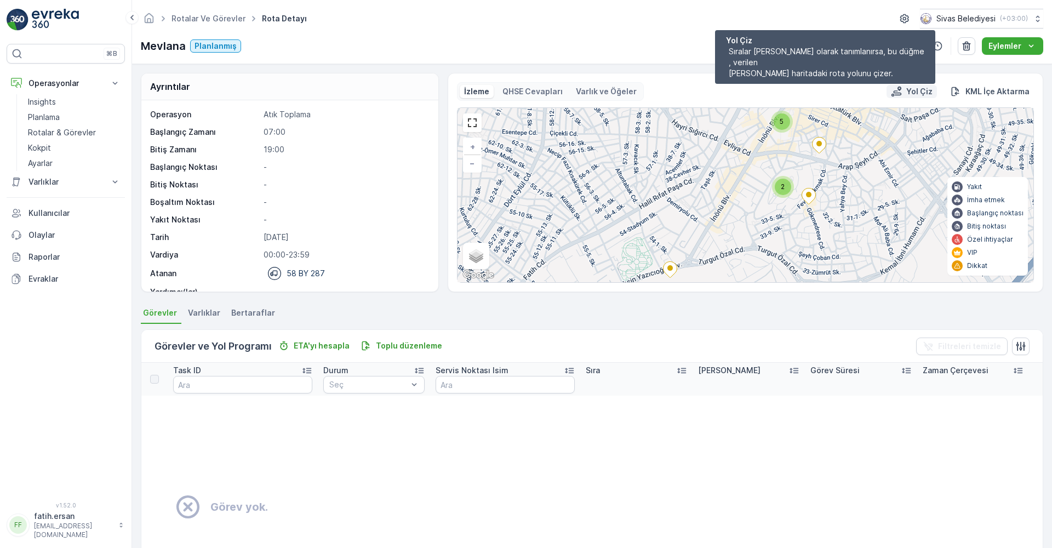
click at [901, 89] on icon "Yol Çiz" at bounding box center [896, 91] width 11 height 11
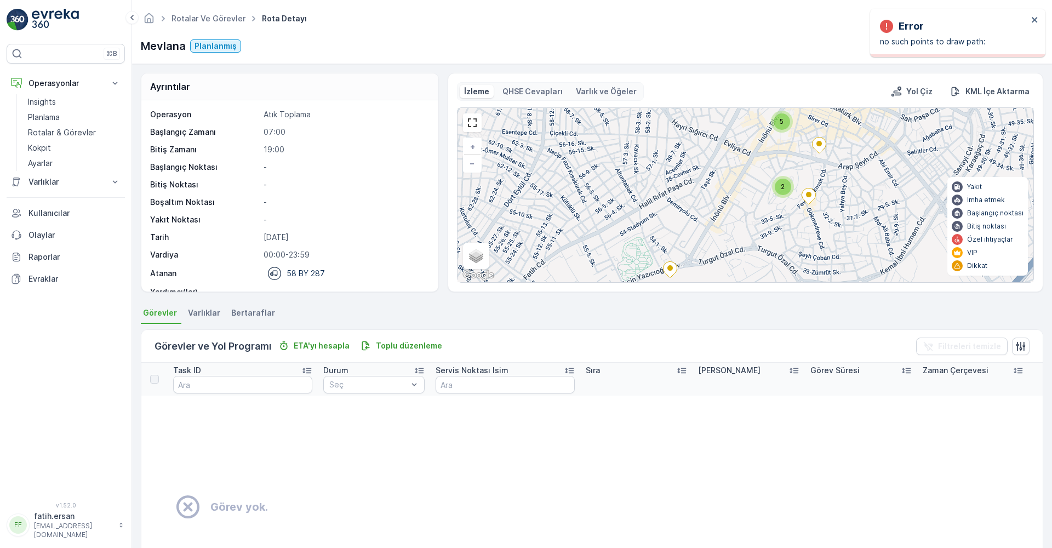
click at [534, 93] on p "QHSE Cevapları" at bounding box center [532, 91] width 60 height 11
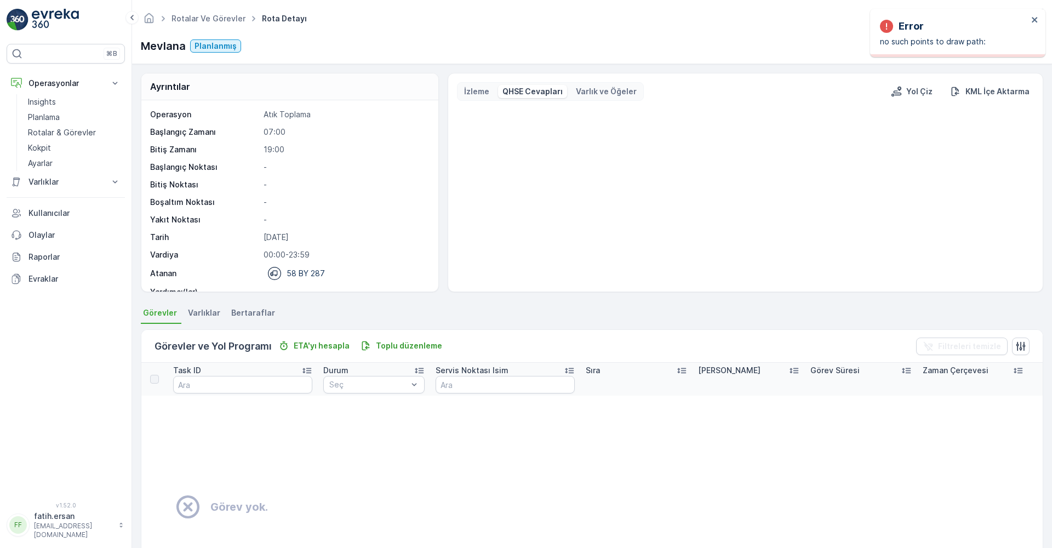
click at [597, 93] on p "Varlık ve Öğeler" at bounding box center [606, 91] width 61 height 11
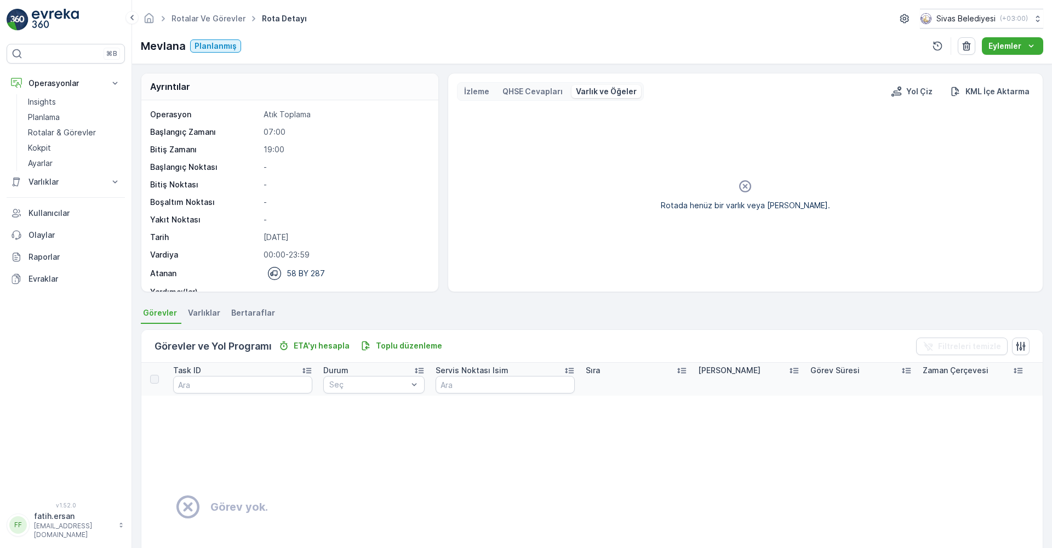
click at [523, 90] on p "QHSE Cevapları" at bounding box center [532, 91] width 60 height 11
click at [478, 90] on p "İzleme" at bounding box center [476, 91] width 25 height 11
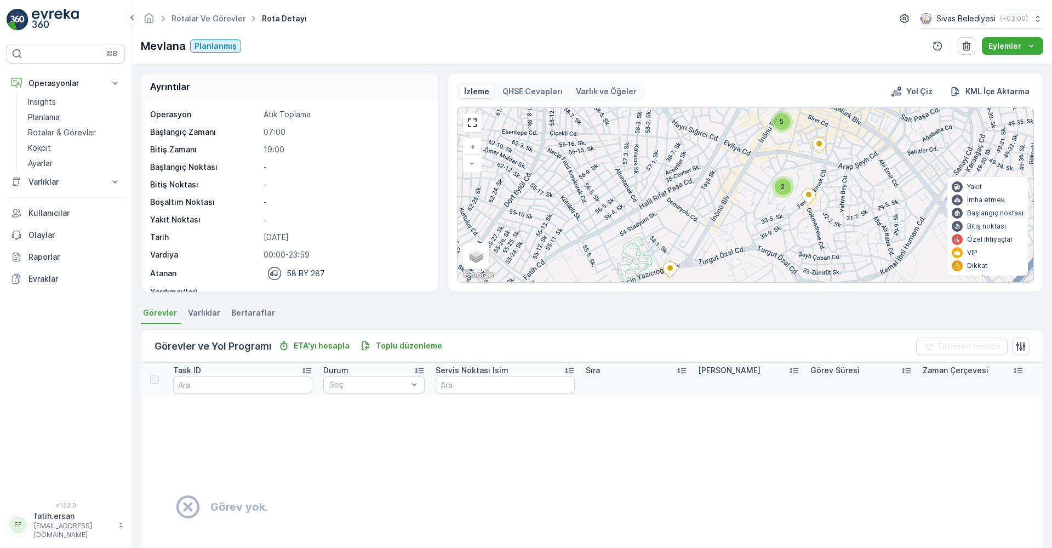
click at [780, 190] on span "2" at bounding box center [782, 186] width 4 height 8
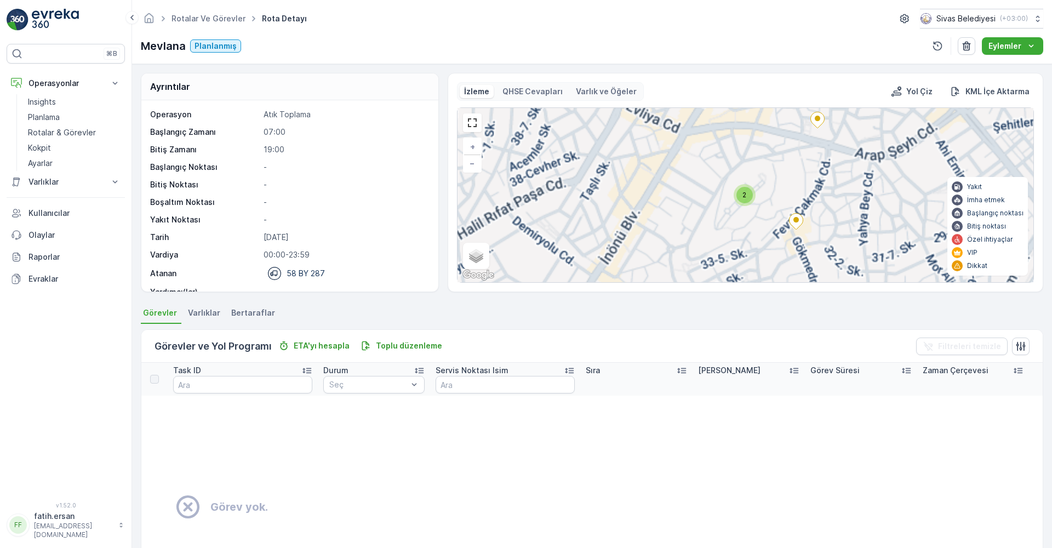
click at [780, 190] on div "5 2 + − Uydu Yol haritası Arazi Karışık Leaflet Klavye kısayolları Harita Veril…" at bounding box center [745, 195] width 576 height 174
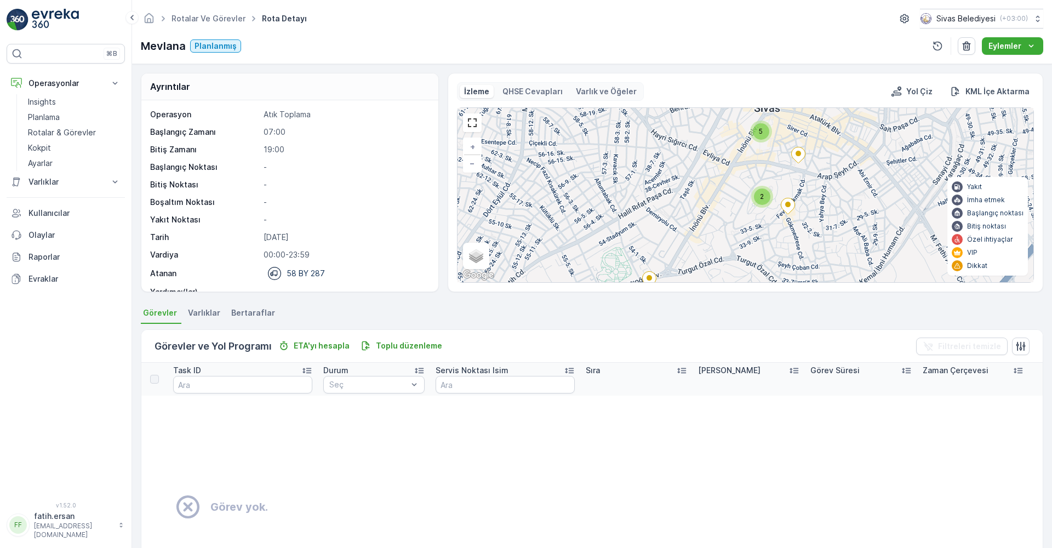
click at [761, 203] on div "2" at bounding box center [762, 196] width 16 height 16
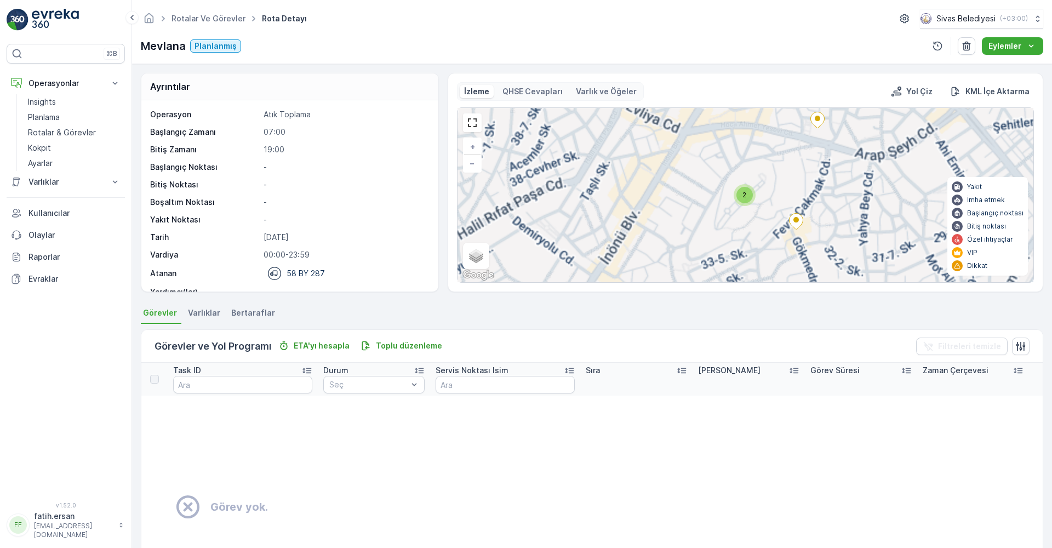
click at [761, 203] on div "2 5 + − Uydu Yol haritası Arazi Karışık Leaflet Klavye kısayolları Harita Veril…" at bounding box center [745, 195] width 576 height 174
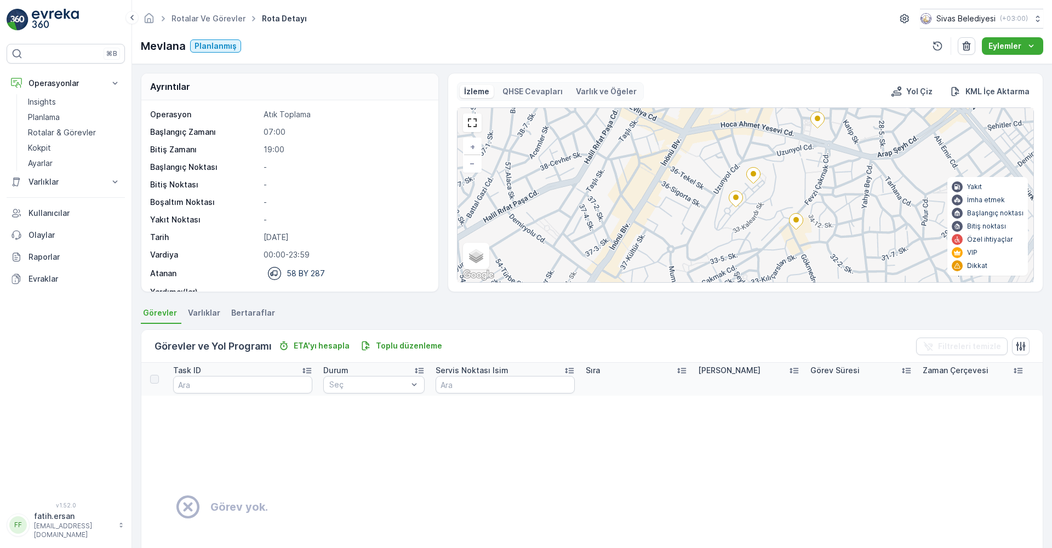
click at [797, 226] on icon at bounding box center [796, 222] width 14 height 16
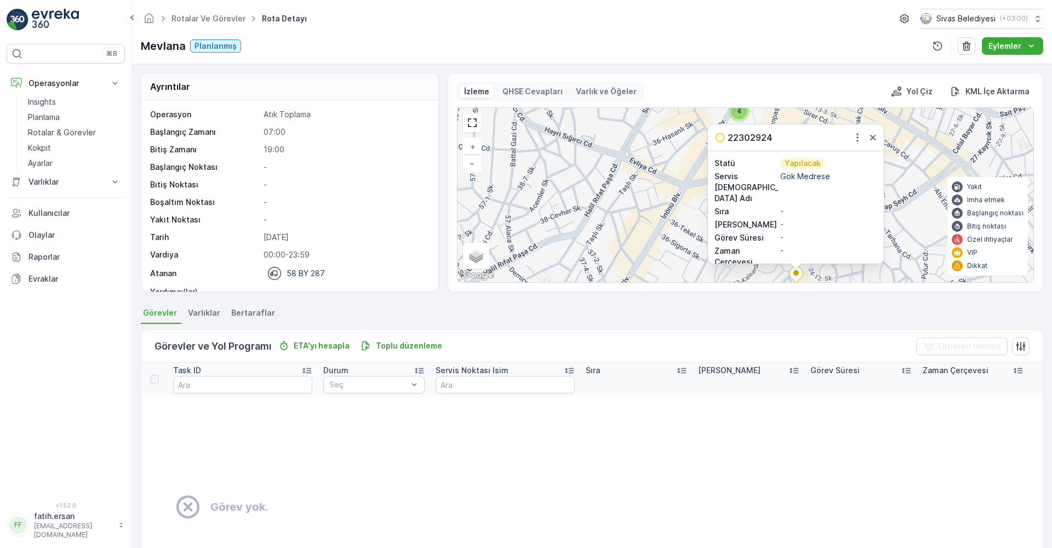
click at [719, 143] on icon at bounding box center [719, 137] width 11 height 11
click at [720, 143] on icon at bounding box center [719, 137] width 11 height 11
click at [854, 143] on icon "button" at bounding box center [857, 137] width 11 height 11
click at [873, 143] on icon "button" at bounding box center [872, 137] width 11 height 11
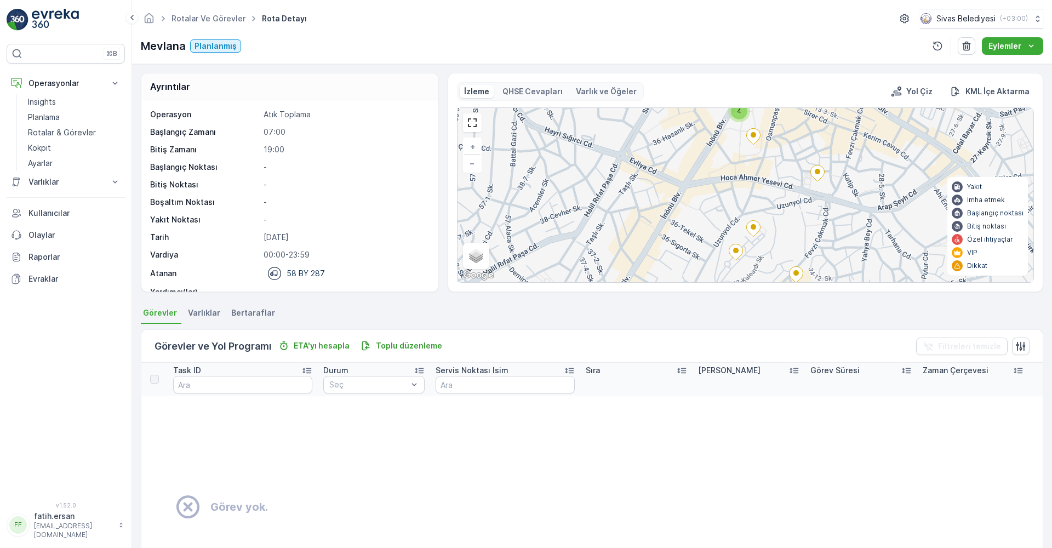
click at [890, 176] on div "4 + − Uydu Yol haritası Arazi Karışık Leaflet Klavye kısayolları Harita Veriler…" at bounding box center [745, 195] width 576 height 174
click at [213, 15] on link "Rotalar ve Görevler" at bounding box center [208, 18] width 74 height 9
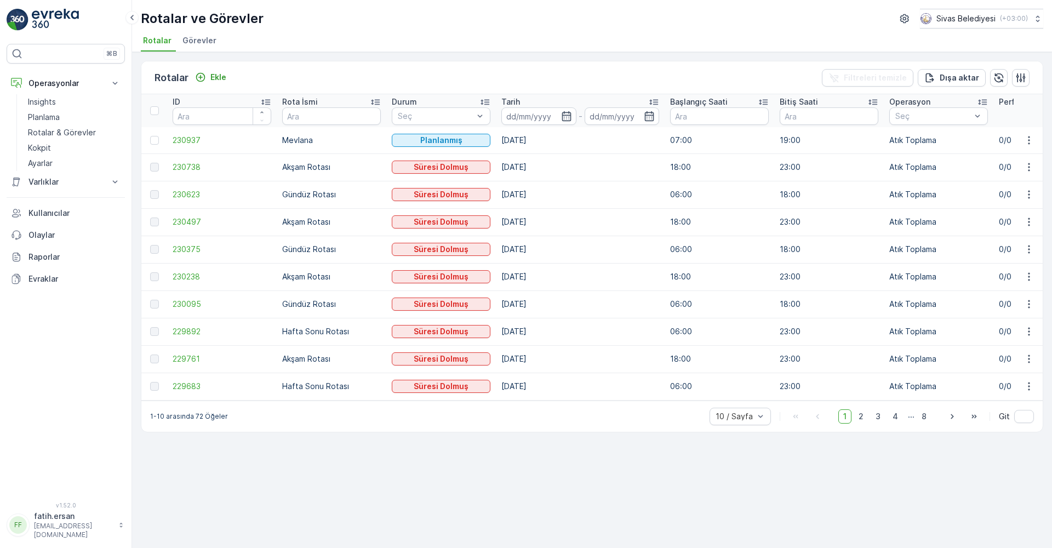
click at [192, 46] on li "Görevler" at bounding box center [200, 42] width 41 height 19
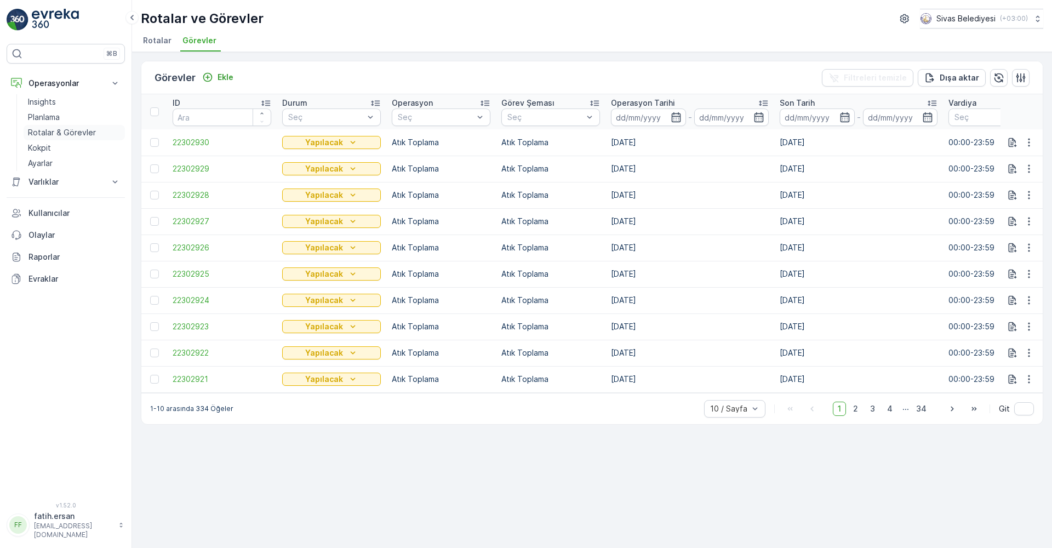
click at [42, 136] on p "Rotalar & Görevler" at bounding box center [62, 132] width 68 height 11
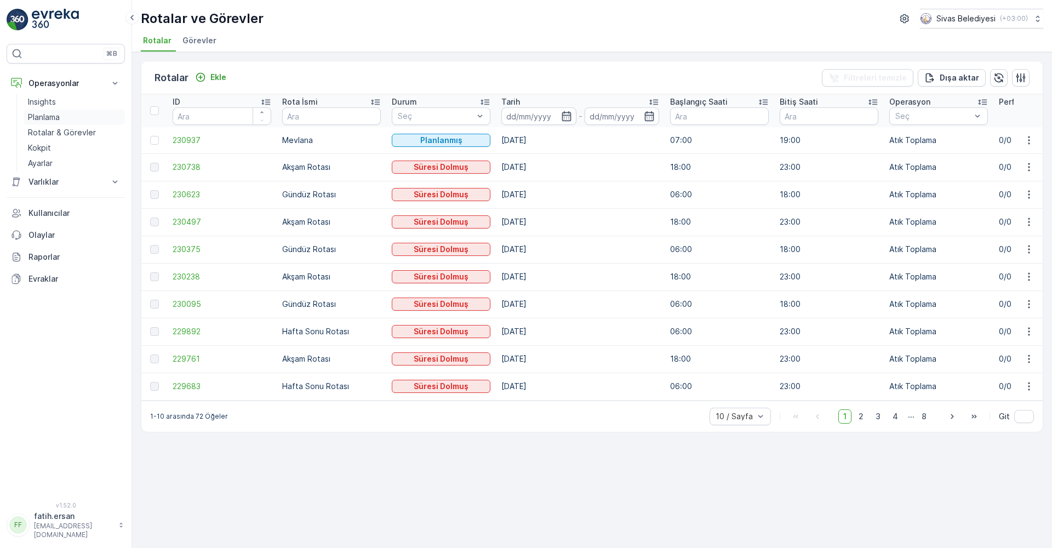
click at [44, 119] on p "Planlama" at bounding box center [44, 117] width 32 height 11
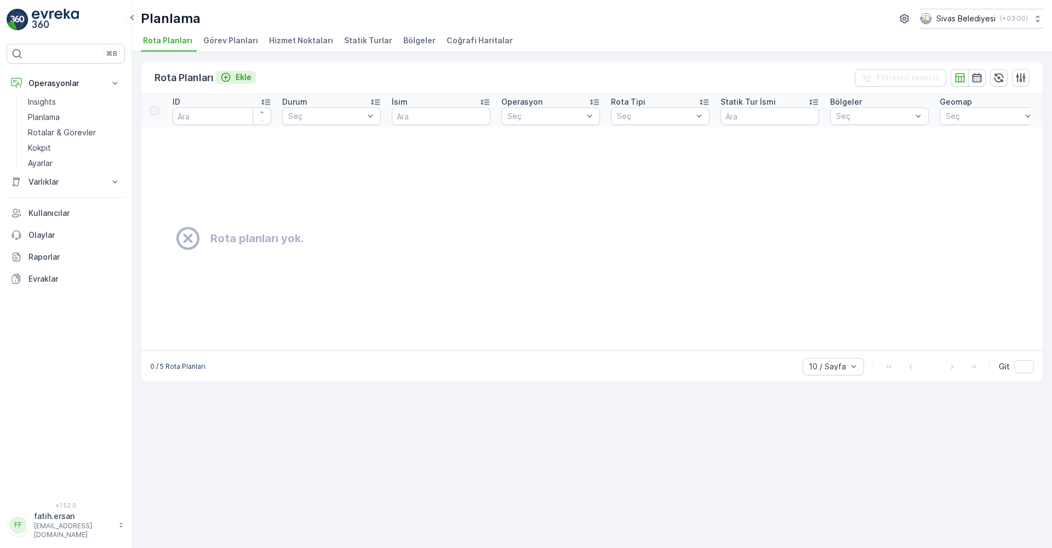
click at [239, 74] on p "Ekle" at bounding box center [244, 77] width 16 height 11
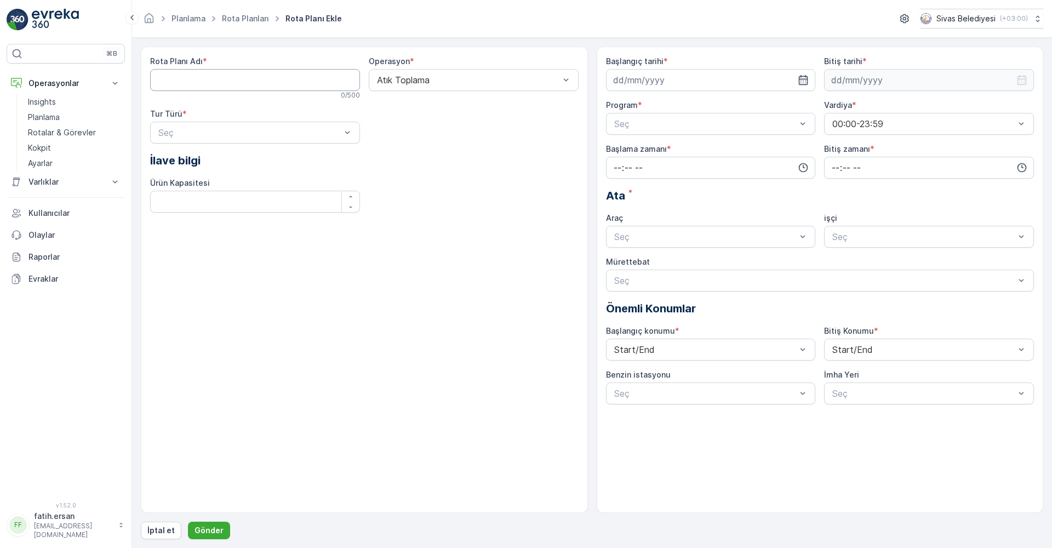
click at [176, 82] on Adı "Rota Planı Adı" at bounding box center [255, 80] width 210 height 22
click at [439, 137] on div "Rota Planı Adı * 0 / 500 Operasyon * Atık Toplama Tur Türü * Seç İlave bilgi Ür…" at bounding box center [364, 138] width 428 height 165
click at [229, 200] on Kapasitesi "Ürün Kapasitesi" at bounding box center [255, 202] width 210 height 22
click at [44, 104] on p "Insights" at bounding box center [42, 101] width 28 height 11
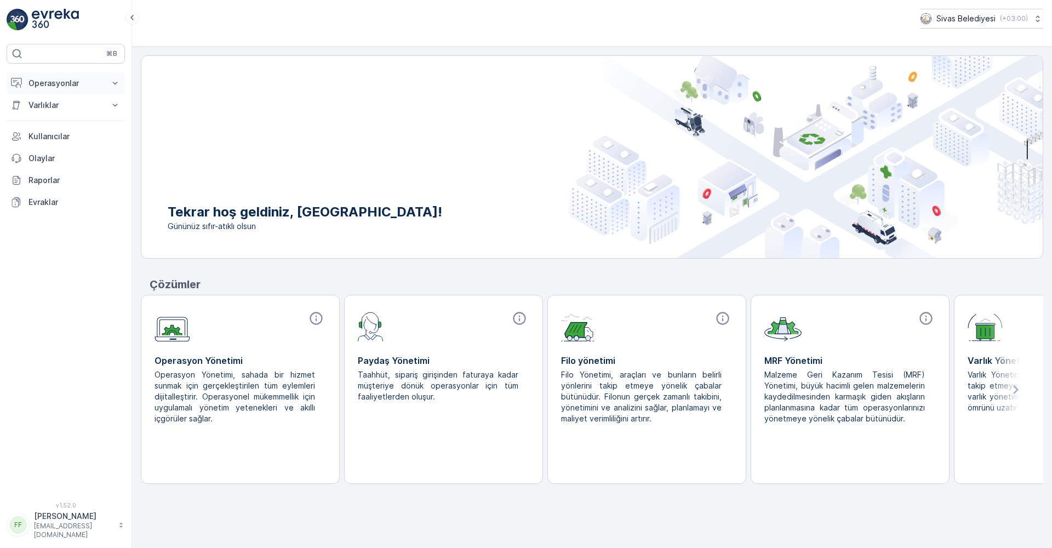
click at [51, 83] on p "Operasyonlar" at bounding box center [65, 83] width 74 height 11
click at [44, 163] on p "Ayarlar" at bounding box center [40, 163] width 25 height 11
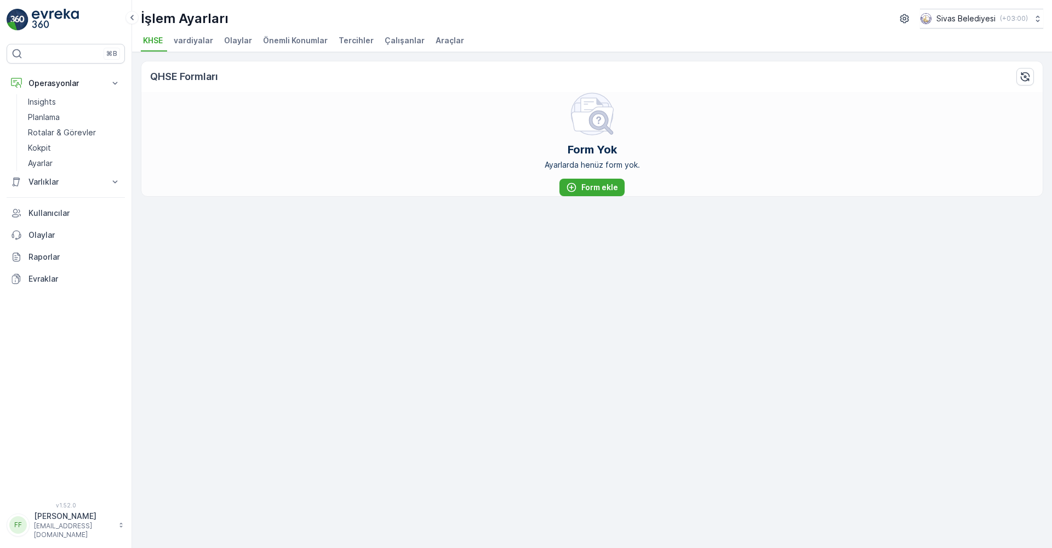
click at [387, 39] on span "Çalışanlar" at bounding box center [404, 40] width 40 height 11
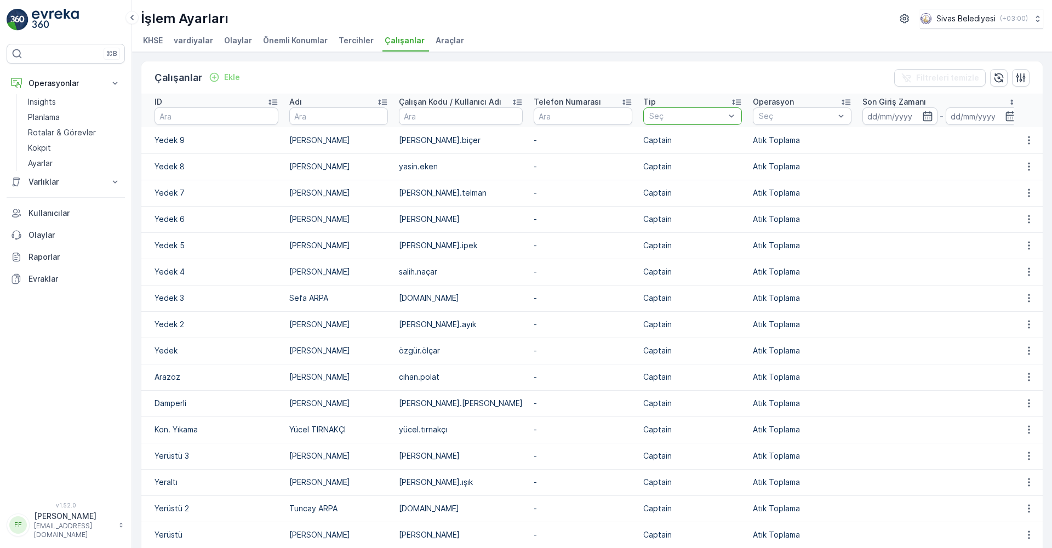
click at [669, 120] on div at bounding box center [687, 116] width 78 height 9
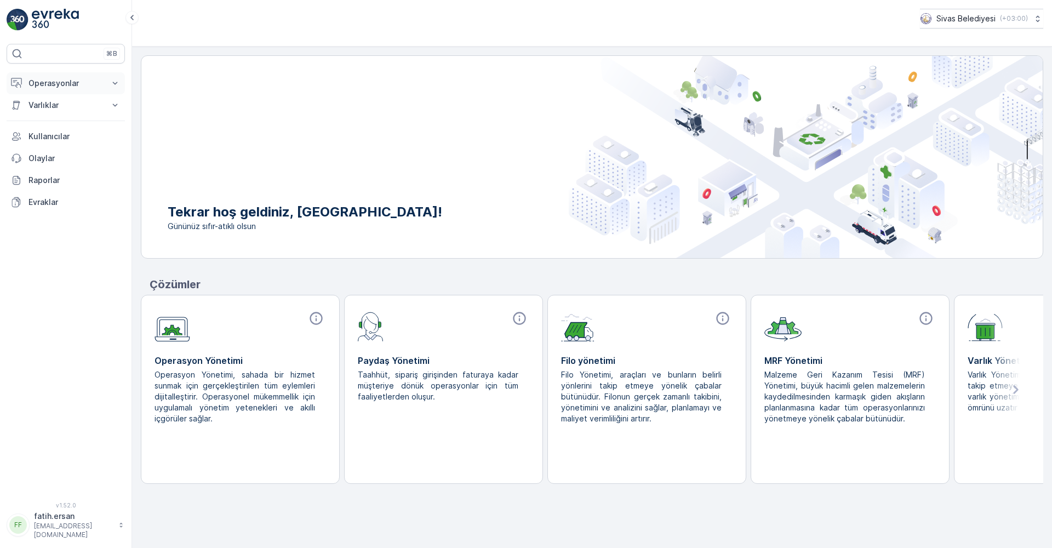
click at [59, 89] on button "Operasyonlar" at bounding box center [66, 83] width 118 height 22
click at [48, 161] on p "Ayarlar" at bounding box center [40, 163] width 25 height 11
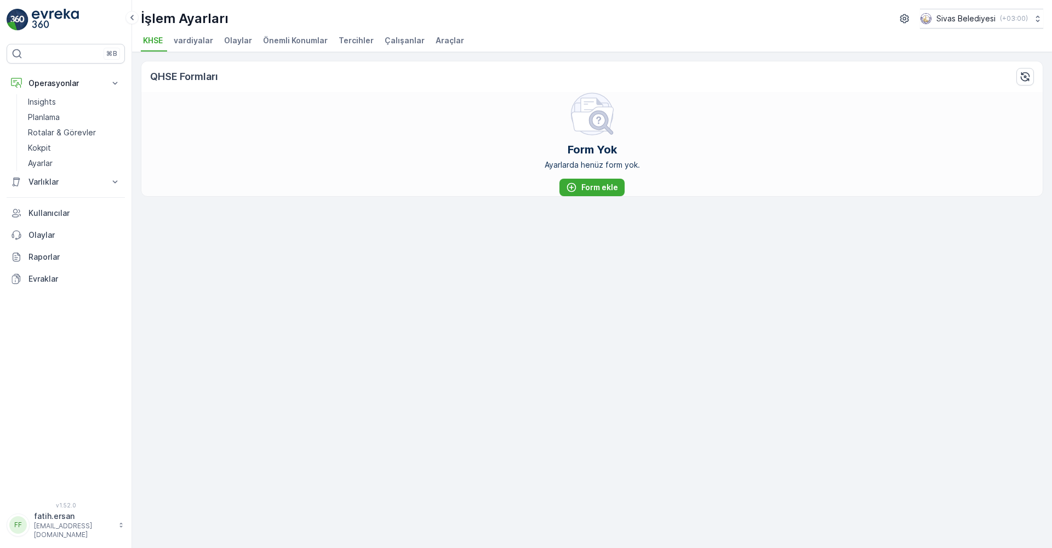
click at [398, 36] on span "Çalışanlar" at bounding box center [404, 40] width 40 height 11
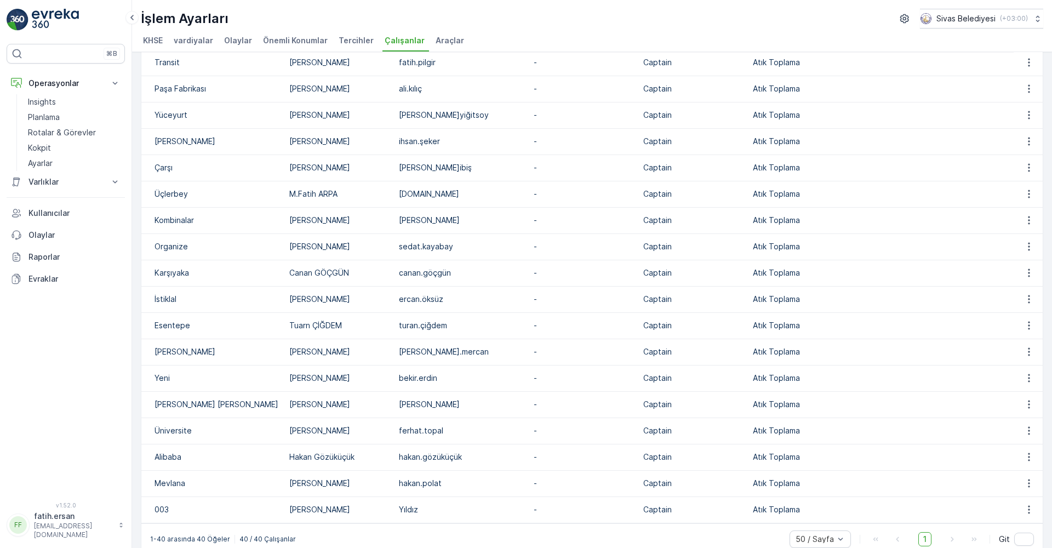
scroll to position [683, 0]
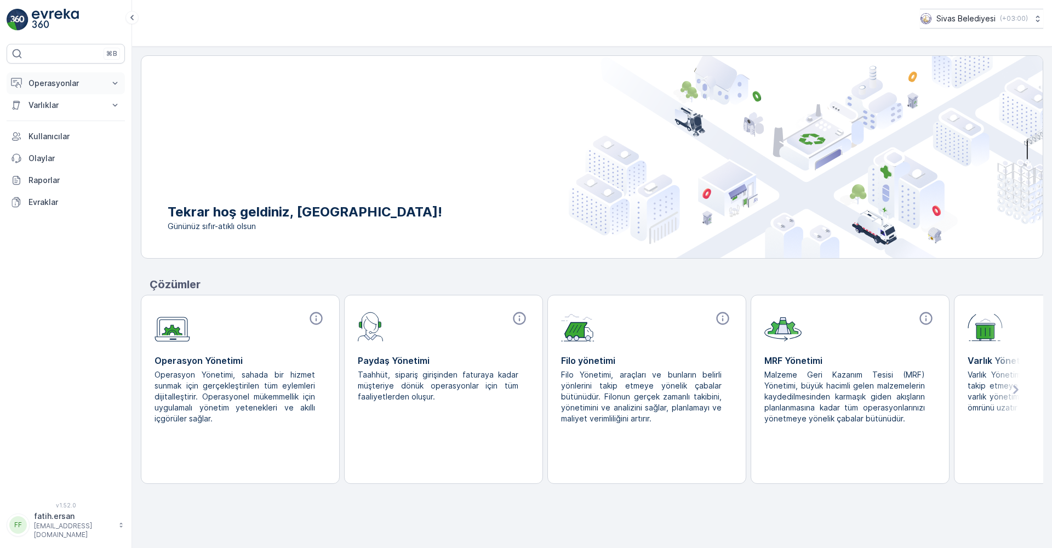
click at [51, 86] on p "Operasyonlar" at bounding box center [65, 83] width 74 height 11
click at [48, 162] on p "Ayarlar" at bounding box center [40, 163] width 25 height 11
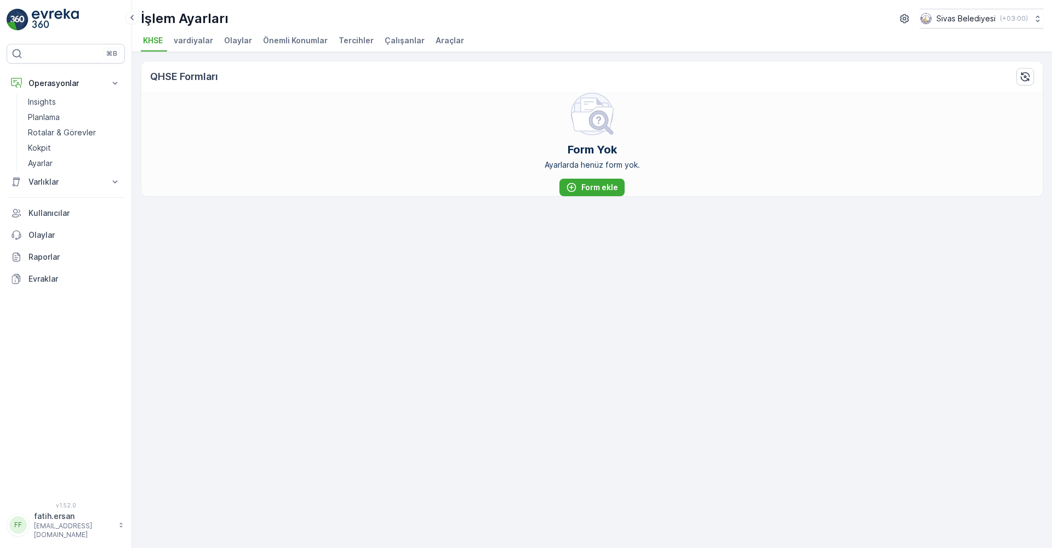
click at [388, 40] on span "Çalışanlar" at bounding box center [404, 40] width 40 height 11
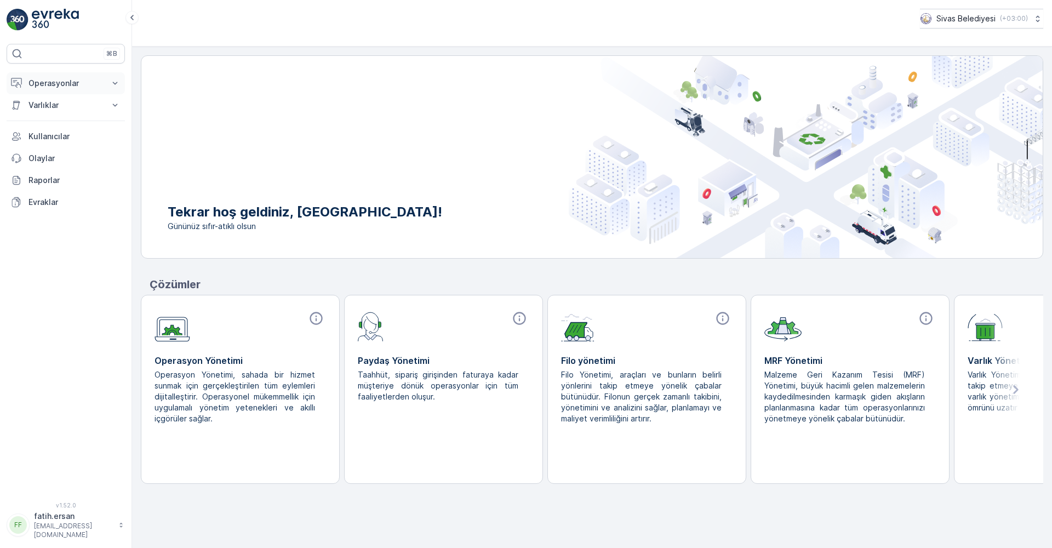
click at [59, 86] on p "Operasyonlar" at bounding box center [65, 83] width 74 height 11
click at [46, 138] on link "Rotalar & Görevler" at bounding box center [74, 132] width 101 height 15
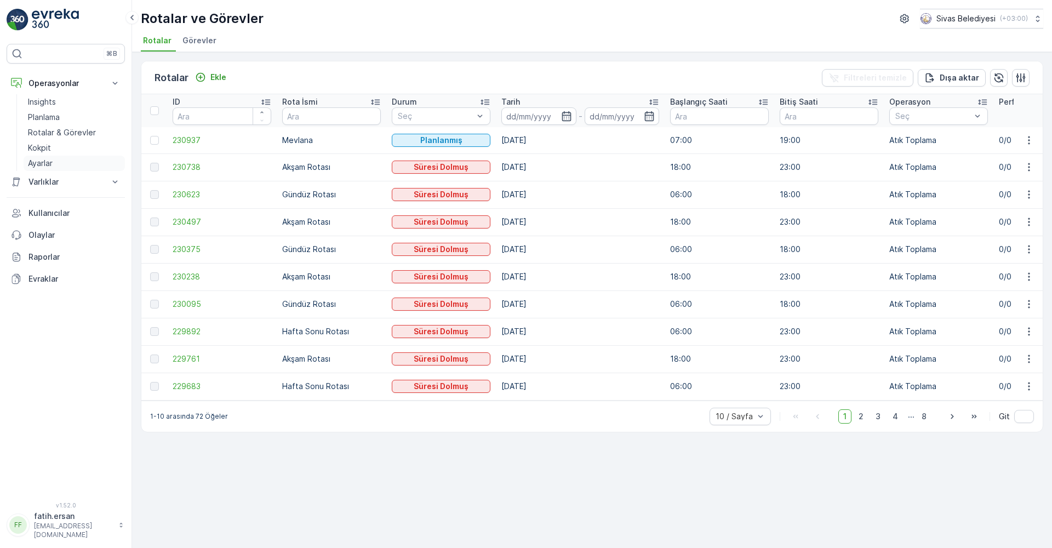
click at [45, 167] on p "Ayarlar" at bounding box center [40, 163] width 25 height 11
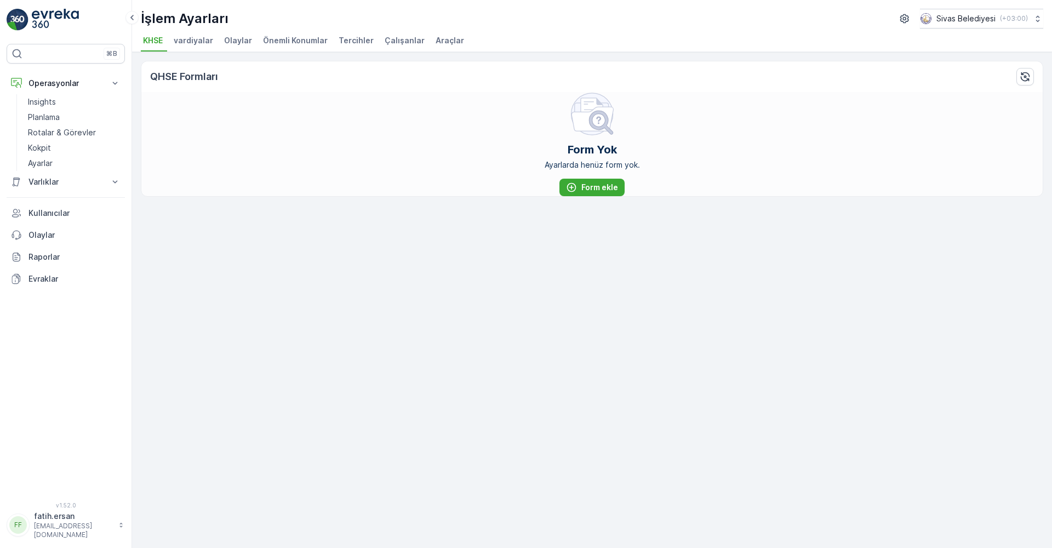
click at [390, 42] on span "Çalışanlar" at bounding box center [404, 40] width 40 height 11
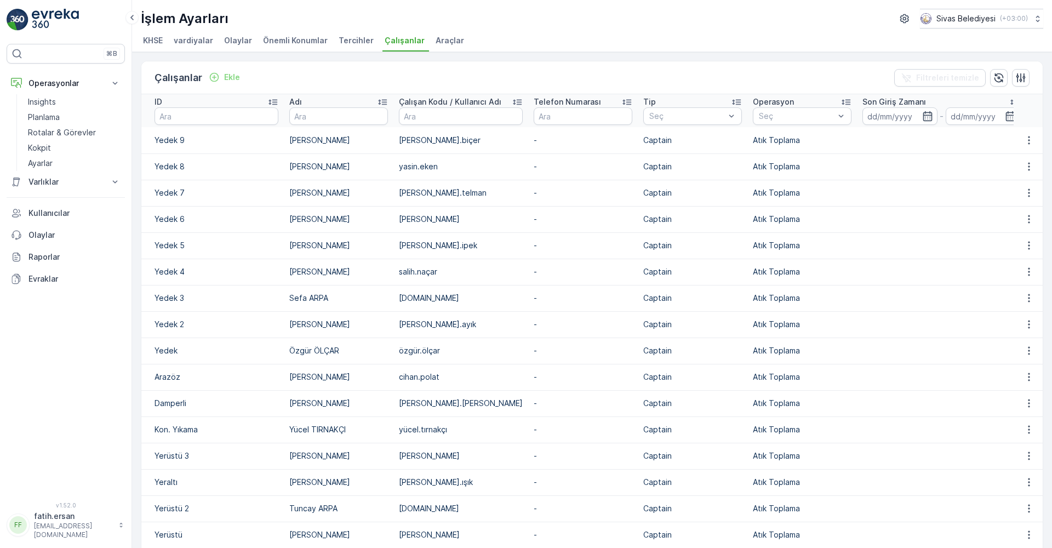
click at [340, 36] on span "Tercihler" at bounding box center [355, 40] width 35 height 11
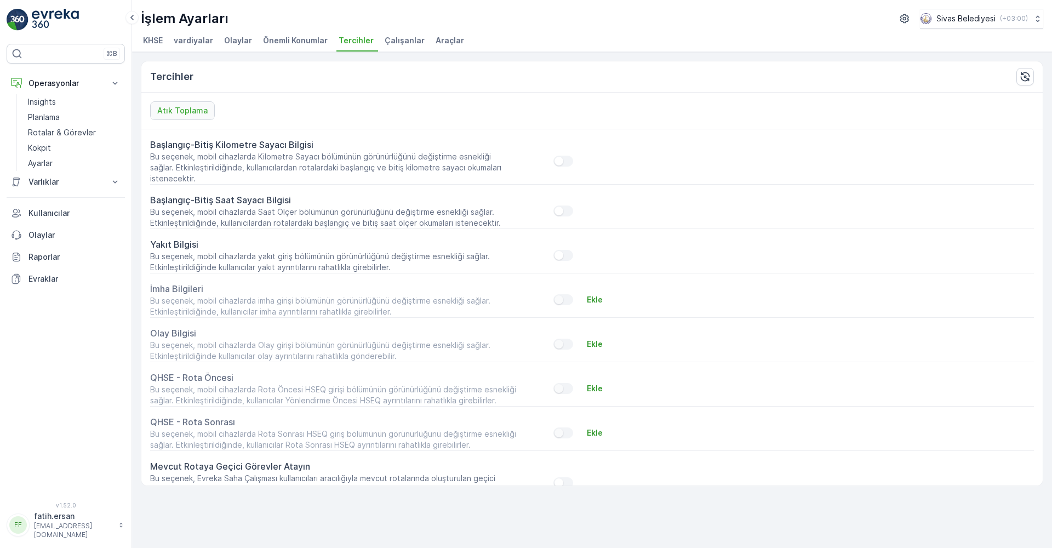
click at [281, 36] on span "Önemli Konumlar" at bounding box center [295, 40] width 65 height 11
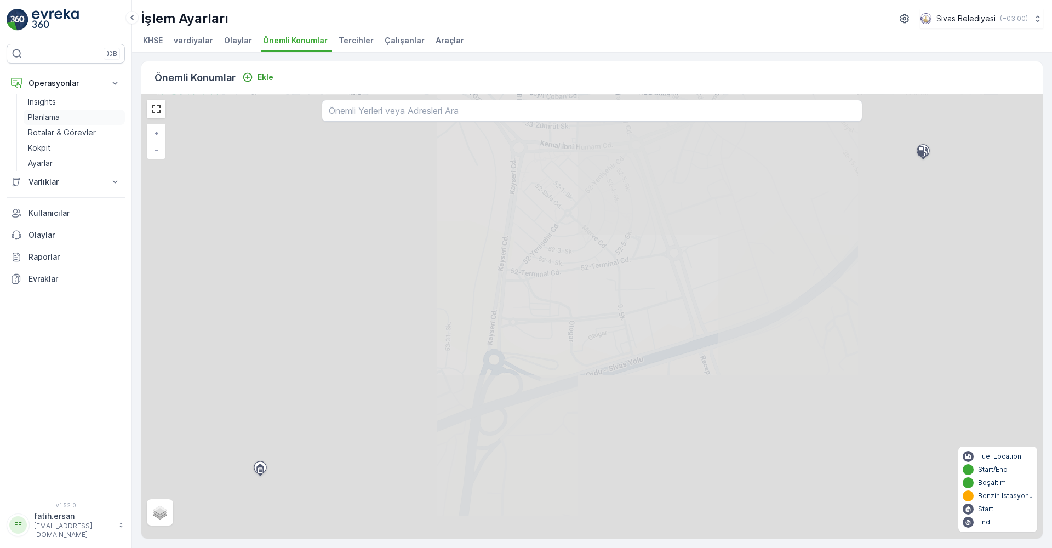
click at [47, 114] on p "Planlama" at bounding box center [44, 117] width 32 height 11
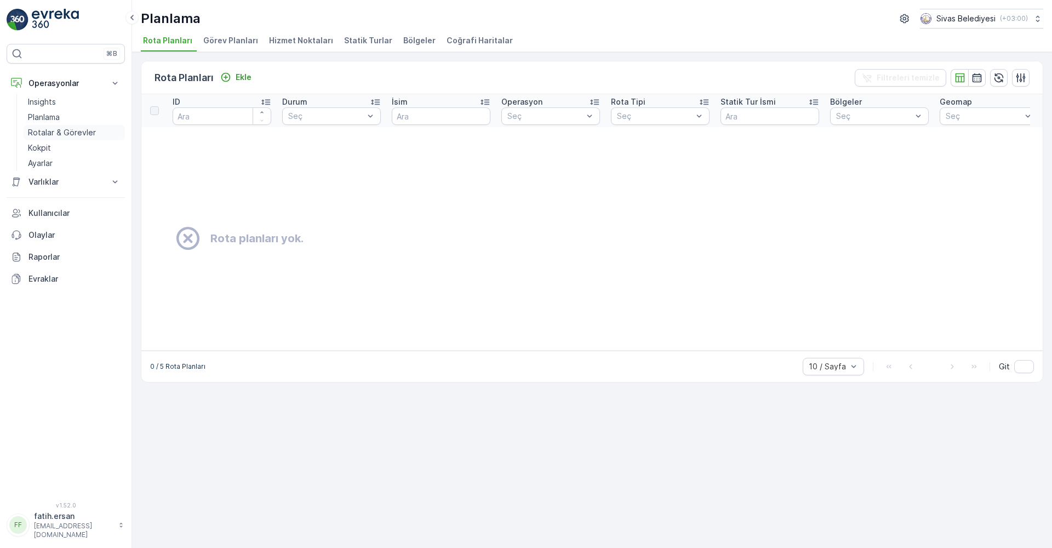
click at [50, 130] on p "Rotalar & Görevler" at bounding box center [62, 132] width 68 height 11
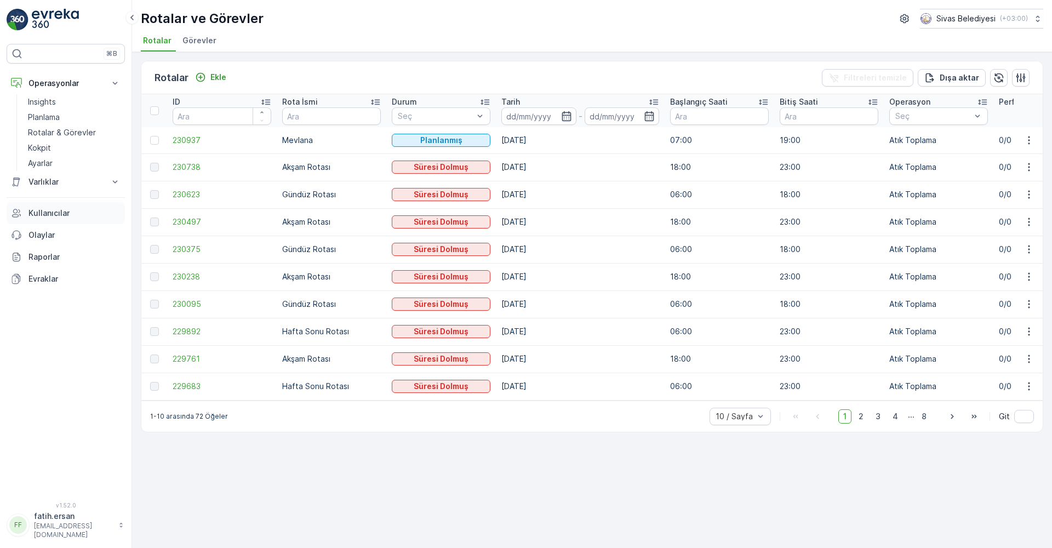
click at [53, 211] on p "Kullanıcılar" at bounding box center [74, 213] width 92 height 11
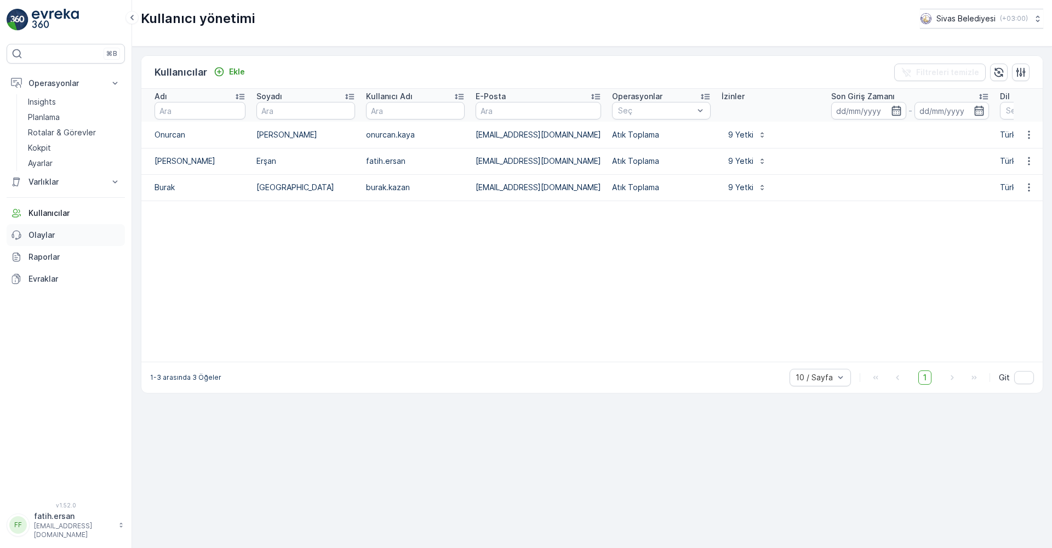
click at [65, 233] on p "Olaylar" at bounding box center [74, 234] width 92 height 11
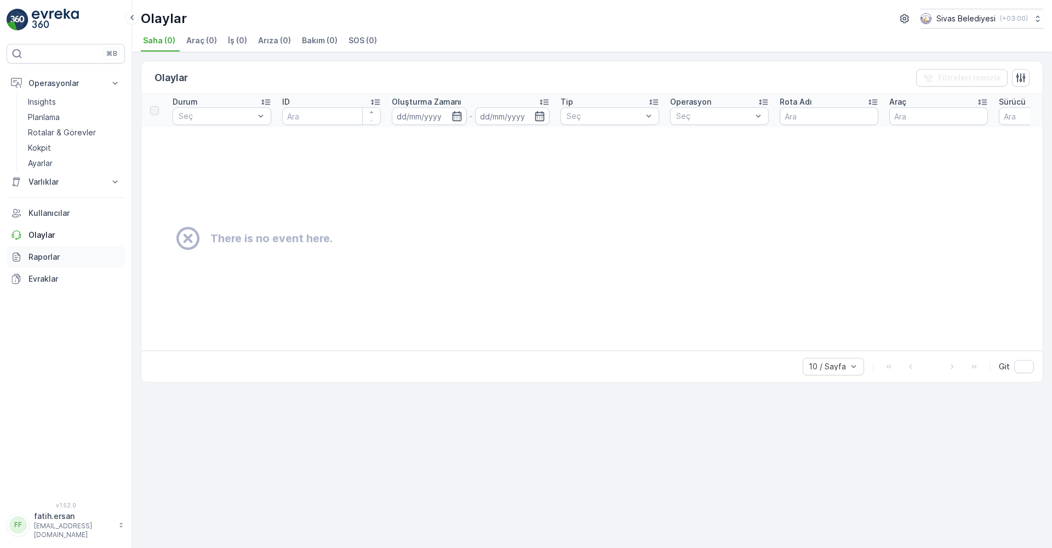
click at [54, 257] on p "Raporlar" at bounding box center [74, 256] width 92 height 11
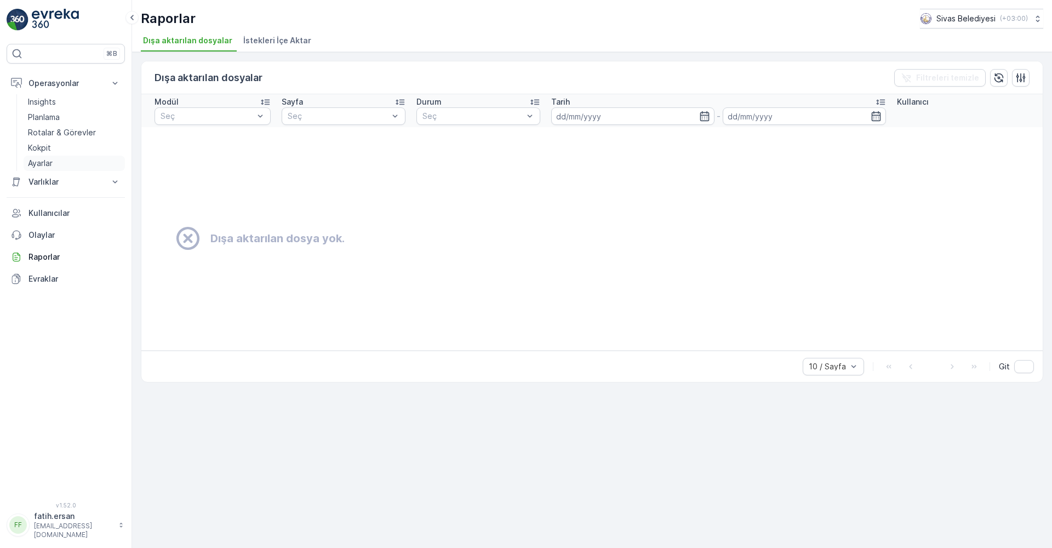
click at [49, 161] on p "Ayarlar" at bounding box center [40, 163] width 25 height 11
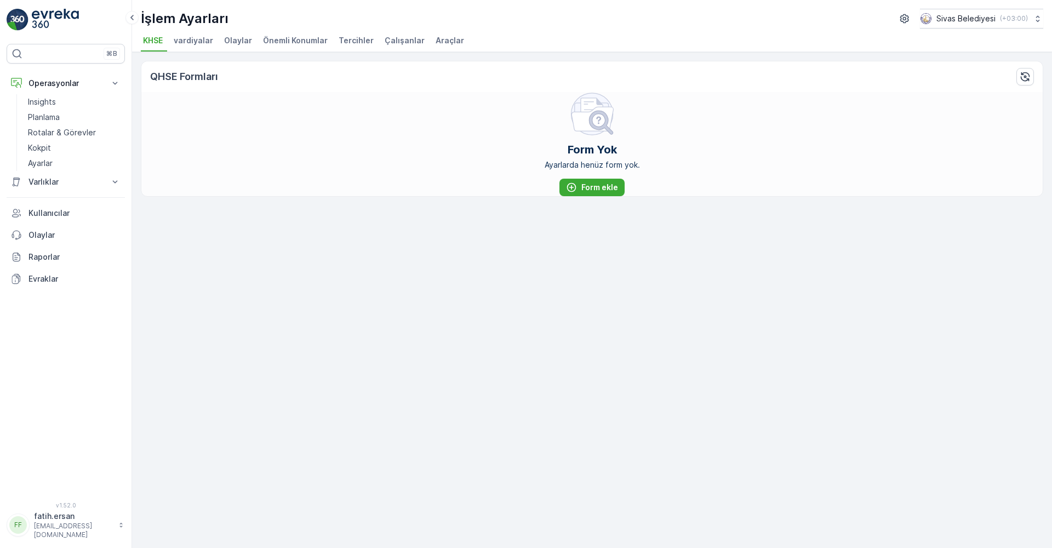
click at [392, 48] on li "Çalışanlar" at bounding box center [405, 42] width 47 height 19
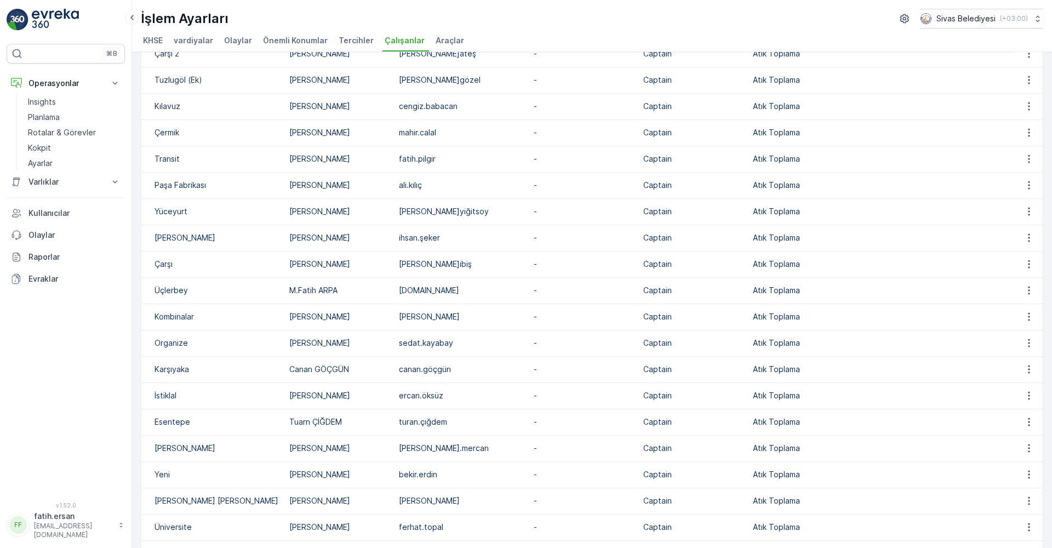
scroll to position [683, 0]
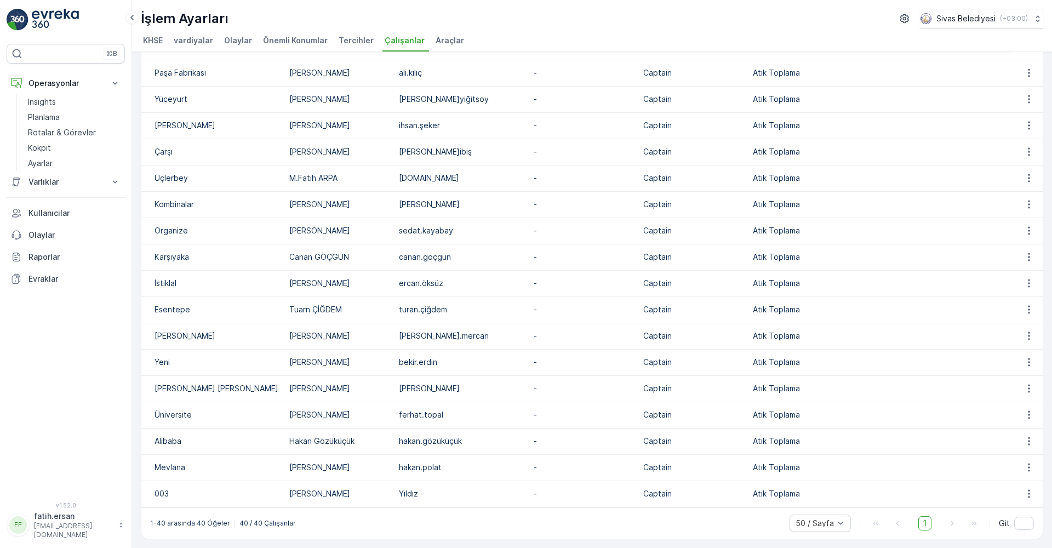
click at [313, 464] on p "[PERSON_NAME]" at bounding box center [338, 467] width 99 height 11
click at [1026, 466] on icon "button" at bounding box center [1028, 467] width 11 height 11
click at [1024, 480] on span "Düzenle" at bounding box center [1031, 483] width 30 height 11
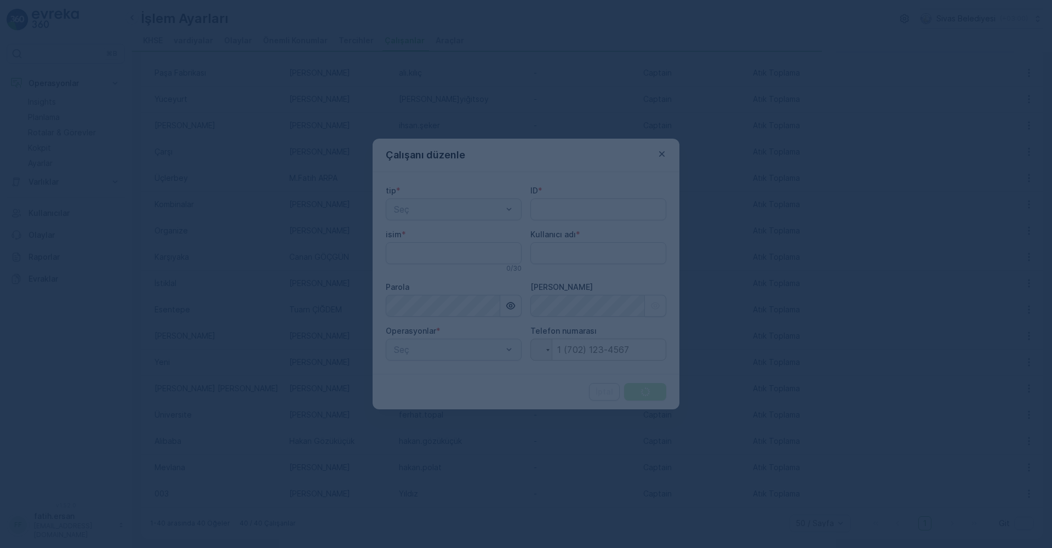
type input "Mevlana"
type input "[PERSON_NAME]"
type adı "hakan.polat"
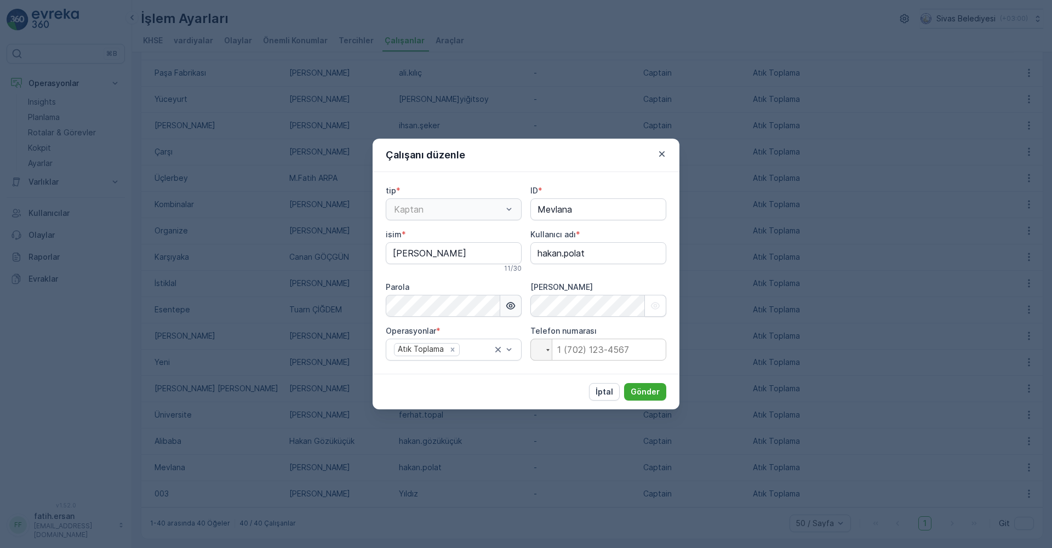
click at [504, 313] on button "button" at bounding box center [510, 306] width 21 height 22
click at [667, 151] on button "button" at bounding box center [661, 153] width 13 height 13
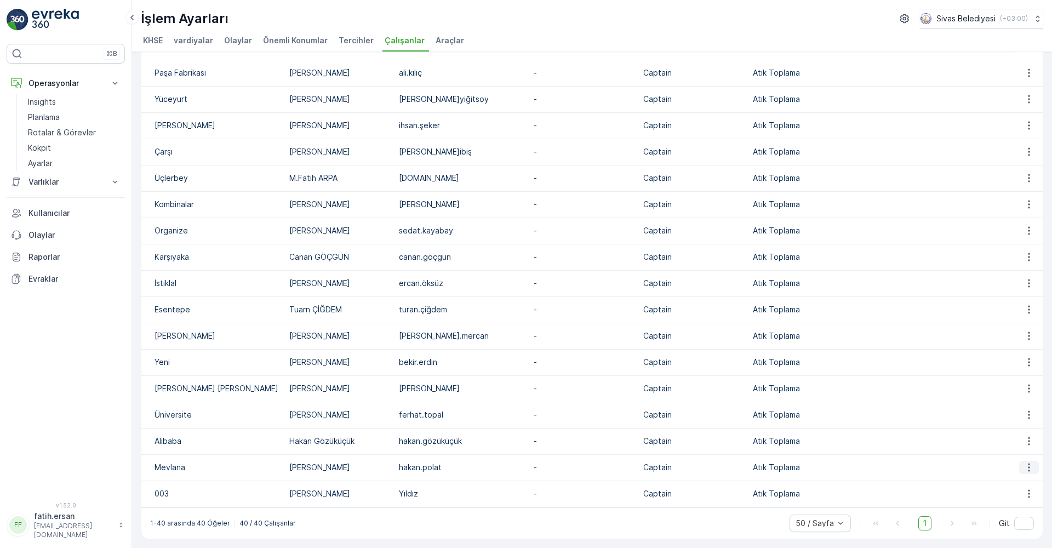
click at [1028, 471] on icon "button" at bounding box center [1029, 467] width 2 height 8
click at [1026, 480] on span "Düzenle" at bounding box center [1031, 483] width 30 height 11
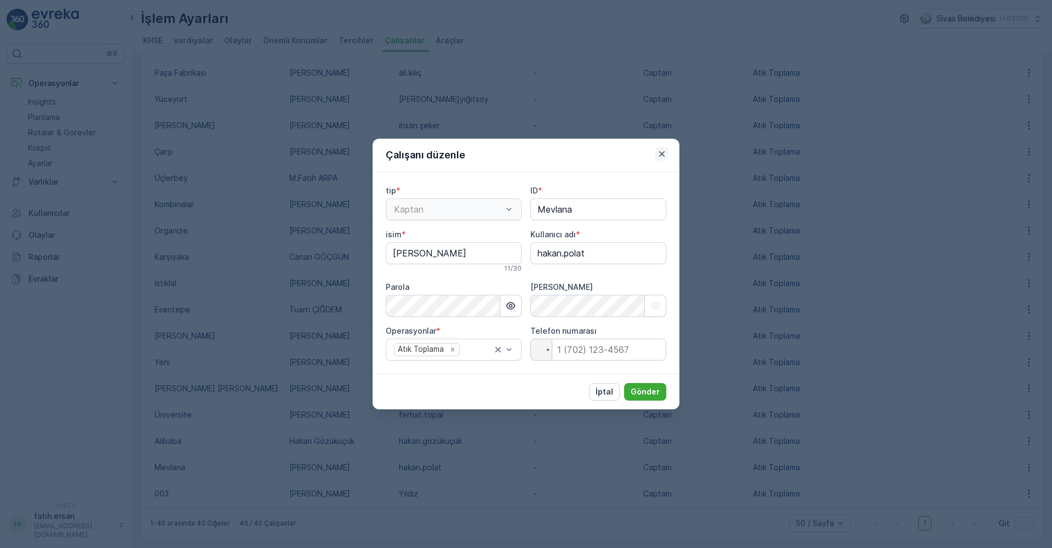
click at [665, 151] on icon "button" at bounding box center [661, 153] width 11 height 11
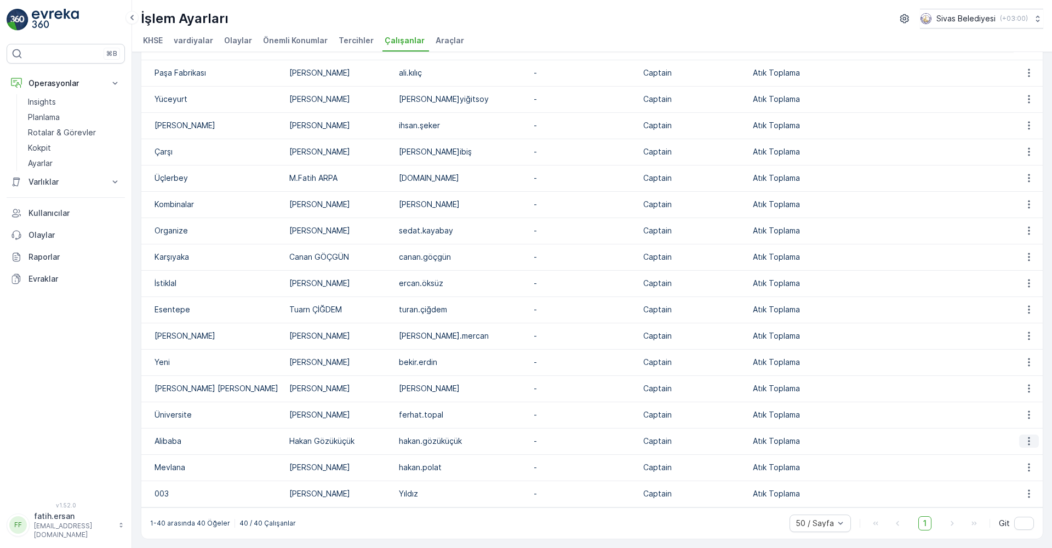
click at [1028, 445] on icon "button" at bounding box center [1028, 440] width 11 height 11
click at [1021, 455] on span "Düzenle" at bounding box center [1031, 457] width 30 height 11
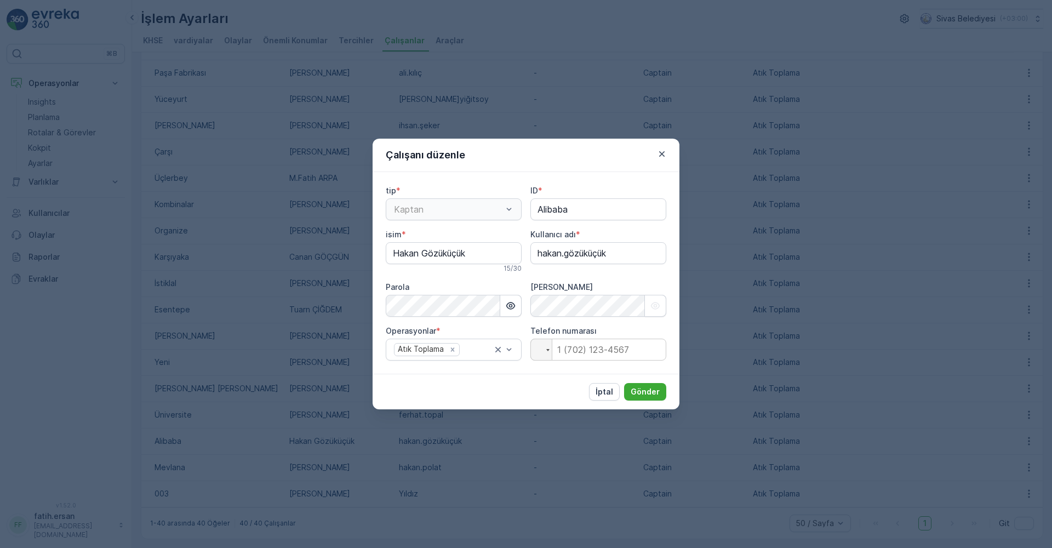
type input "Alibaba"
type input "Hakan Gözüküçük"
type adı "hakan.gözüküçük"
click at [661, 154] on icon "button" at bounding box center [661, 153] width 5 height 5
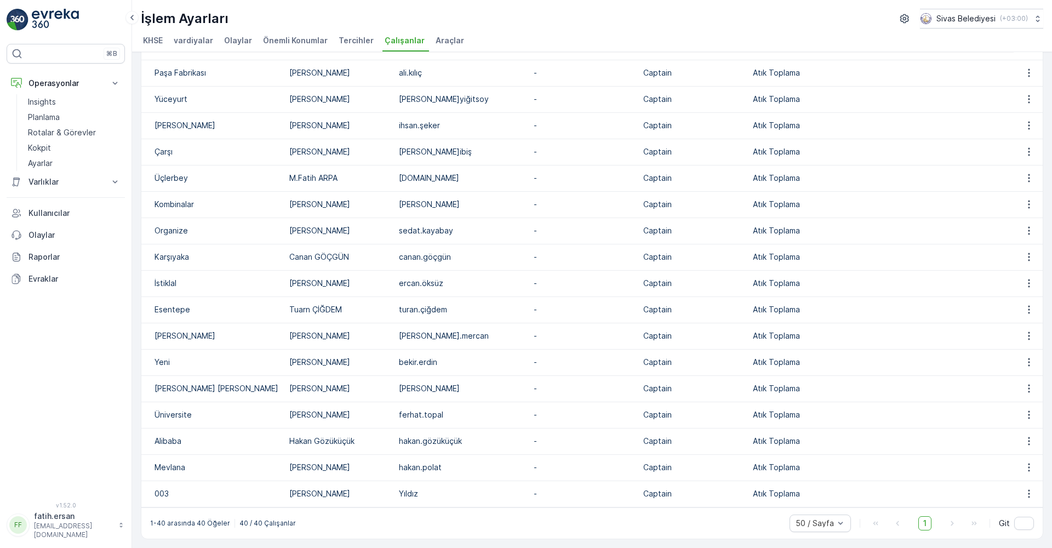
click at [338, 42] on span "Tercihler" at bounding box center [355, 40] width 35 height 11
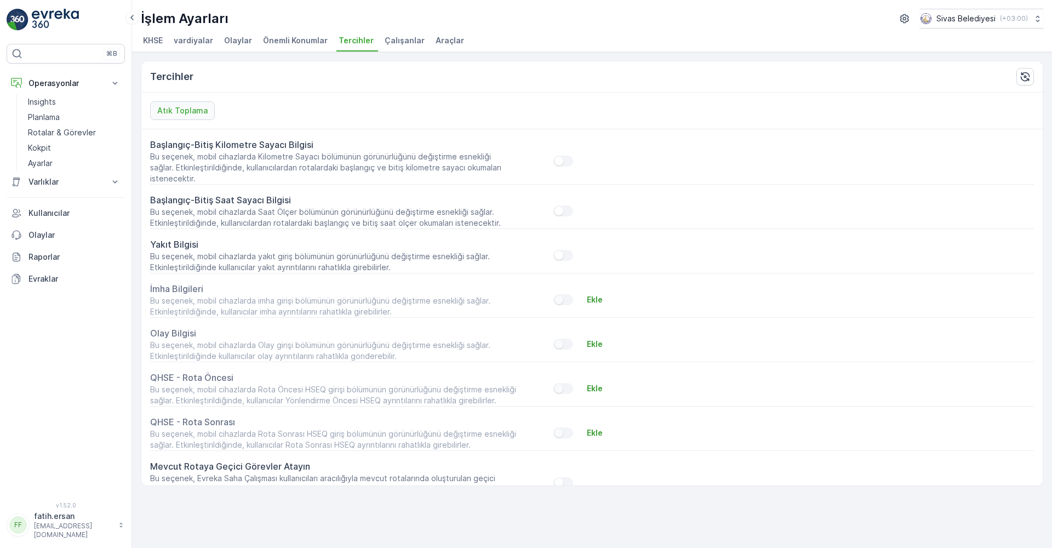
click at [290, 37] on span "Önemli Konumlar" at bounding box center [295, 40] width 65 height 11
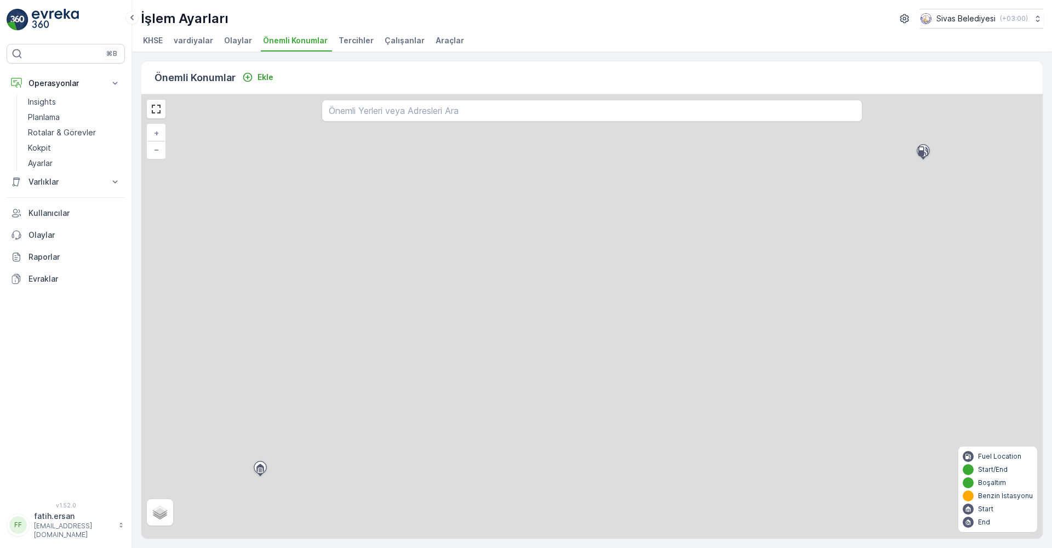
click at [232, 38] on span "Olaylar" at bounding box center [238, 40] width 28 height 11
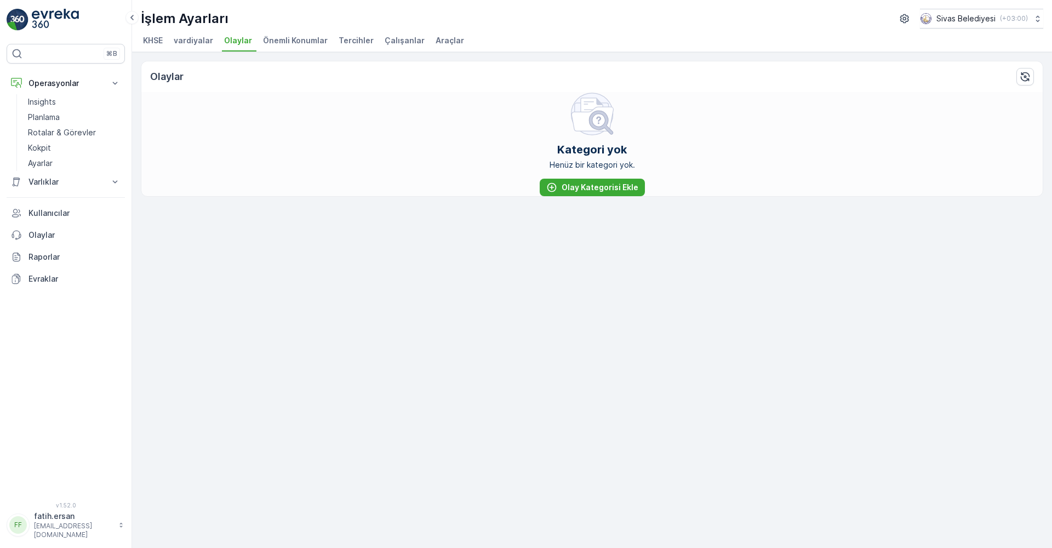
click at [275, 43] on span "Önemli Konumlar" at bounding box center [295, 40] width 65 height 11
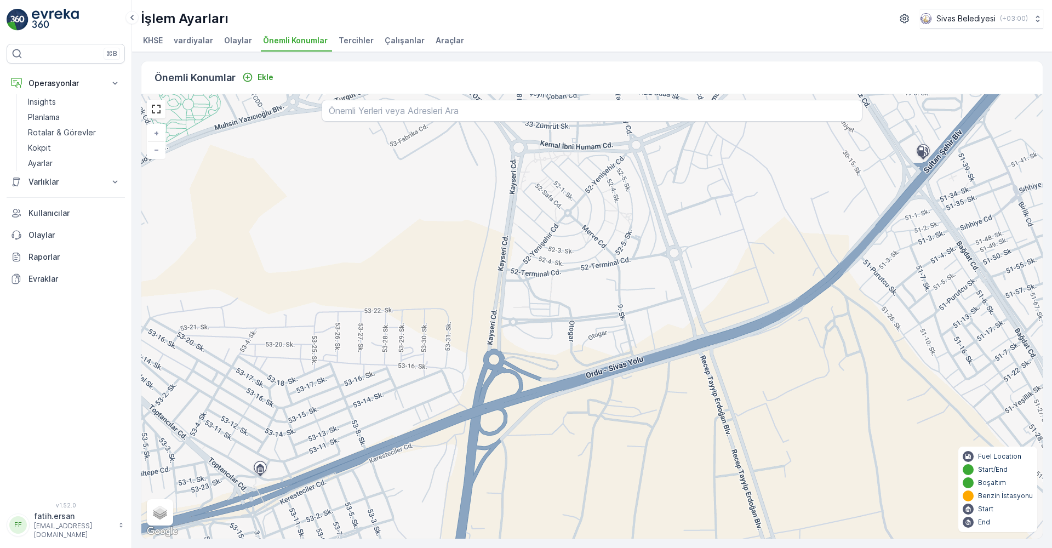
click at [191, 39] on span "vardiyalar" at bounding box center [193, 40] width 39 height 11
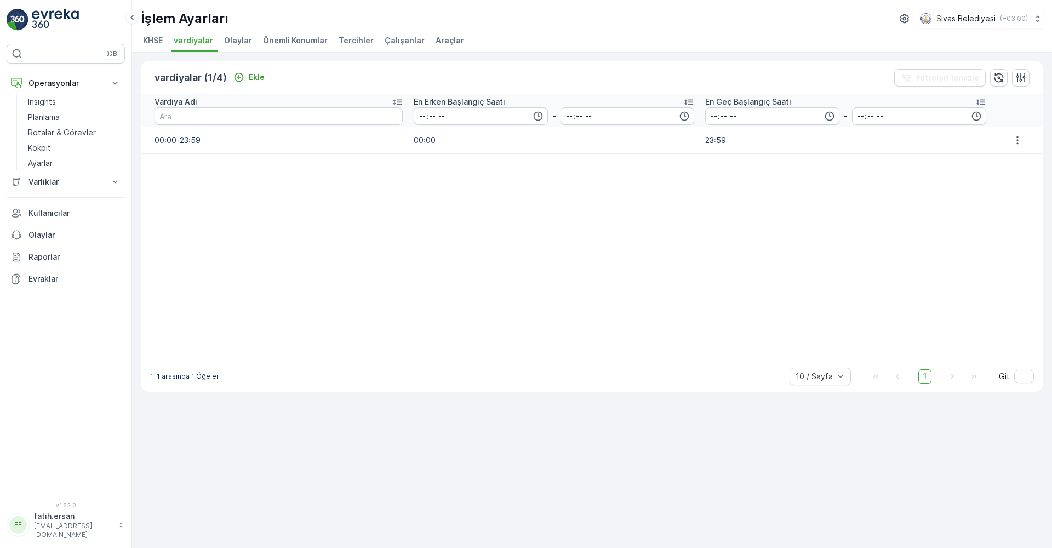
click at [157, 41] on span "KHSE" at bounding box center [153, 40] width 20 height 11
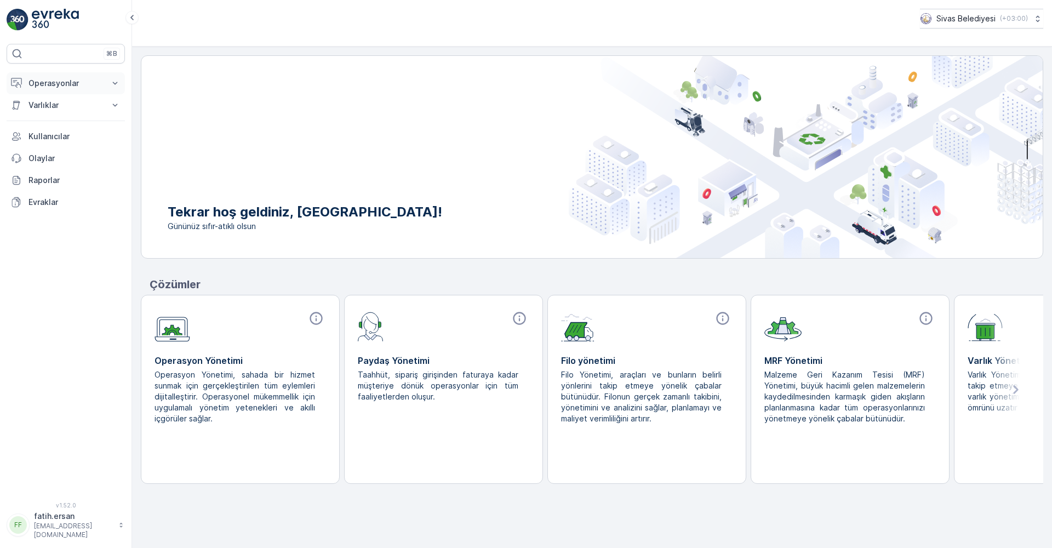
click at [53, 84] on p "Operasyonlar" at bounding box center [65, 83] width 74 height 11
click at [49, 158] on p "Ayarlar" at bounding box center [40, 163] width 25 height 11
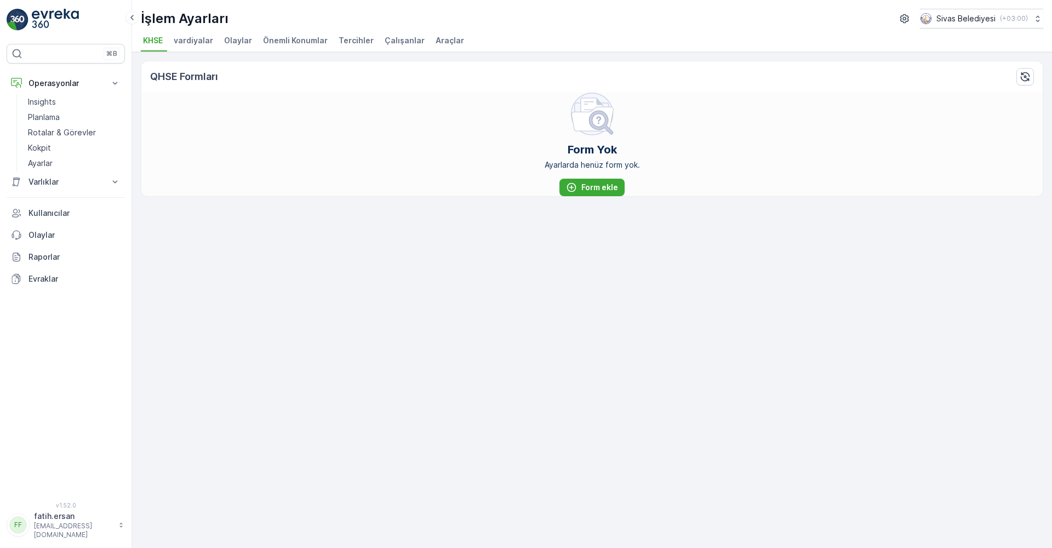
click at [387, 42] on span "Çalışanlar" at bounding box center [404, 40] width 40 height 11
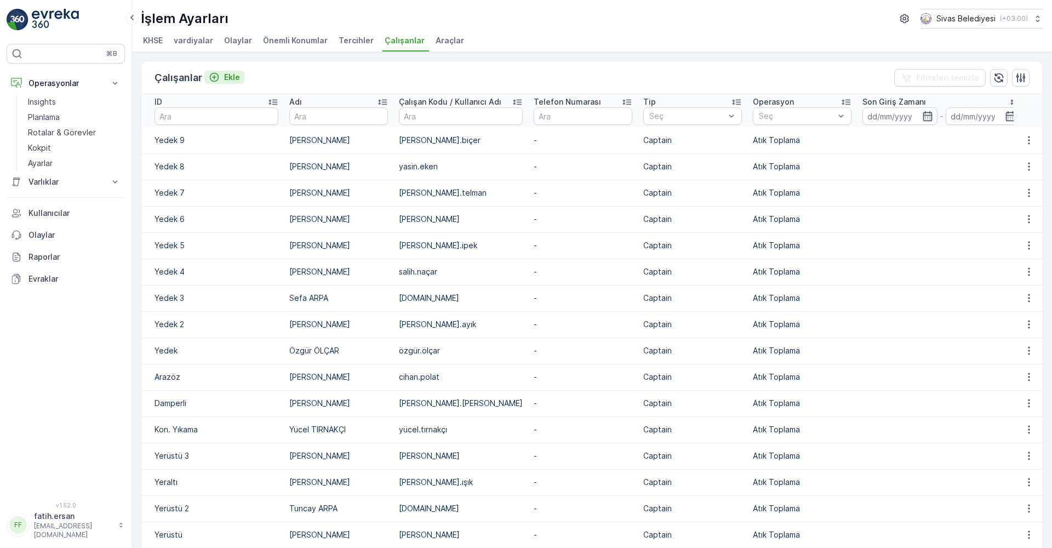
click at [230, 77] on p "Ekle" at bounding box center [232, 77] width 16 height 11
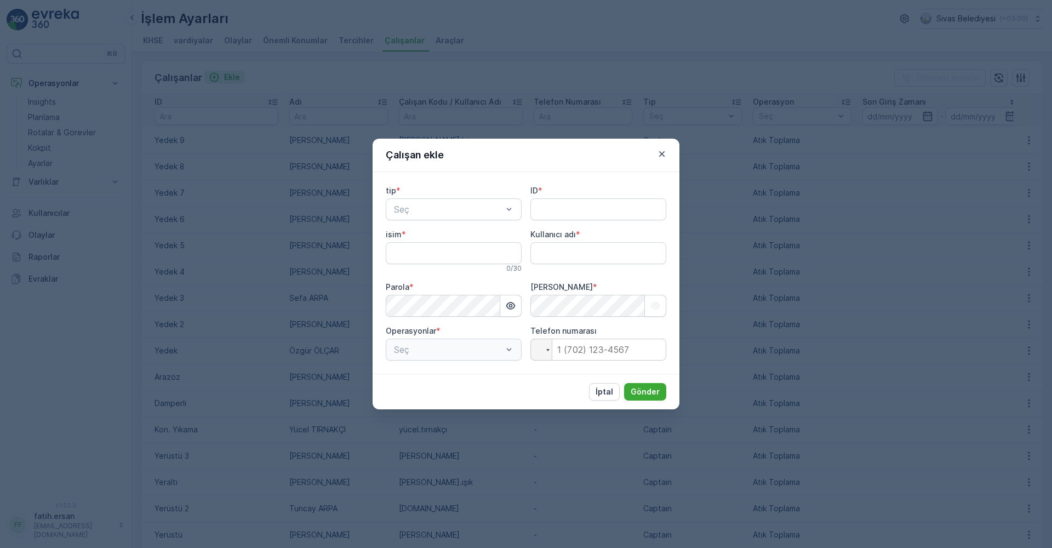
type adı "fatih.ersan"
click at [662, 152] on icon "button" at bounding box center [661, 153] width 11 height 11
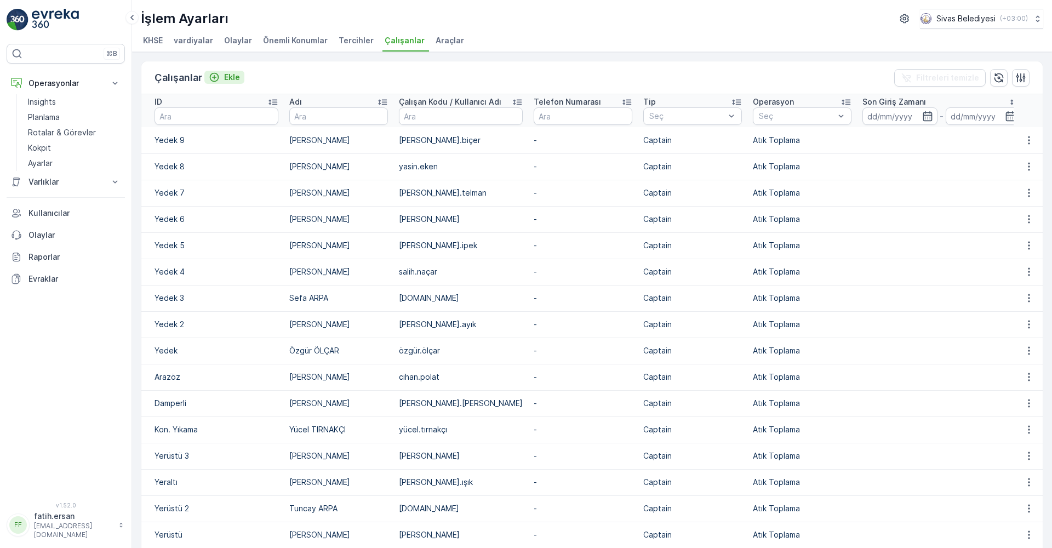
click at [219, 74] on icon "Ekle" at bounding box center [214, 77] width 11 height 11
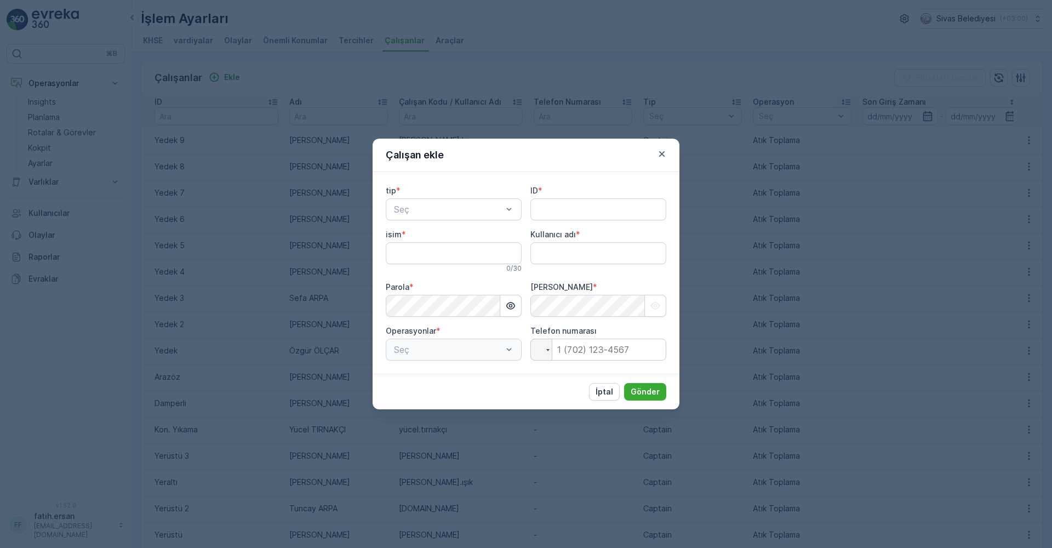
type adı "fatih.ersan"
click at [429, 236] on div "Kaptan" at bounding box center [453, 236] width 123 height 10
click at [562, 198] on input "ID" at bounding box center [598, 209] width 136 height 22
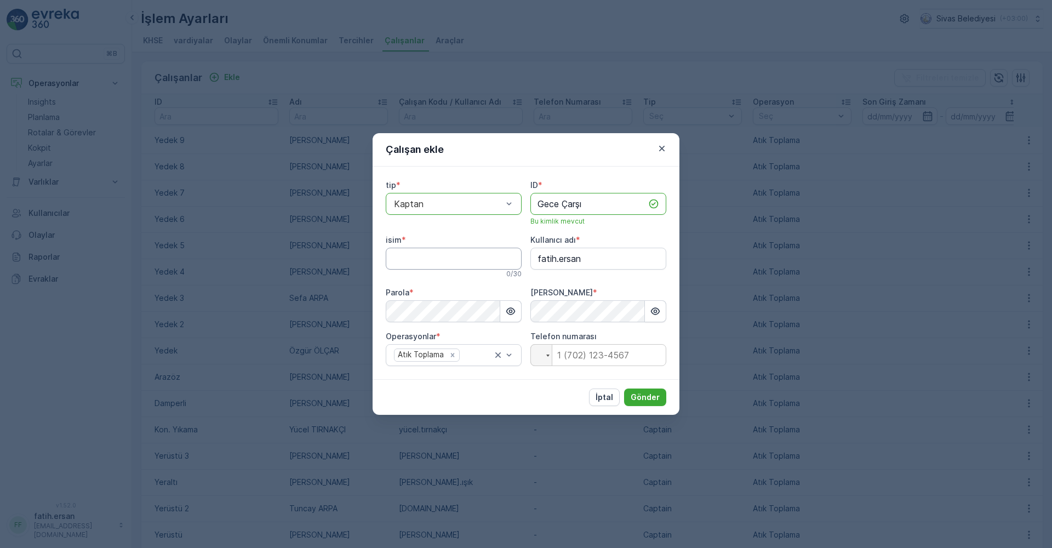
type input "Gece Çarşı"
click at [410, 263] on input "isim" at bounding box center [454, 259] width 136 height 22
type input "[PERSON_NAME]"
drag, startPoint x: 589, startPoint y: 259, endPoint x: 500, endPoint y: 263, distance: 89.9
click at [500, 263] on div "tip * option Kaptan, selected. Kaptan ID * Gece Çarşı Bu kimlik mevcut isim * A…" at bounding box center [526, 273] width 280 height 186
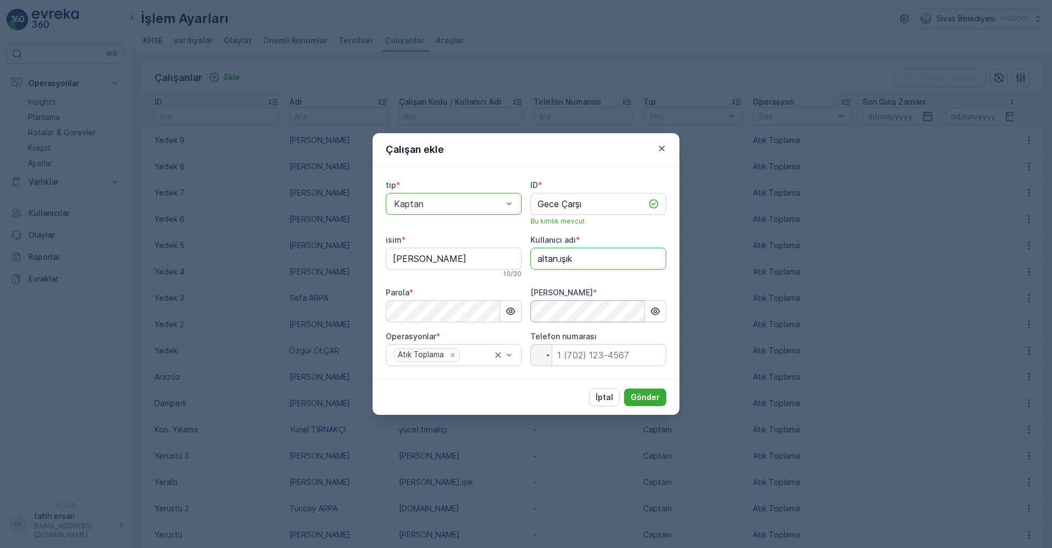
type adı "altan.ışık"
click at [656, 391] on button "Gönder" at bounding box center [645, 397] width 42 height 18
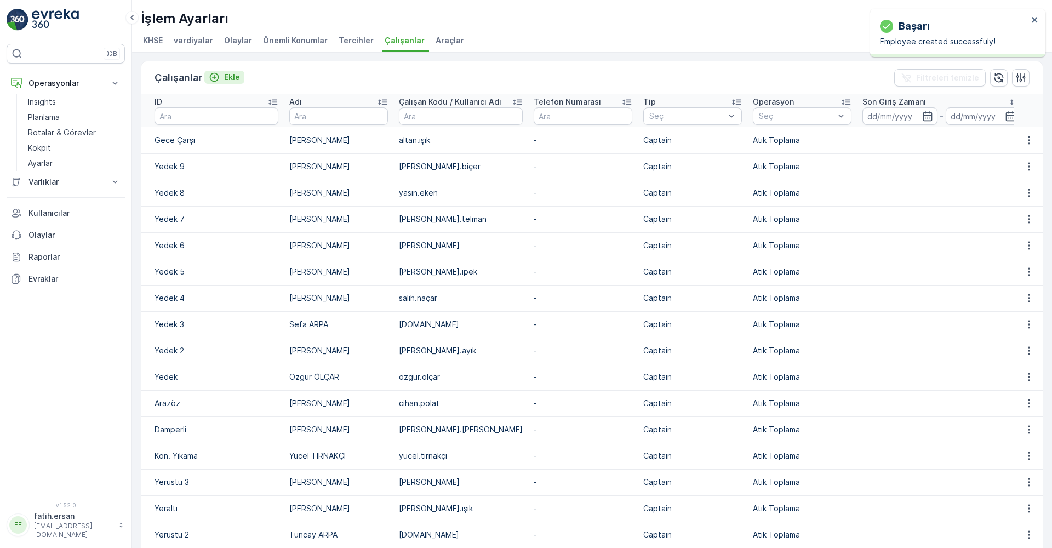
click at [223, 75] on div "Ekle" at bounding box center [224, 77] width 31 height 11
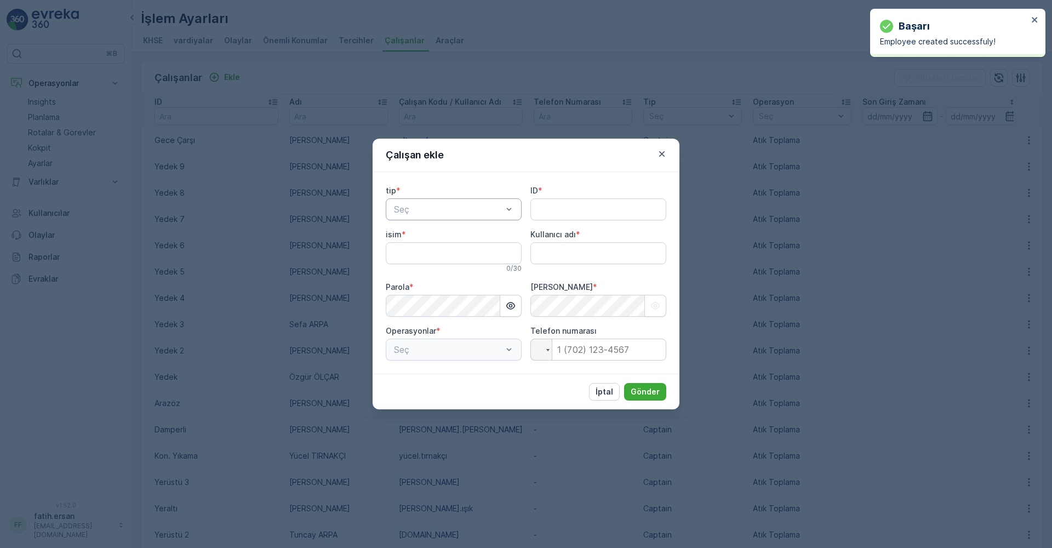
type adı "fatih.ersan"
click at [420, 216] on div "Seç" at bounding box center [454, 209] width 136 height 22
click at [422, 233] on div "Kaptan" at bounding box center [453, 236] width 123 height 10
click at [561, 205] on input "ID" at bounding box center [598, 209] width 136 height 22
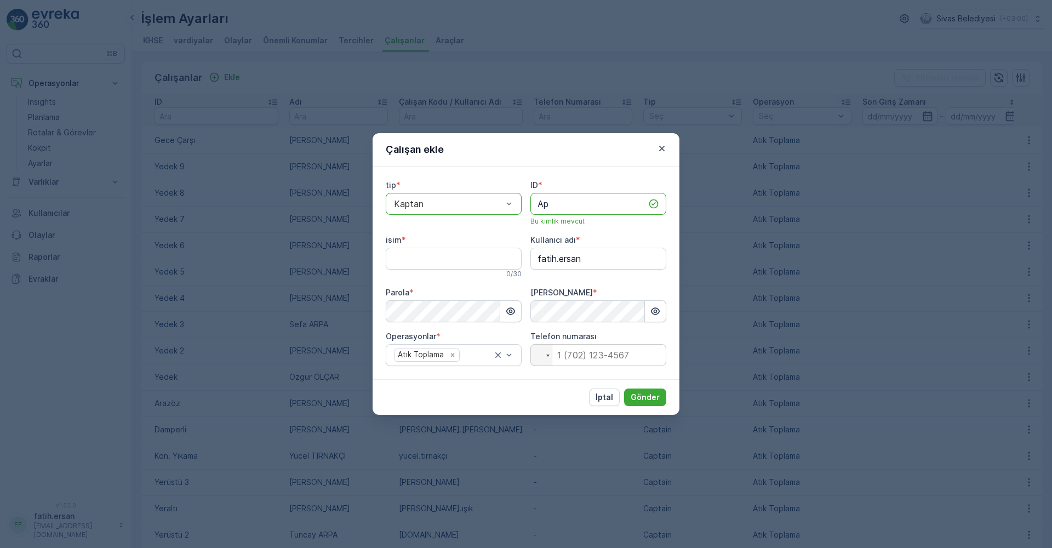
type input "A"
type input "Gece şeyhşamil"
click at [444, 252] on input "isim" at bounding box center [454, 259] width 136 height 22
type input "Apdullah PEK"
drag, startPoint x: 605, startPoint y: 263, endPoint x: 527, endPoint y: 273, distance: 78.4
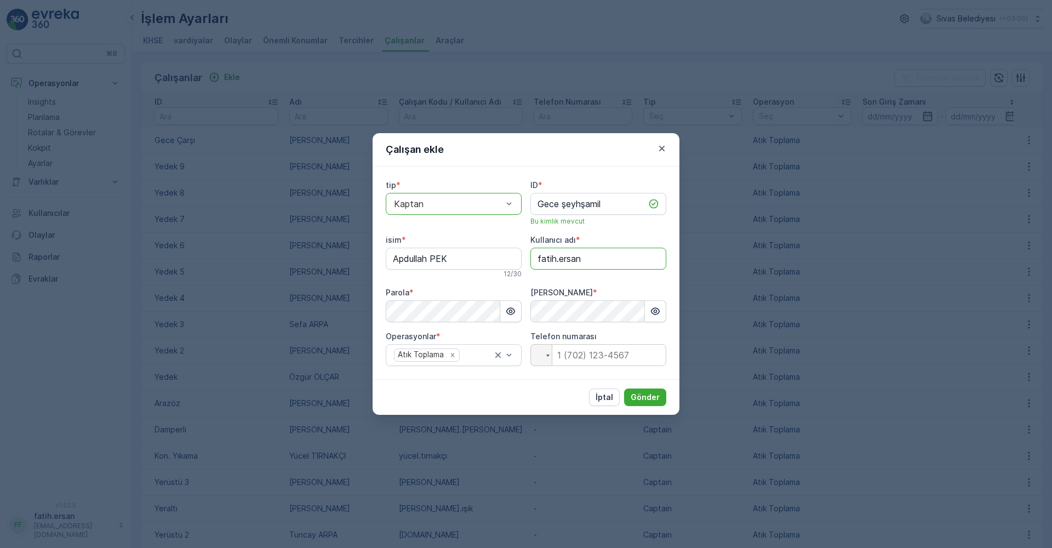
click at [527, 273] on div "tip * option Kaptan, selected. Kaptan ID * Gece şeyhşamil Bu kimlik mevcut isim…" at bounding box center [526, 273] width 280 height 186
type adı "apdullah.pek"
click at [647, 396] on p "Gönder" at bounding box center [644, 397] width 29 height 11
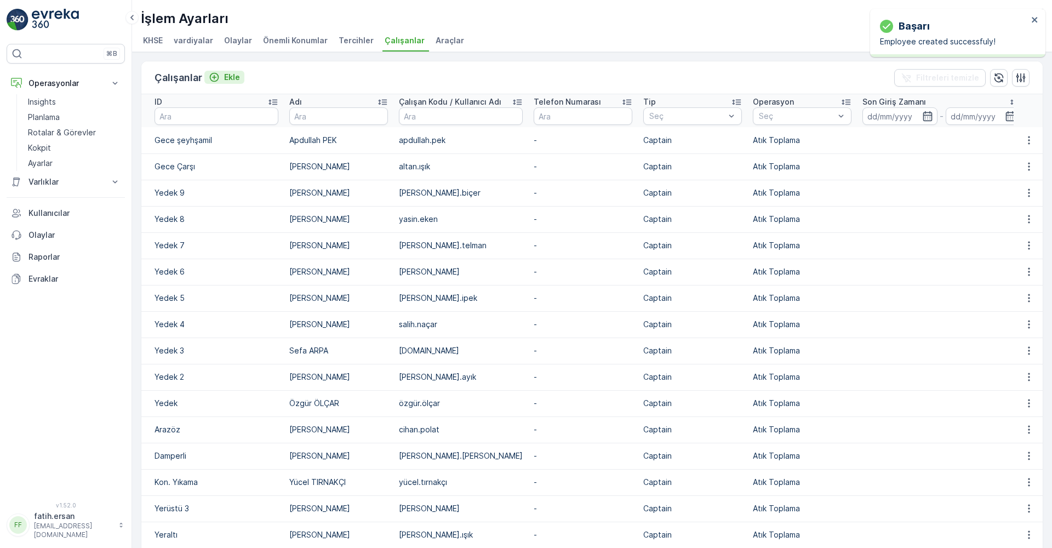
click at [227, 78] on p "Ekle" at bounding box center [232, 77] width 16 height 11
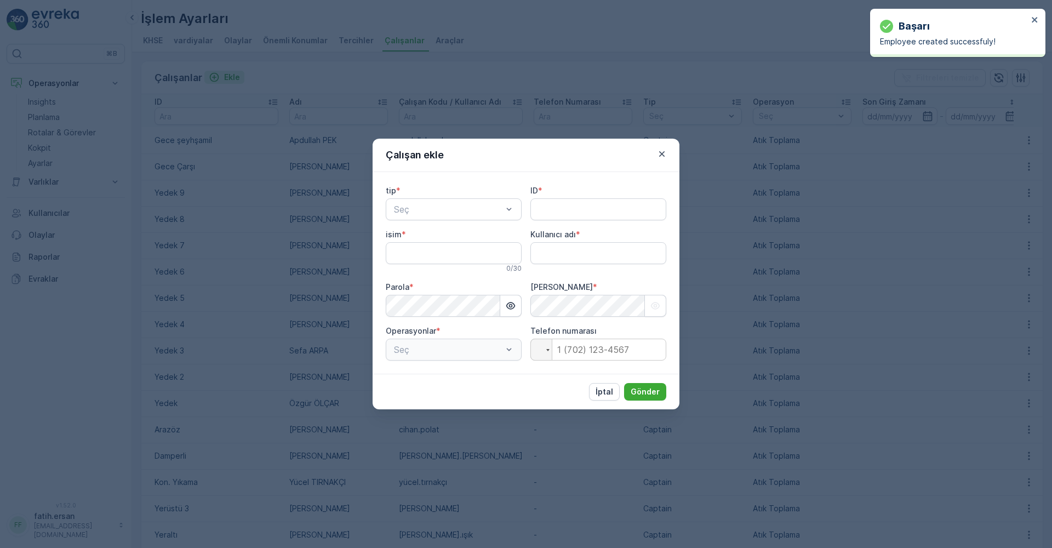
type adı "fatih.ersan"
click at [448, 235] on div "Kaptan" at bounding box center [453, 236] width 123 height 10
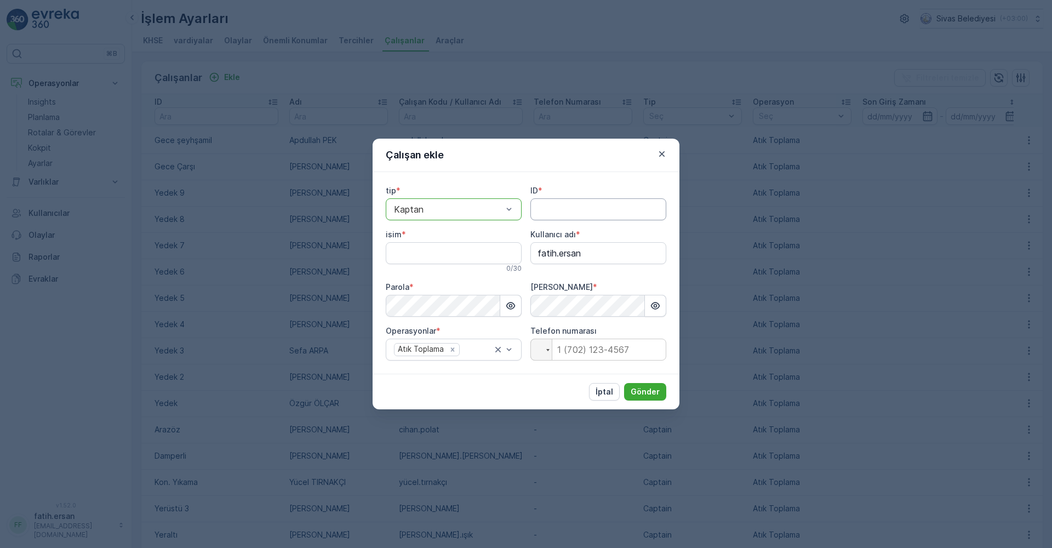
click at [542, 205] on input "ID" at bounding box center [598, 209] width 136 height 22
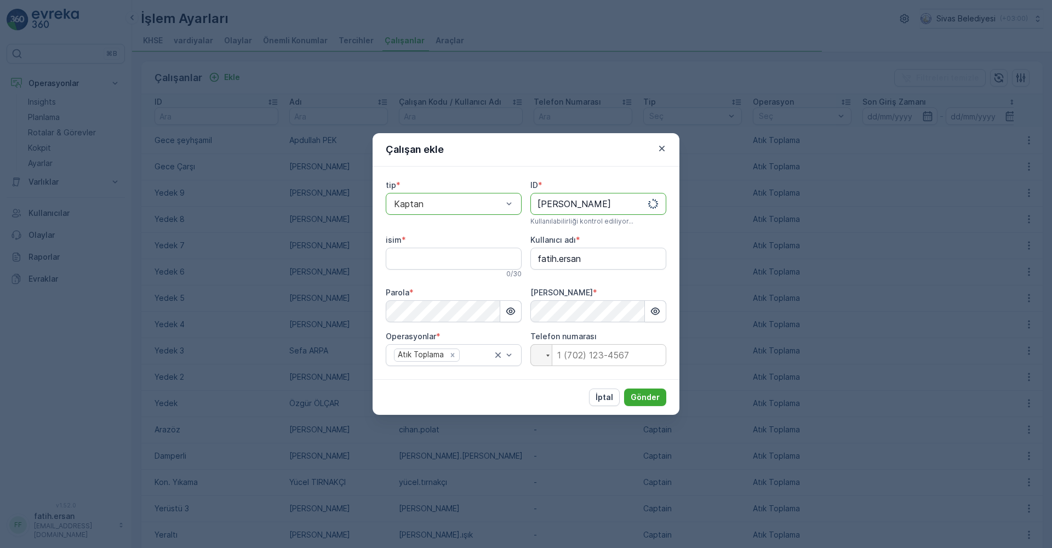
type input "[PERSON_NAME]"
click at [434, 259] on input "isim" at bounding box center [454, 259] width 136 height 22
type input "Ferdi UMA"
drag, startPoint x: 601, startPoint y: 260, endPoint x: 510, endPoint y: 263, distance: 91.0
click at [510, 263] on div "tip * option Kaptan, selected. Kaptan ID * [PERSON_NAME] Bu kimlik mevcut isim …" at bounding box center [526, 273] width 280 height 186
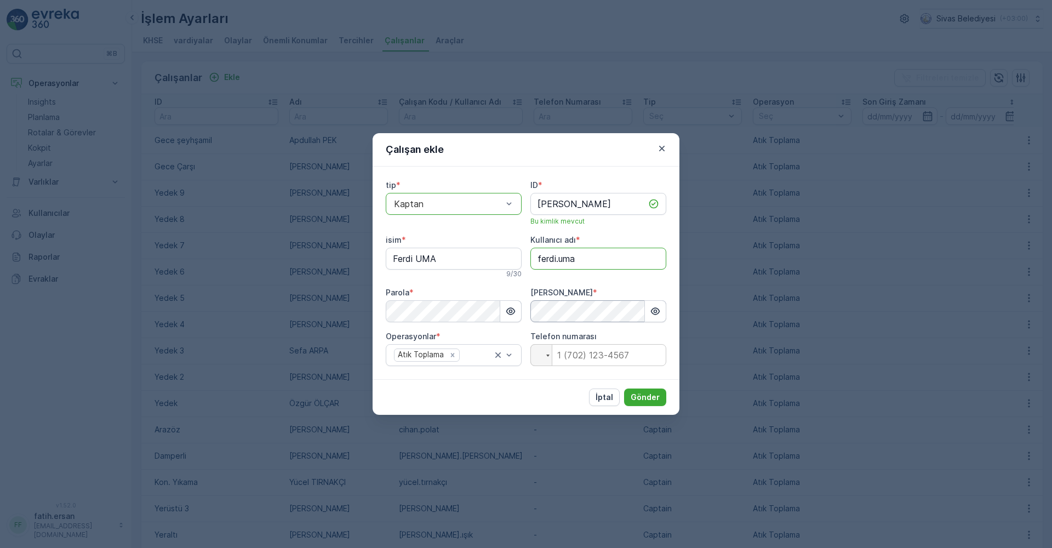
type adı "ferdi.uma"
click at [642, 393] on p "Gönder" at bounding box center [644, 397] width 29 height 11
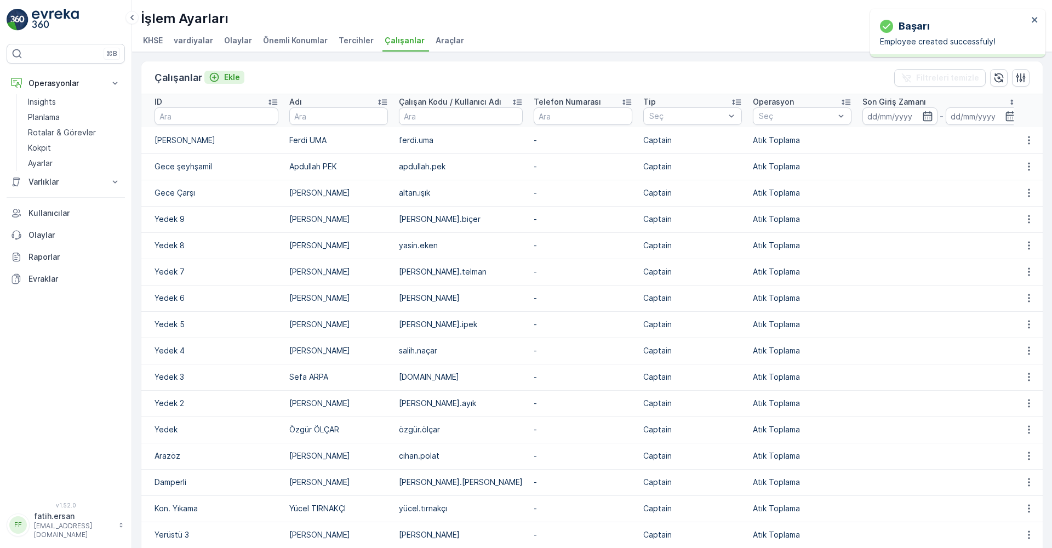
click at [229, 78] on p "Ekle" at bounding box center [232, 77] width 16 height 11
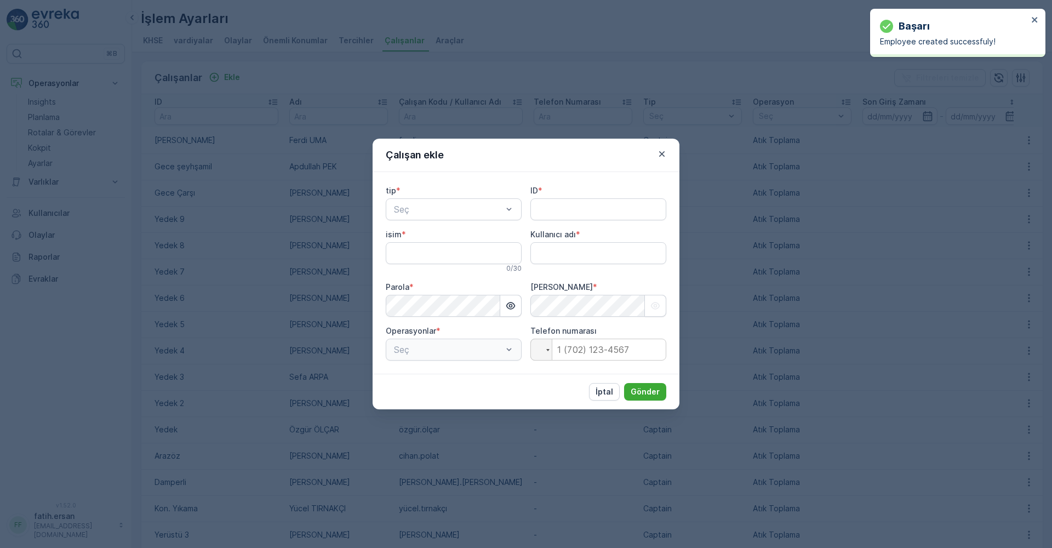
type adı "fatih.ersan"
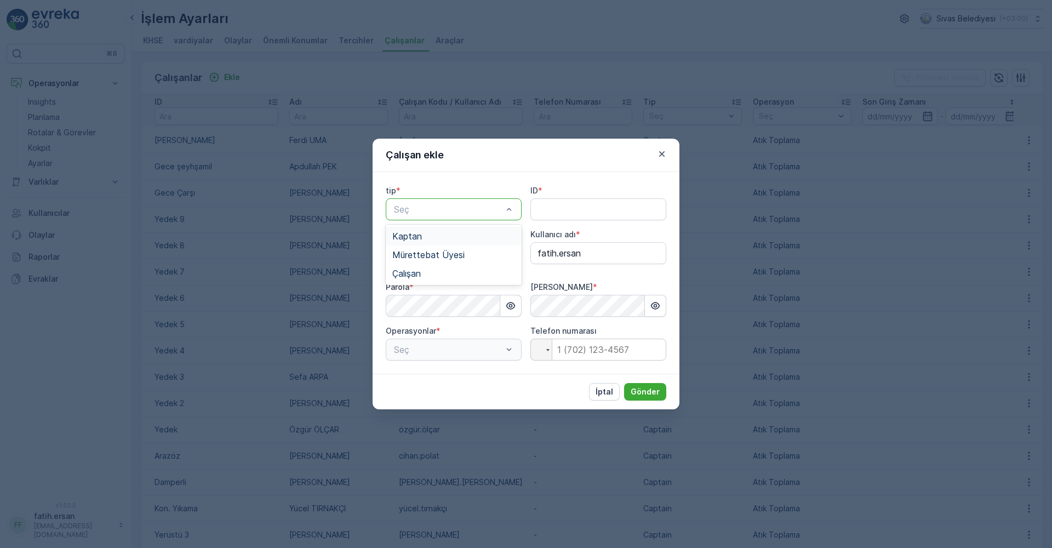
click at [410, 231] on span "Kaptan" at bounding box center [407, 236] width 30 height 10
click at [572, 204] on input "ID" at bounding box center [598, 209] width 136 height 22
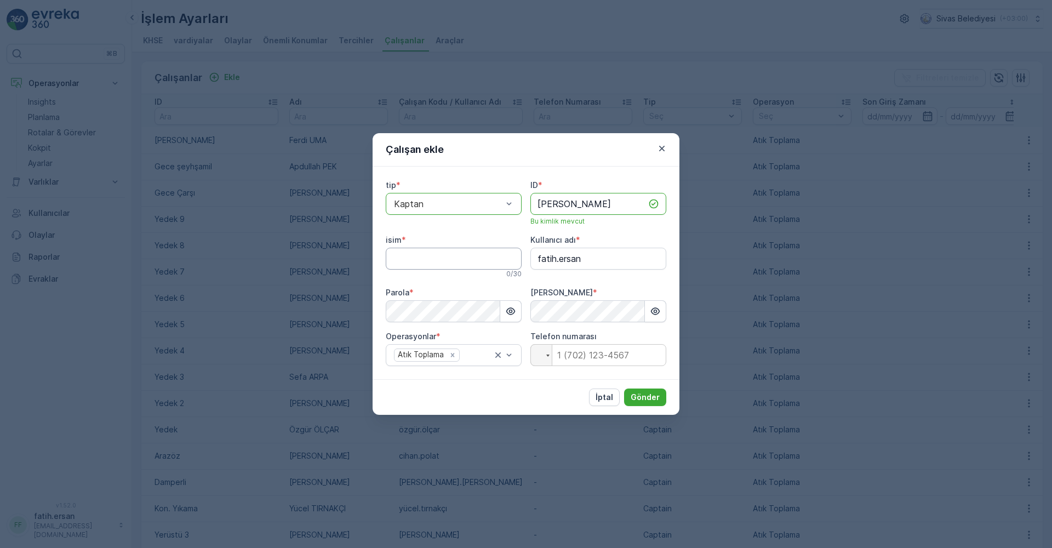
type input "[PERSON_NAME]"
click at [402, 255] on input "isim" at bounding box center [454, 259] width 136 height 22
type input "[PERSON_NAME]"
drag, startPoint x: 571, startPoint y: 260, endPoint x: 519, endPoint y: 261, distance: 52.6
click at [519, 261] on div "tip * option Kaptan, selected. Kaptan ID * [PERSON_NAME] Bu kimlik mevcut isim …" at bounding box center [526, 273] width 280 height 186
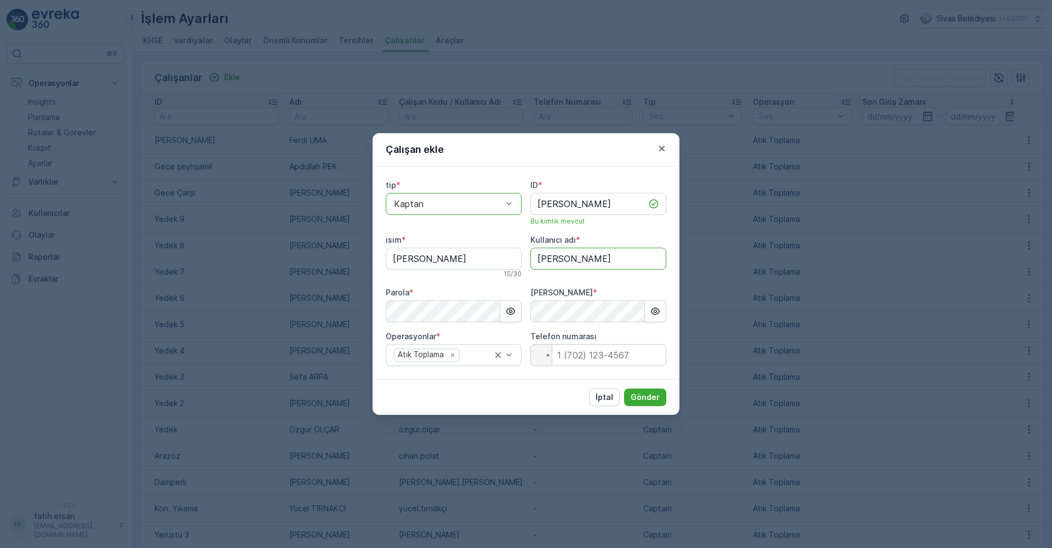
type adı "[PERSON_NAME]"
click at [497, 287] on div "Parola *" at bounding box center [454, 292] width 136 height 11
click at [647, 397] on p "Gönder" at bounding box center [644, 397] width 29 height 11
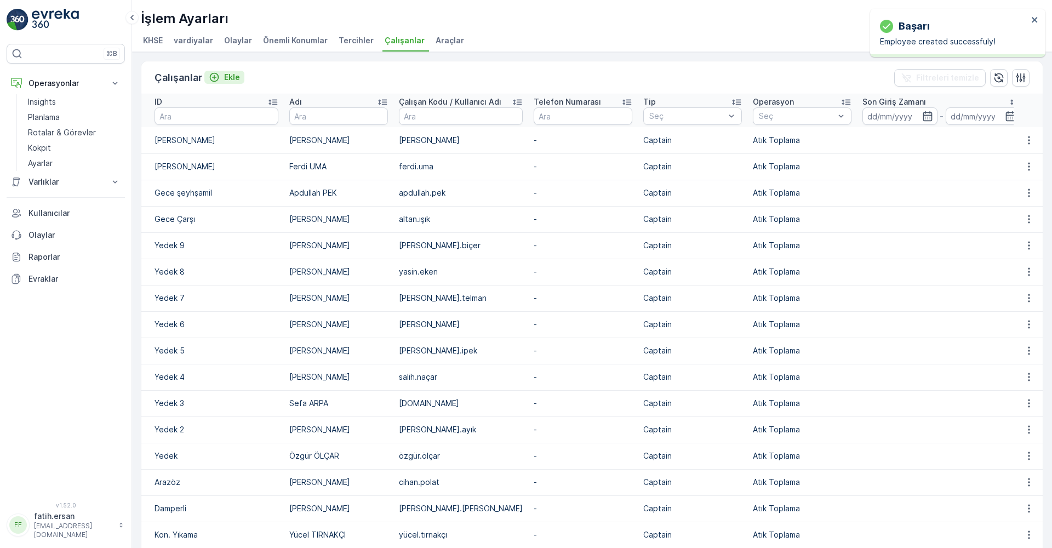
click at [231, 79] on p "Ekle" at bounding box center [232, 77] width 16 height 11
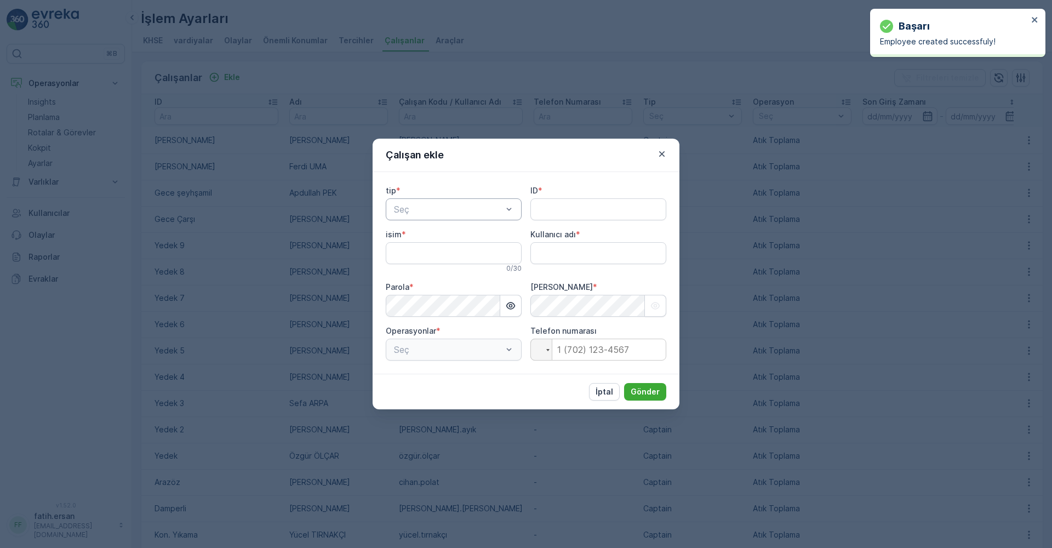
type adı "fatih.ersan"
click at [417, 232] on span "Kaptan" at bounding box center [407, 236] width 30 height 10
click at [565, 213] on input "ID" at bounding box center [598, 209] width 136 height 22
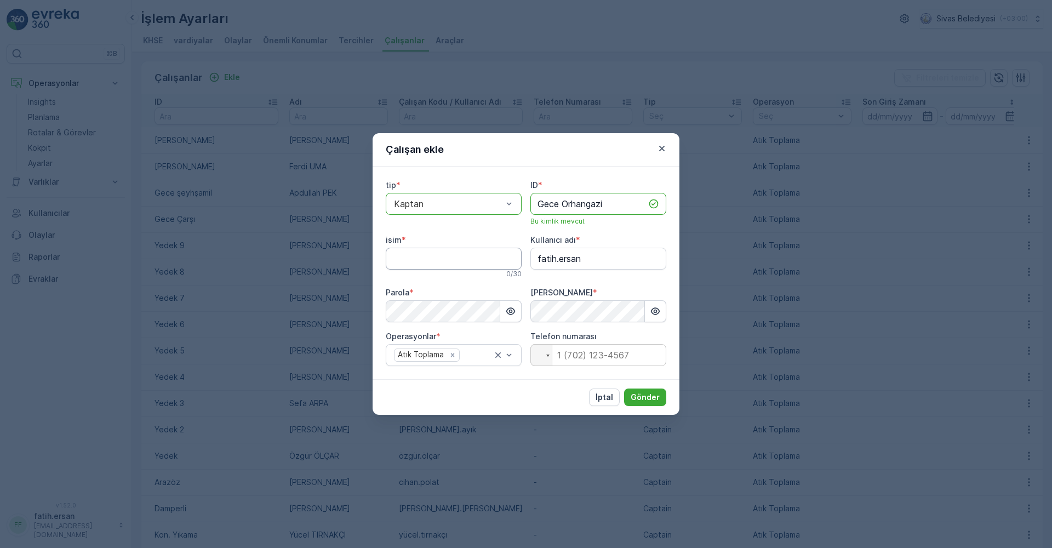
type input "Gece Orhangazi"
click at [473, 254] on input "isim" at bounding box center [454, 259] width 136 height 22
type input "[PERSON_NAME]"
drag, startPoint x: 590, startPoint y: 259, endPoint x: 507, endPoint y: 257, distance: 83.3
click at [507, 257] on div "tip * option Kaptan, selected. Kaptan ID * Gece Orhangazi Bu kimlik mevcut isim…" at bounding box center [526, 273] width 280 height 186
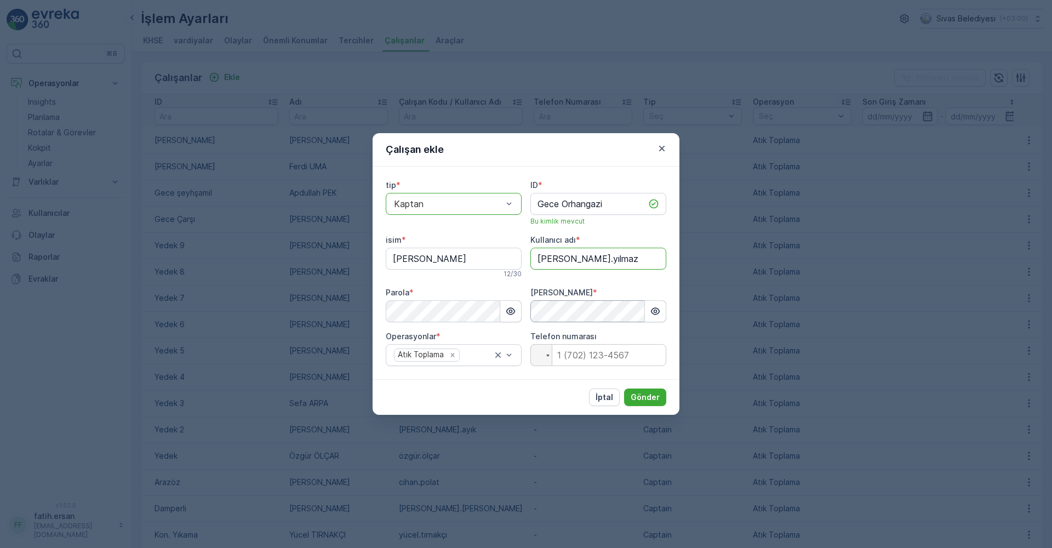
type adı "[PERSON_NAME].yılmaz"
click at [650, 398] on p "Gönder" at bounding box center [644, 397] width 29 height 11
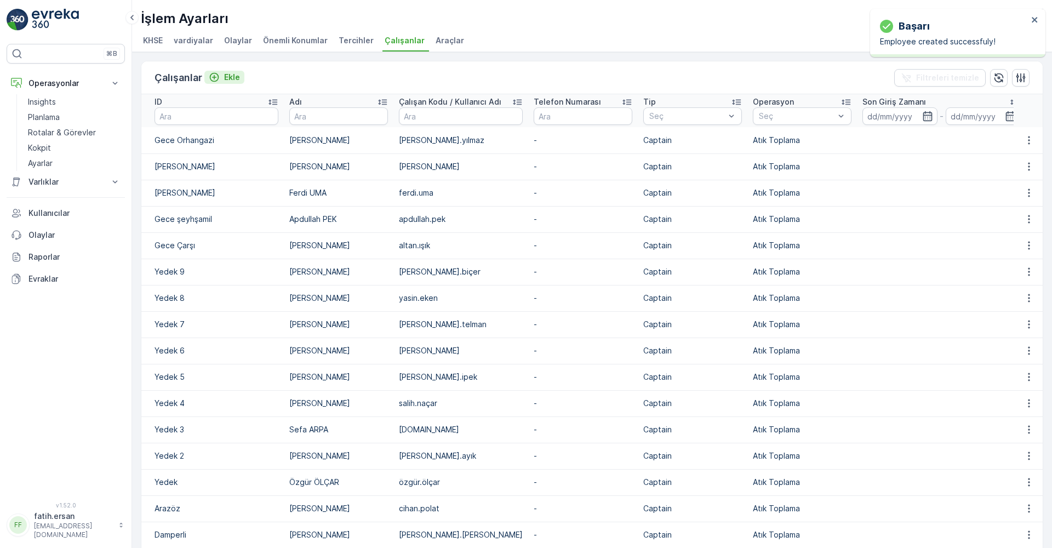
click at [234, 78] on p "Ekle" at bounding box center [232, 77] width 16 height 11
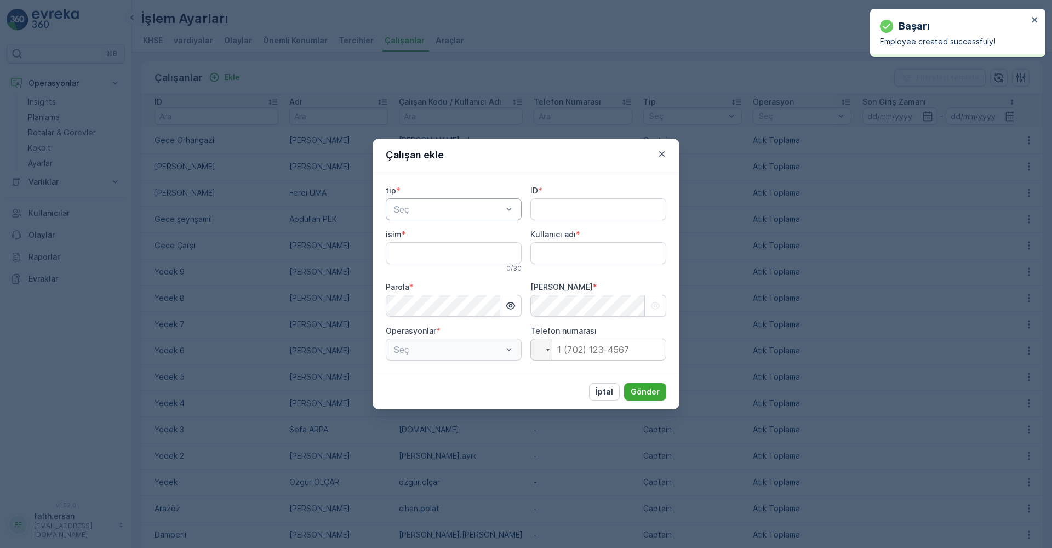
type adı "fatih.ersan"
click at [403, 202] on div "Seç" at bounding box center [454, 209] width 136 height 22
click at [411, 231] on span "Kaptan" at bounding box center [407, 236] width 30 height 10
click at [551, 199] on input "ID" at bounding box center [598, 209] width 136 height 22
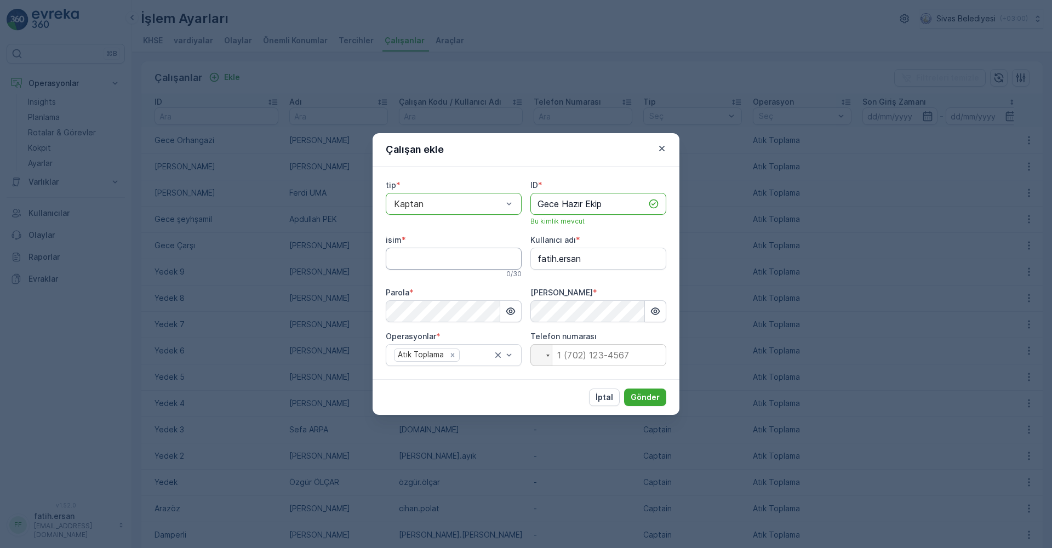
type input "Gece Hazır Ekip"
click at [433, 263] on input "isim" at bounding box center [454, 259] width 136 height 22
type input "[PERSON_NAME]"
drag, startPoint x: 594, startPoint y: 262, endPoint x: 513, endPoint y: 261, distance: 81.1
click at [513, 261] on div "tip * option Kaptan, selected. Kaptan ID * Gece Hazır Ekip Bu kimlik mevcut isi…" at bounding box center [526, 273] width 280 height 186
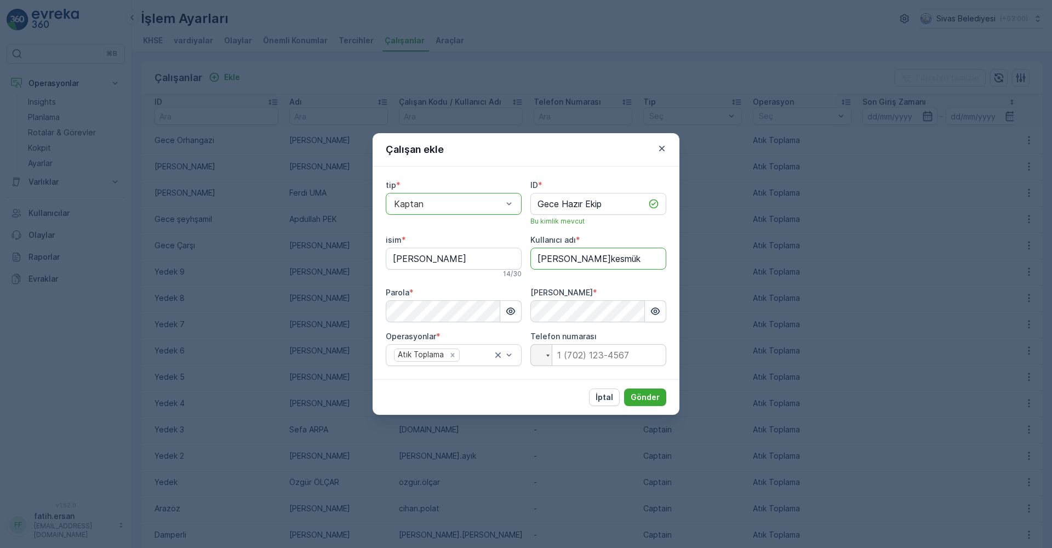
type adı "[PERSON_NAME]kesmük"
click at [518, 295] on div "Parola *" at bounding box center [454, 292] width 136 height 11
click at [641, 397] on p "Gönder" at bounding box center [644, 397] width 29 height 11
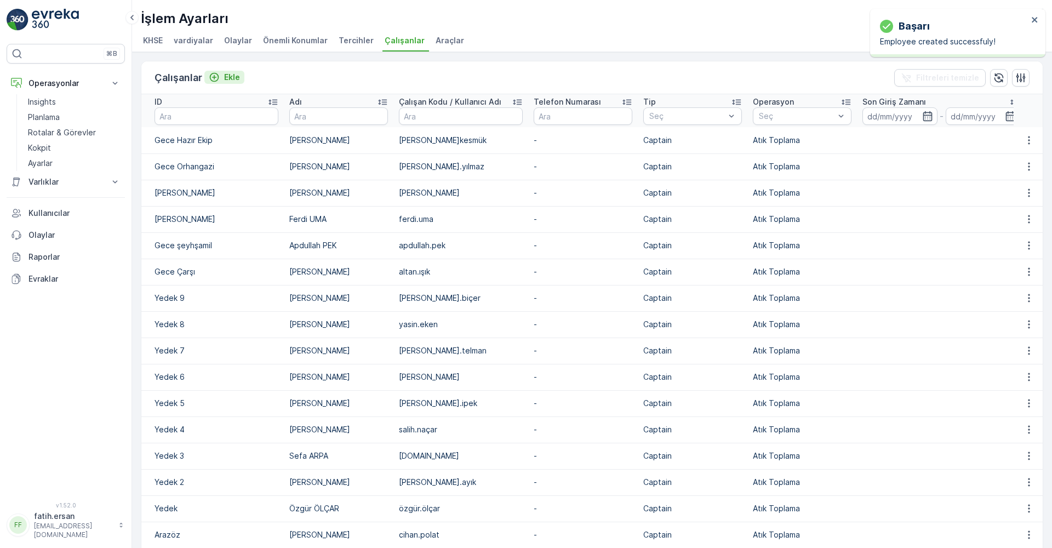
click at [216, 79] on icon "Ekle" at bounding box center [214, 77] width 11 height 11
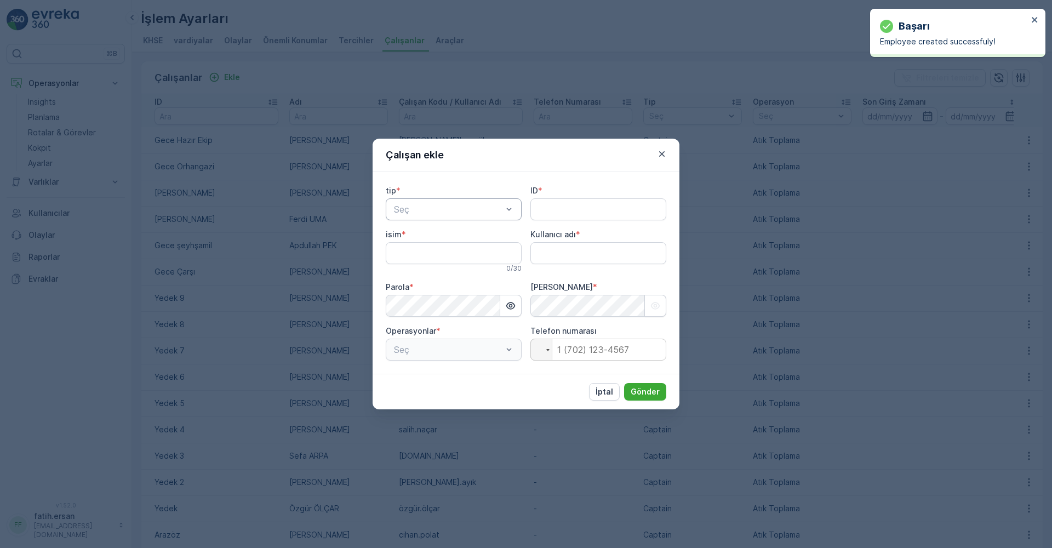
type adı "fatih.ersan"
click at [432, 238] on div "Kaptan" at bounding box center [453, 236] width 123 height 10
click at [553, 202] on input "ID" at bounding box center [598, 209] width 136 height 22
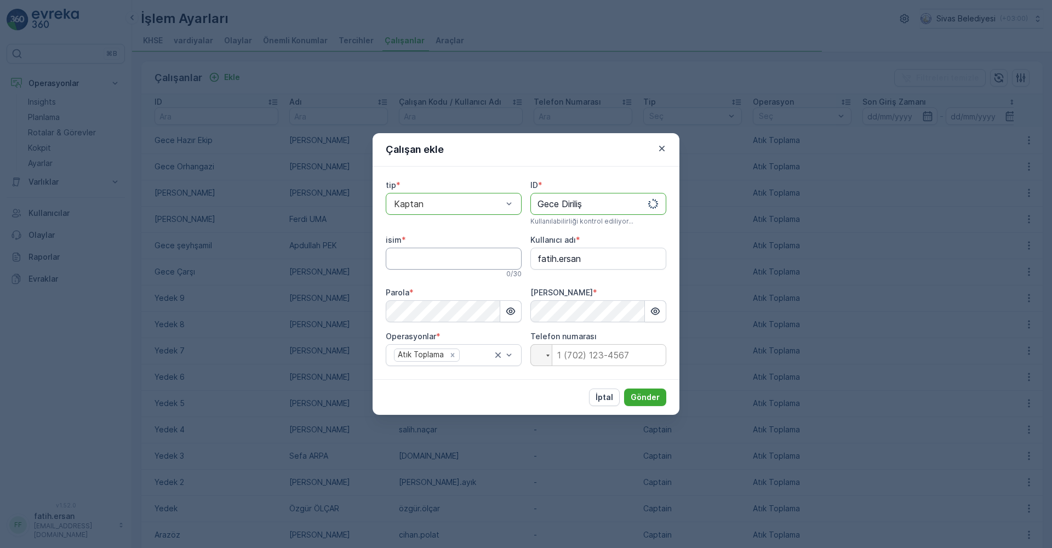
type input "Gece Diriliş"
click at [417, 252] on input "isim" at bounding box center [454, 259] width 136 height 22
type input "Hamza KUZEY"
drag, startPoint x: 595, startPoint y: 257, endPoint x: 490, endPoint y: 256, distance: 105.2
click at [490, 255] on div "tip * option Kaptan, selected. Kaptan ID * Gece Diriliş Bu kimlik mevcut isim *…" at bounding box center [526, 273] width 280 height 186
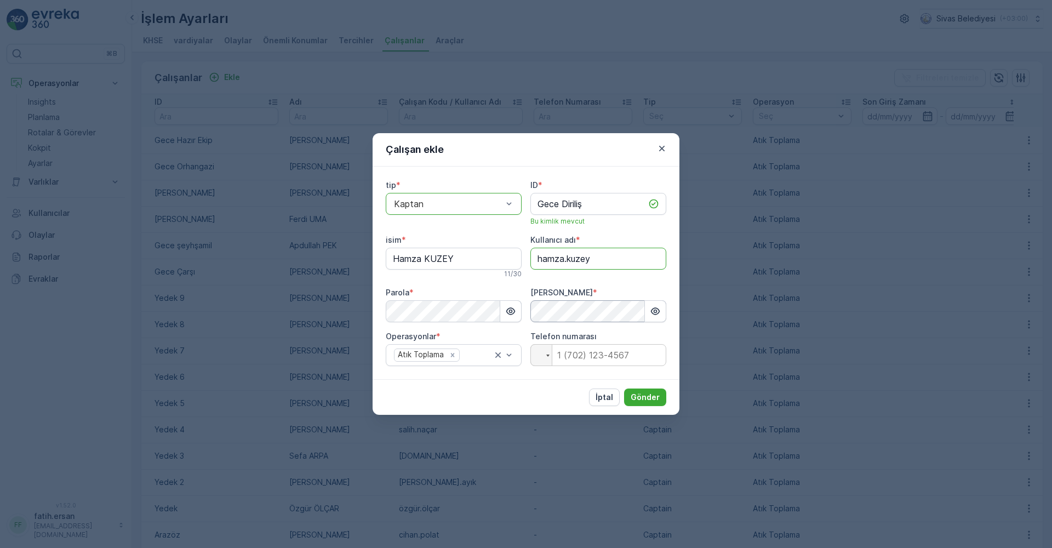
type adı "hamza.kuzey"
click at [642, 399] on p "Gönder" at bounding box center [644, 397] width 29 height 11
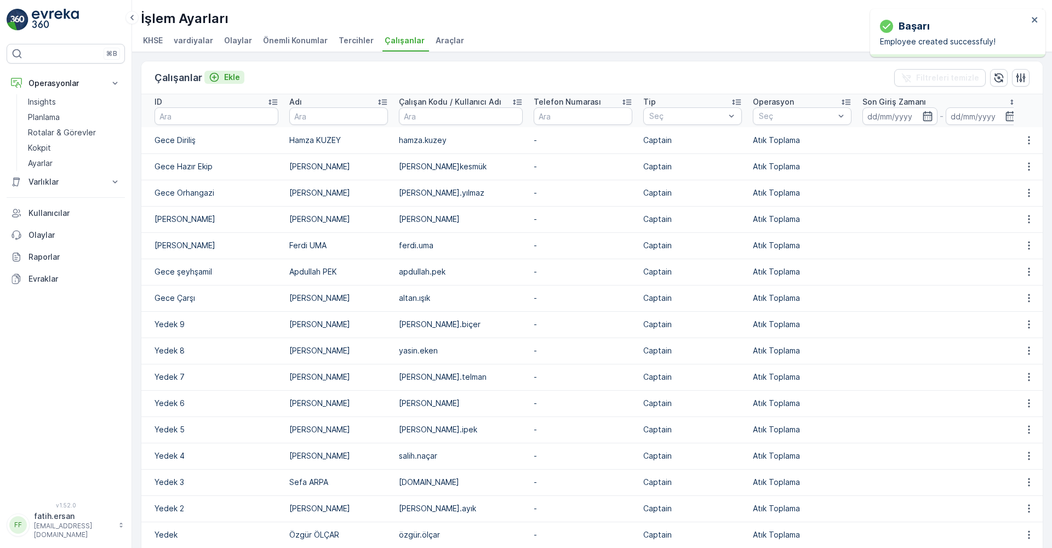
click at [225, 82] on p "Ekle" at bounding box center [232, 77] width 16 height 11
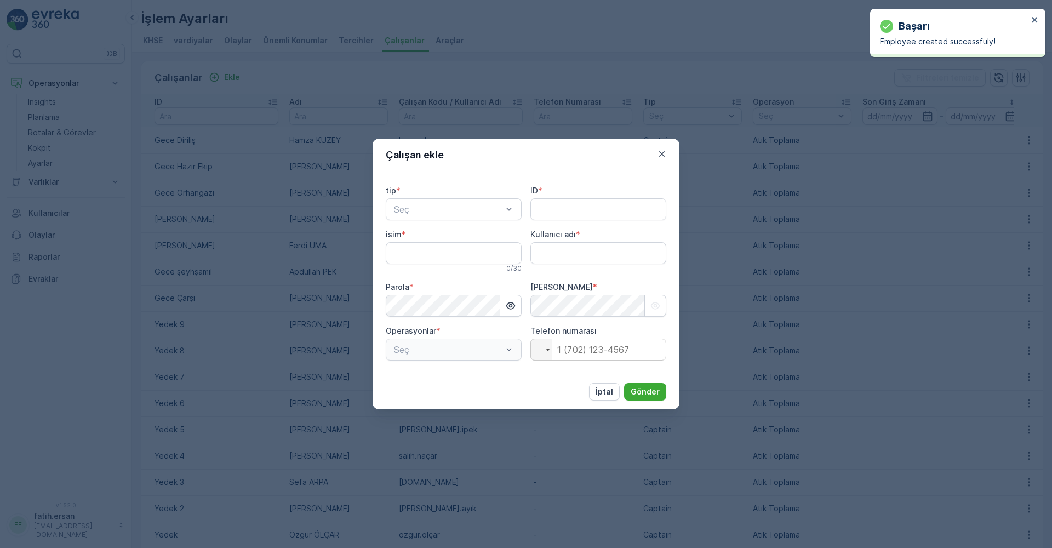
type adı "fatih.ersan"
click at [412, 233] on span "Kaptan" at bounding box center [407, 236] width 30 height 10
click at [552, 212] on input "ID" at bounding box center [598, 209] width 136 height 22
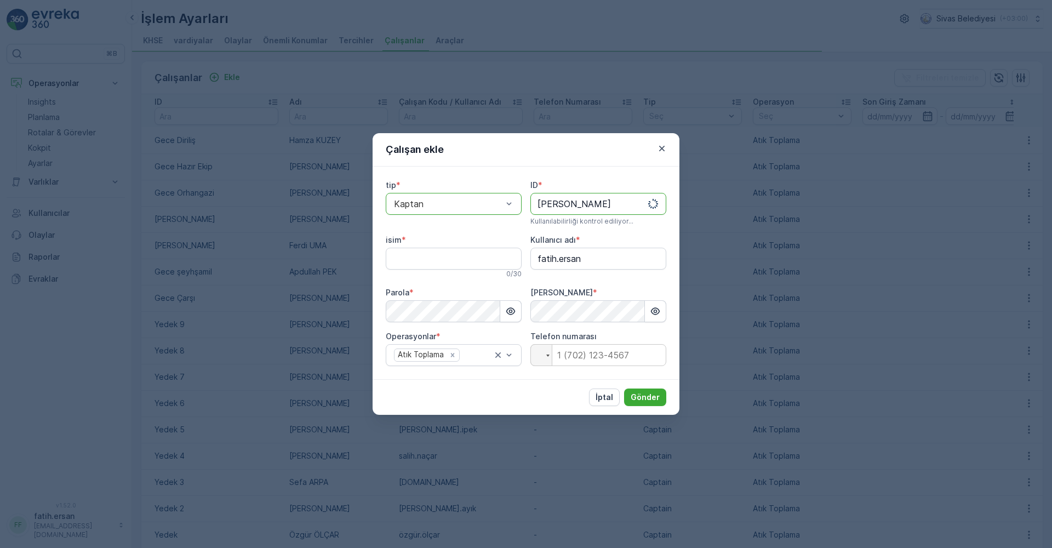
type input "[PERSON_NAME]"
drag, startPoint x: 419, startPoint y: 248, endPoint x: 415, endPoint y: 256, distance: 8.8
click at [417, 253] on input "isim" at bounding box center [454, 259] width 136 height 22
type input "[PERSON_NAME]"
drag, startPoint x: 593, startPoint y: 262, endPoint x: 498, endPoint y: 259, distance: 94.8
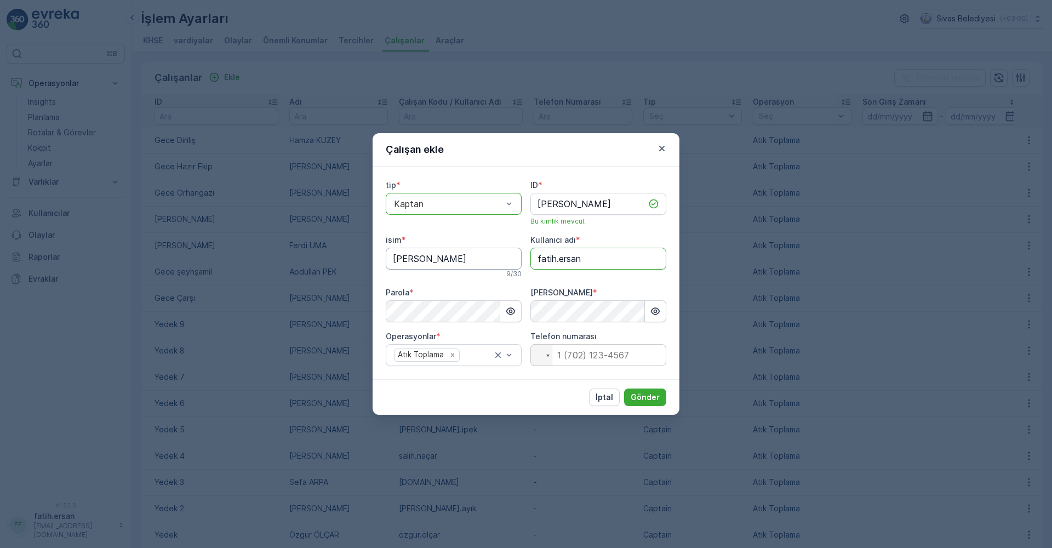
click at [498, 259] on div "tip * option Kaptan, selected. Kaptan ID * Gece Pazar Bu kimlik mevcut isim * […" at bounding box center [526, 273] width 280 height 186
type adı "[PERSON_NAME].ala"
click at [651, 394] on p "Gönder" at bounding box center [644, 397] width 29 height 11
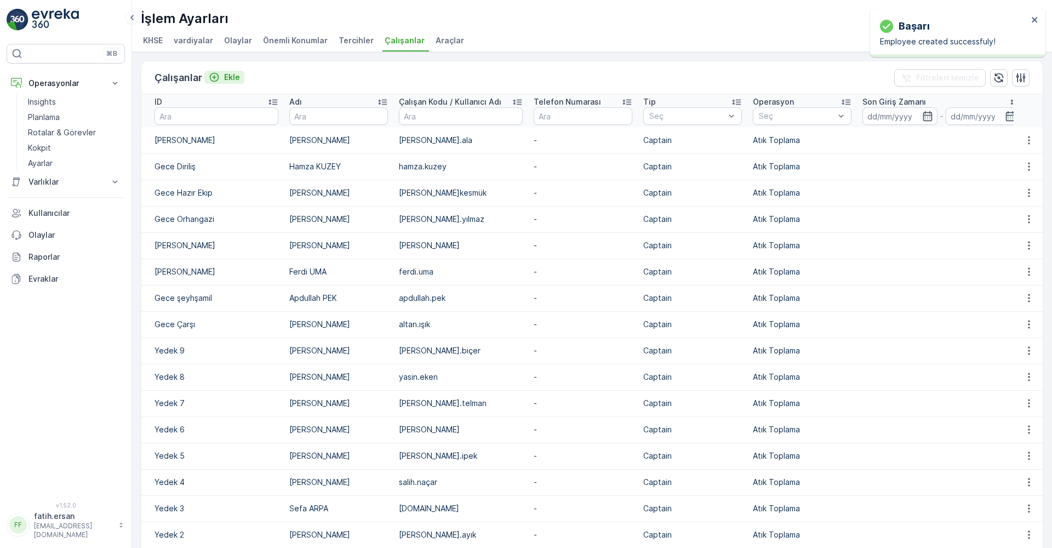
click at [229, 80] on p "Ekle" at bounding box center [232, 77] width 16 height 11
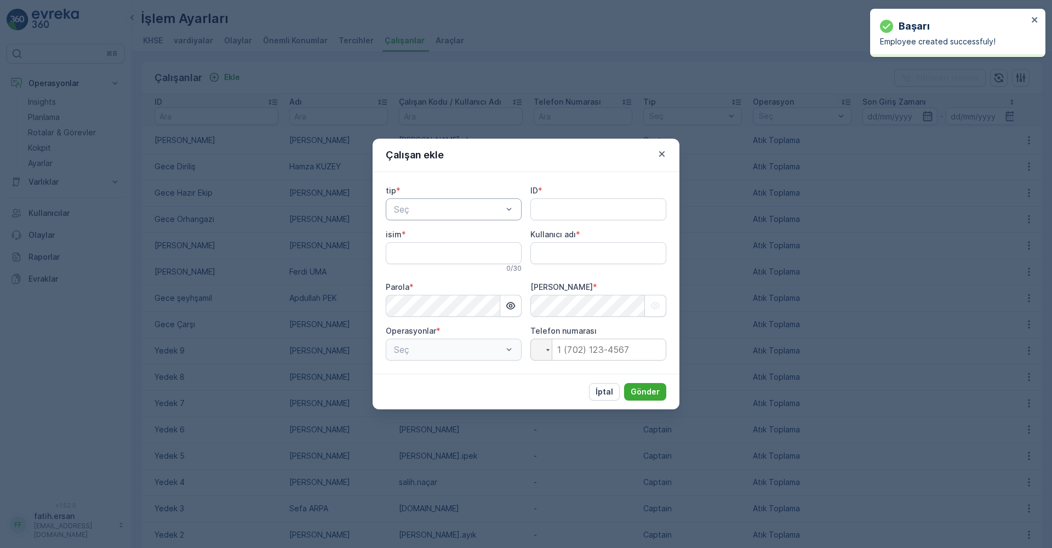
type adı "fatih.ersan"
click at [407, 237] on span "Kaptan" at bounding box center [407, 236] width 30 height 10
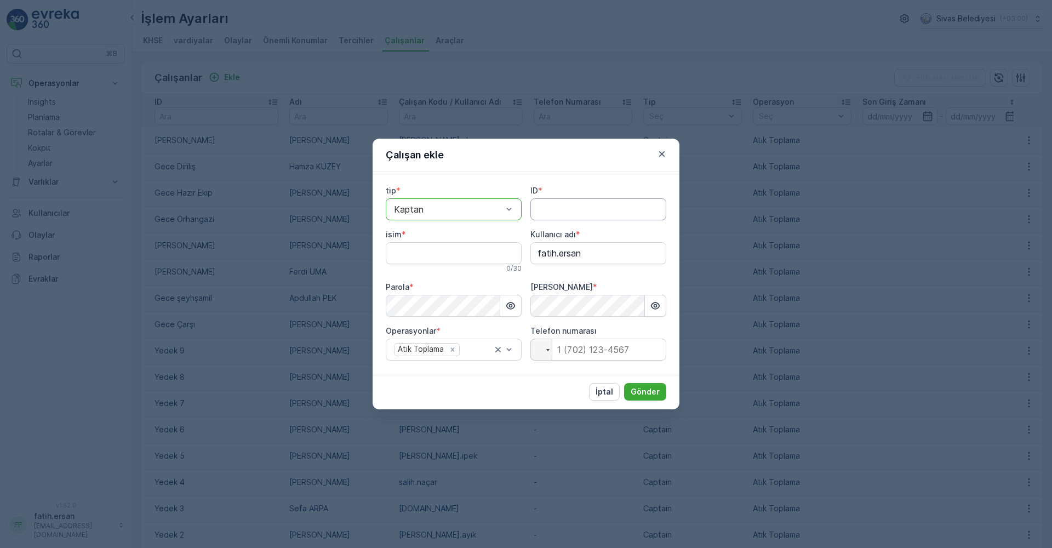
click at [553, 209] on input "ID" at bounding box center [598, 209] width 136 height 22
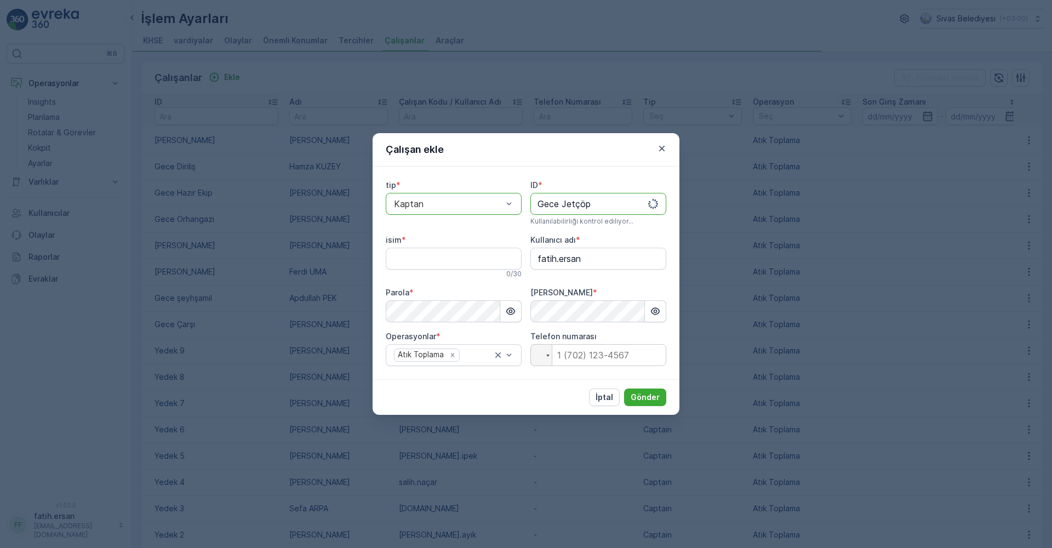
type input "Gece Jetçöp"
click at [451, 256] on input "isim" at bounding box center [454, 259] width 136 height 22
type input "[PERSON_NAME]"
drag, startPoint x: 598, startPoint y: 261, endPoint x: 509, endPoint y: 265, distance: 88.8
click at [509, 265] on div "tip * option Kaptan, selected. Kaptan ID * Gece Jetçöp Bu kimlik mevcut isim * …" at bounding box center [526, 273] width 280 height 186
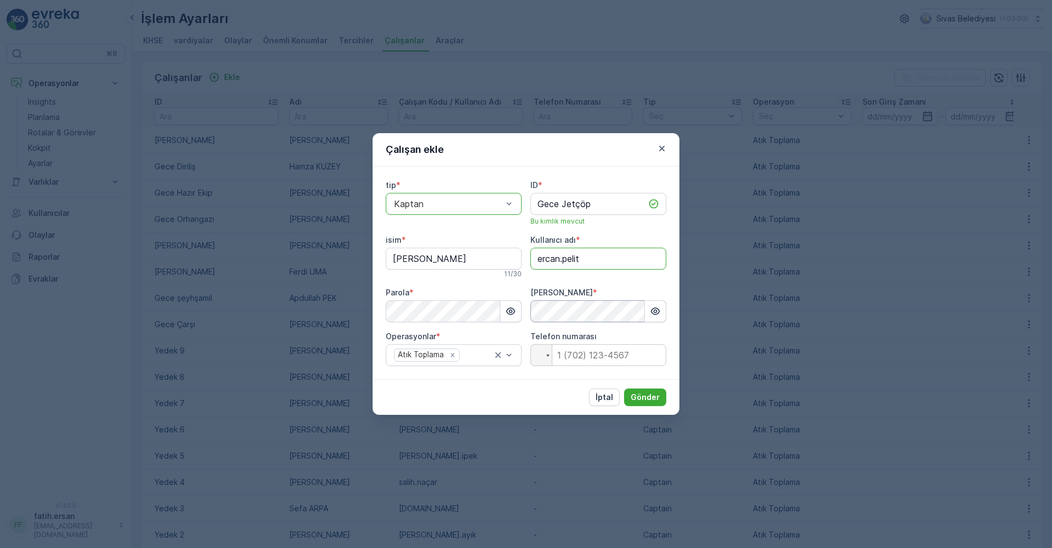
type adı "ercan.pelit"
click at [643, 395] on p "Gönder" at bounding box center [644, 397] width 29 height 11
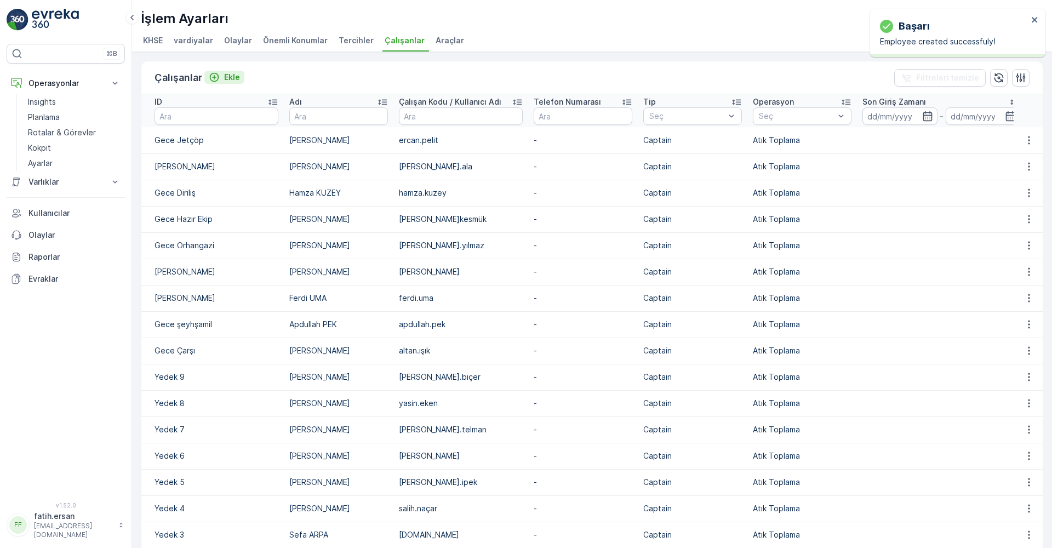
click at [224, 77] on p "Ekle" at bounding box center [232, 77] width 16 height 11
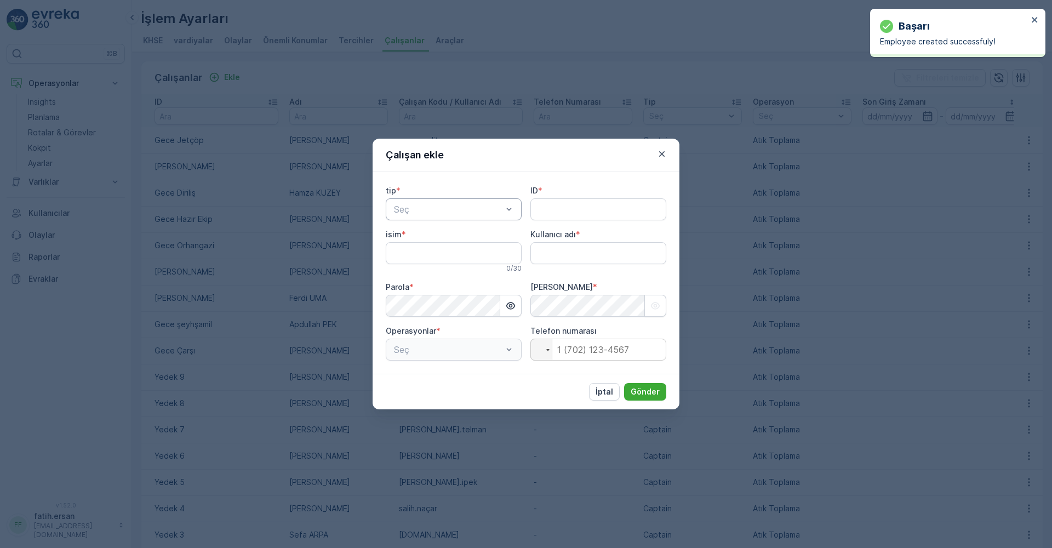
type adı "fatih.ersan"
drag, startPoint x: 426, startPoint y: 236, endPoint x: 432, endPoint y: 236, distance: 6.6
click at [426, 236] on div "Kaptan" at bounding box center [453, 236] width 123 height 10
click at [554, 205] on input "ID" at bounding box center [598, 209] width 136 height 22
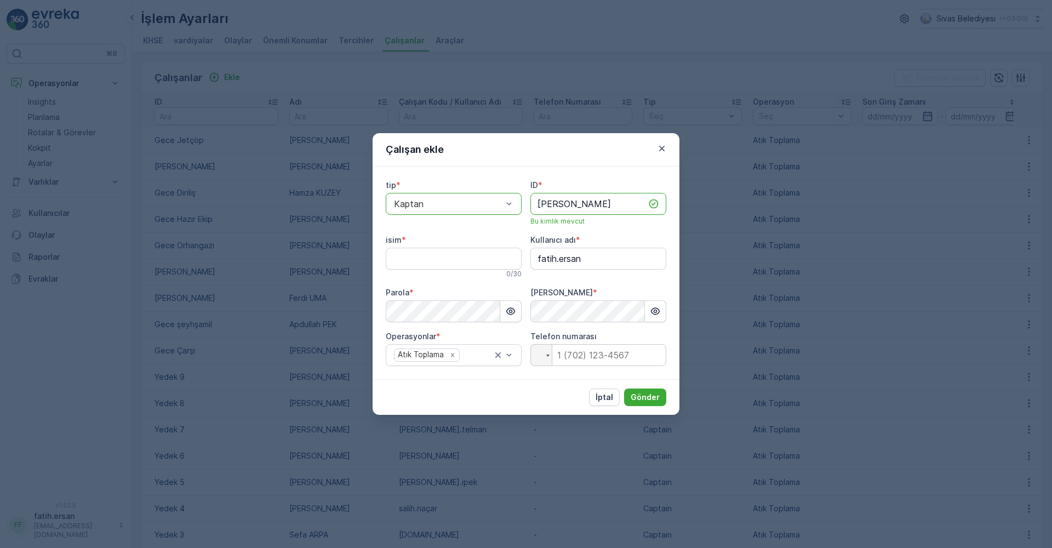
type input "[PERSON_NAME]"
drag, startPoint x: 600, startPoint y: 256, endPoint x: 513, endPoint y: 255, distance: 87.6
click at [513, 255] on div "tip * option Kaptan, selected. Kaptan ID * Gece Vinçli Bu kimlik mevcut isim * …" at bounding box center [526, 273] width 280 height 186
drag, startPoint x: 587, startPoint y: 207, endPoint x: 563, endPoint y: 208, distance: 24.1
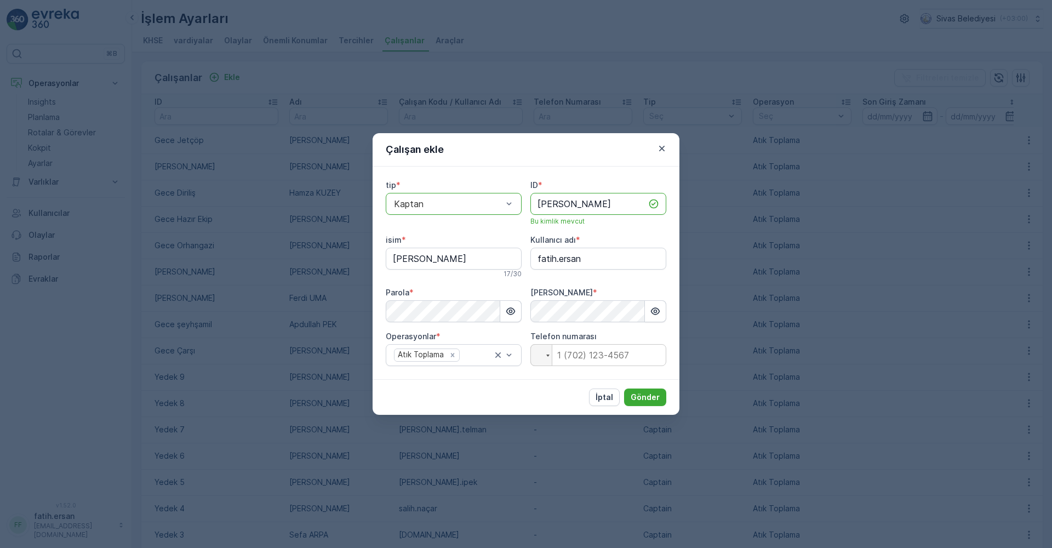
click at [563, 208] on input "[PERSON_NAME]" at bounding box center [598, 204] width 136 height 22
type input "[PERSON_NAME]"
drag, startPoint x: 489, startPoint y: 254, endPoint x: 355, endPoint y: 275, distance: 135.3
click at [355, 275] on div "Çalışan ekle tip * option Kaptan, selected. Kaptan ID * Gece Caddeler Bu kimlik…" at bounding box center [526, 274] width 1052 height 548
type input "[PERSON_NAME]"
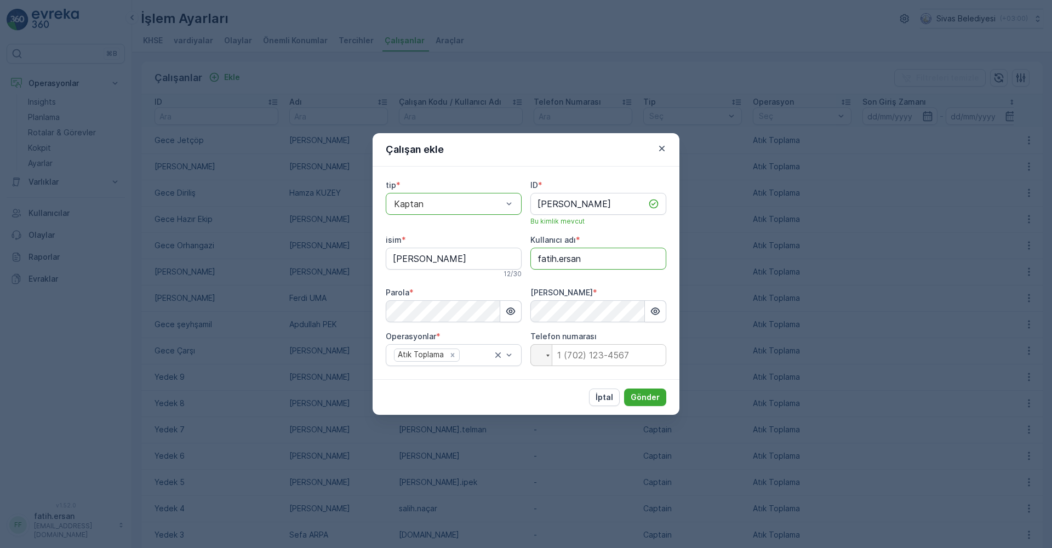
drag, startPoint x: 578, startPoint y: 260, endPoint x: 493, endPoint y: 262, distance: 85.5
click at [493, 262] on div "tip * option Kaptan, selected. Kaptan ID * Gece Caddeler Bu kimlik mevcut isim …" at bounding box center [526, 273] width 280 height 186
type adı "mürsel.aktaş"
click at [651, 397] on p "Gönder" at bounding box center [644, 397] width 29 height 11
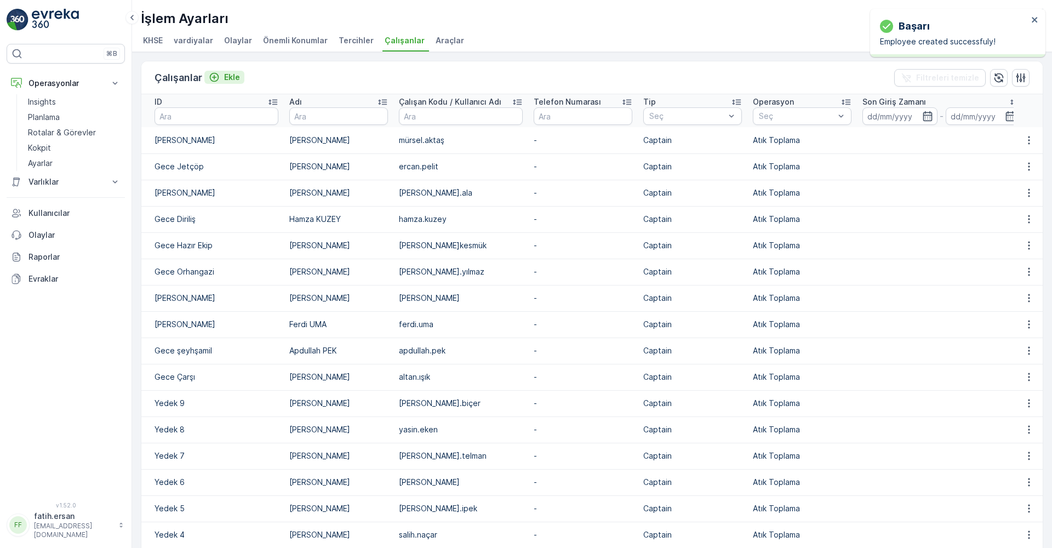
click at [228, 73] on p "Ekle" at bounding box center [232, 77] width 16 height 11
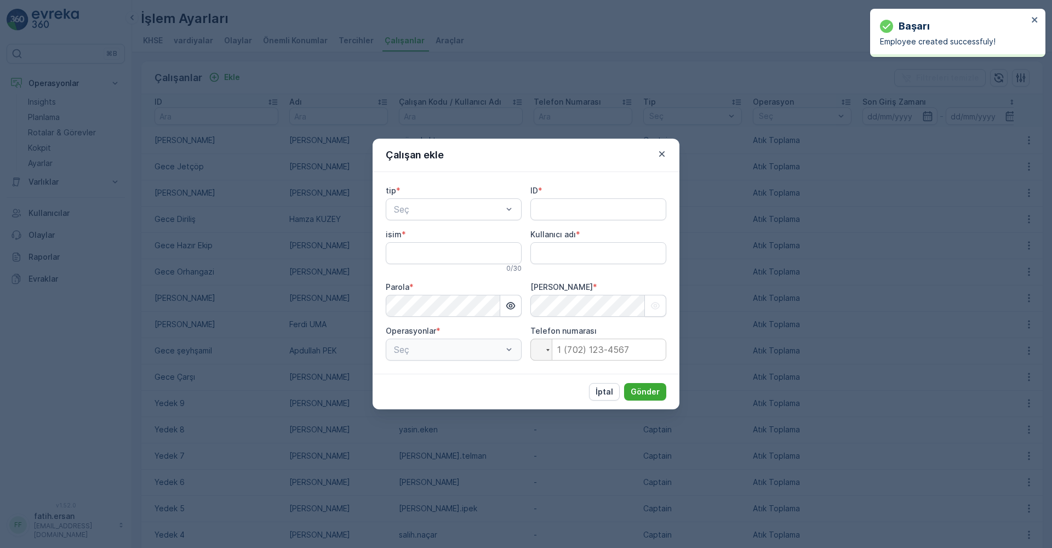
type adı "fatih.ersan"
click at [418, 237] on span "Kaptan" at bounding box center [407, 236] width 30 height 10
click at [604, 209] on input "ID" at bounding box center [598, 209] width 136 height 22
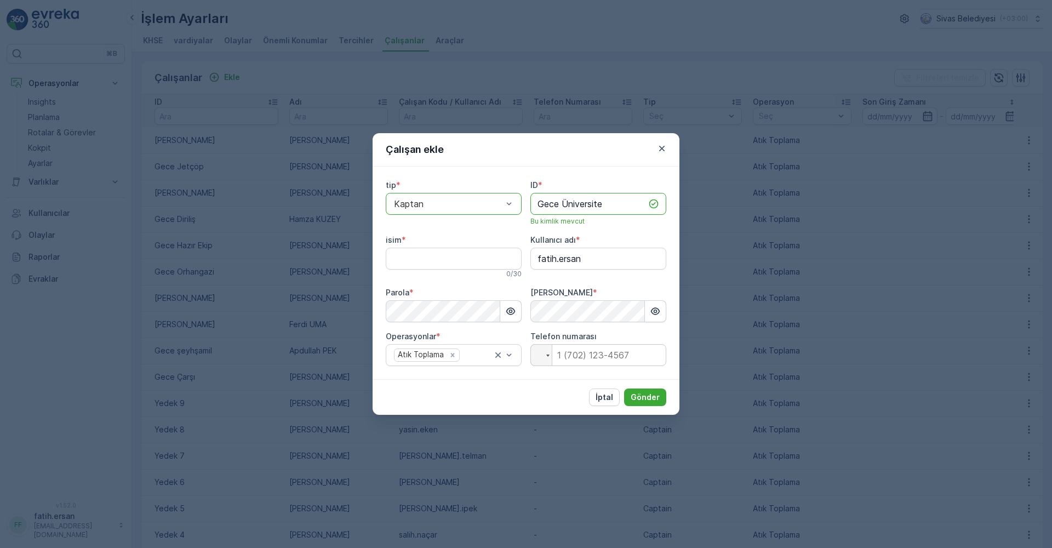
type input "Gece Üniversite"
type input "[PERSON_NAME]"
drag, startPoint x: 635, startPoint y: 261, endPoint x: 452, endPoint y: 256, distance: 183.0
click at [452, 255] on div "tip * option Kaptan, selected. Kaptan ID * Gece Üniversite Bu kimlik mevcut isi…" at bounding box center [526, 273] width 280 height 186
type adı "kaya.güraltunkeser"
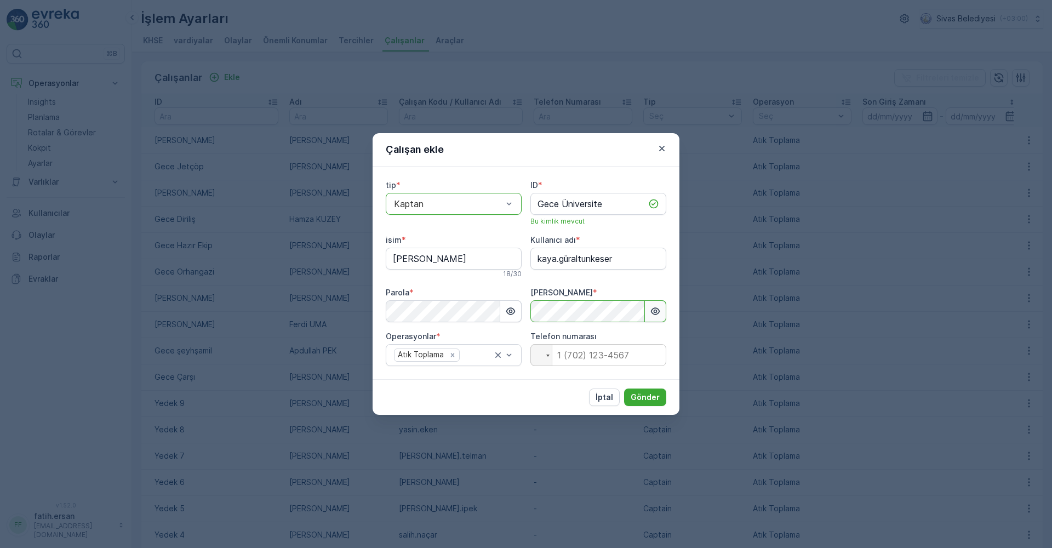
click at [655, 309] on icon "button" at bounding box center [655, 311] width 11 height 11
click at [656, 394] on p "Gönder" at bounding box center [644, 397] width 29 height 11
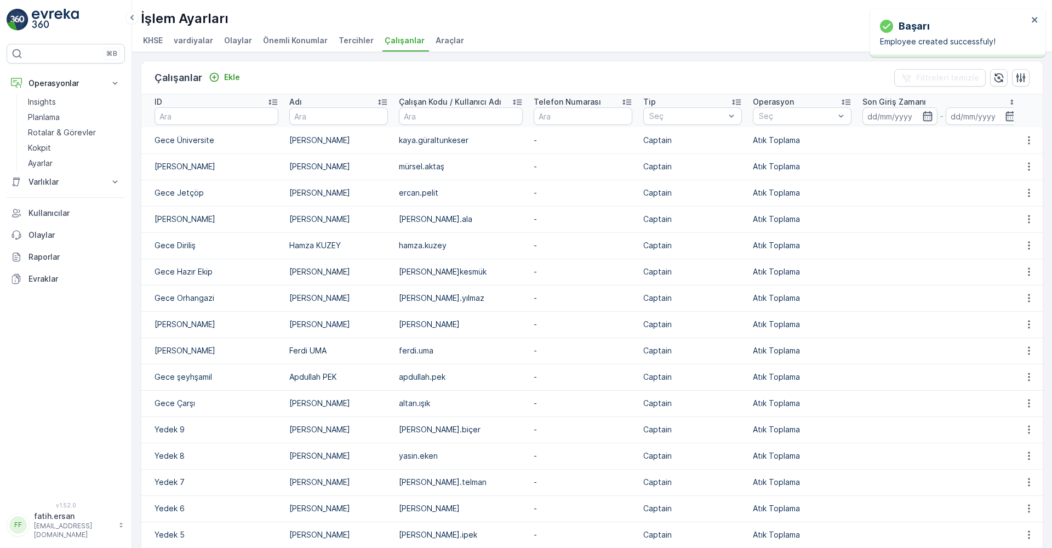
click at [225, 85] on div "Çalışanlar Ekle" at bounding box center [199, 77] width 90 height 15
click at [224, 81] on p "Ekle" at bounding box center [232, 77] width 16 height 11
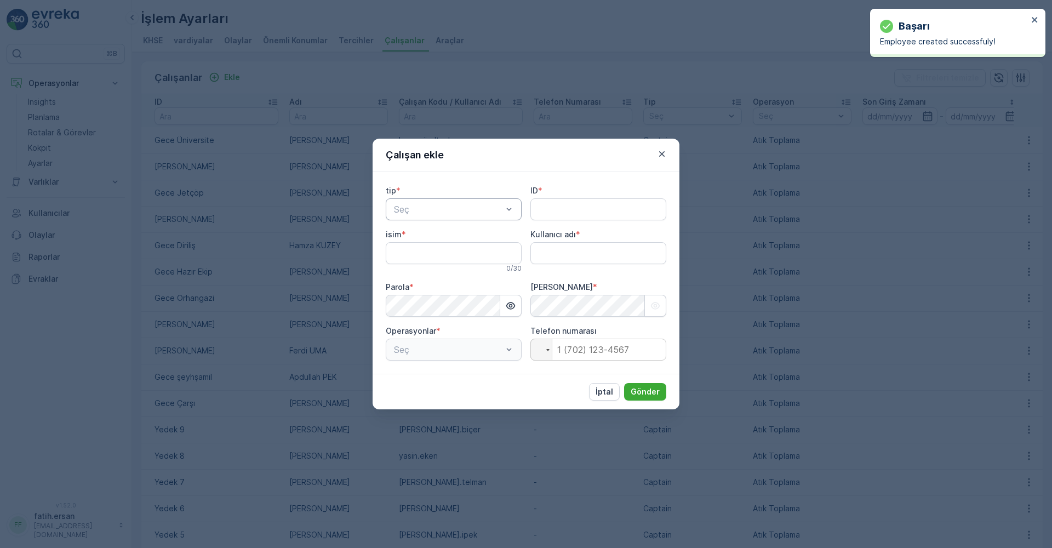
type adı "fatih.ersan"
click at [422, 235] on div "Kaptan" at bounding box center [453, 236] width 123 height 10
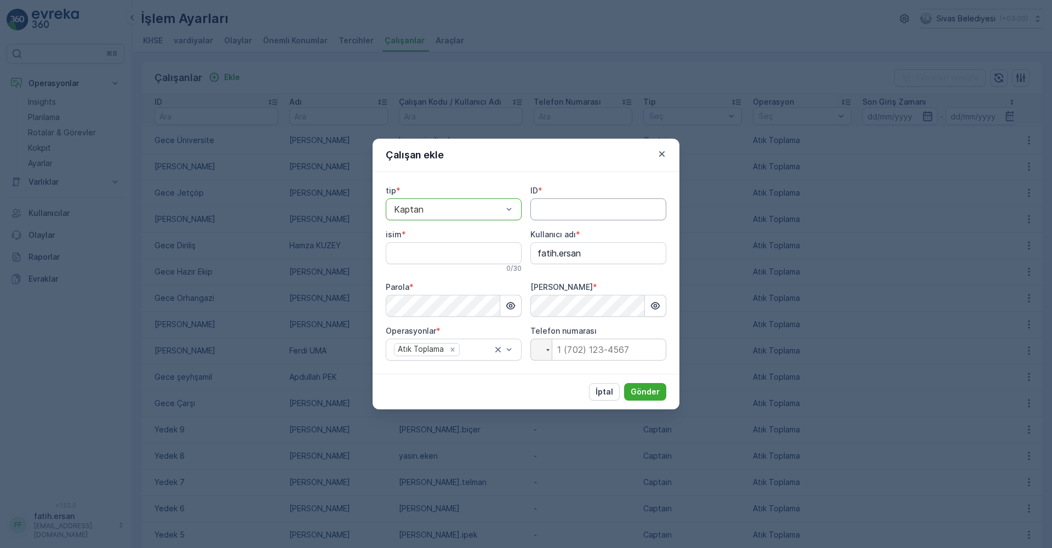
click at [553, 214] on input "ID" at bounding box center [598, 209] width 136 height 22
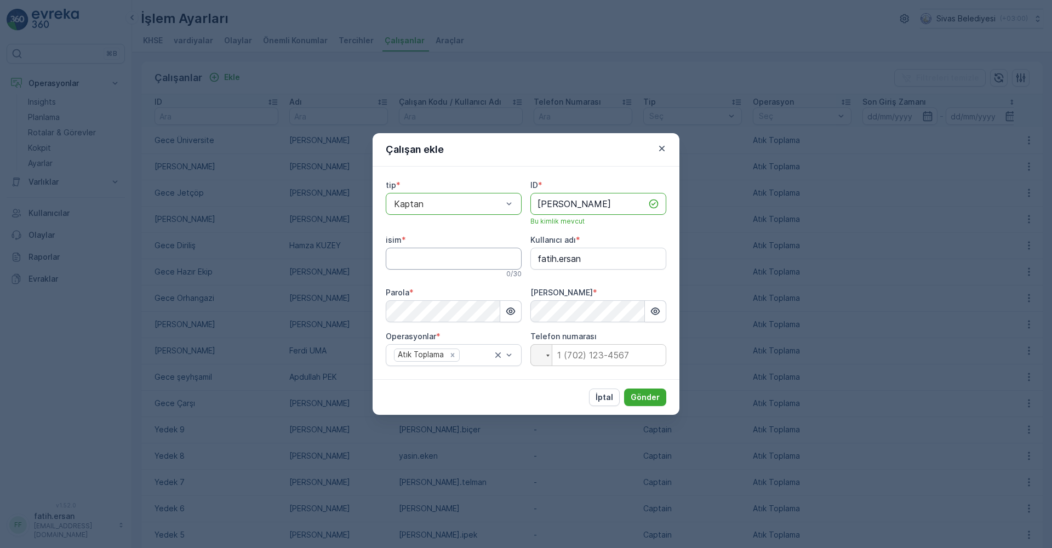
type input "[PERSON_NAME]"
click at [426, 256] on input "isim" at bounding box center [454, 259] width 136 height 22
type input "[PERSON_NAME]"
drag, startPoint x: 594, startPoint y: 262, endPoint x: 492, endPoint y: 257, distance: 102.0
click at [492, 257] on div "tip * option Kaptan, selected. Kaptan ID * Gece Yedek Bu kimlik mevcut isim * […" at bounding box center [526, 273] width 280 height 186
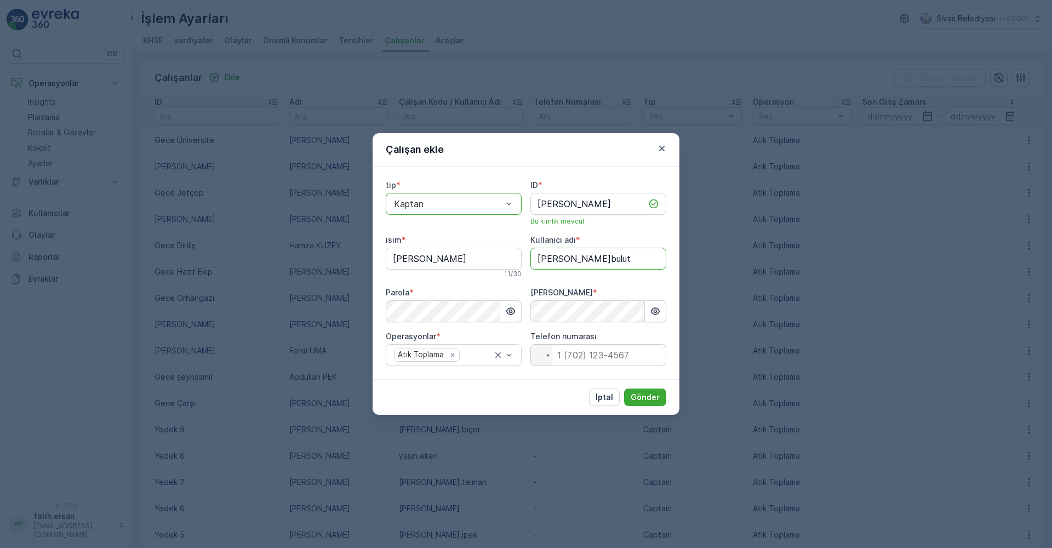
type adı "[PERSON_NAME]bulut"
click at [528, 311] on div "Parola * [PERSON_NAME] *" at bounding box center [526, 304] width 280 height 35
click at [647, 393] on p "Gönder" at bounding box center [644, 397] width 29 height 11
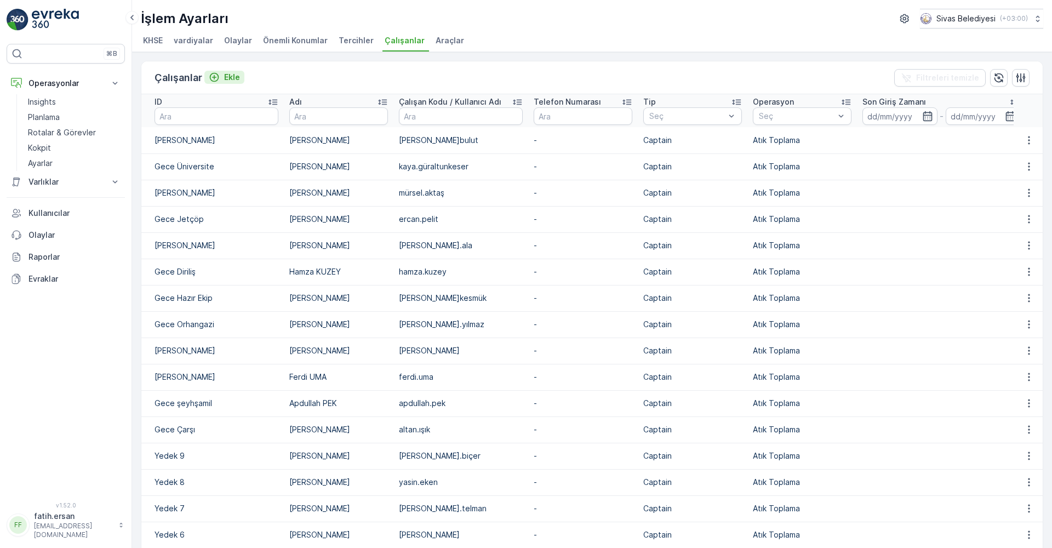
click at [236, 77] on p "Ekle" at bounding box center [232, 77] width 16 height 11
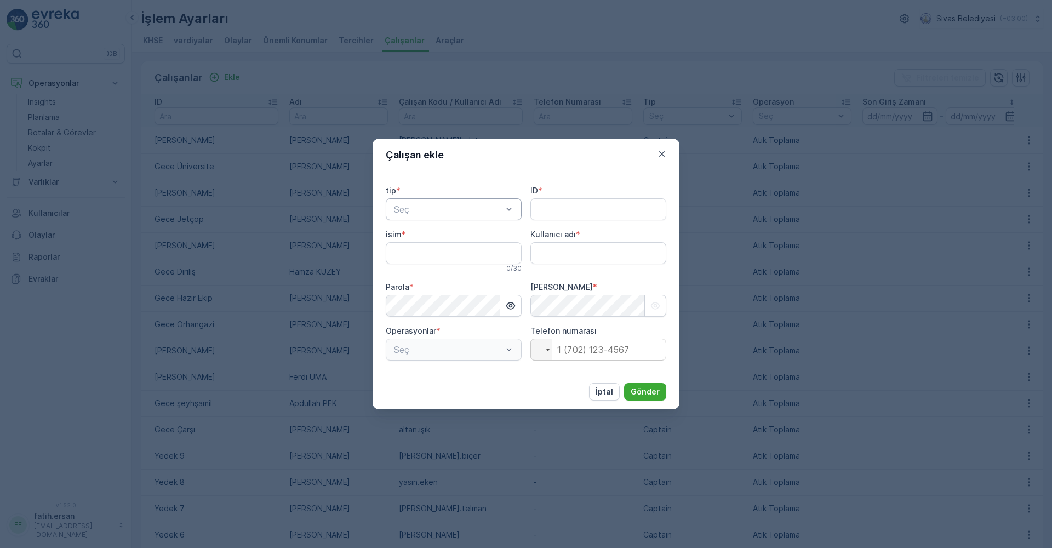
type adı "fatih.ersan"
click at [420, 234] on span "Kaptan" at bounding box center [407, 236] width 30 height 10
click at [544, 203] on input "ID" at bounding box center [598, 209] width 136 height 22
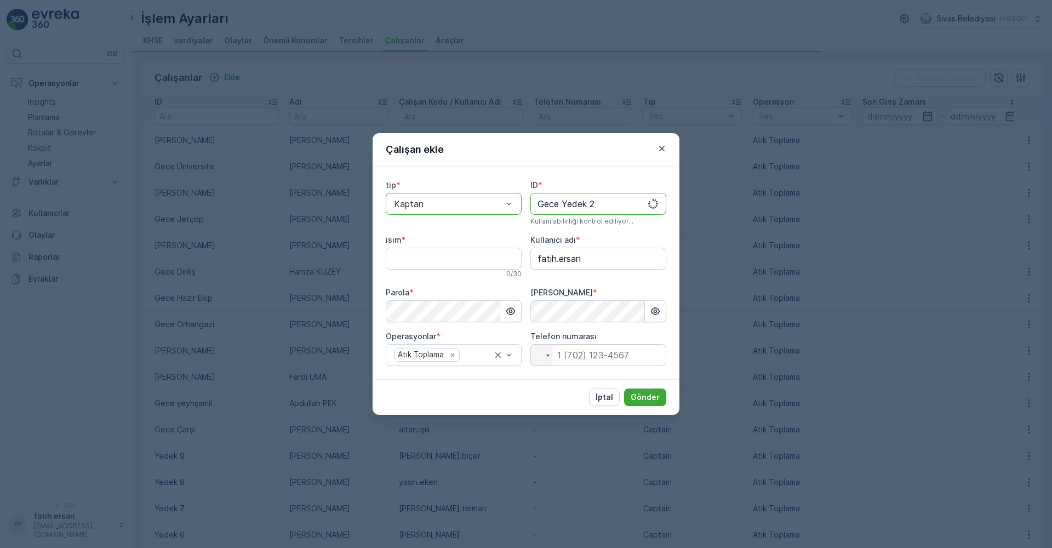
type input "Gece Yedek 2"
click at [445, 265] on div "isim * 0 / 30" at bounding box center [454, 256] width 136 height 44
click at [442, 267] on input "isim" at bounding box center [454, 259] width 136 height 22
type input "[PERSON_NAME]"
drag, startPoint x: 583, startPoint y: 260, endPoint x: 518, endPoint y: 261, distance: 64.6
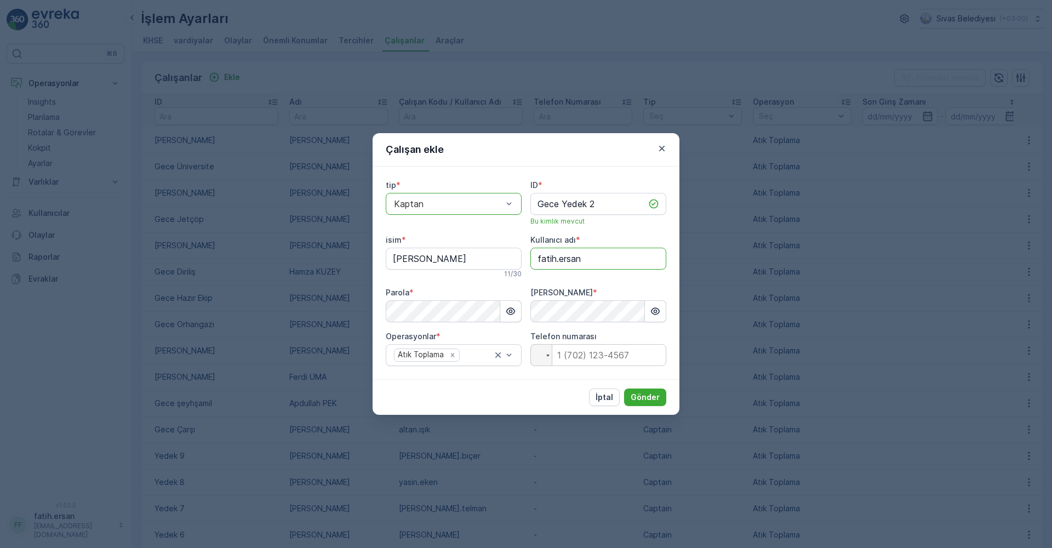
click at [519, 261] on div "tip * option Kaptan, selected. Kaptan ID * Gece Yedek 2 Bu kimlik mevcut isim *…" at bounding box center [526, 273] width 280 height 186
type adı "[PERSON_NAME]duran"
click at [642, 395] on p "Gönder" at bounding box center [644, 397] width 29 height 11
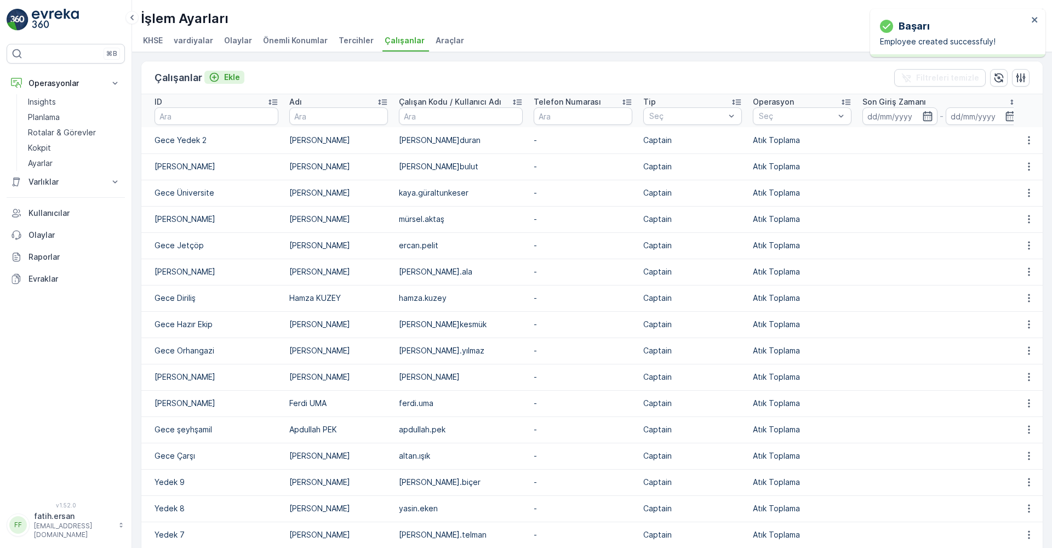
click at [228, 79] on p "Ekle" at bounding box center [232, 77] width 16 height 11
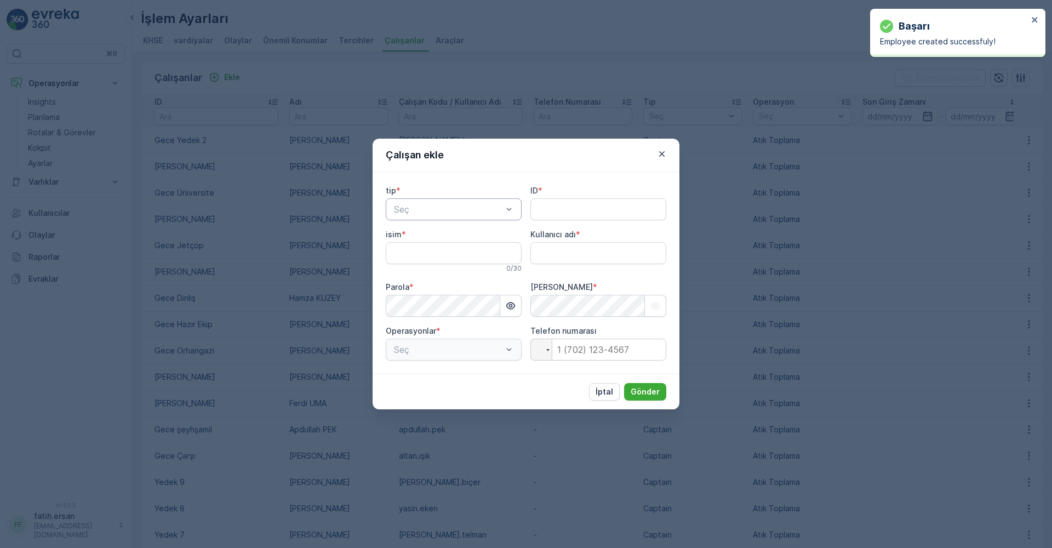
type adı "fatih.ersan"
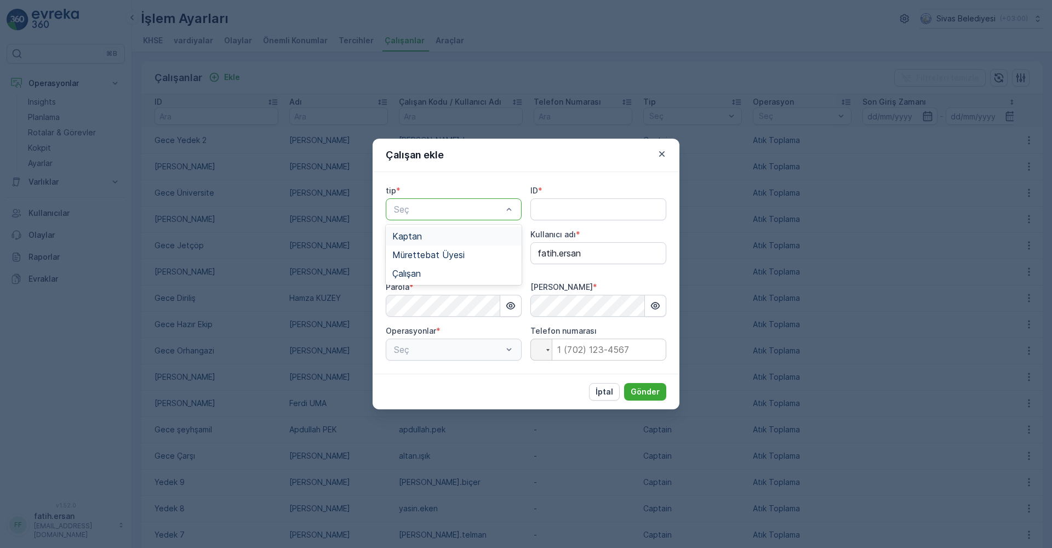
click at [423, 236] on div "Kaptan" at bounding box center [453, 236] width 123 height 10
click at [565, 208] on input "ID" at bounding box center [598, 209] width 136 height 22
type input "H"
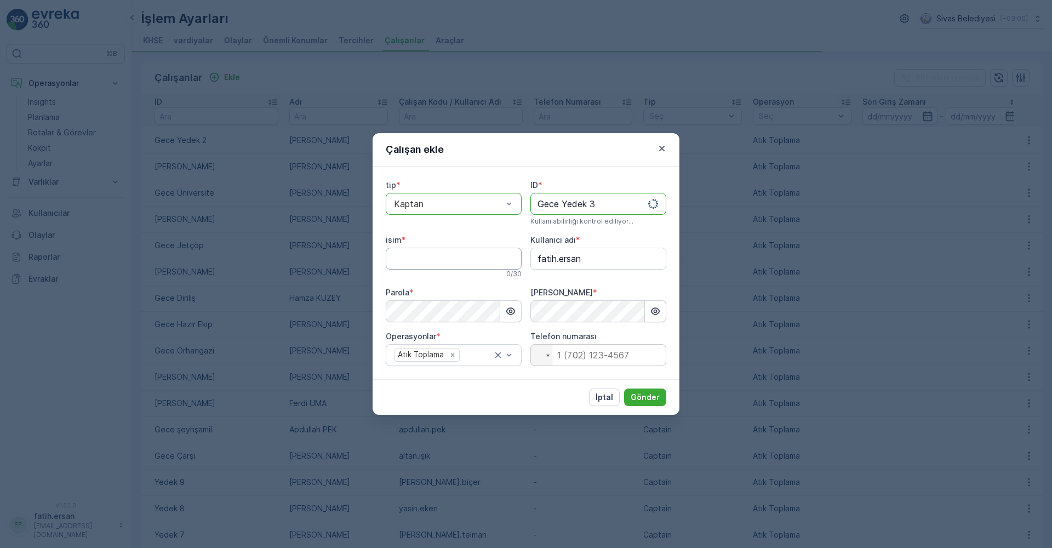
type input "Gece Yedek 3"
click at [446, 263] on input "isim" at bounding box center [454, 259] width 136 height 22
click at [391, 261] on input "[PERSON_NAME]" at bounding box center [454, 259] width 136 height 22
click at [450, 256] on input "M. [PERSON_NAME]" at bounding box center [454, 259] width 136 height 22
type input "M. [PERSON_NAME]"
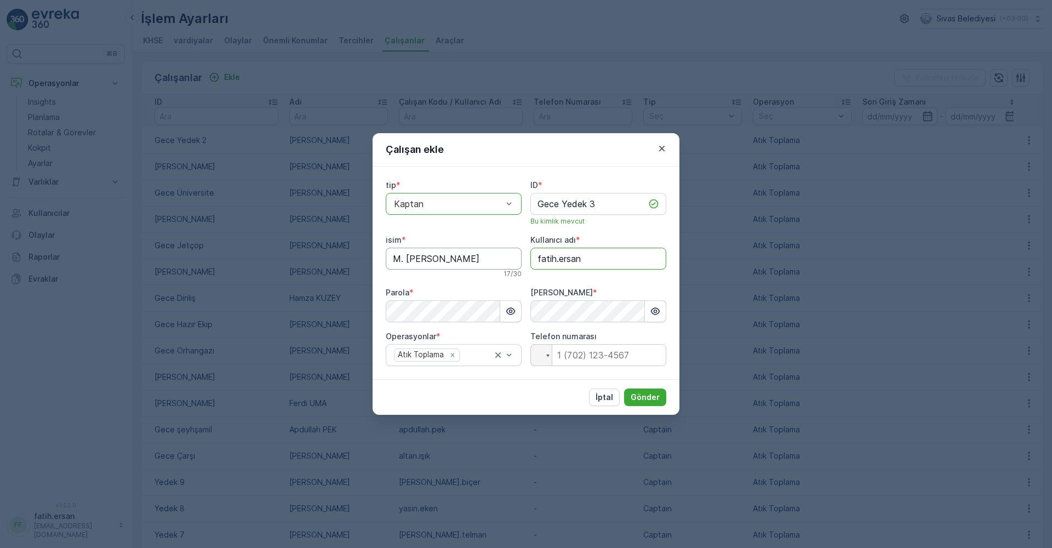
drag, startPoint x: 601, startPoint y: 259, endPoint x: 510, endPoint y: 258, distance: 90.9
click at [510, 258] on div "tip * option Kaptan, selected. Kaptan ID * Gece Yedek 3 Bu kimlik mevcut isim *…" at bounding box center [526, 273] width 280 height 186
type adı "[PERSON_NAME]çiftçi"
click at [648, 393] on p "Gönder" at bounding box center [644, 397] width 29 height 11
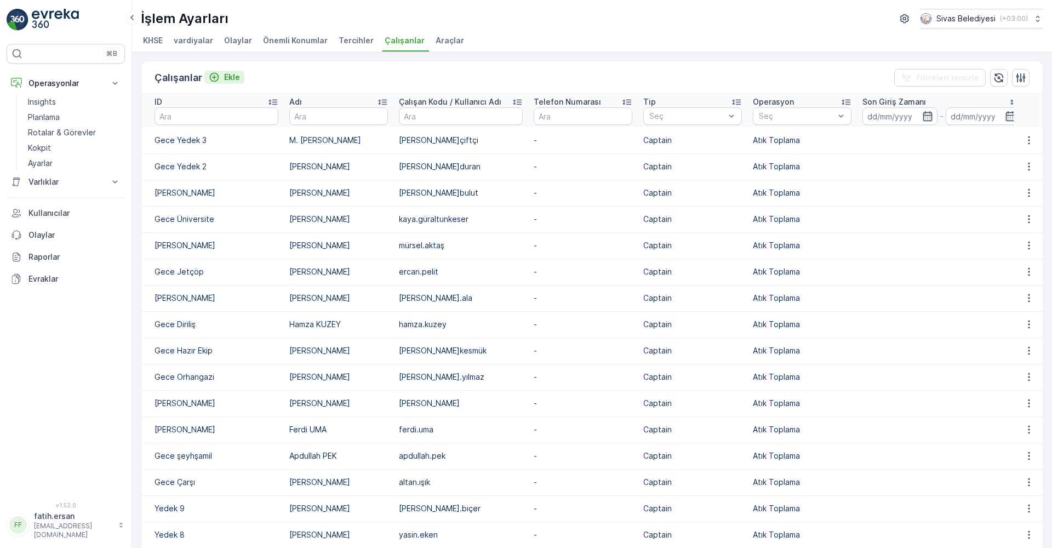
click at [235, 74] on p "Ekle" at bounding box center [232, 77] width 16 height 11
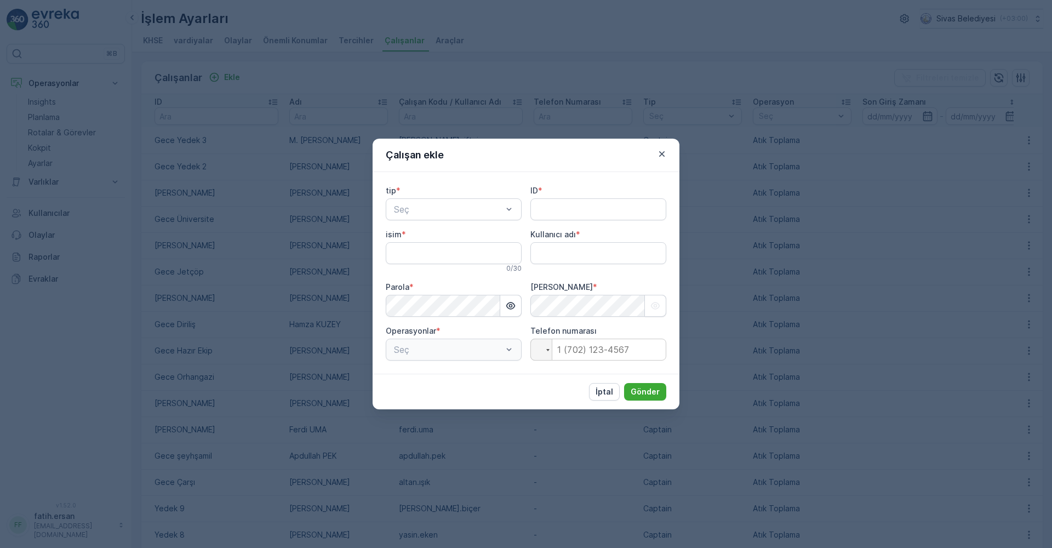
type adı "fatih.ersan"
click at [440, 256] on span "Mürettebat Üyesi" at bounding box center [428, 255] width 72 height 10
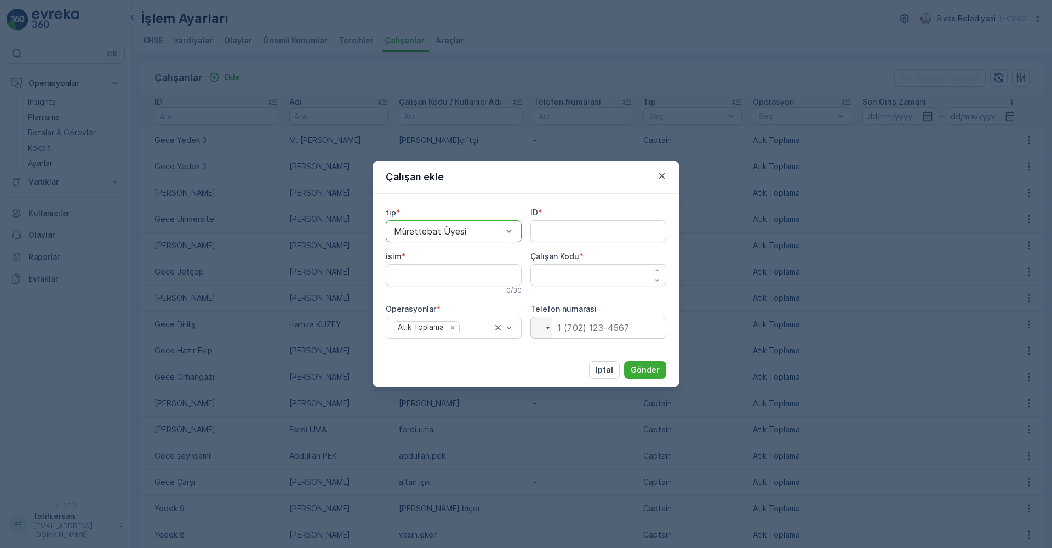
click at [442, 232] on div at bounding box center [448, 231] width 111 height 10
click at [412, 302] on div "Çalışan" at bounding box center [454, 295] width 136 height 19
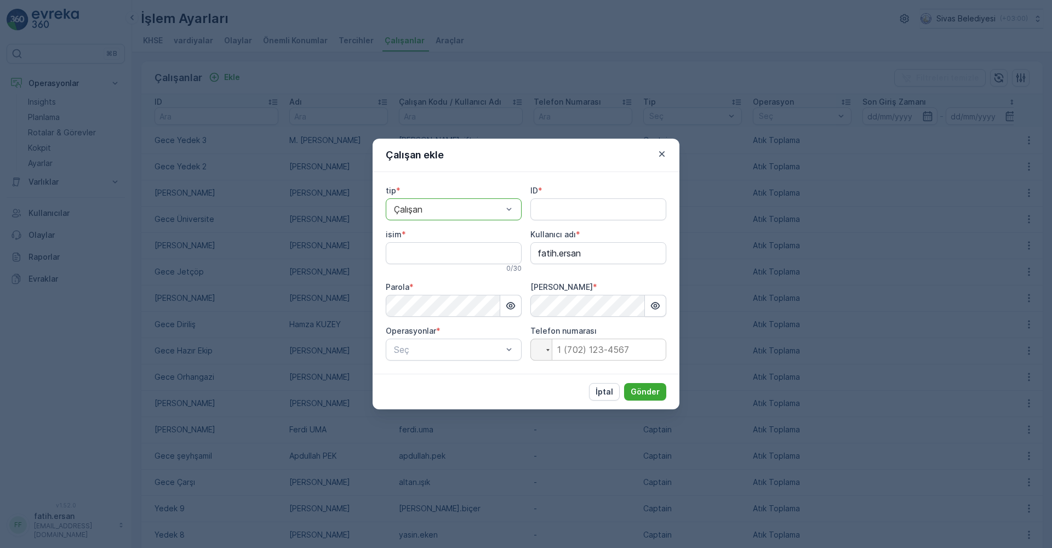
click at [465, 204] on div at bounding box center [448, 209] width 111 height 10
click at [448, 257] on span "Mürettebat Üyesi" at bounding box center [428, 255] width 72 height 10
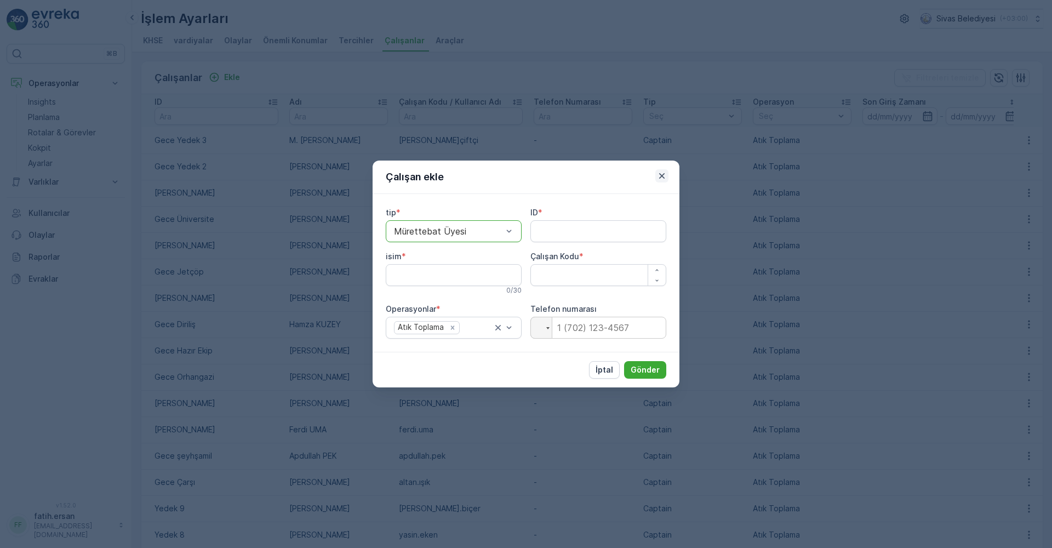
click at [664, 174] on icon "button" at bounding box center [661, 175] width 5 height 5
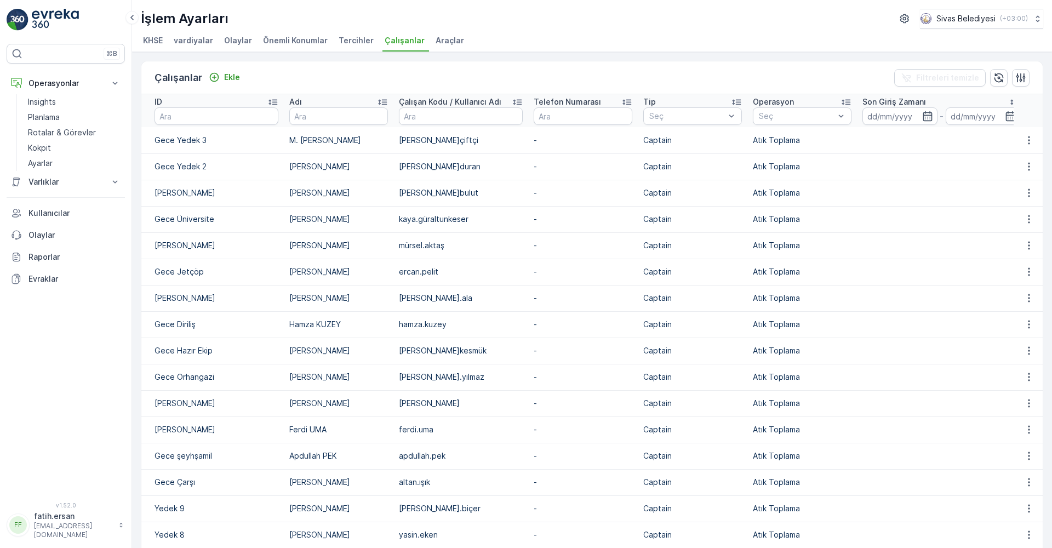
click at [193, 38] on span "vardiyalar" at bounding box center [193, 40] width 39 height 11
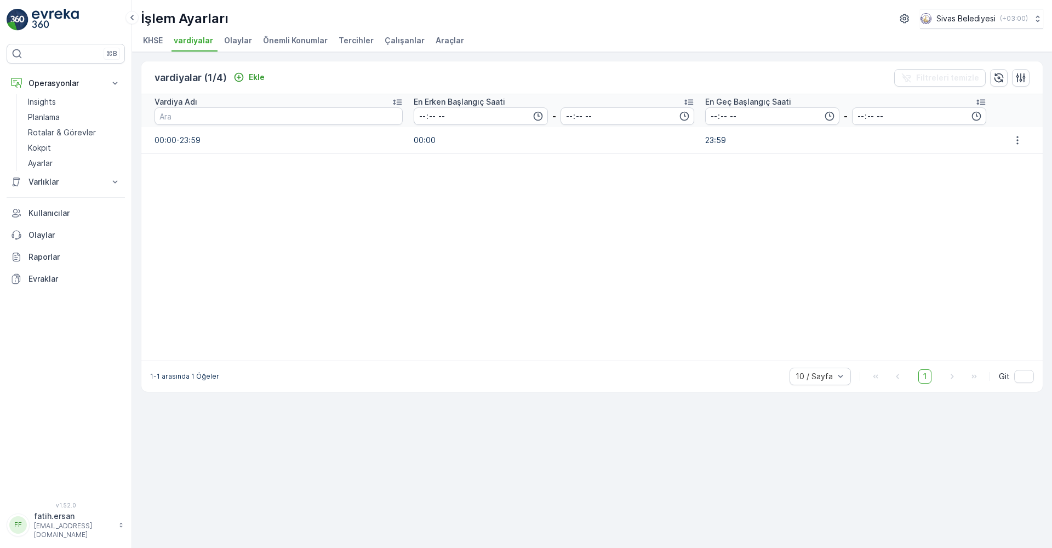
click at [231, 38] on span "Olaylar" at bounding box center [238, 40] width 28 height 11
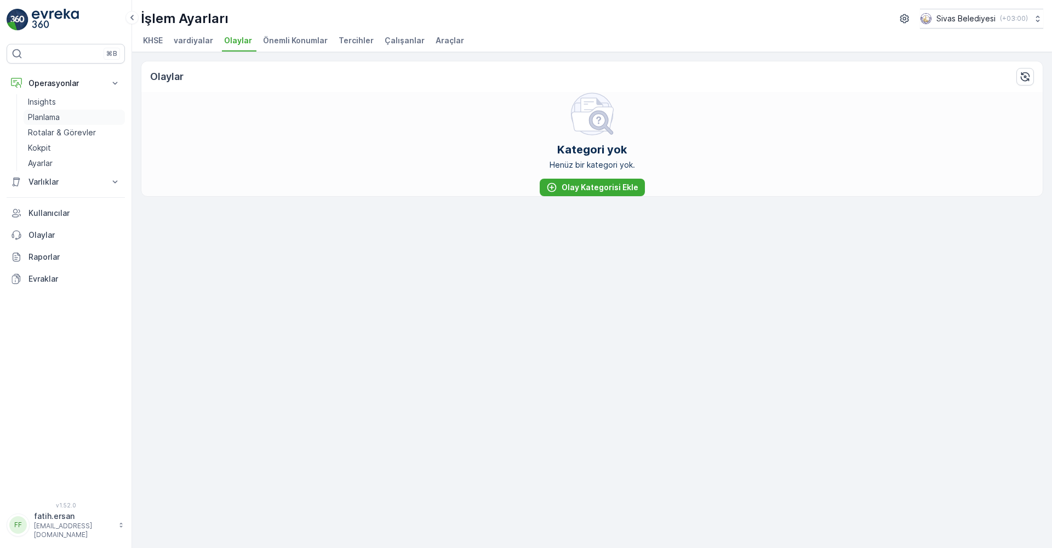
click at [55, 117] on p "Planlama" at bounding box center [44, 117] width 32 height 11
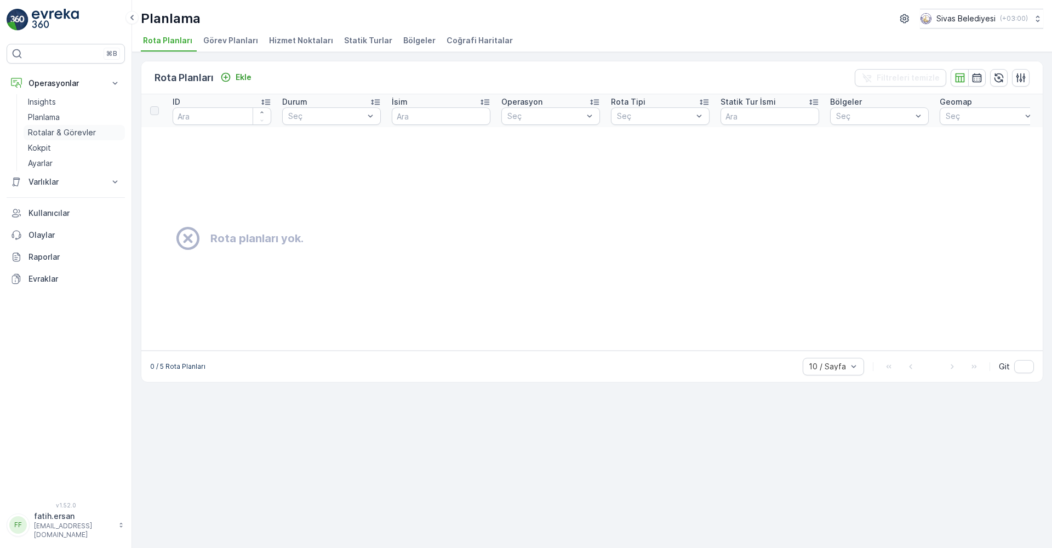
click at [54, 131] on p "Rotalar & Görevler" at bounding box center [62, 132] width 68 height 11
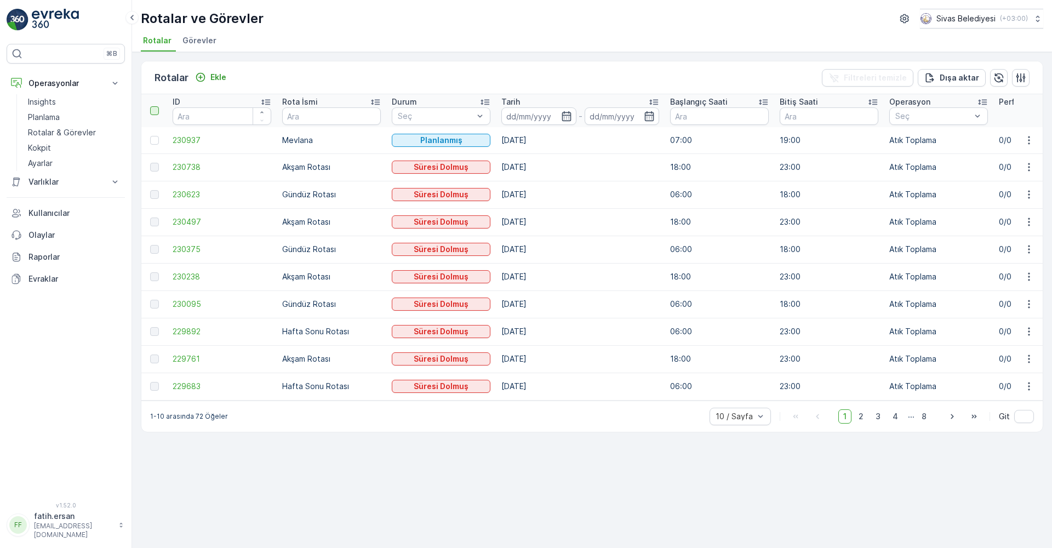
click at [153, 110] on div at bounding box center [154, 110] width 9 height 9
click at [156, 106] on input "checkbox" at bounding box center [156, 106] width 0 height 0
click at [153, 110] on icon at bounding box center [155, 111] width 8 height 8
click at [156, 106] on input "checkbox" at bounding box center [156, 106] width 0 height 0
click at [153, 106] on div at bounding box center [154, 110] width 9 height 9
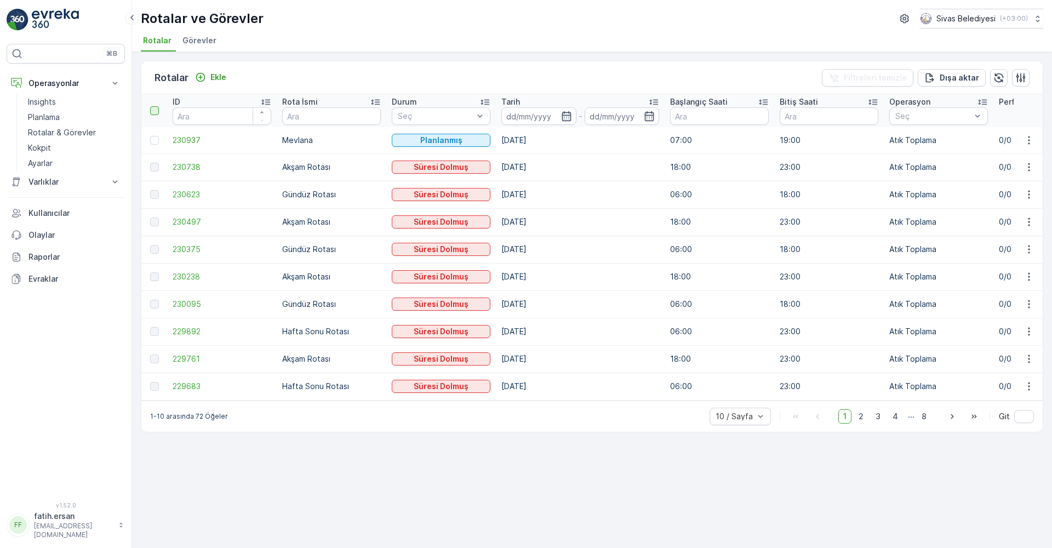
click at [156, 106] on input "checkbox" at bounding box center [156, 106] width 0 height 0
click at [155, 110] on icon at bounding box center [155, 111] width 8 height 8
click at [156, 106] on input "checkbox" at bounding box center [156, 106] width 0 height 0
click at [153, 168] on div at bounding box center [154, 167] width 9 height 9
click at [152, 165] on div at bounding box center [154, 167] width 9 height 9
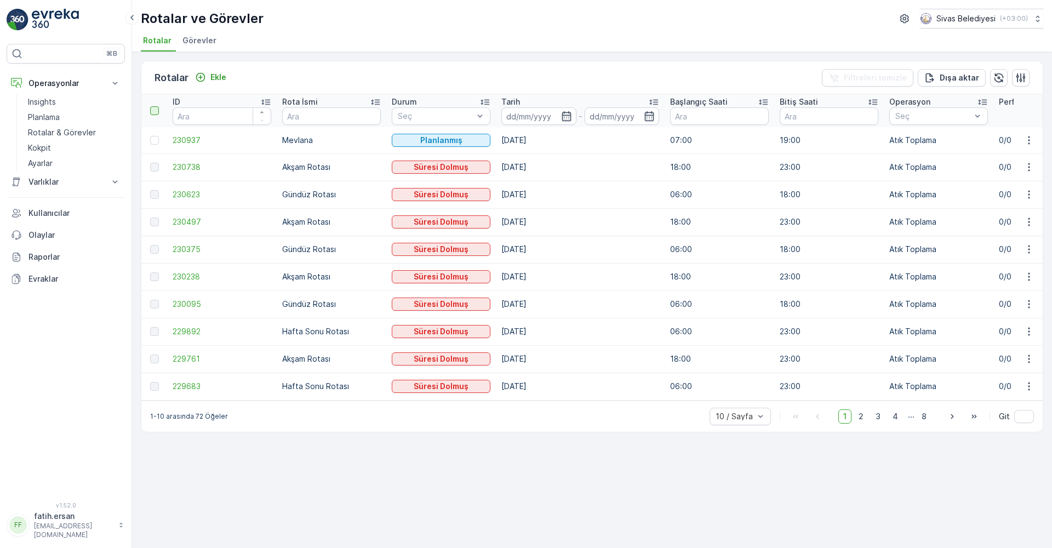
click at [156, 196] on div at bounding box center [154, 194] width 9 height 9
click at [1028, 169] on icon "button" at bounding box center [1028, 167] width 11 height 11
click at [1020, 202] on span "Rota Takibini Görüntüle" at bounding box center [1003, 198] width 86 height 11
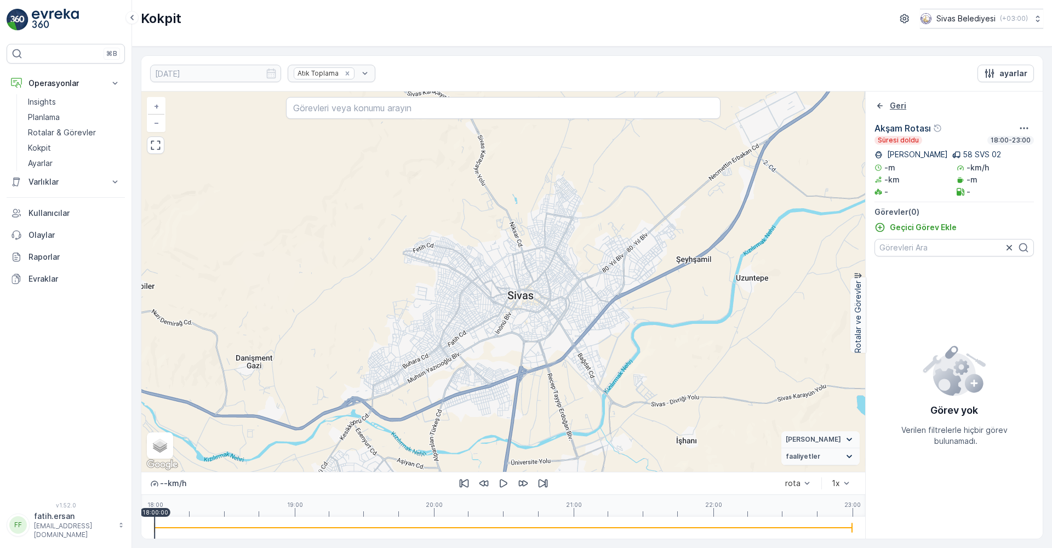
click at [877, 107] on icon "Geri" at bounding box center [879, 105] width 11 height 11
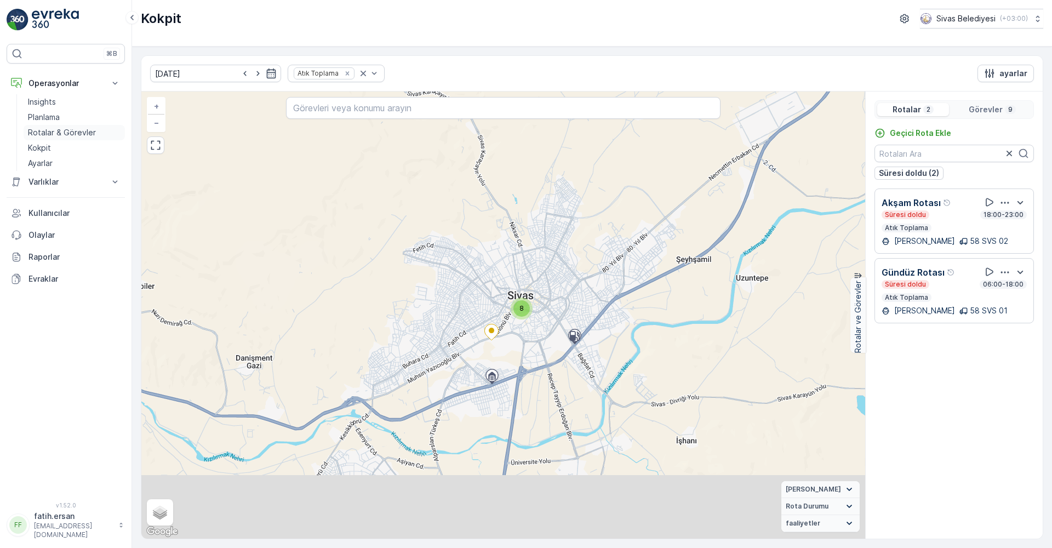
click at [46, 135] on p "Rotalar & Görevler" at bounding box center [62, 132] width 68 height 11
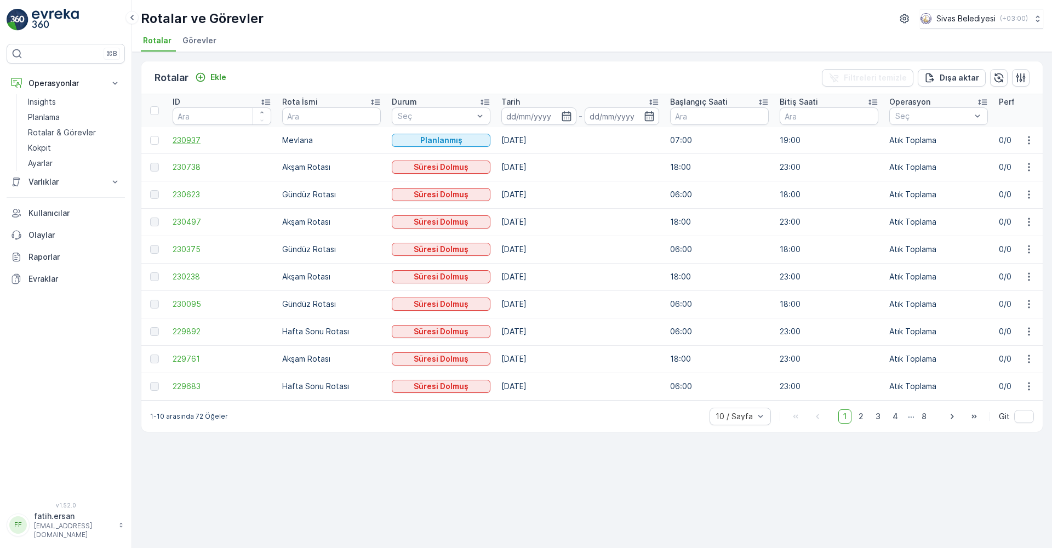
click at [181, 136] on span "230937" at bounding box center [222, 140] width 99 height 11
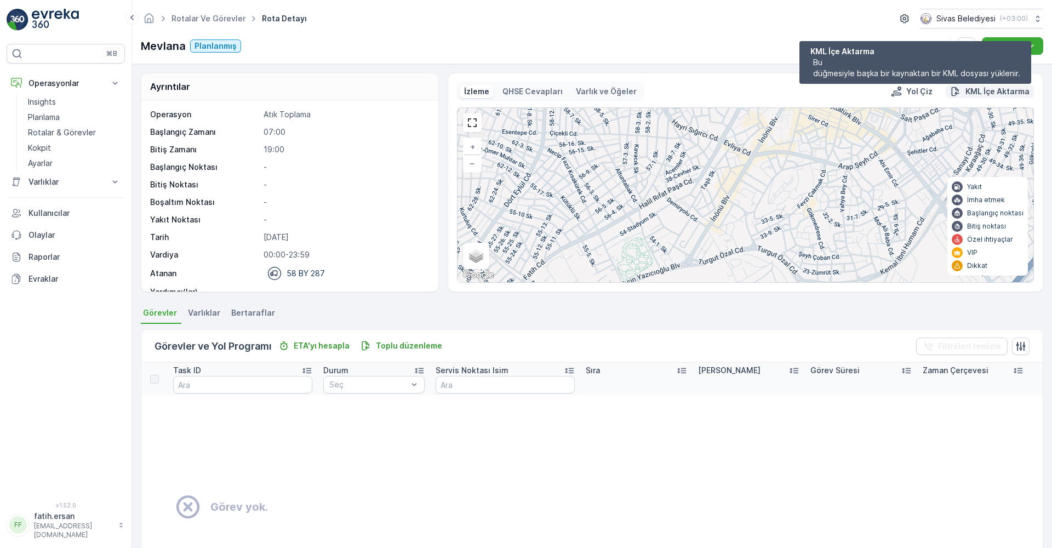
click at [970, 93] on p "KML İçe Aktarma" at bounding box center [997, 91] width 64 height 11
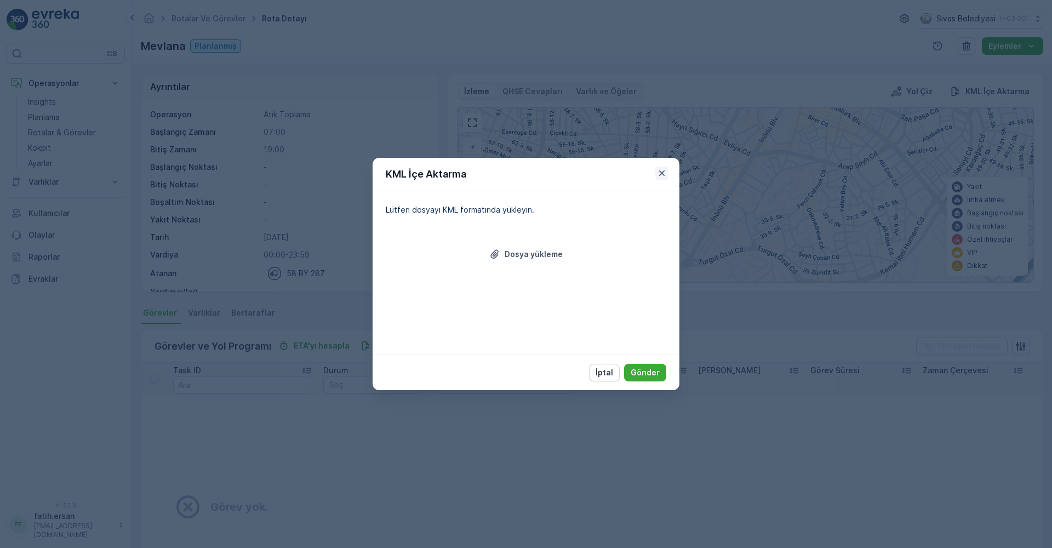
click at [661, 171] on icon "button" at bounding box center [661, 173] width 11 height 11
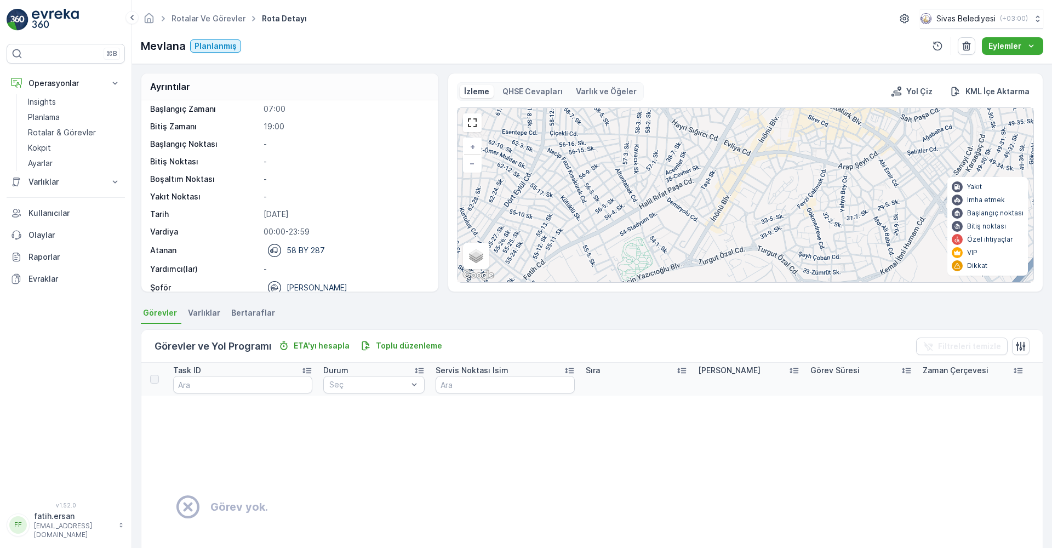
scroll to position [35, 0]
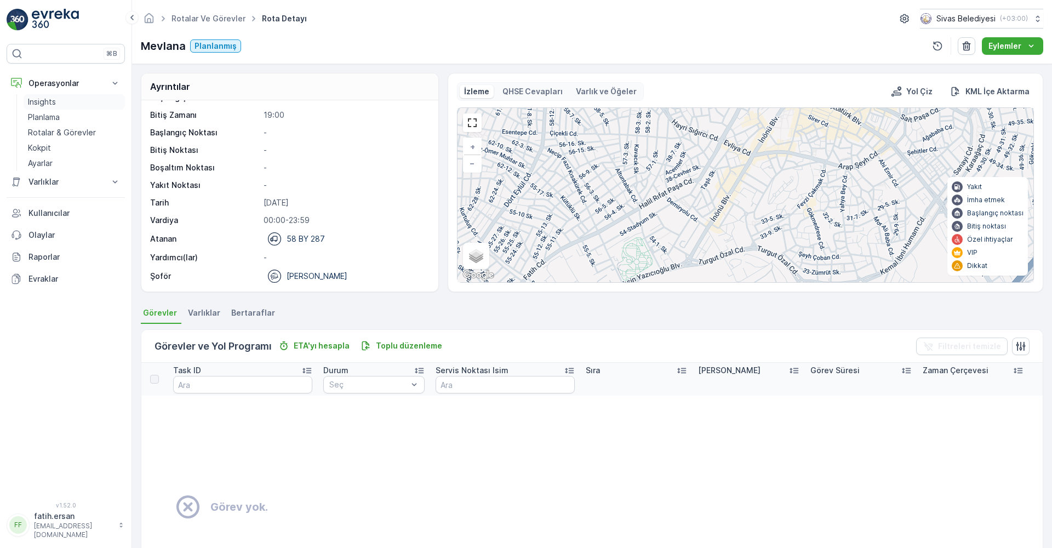
click at [48, 100] on p "Insights" at bounding box center [42, 101] width 28 height 11
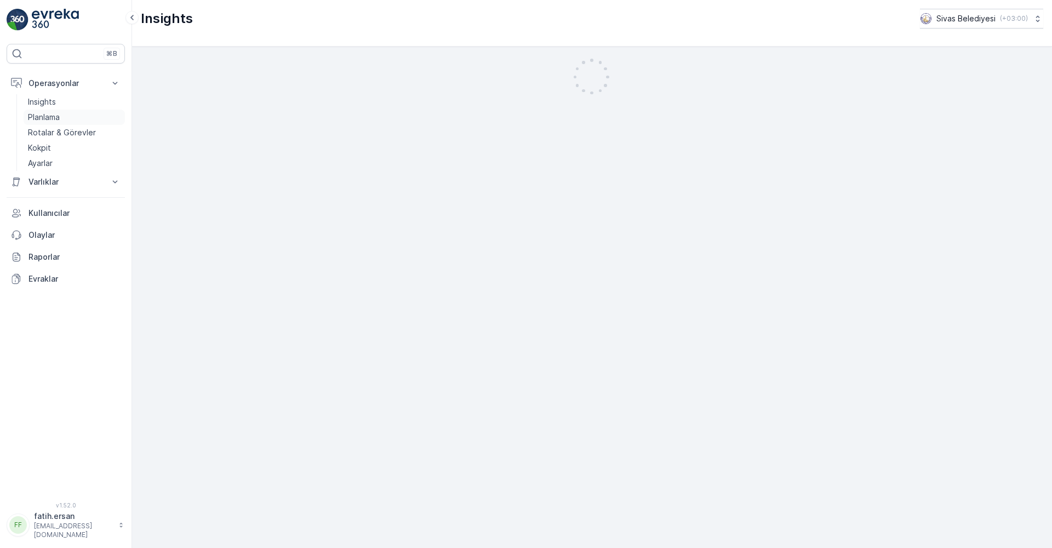
click at [59, 116] on p "Planlama" at bounding box center [44, 117] width 32 height 11
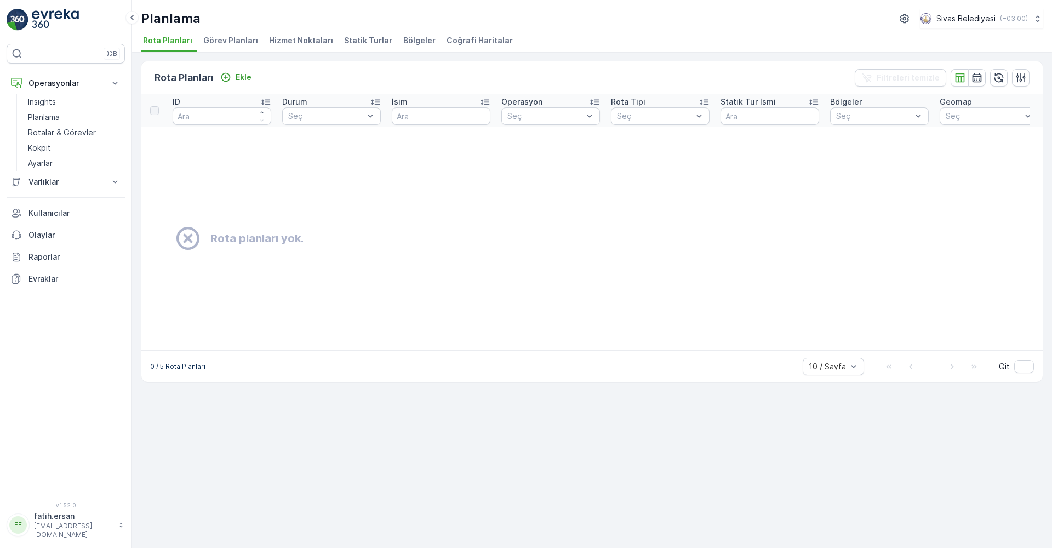
click at [209, 45] on span "Görev Planları" at bounding box center [230, 40] width 55 height 11
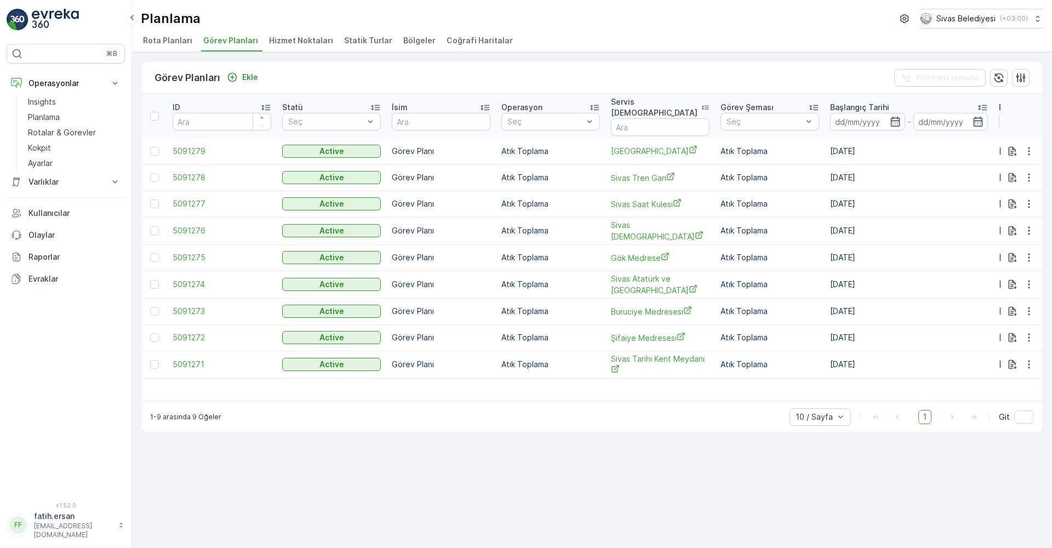
click at [299, 41] on span "Hizmet Noktaları" at bounding box center [301, 40] width 64 height 11
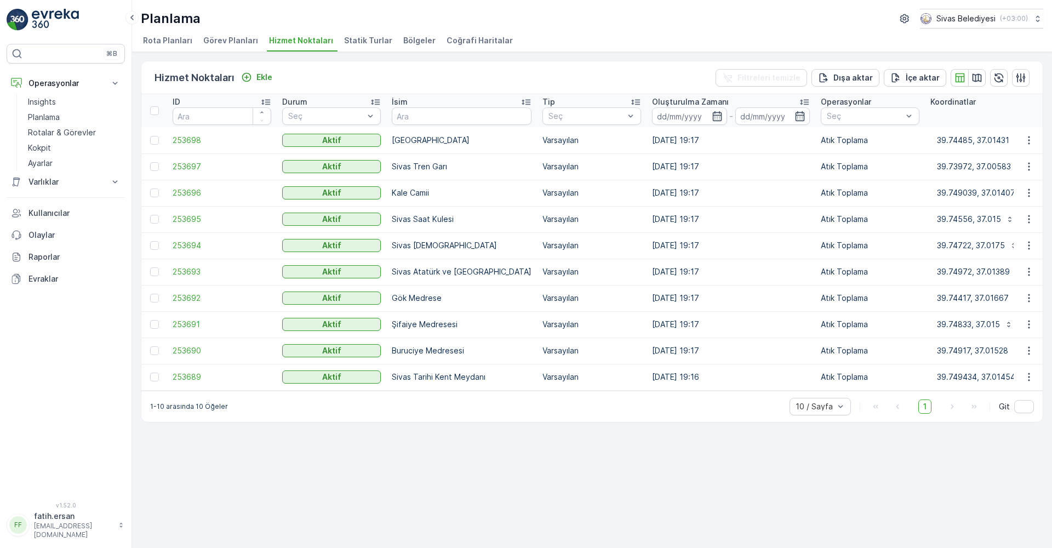
click at [360, 38] on span "Statik Turlar" at bounding box center [368, 40] width 48 height 11
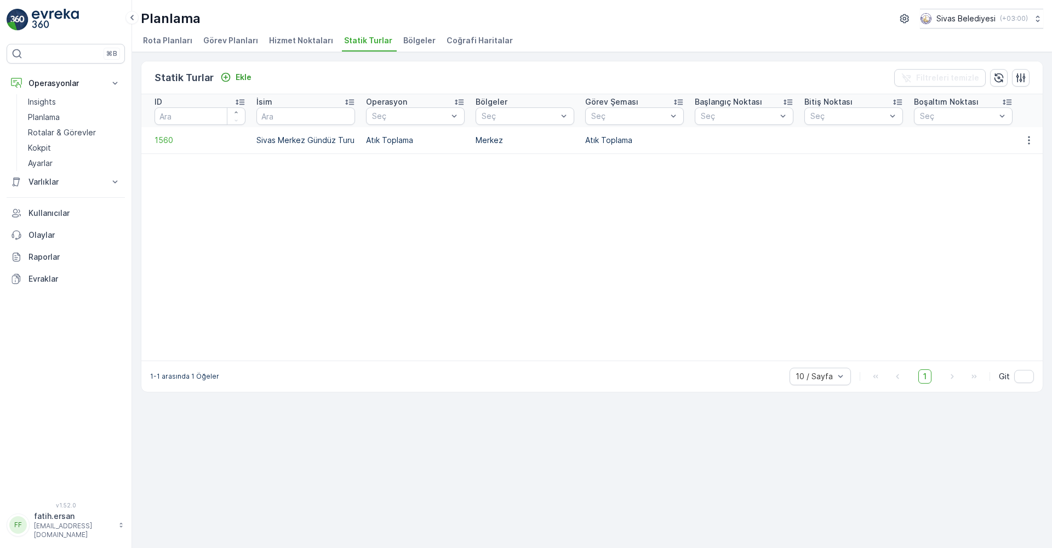
click at [405, 36] on span "Bölgeler" at bounding box center [419, 40] width 32 height 11
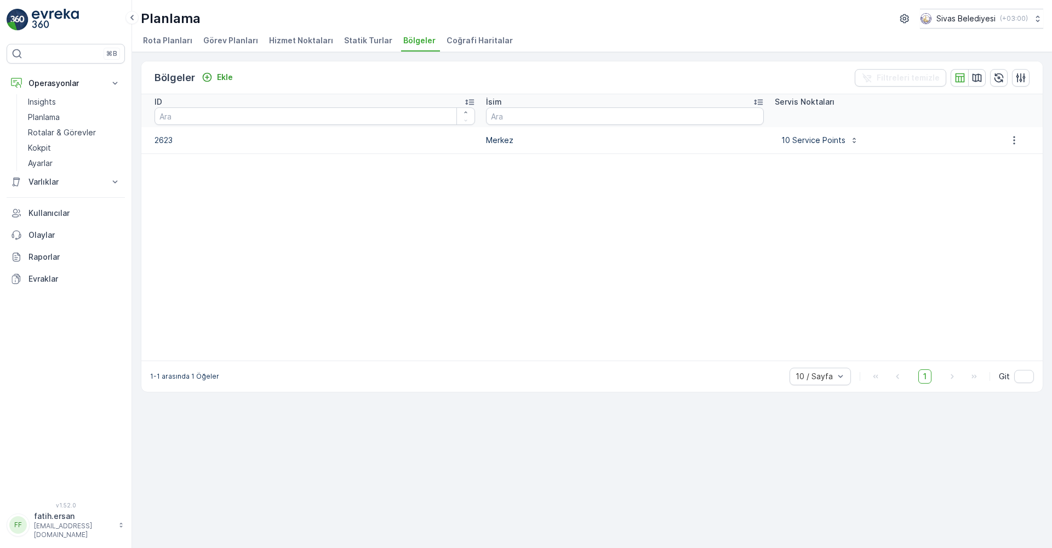
click at [347, 42] on span "Statik Turlar" at bounding box center [368, 40] width 48 height 11
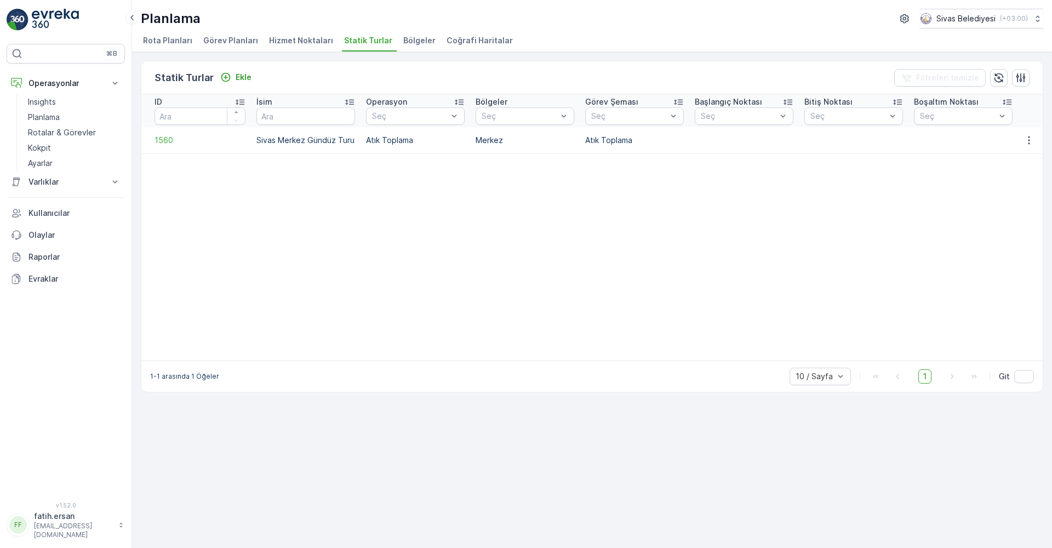
click at [322, 141] on p "Sivas Merkez Gündüz Turu" at bounding box center [305, 140] width 99 height 11
click at [378, 136] on p "Atık Toplama" at bounding box center [415, 140] width 99 height 11
click at [168, 140] on span "1560" at bounding box center [199, 140] width 91 height 11
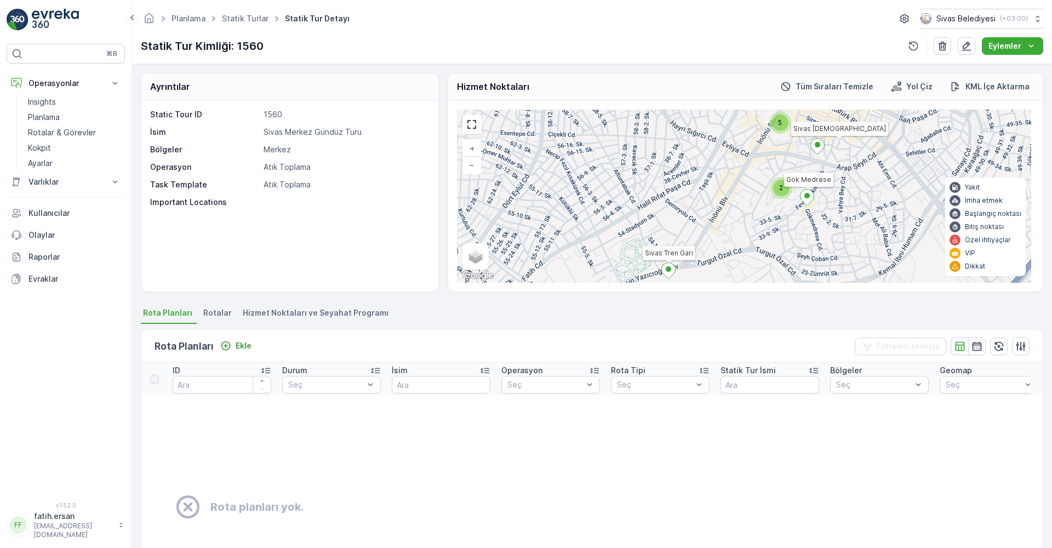
scroll to position [123, 0]
